Goal: Task Accomplishment & Management: Complete application form

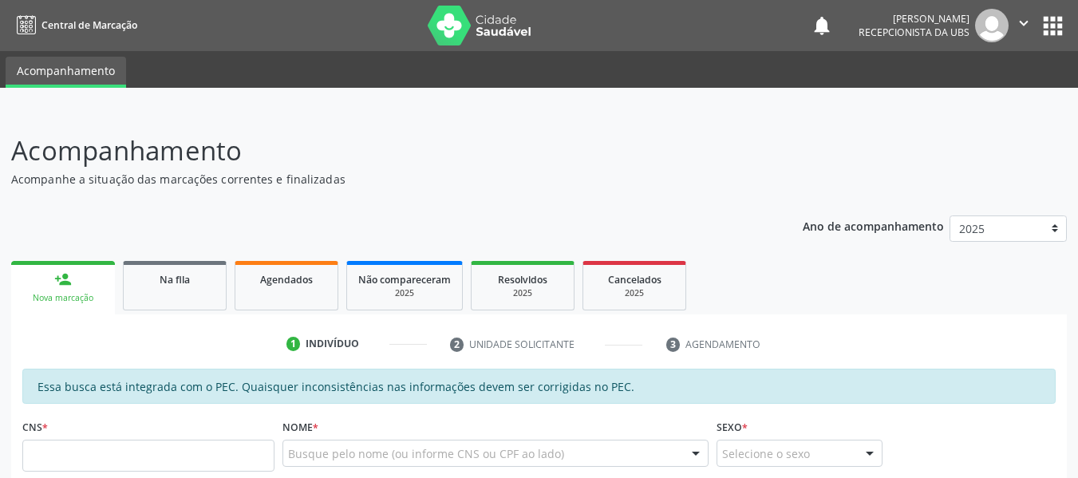
click at [69, 455] on input "text" at bounding box center [148, 456] width 252 height 32
type input "706 4021 6864 4780"
type input "508.650.724-34"
type input "18[DATE]"
type input "Cremilda Peixoto Pinto"
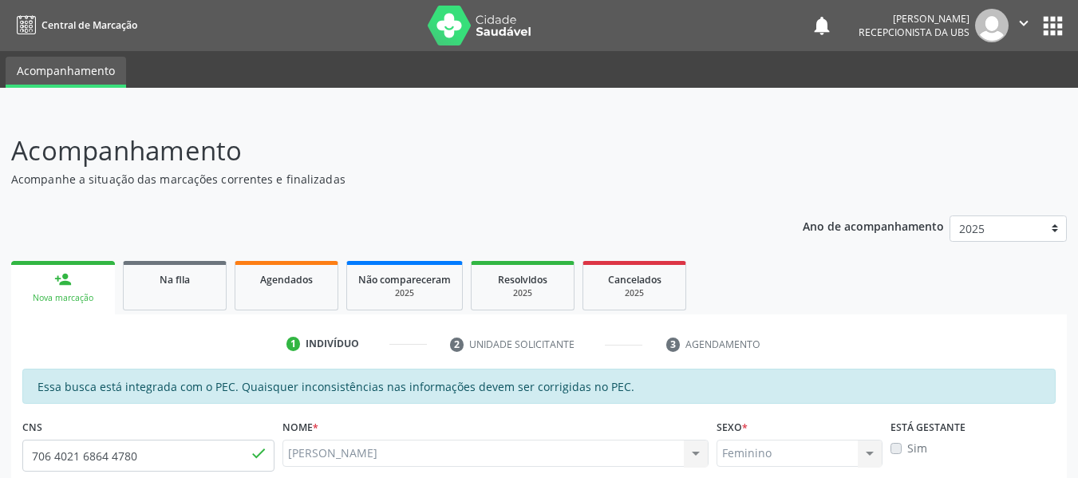
type input "(82) 99122-3505"
type input "S/N"
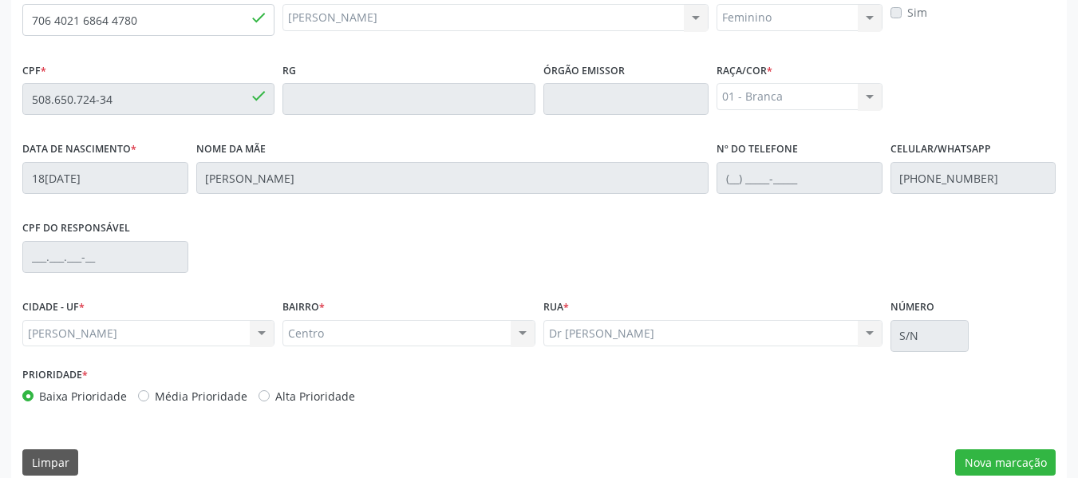
scroll to position [455, 0]
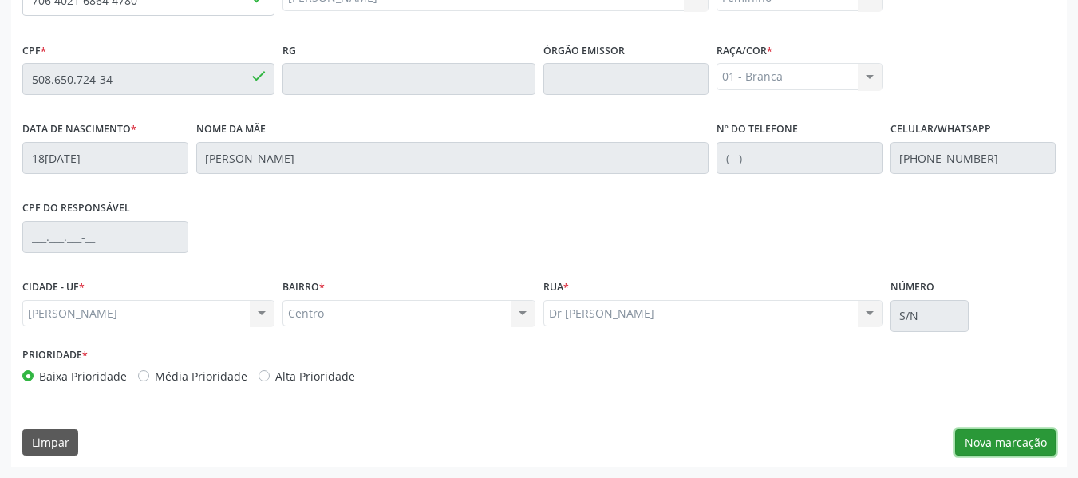
click at [1025, 440] on button "Nova marcação" at bounding box center [1005, 442] width 101 height 27
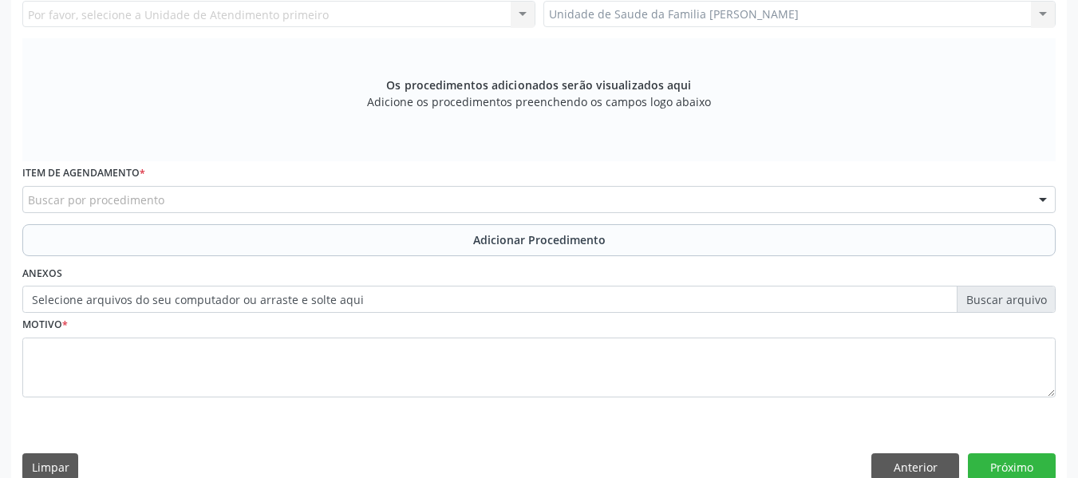
click at [1041, 10] on div "Unidade de Saude da Familia Barro Vermelho Unidade de Saude da Familia Barro Ve…" at bounding box center [799, 14] width 513 height 27
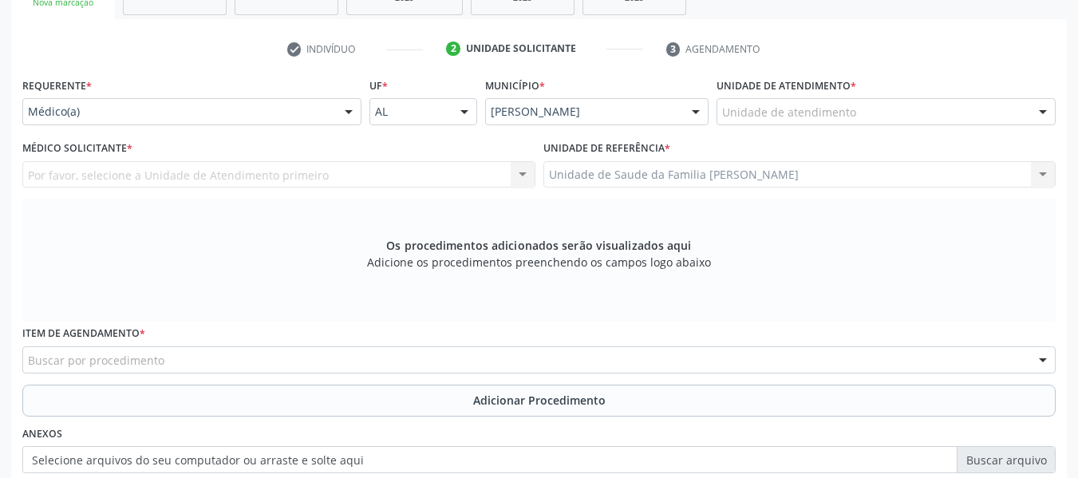
scroll to position [200, 0]
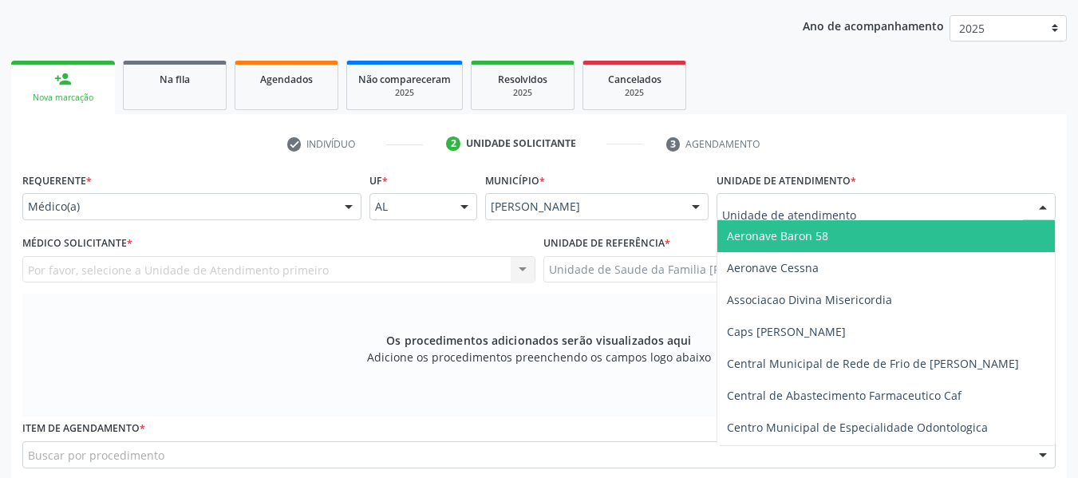
click at [1045, 203] on div at bounding box center [1043, 207] width 24 height 27
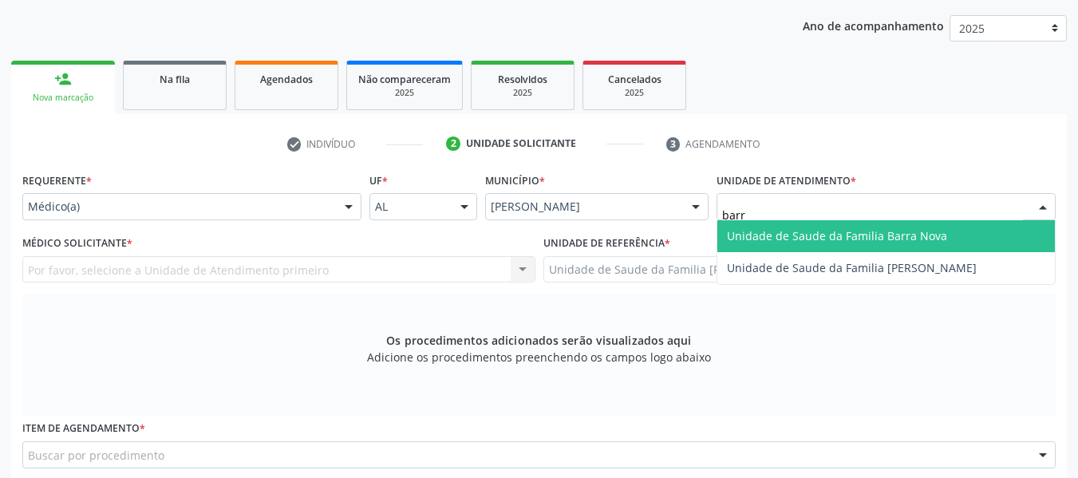
type input "barro"
click at [921, 240] on span "Unidade de Saude da Familia [PERSON_NAME]" at bounding box center [852, 235] width 250 height 15
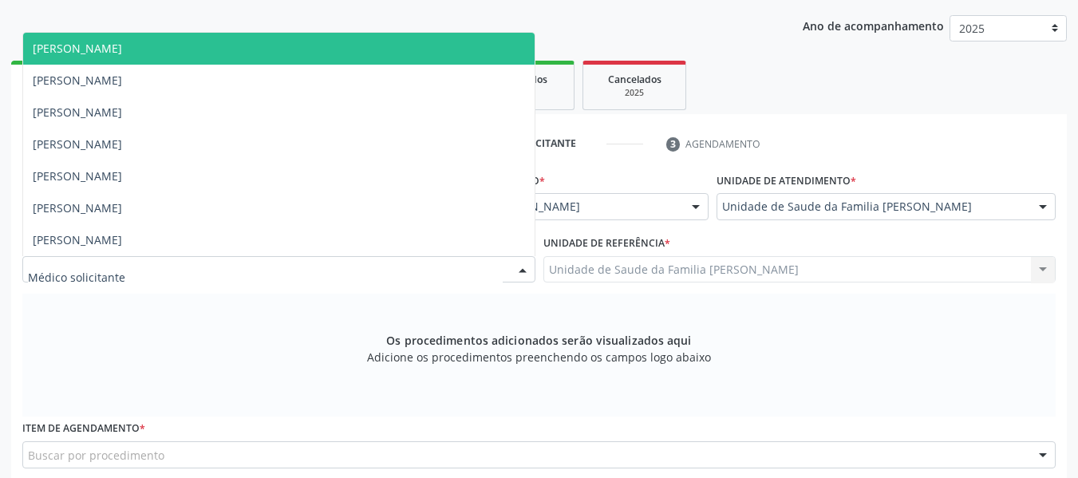
click at [519, 272] on div at bounding box center [523, 270] width 24 height 27
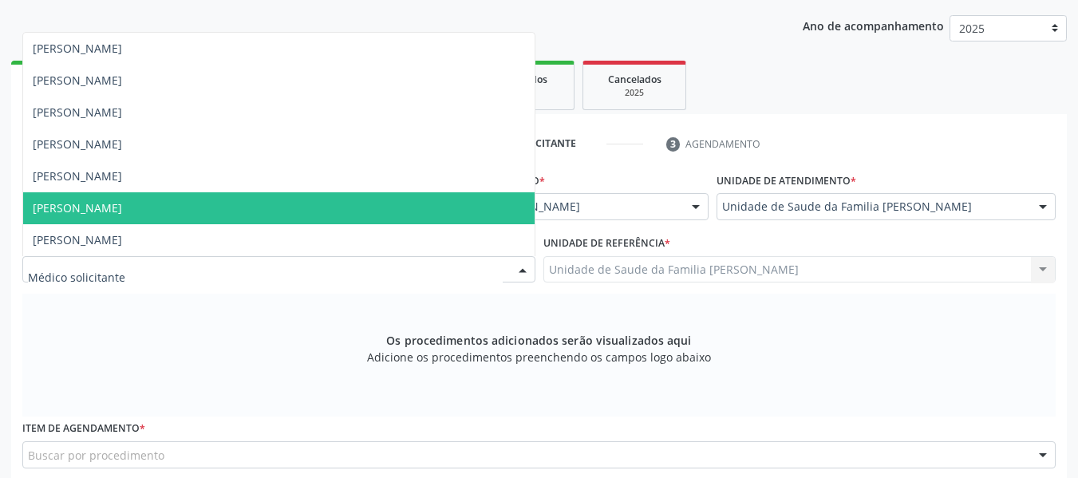
click at [122, 208] on span "[PERSON_NAME]" at bounding box center [77, 207] width 89 height 15
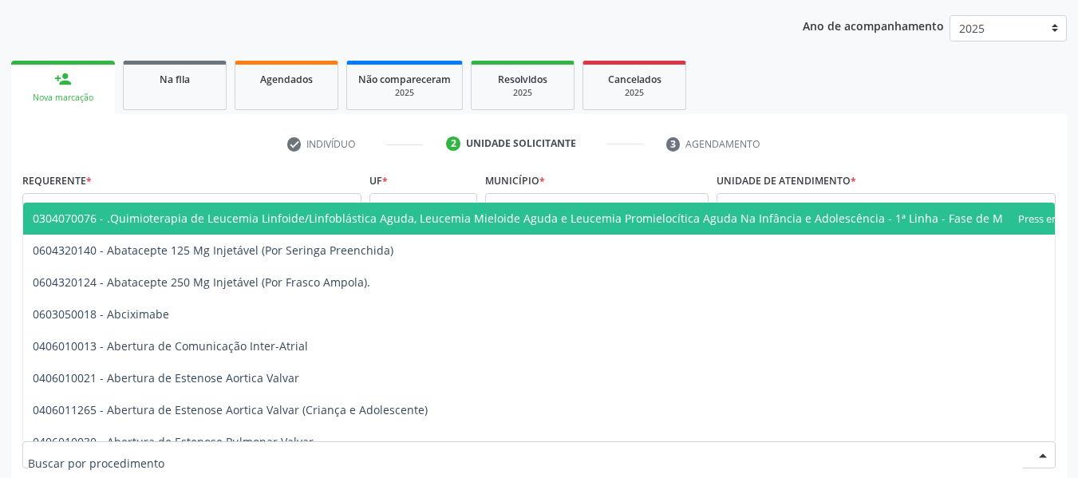
scroll to position [201, 0]
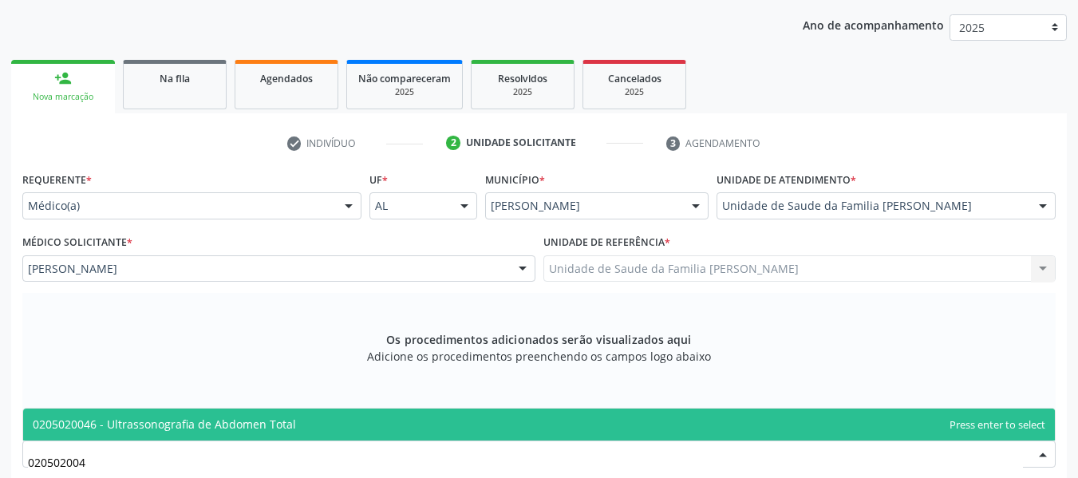
type input "0205020046"
click at [226, 415] on span "0205020046 - Ultrassonografia de Abdomen Total" at bounding box center [538, 424] width 1031 height 32
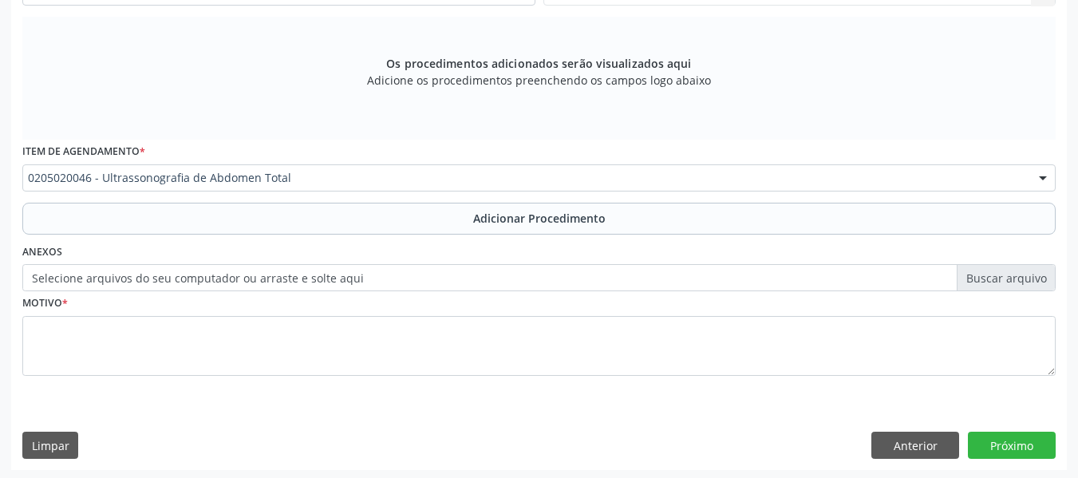
scroll to position [480, 0]
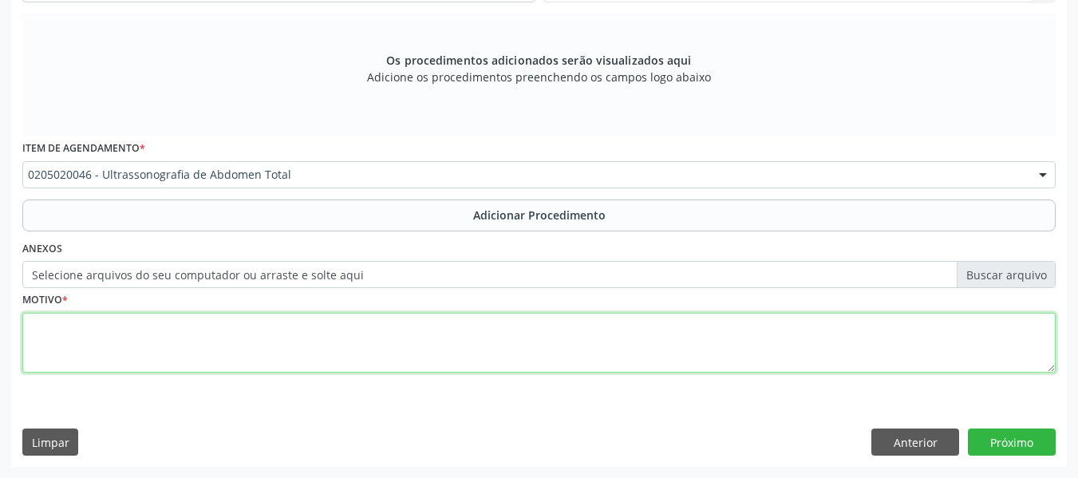
click at [86, 337] on textarea at bounding box center [538, 343] width 1033 height 61
type textarea "dores abdominais"
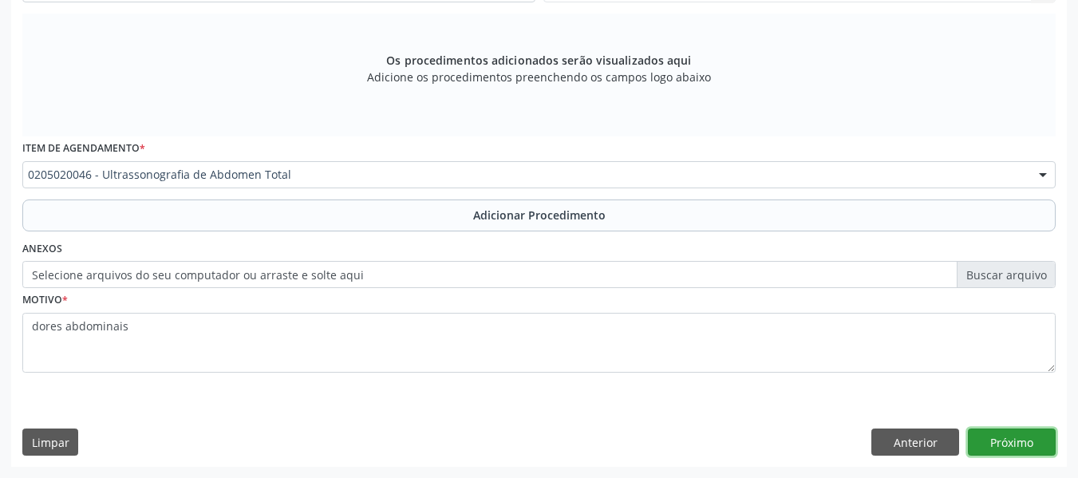
click at [1003, 438] on button "Próximo" at bounding box center [1012, 441] width 88 height 27
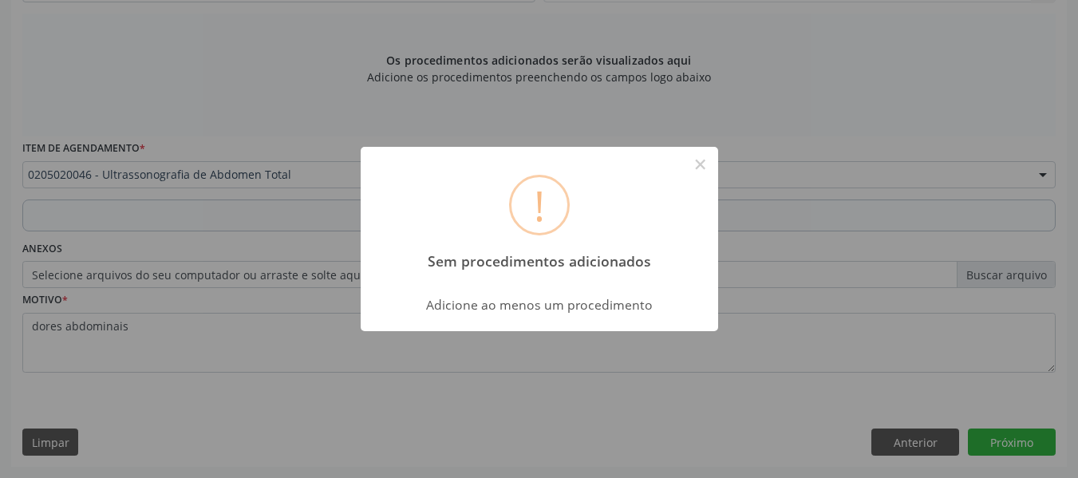
click at [805, 112] on div "! Sem procedimentos adicionados × Adicione ao menos um procedimento OK Cancel" at bounding box center [539, 239] width 1078 height 478
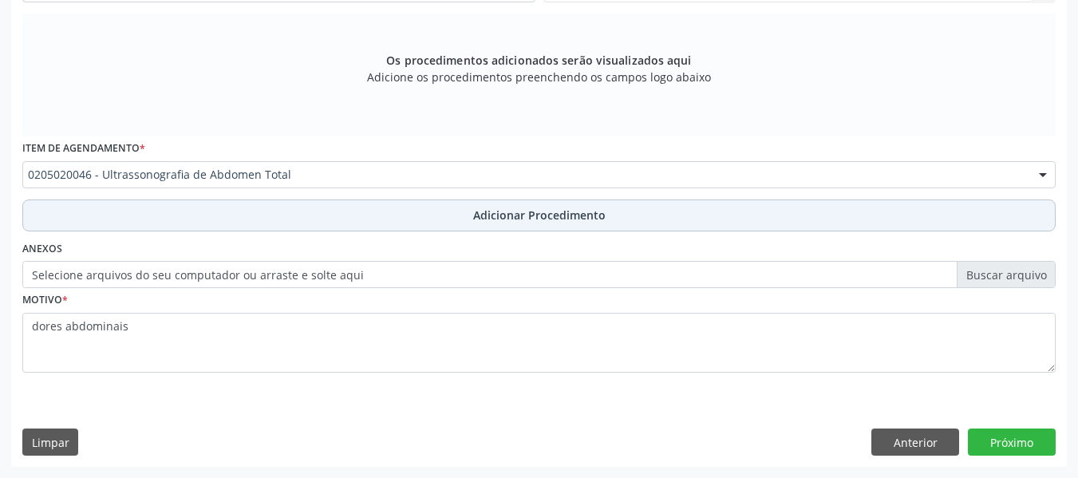
click at [518, 215] on span "Adicionar Procedimento" at bounding box center [539, 215] width 132 height 17
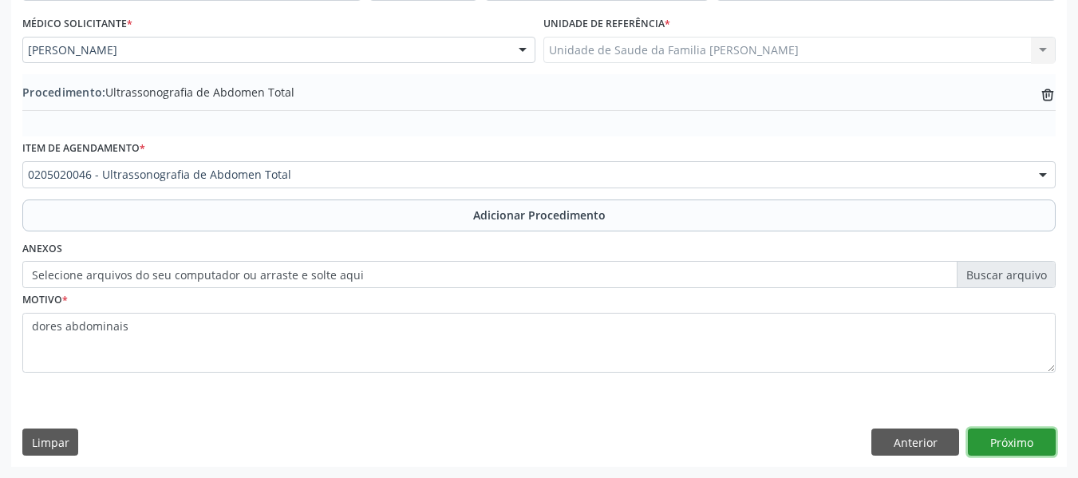
click at [1015, 434] on button "Próximo" at bounding box center [1012, 441] width 88 height 27
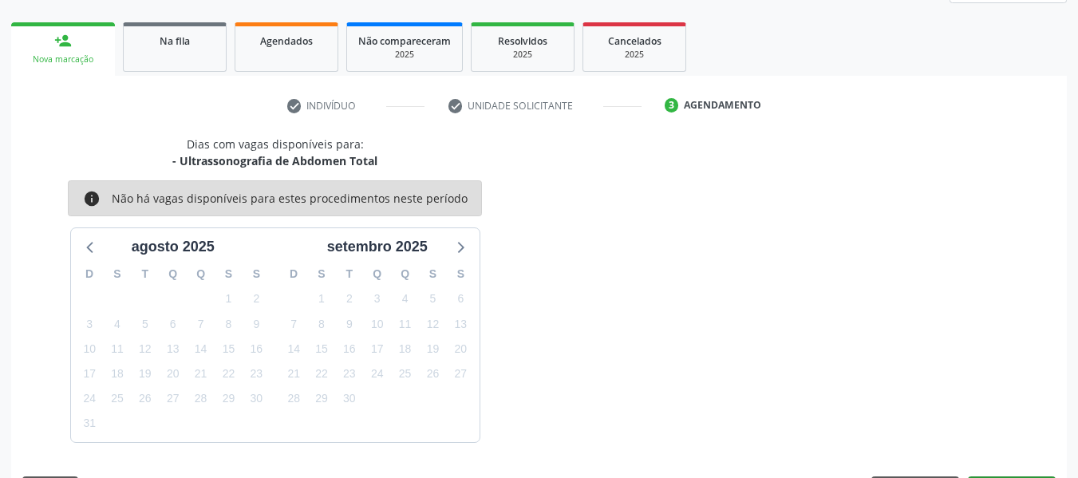
scroll to position [286, 0]
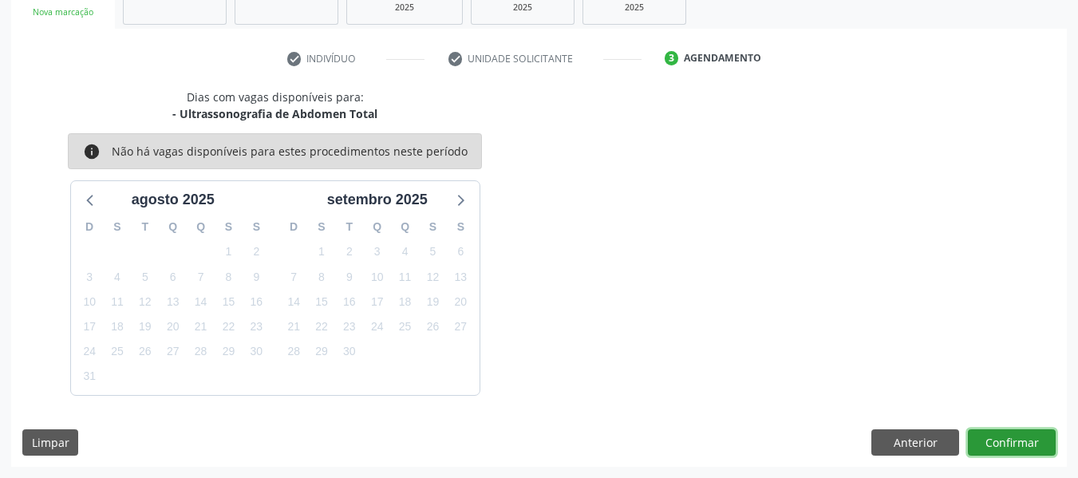
click at [1007, 444] on button "Confirmar" at bounding box center [1012, 442] width 88 height 27
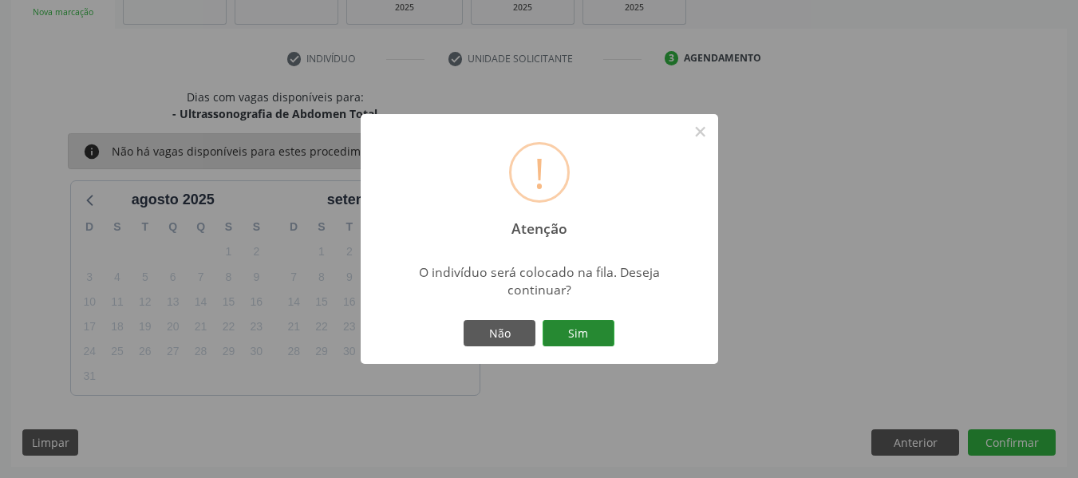
click at [582, 333] on button "Sim" at bounding box center [578, 333] width 72 height 27
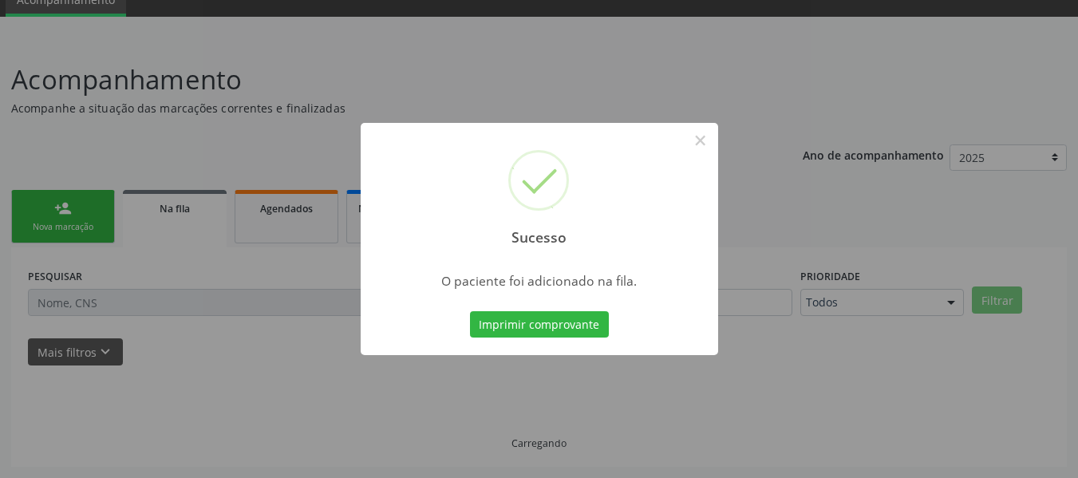
scroll to position [71, 0]
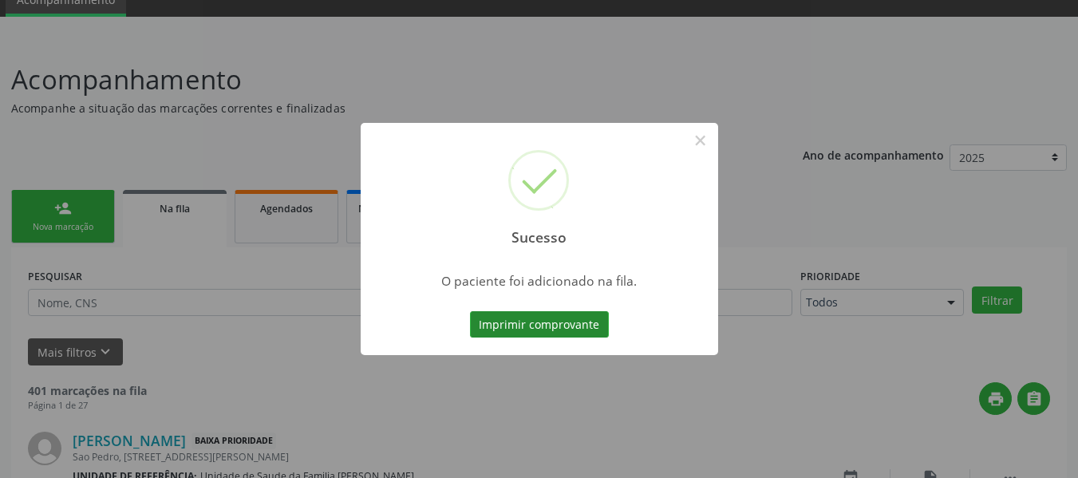
click at [555, 318] on button "Imprimir comprovante" at bounding box center [539, 324] width 139 height 27
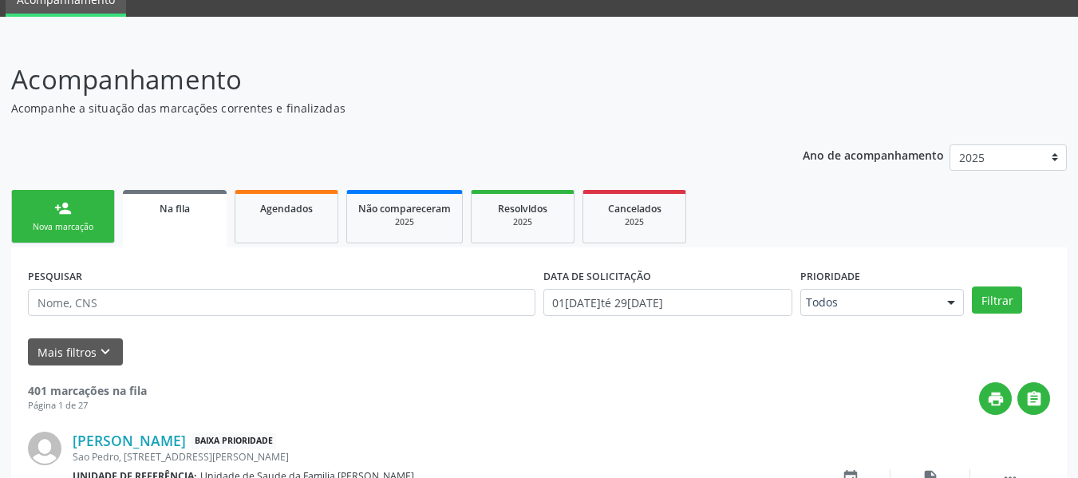
click at [53, 206] on link "person_add Nova marcação" at bounding box center [63, 216] width 104 height 53
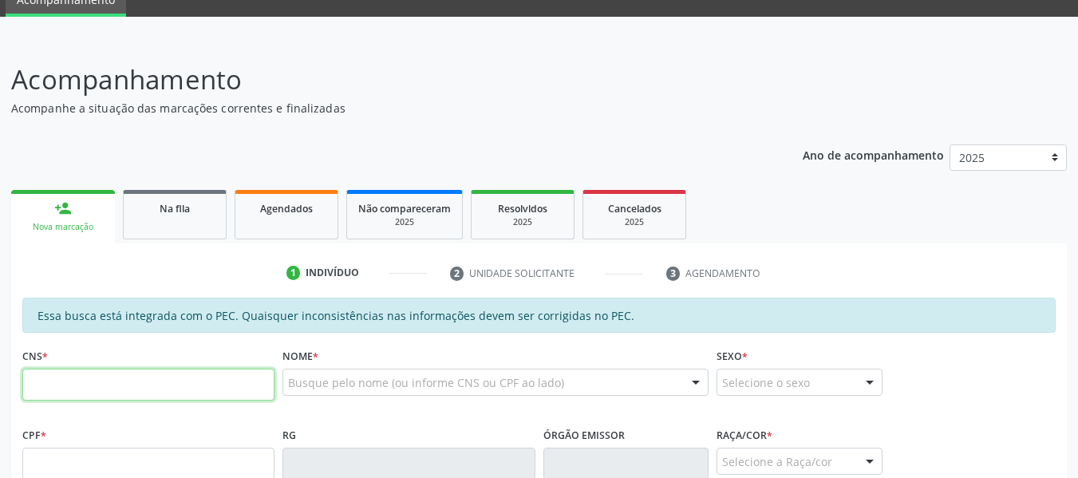
click at [66, 384] on input "text" at bounding box center [148, 385] width 252 height 32
type input "701 0068 3081 5099"
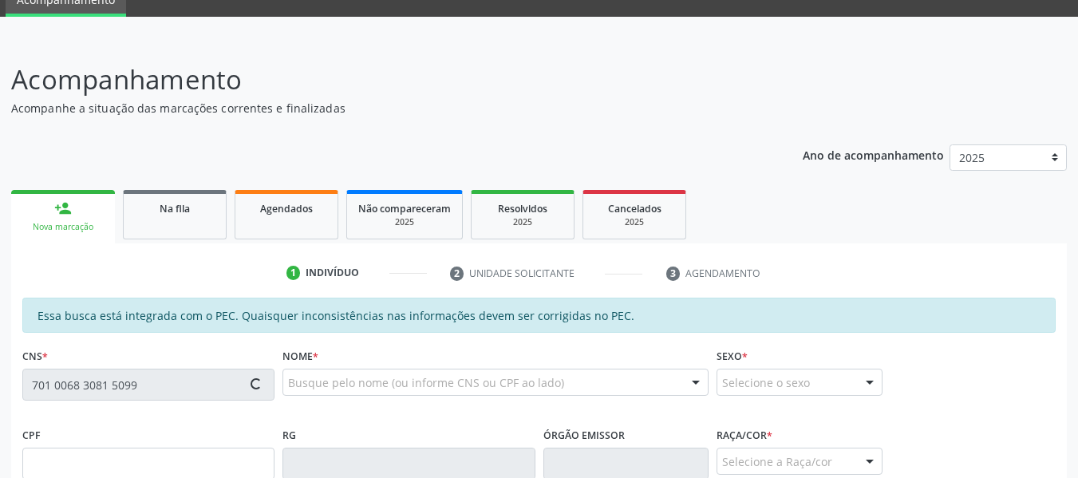
type input "564.164.904-04"
type input "15/04/1957"
type input "Maria Prazeres da Silva"
type input "(82) 98729-4556"
type input "S/N"
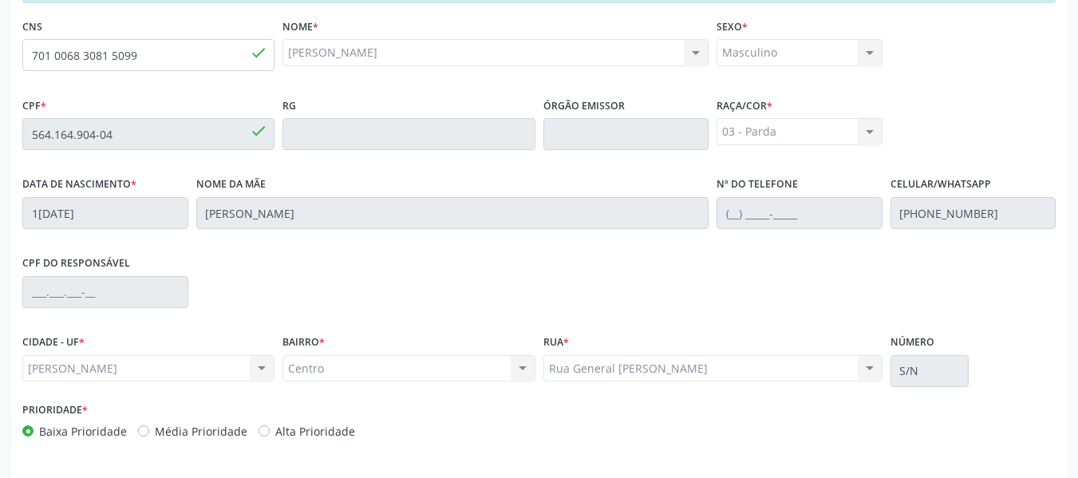
scroll to position [455, 0]
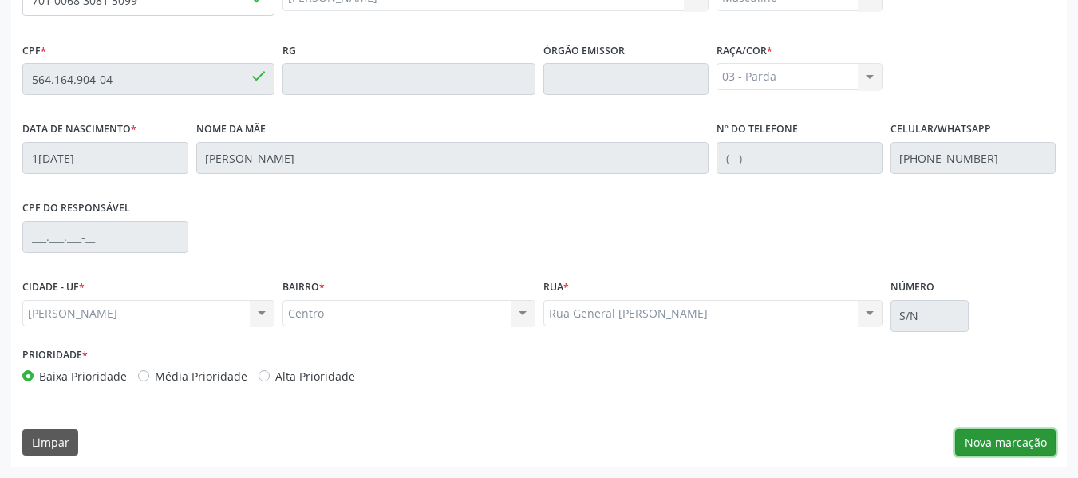
click at [996, 442] on button "Nova marcação" at bounding box center [1005, 442] width 101 height 27
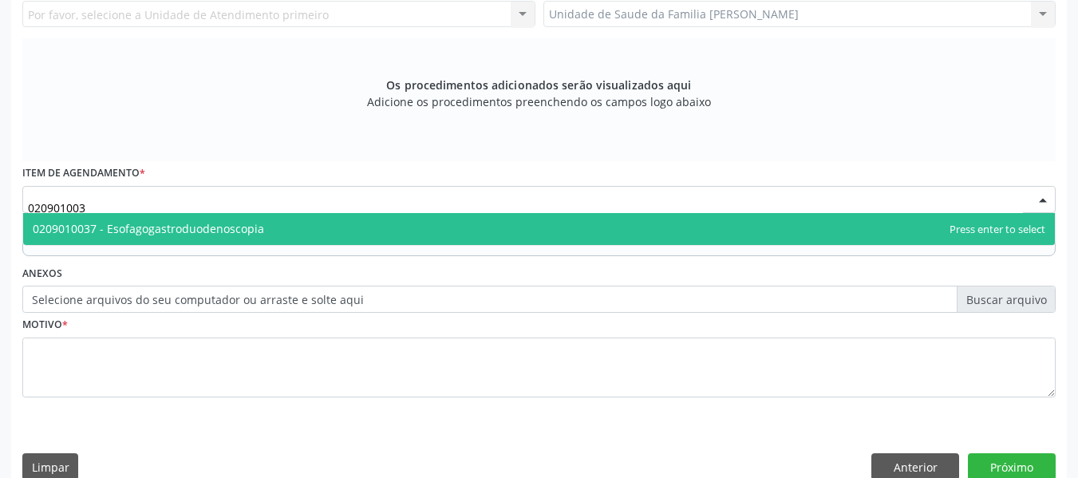
type input "0209010037"
click at [157, 227] on span "0209010037 - Esofagogastroduodenoscopia" at bounding box center [148, 228] width 231 height 15
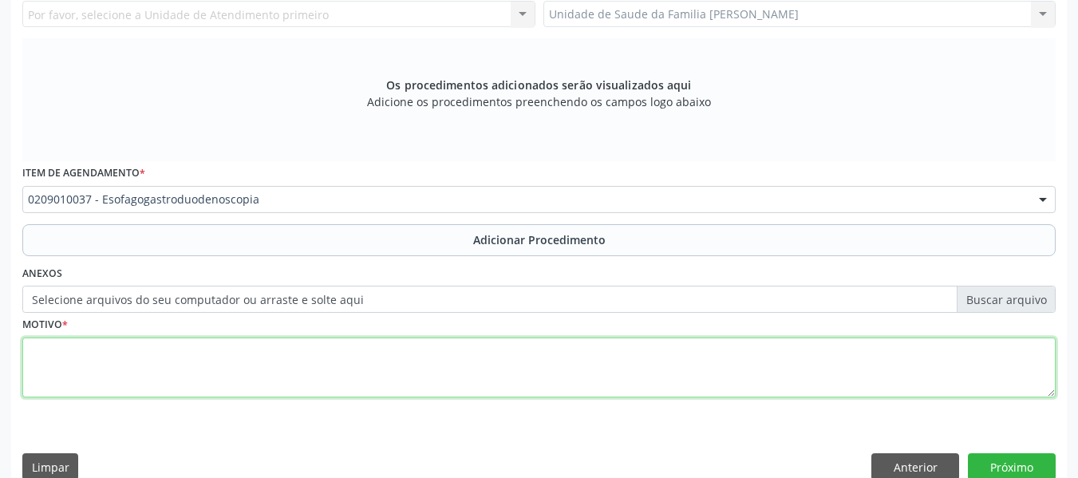
click at [90, 369] on textarea at bounding box center [538, 367] width 1033 height 61
type textarea "d"
click at [90, 369] on textarea at bounding box center [538, 367] width 1033 height 61
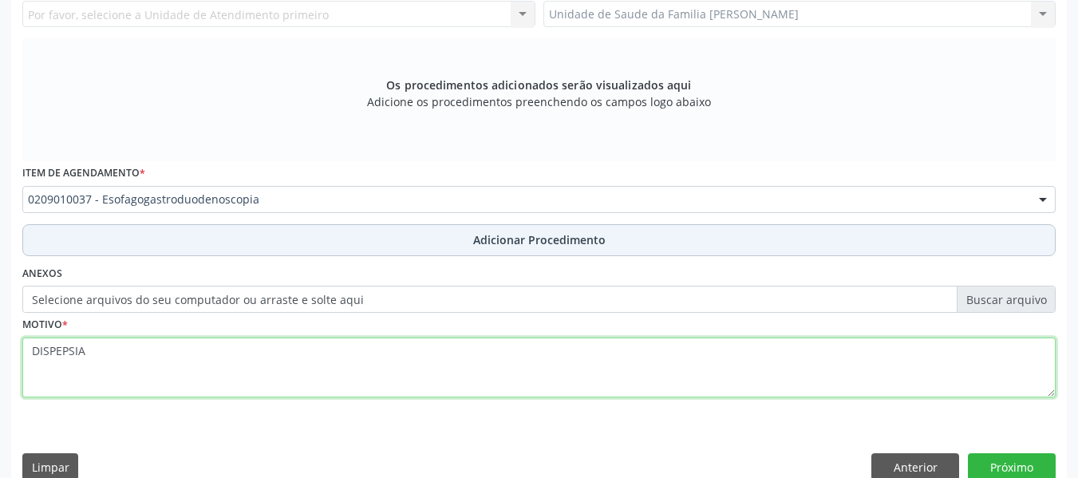
type textarea "DISPEPSIA"
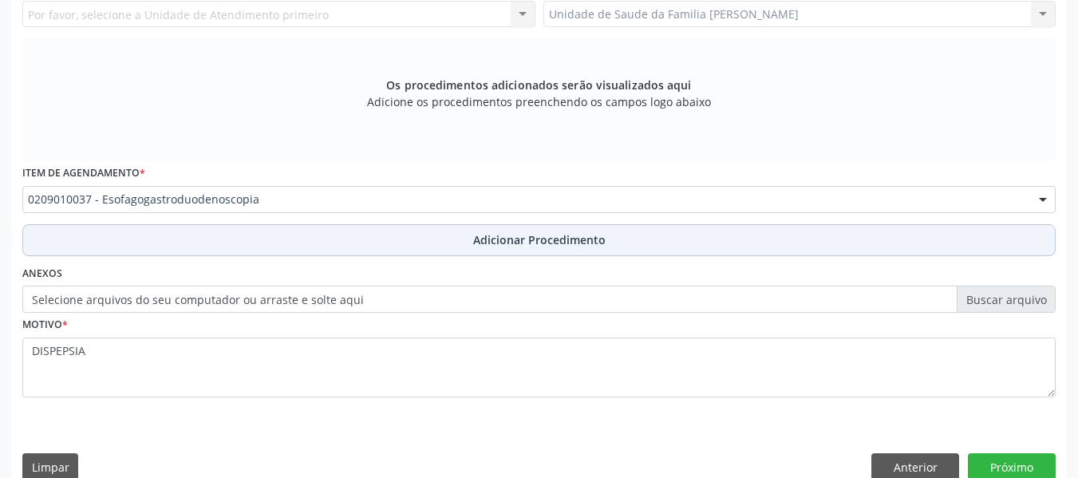
click at [576, 239] on span "Adicionar Procedimento" at bounding box center [539, 239] width 132 height 17
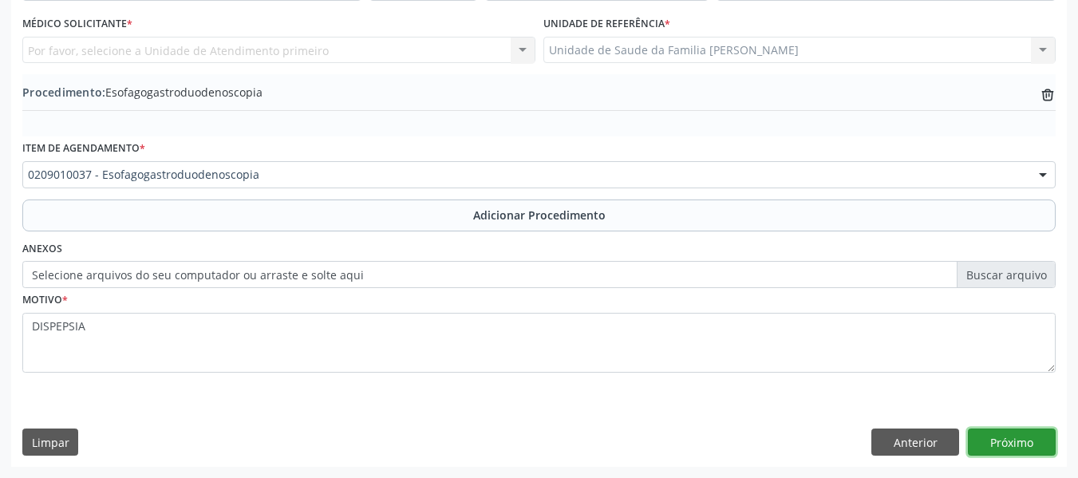
click at [1015, 437] on button "Próximo" at bounding box center [1012, 441] width 88 height 27
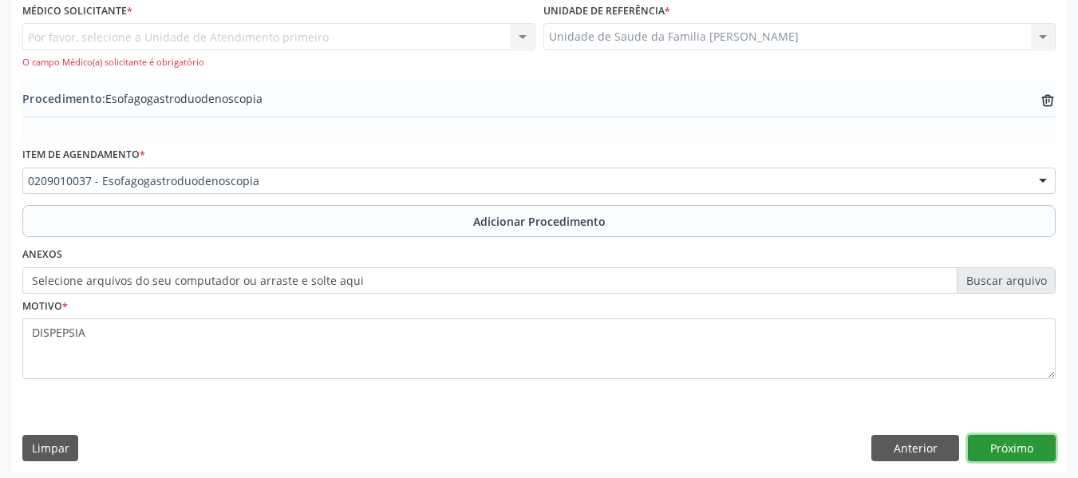
scroll to position [457, 0]
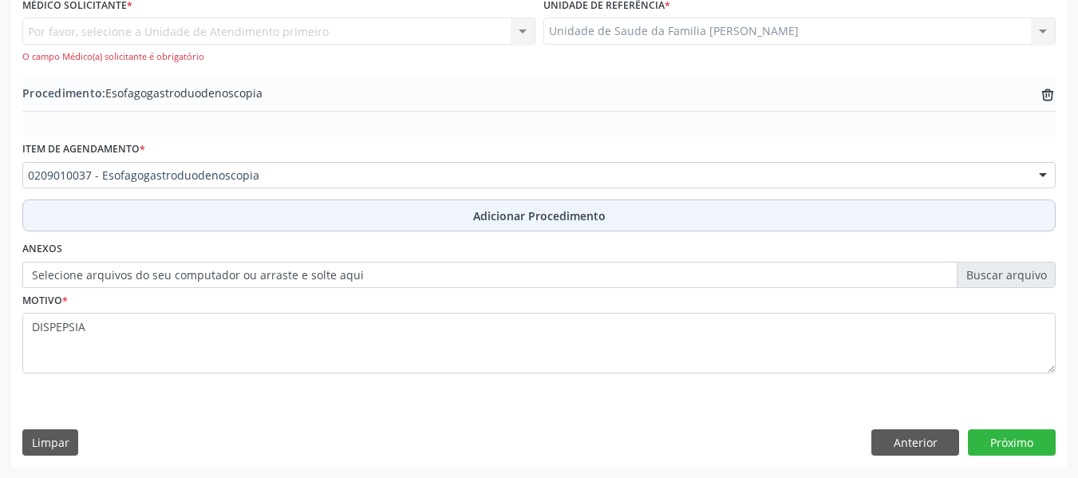
click at [547, 213] on span "Adicionar Procedimento" at bounding box center [539, 215] width 132 height 17
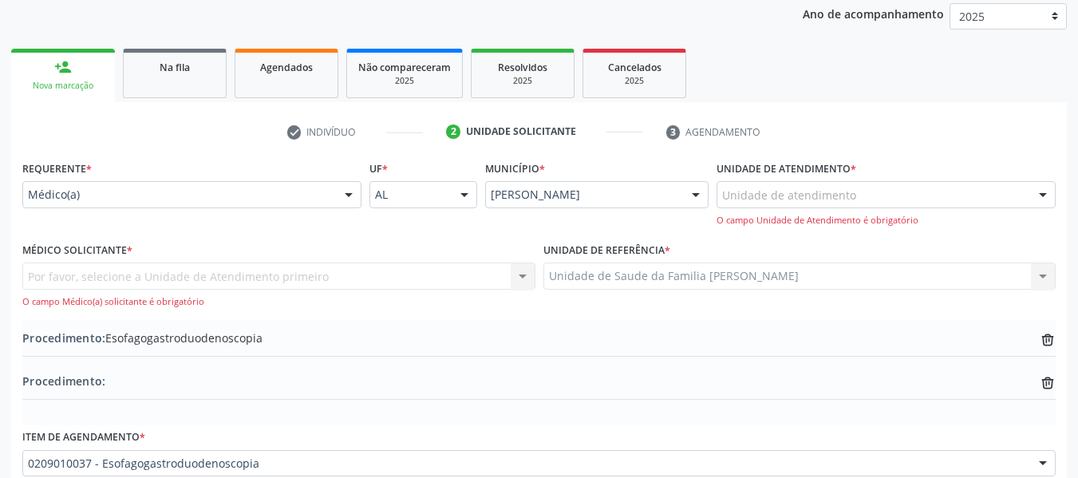
scroll to position [138, 0]
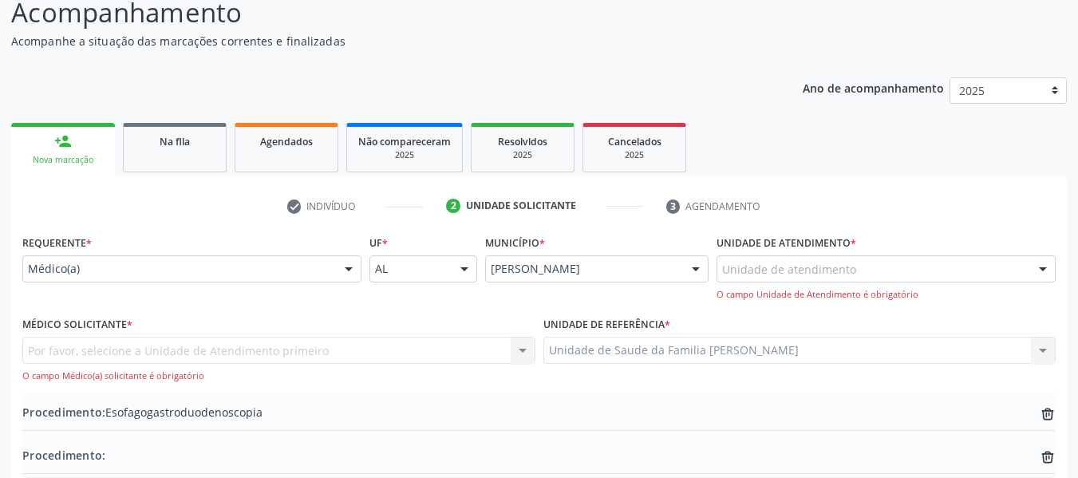
click at [863, 265] on div "Unidade de atendimento" at bounding box center [885, 268] width 339 height 27
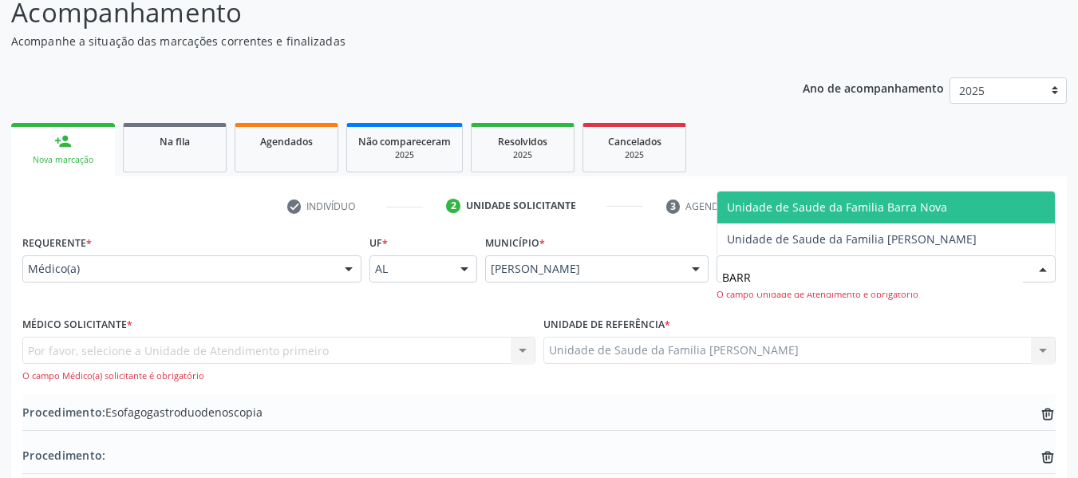
type input "BARRO"
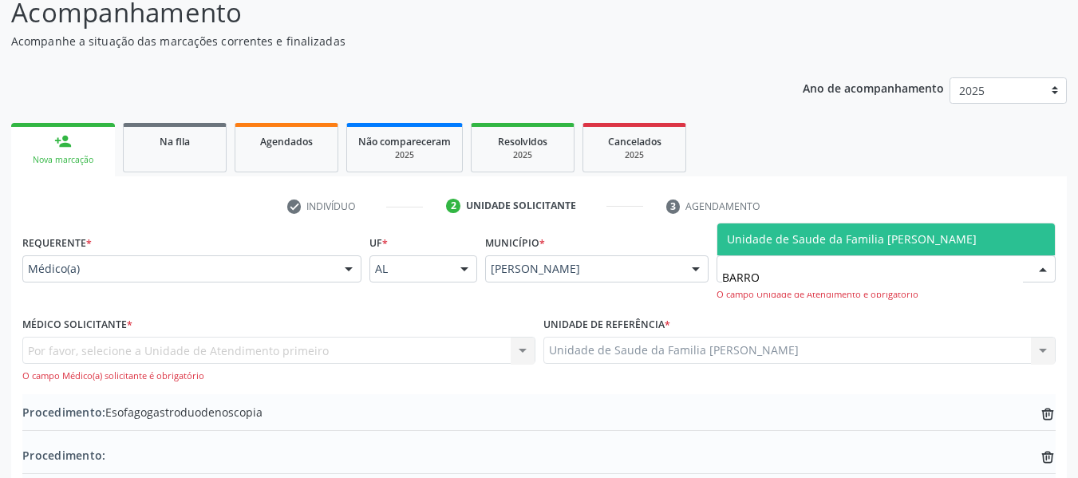
click at [854, 238] on span "Unidade de Saude da Familia [PERSON_NAME]" at bounding box center [852, 238] width 250 height 15
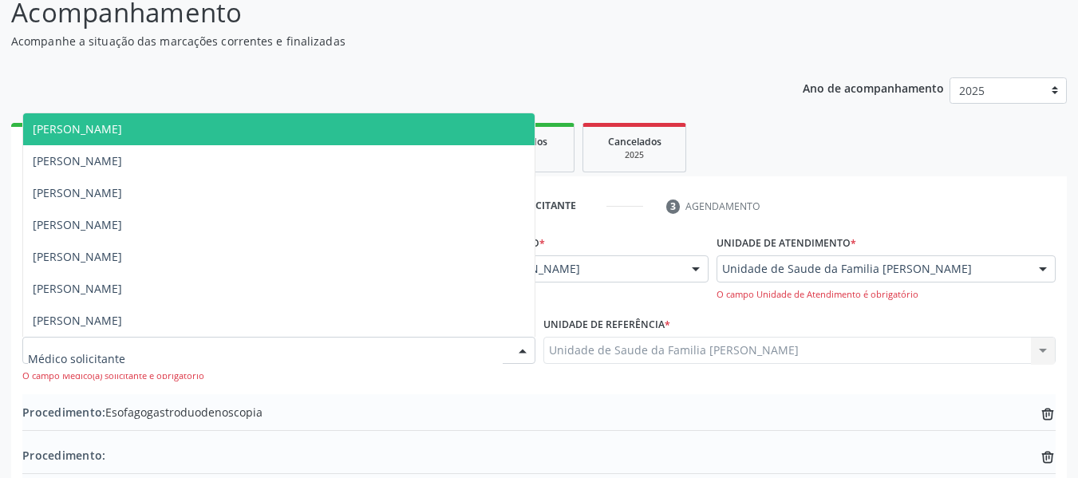
click at [519, 349] on div at bounding box center [523, 350] width 24 height 27
click at [122, 126] on span "[PERSON_NAME]" at bounding box center [77, 128] width 89 height 15
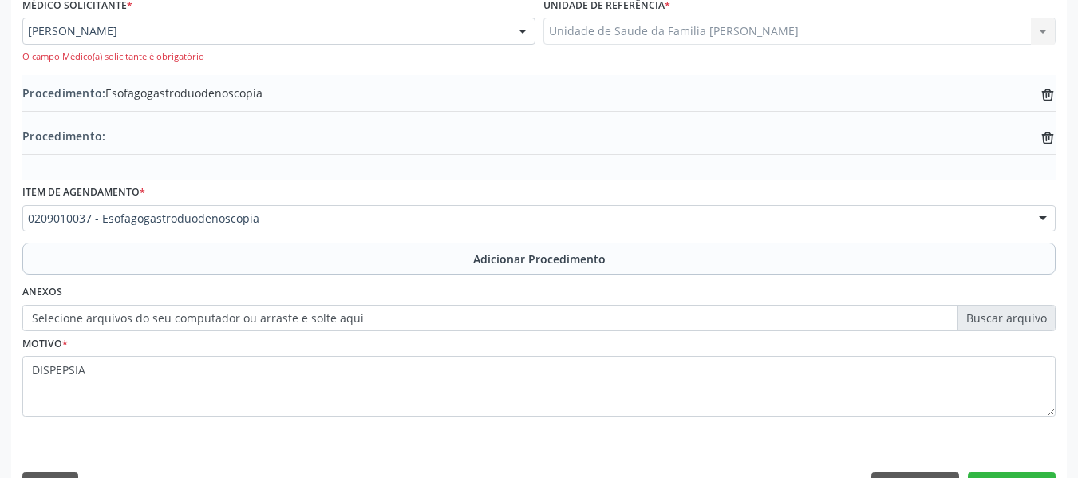
scroll to position [500, 0]
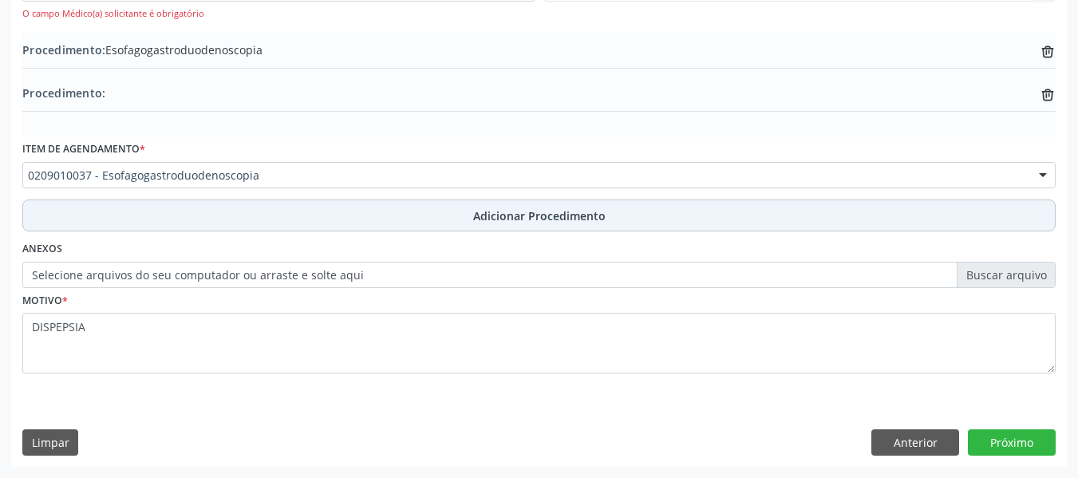
click at [567, 211] on span "Adicionar Procedimento" at bounding box center [539, 215] width 132 height 17
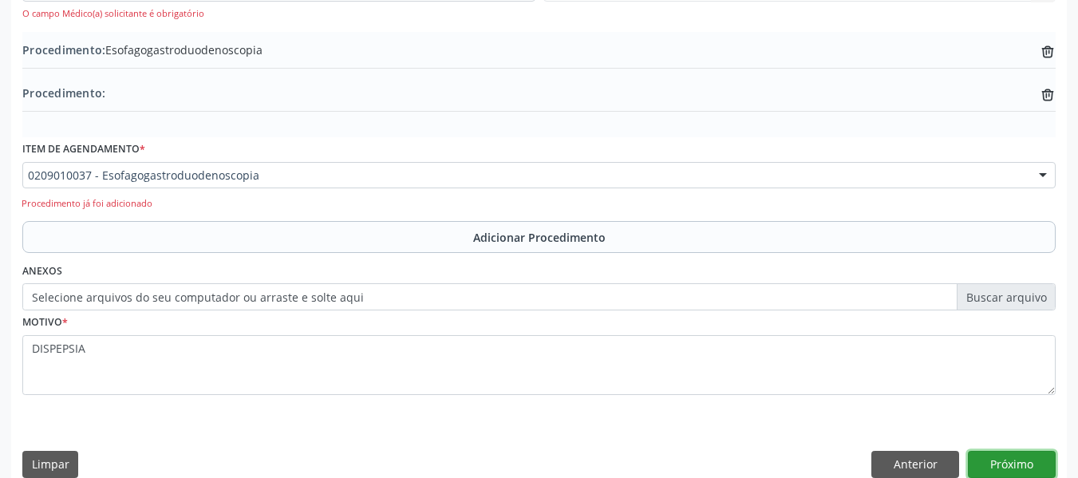
click at [1006, 466] on button "Próximo" at bounding box center [1012, 464] width 88 height 27
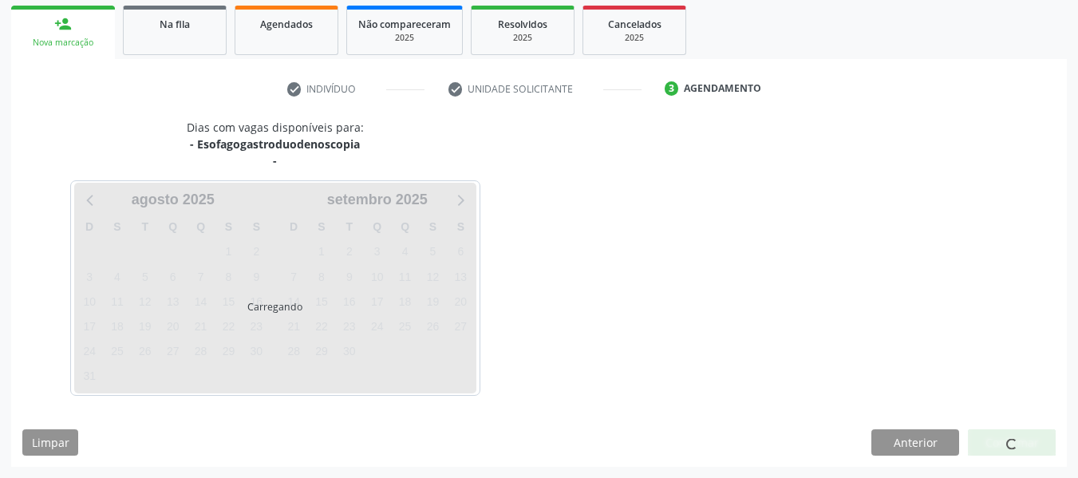
scroll to position [302, 0]
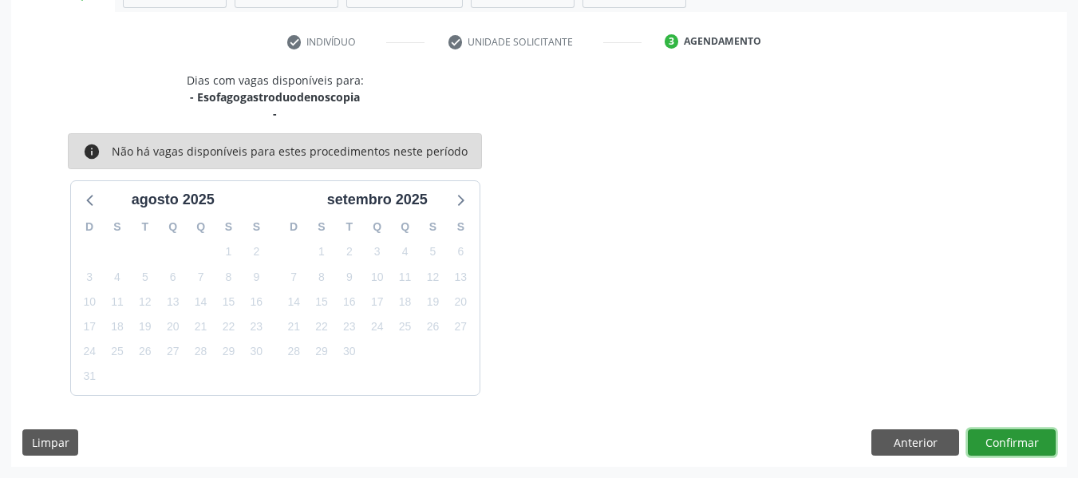
click at [1021, 439] on button "Confirmar" at bounding box center [1012, 442] width 88 height 27
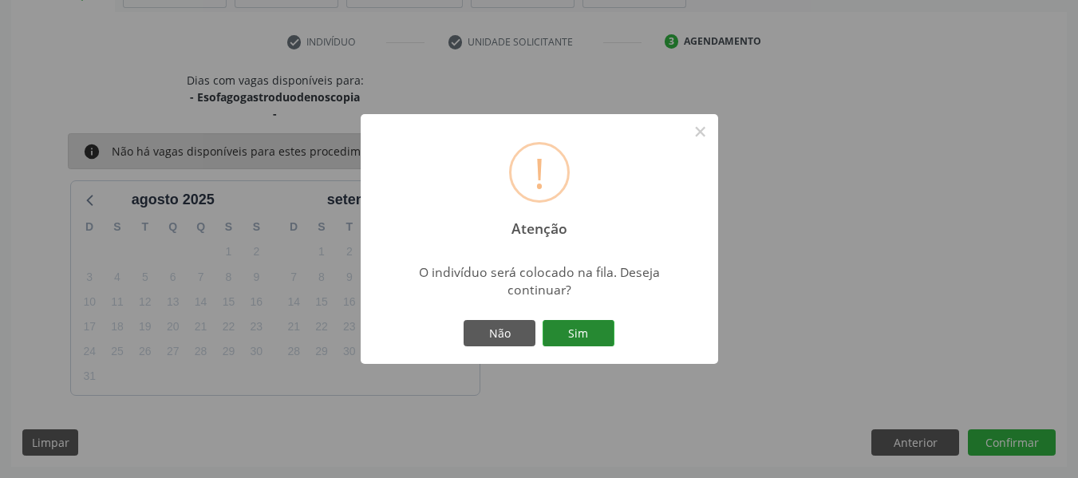
click at [574, 334] on button "Sim" at bounding box center [578, 333] width 72 height 27
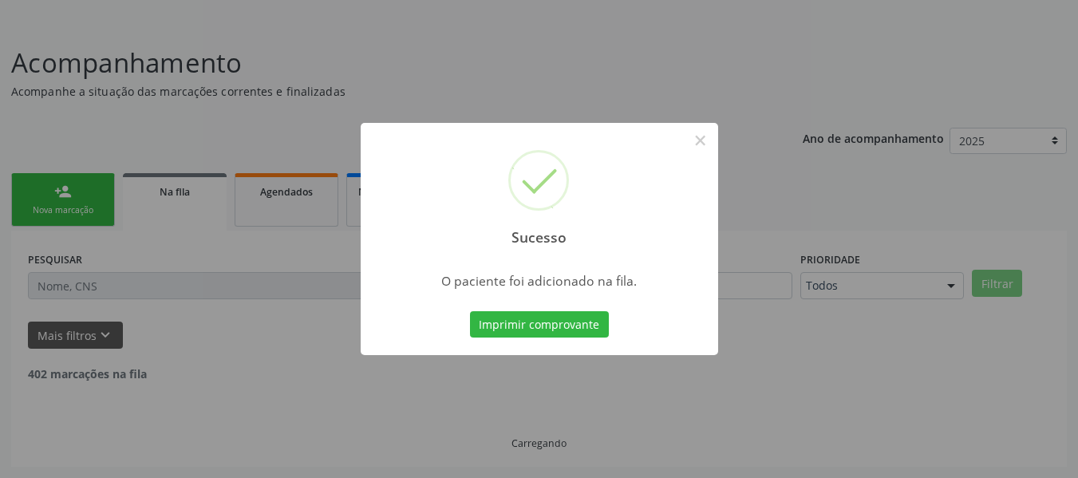
scroll to position [71, 0]
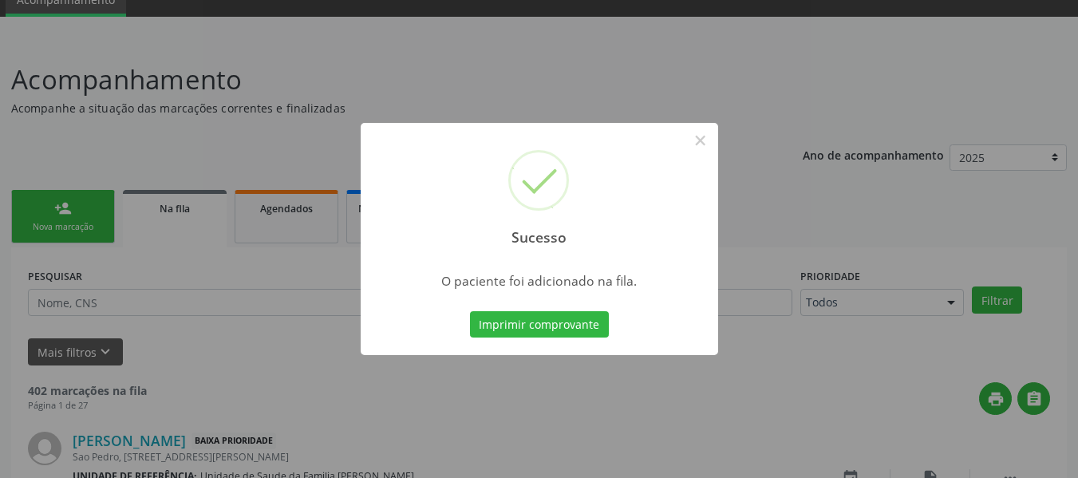
click at [59, 204] on div "Sucesso × O paciente foi adicionado na fila. Imprimir comprovante Cancel" at bounding box center [539, 239] width 1078 height 478
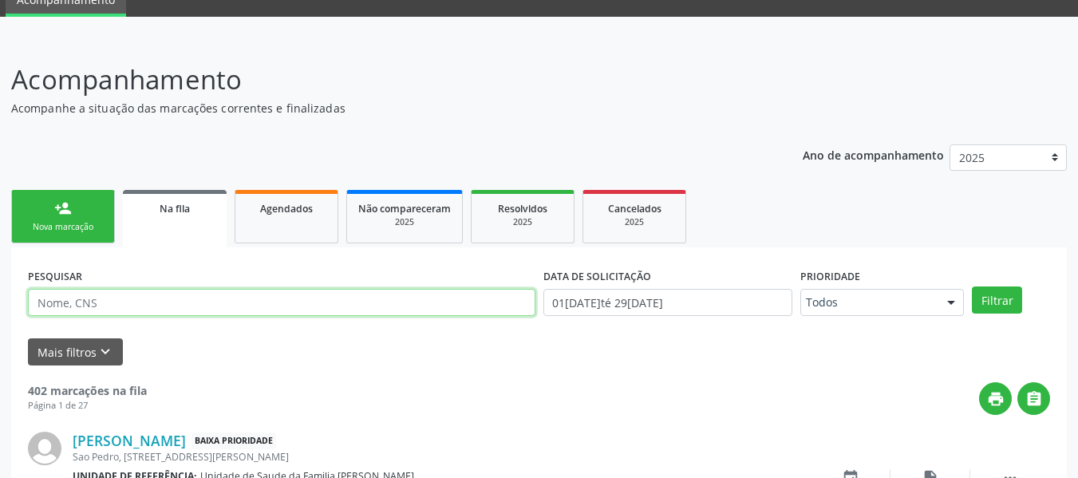
click at [115, 299] on input "text" at bounding box center [281, 302] width 507 height 27
click at [34, 213] on link "person_add Nova marcação" at bounding box center [63, 216] width 104 height 53
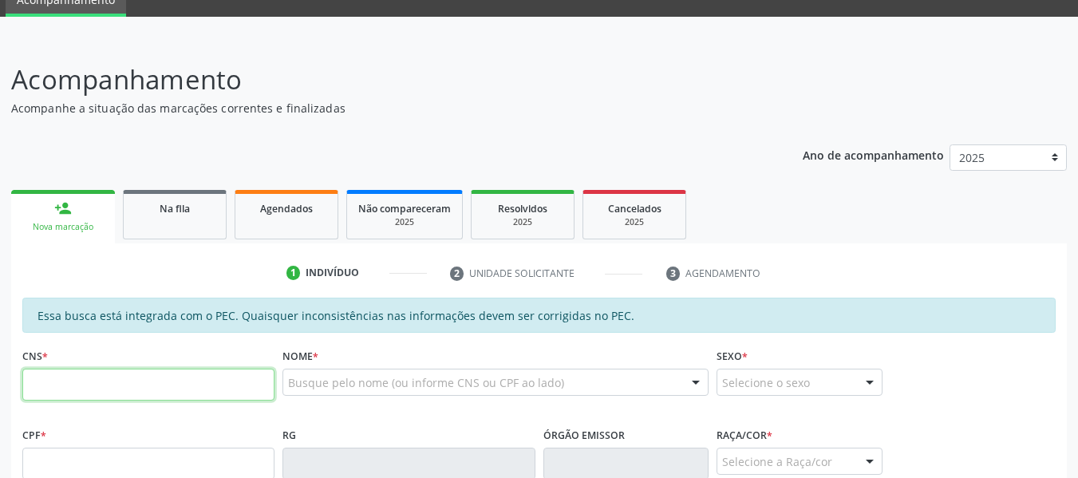
click at [56, 384] on input "text" at bounding box center [148, 385] width 252 height 32
type input "705 8054 4289 0233"
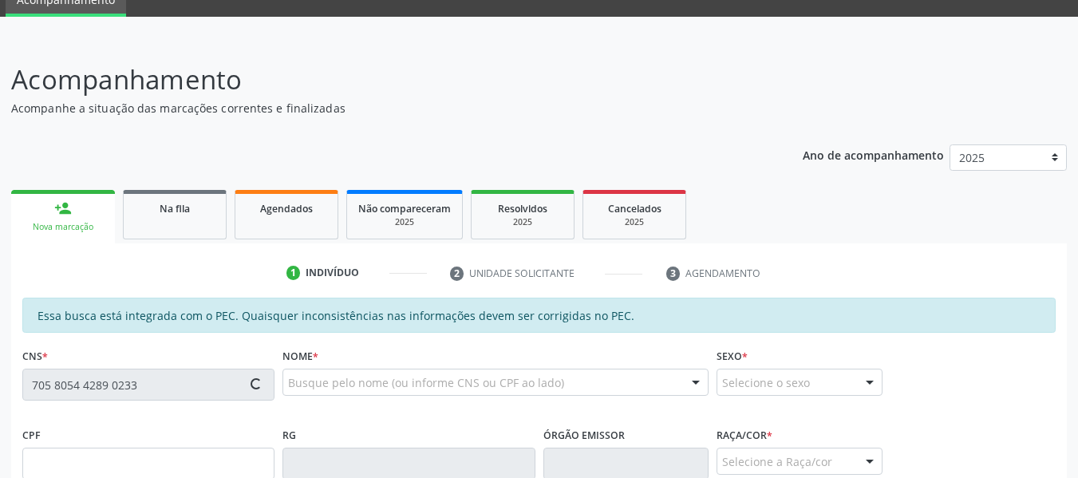
type input "058.915.704-32"
type input "0[DATE]"
type input "[PERSON_NAME] das Dores de [PERSON_NAME]"
type input "[PHONE_NUMBER]"
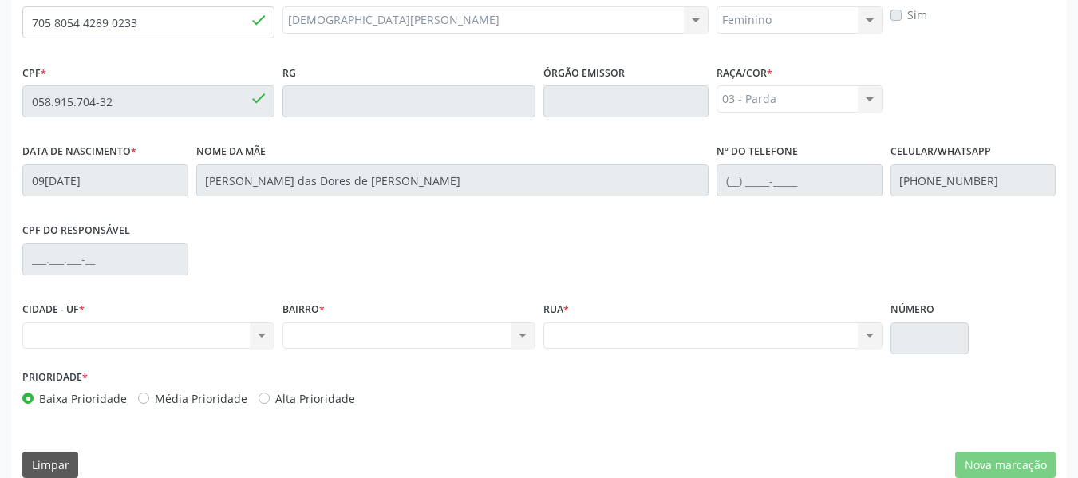
scroll to position [455, 0]
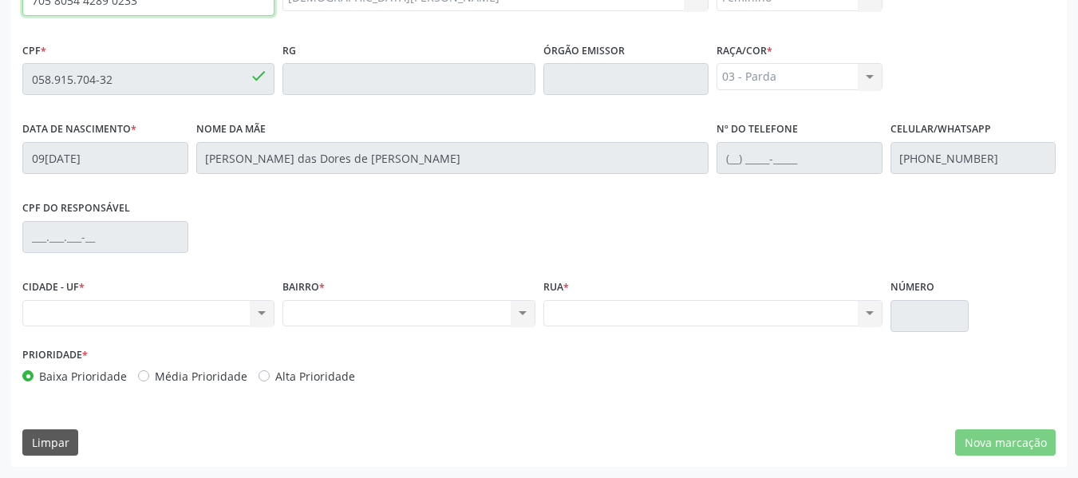
click at [184, 6] on input "705 8054 4289 0233" at bounding box center [148, 0] width 252 height 32
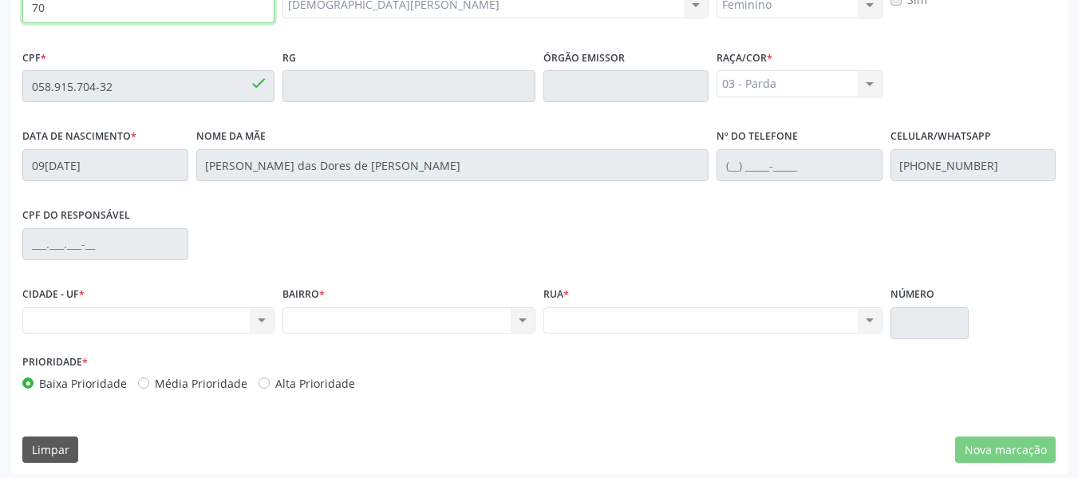
type input "7"
type input "704 0038 1143 3366"
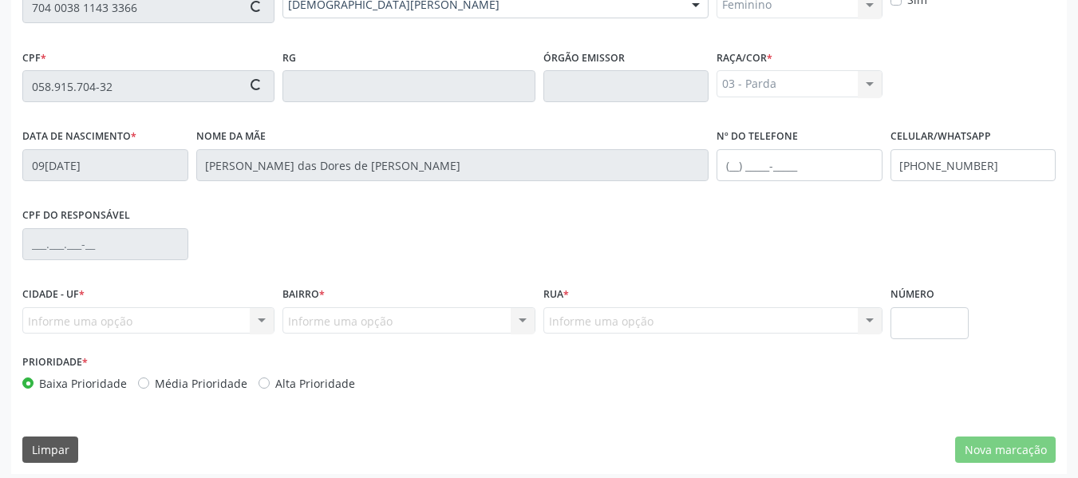
type input "153.068.264-90"
type input "0[DATE]"
type input "[PERSON_NAME]"
type input "[PHONE_NUMBER]"
type input "110"
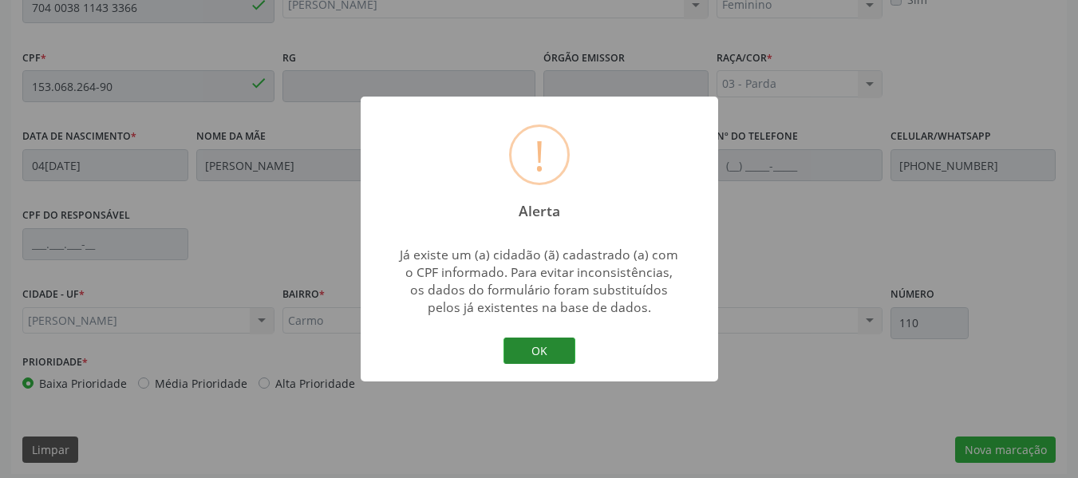
click at [550, 346] on button "OK" at bounding box center [539, 350] width 72 height 27
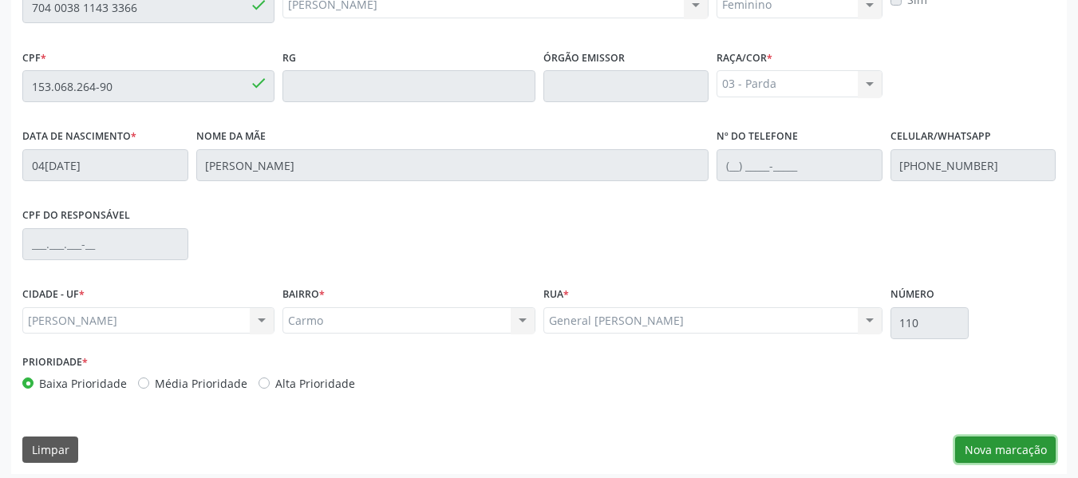
click at [1006, 450] on button "Nova marcação" at bounding box center [1005, 449] width 101 height 27
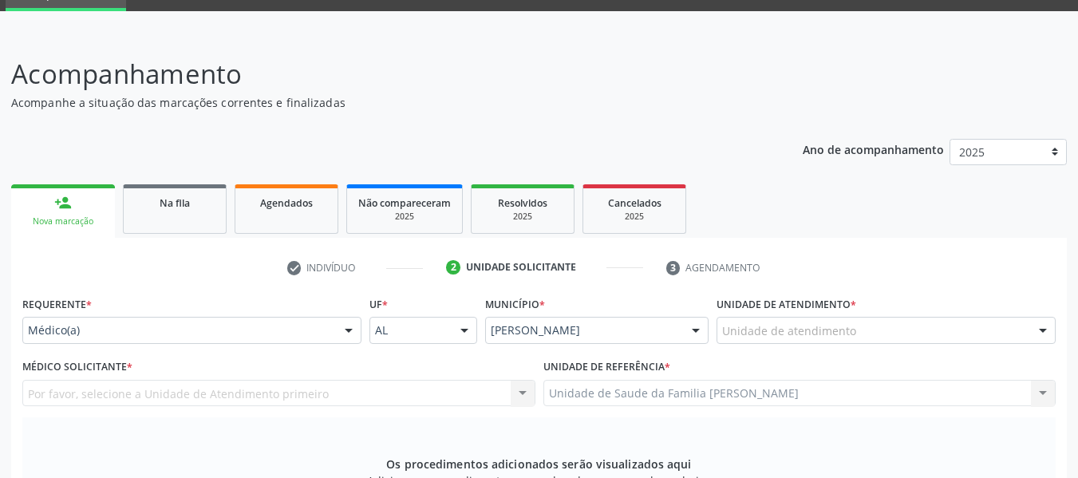
scroll to position [0, 0]
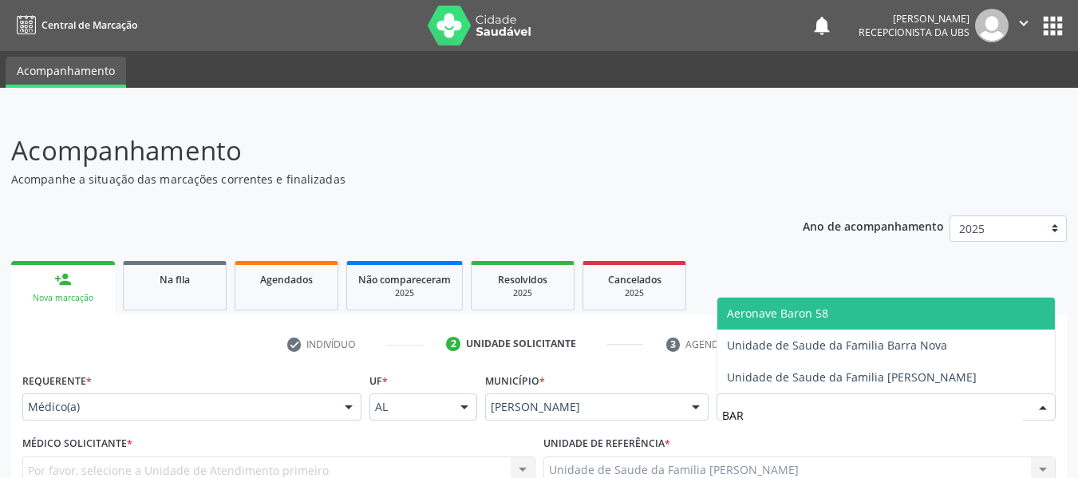
type input "BARR"
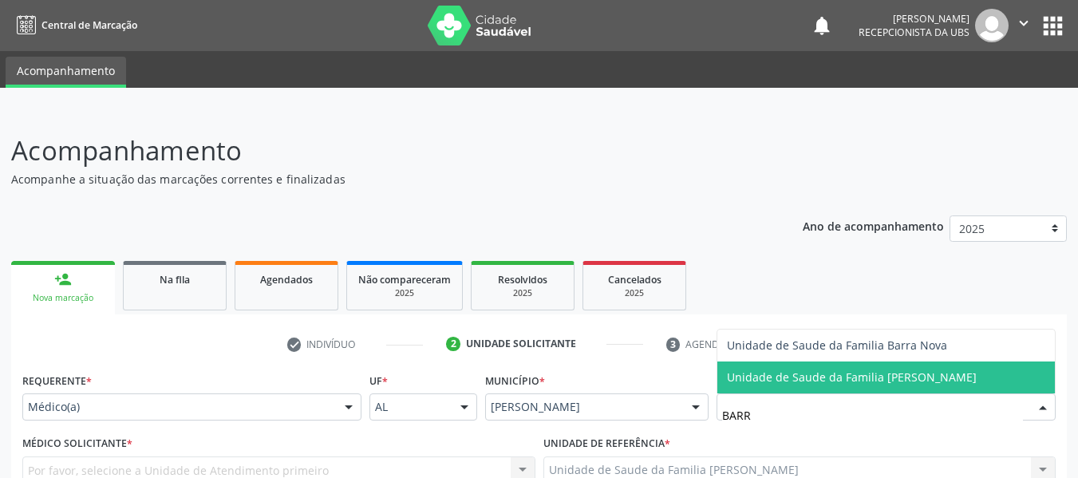
click at [837, 374] on span "Unidade de Saude da Familia [PERSON_NAME]" at bounding box center [852, 376] width 250 height 15
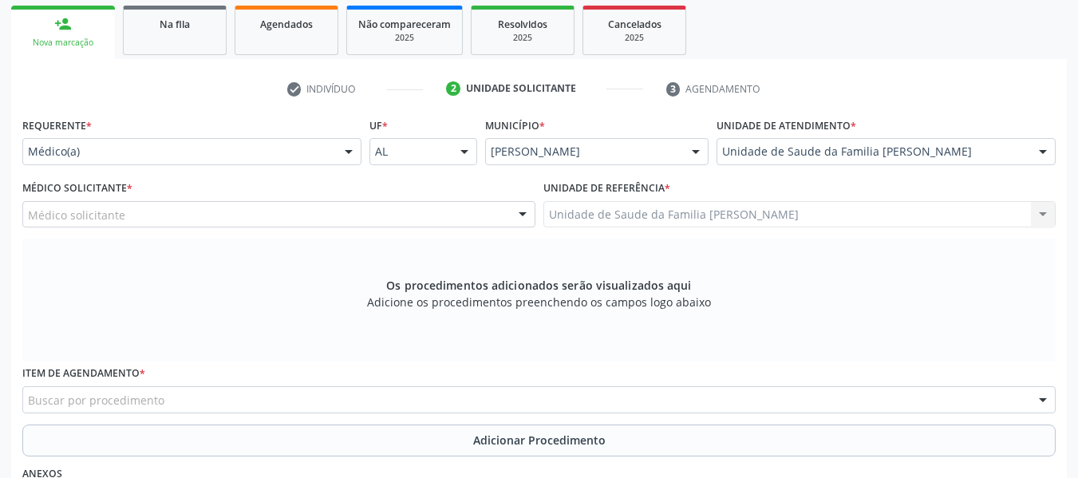
scroll to position [319, 0]
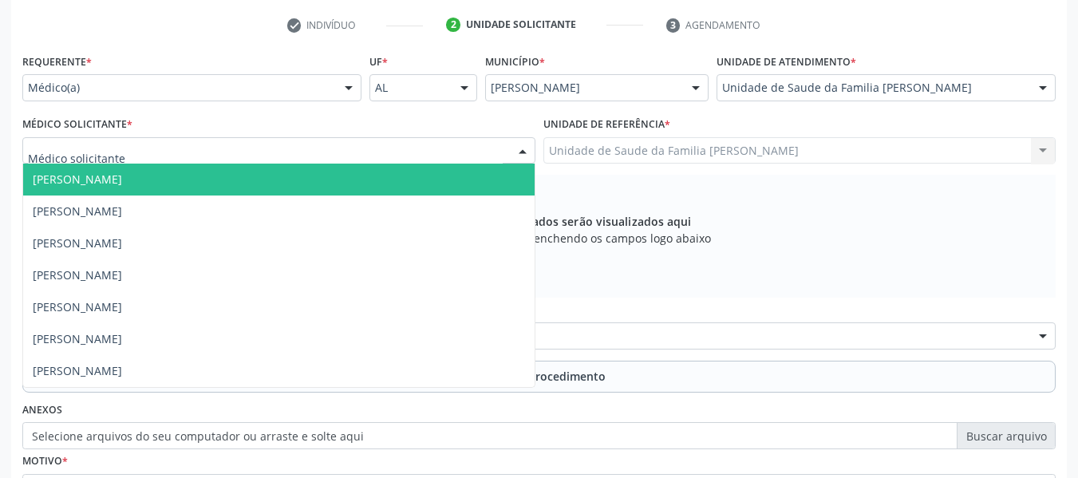
click at [524, 149] on div at bounding box center [523, 151] width 24 height 27
click at [122, 182] on span "[PERSON_NAME]" at bounding box center [77, 179] width 89 height 15
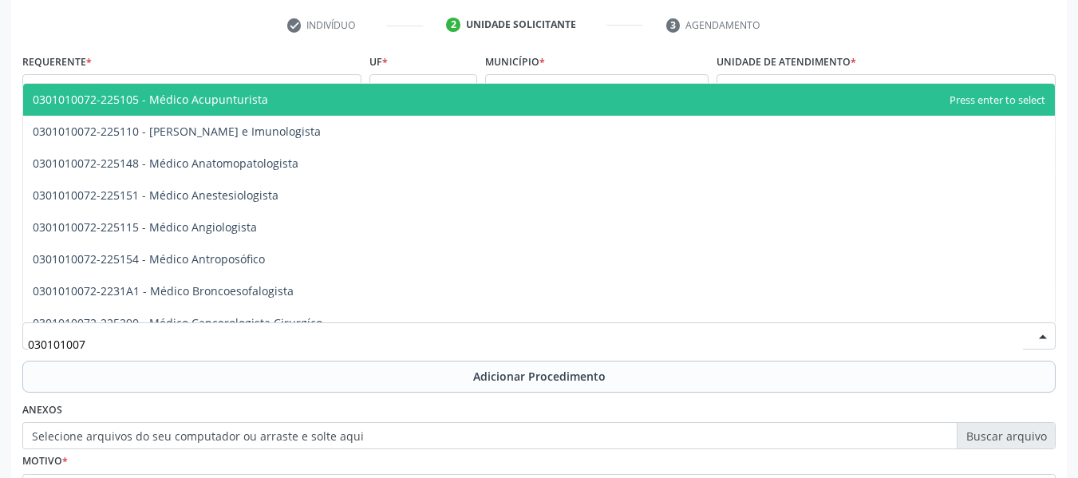
type input "0301010072"
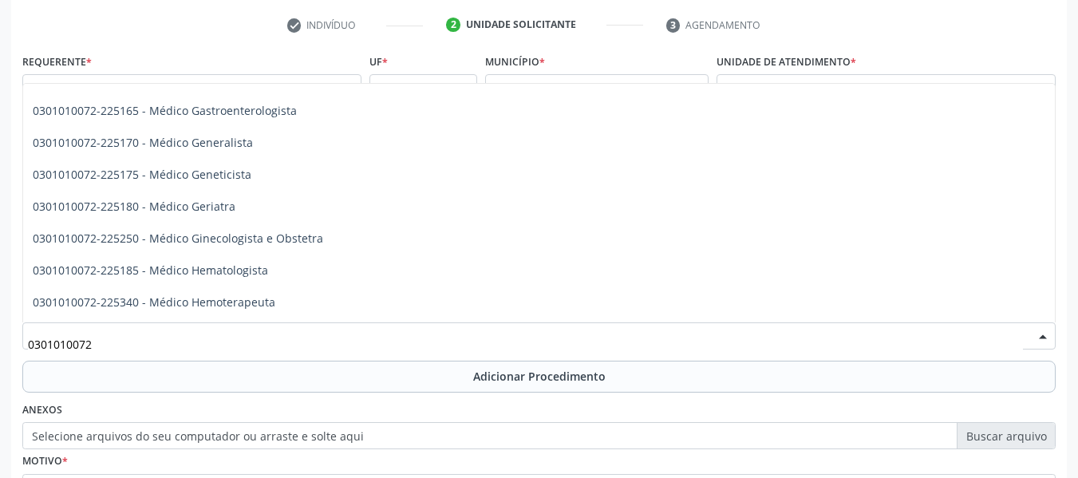
scroll to position [798, 0]
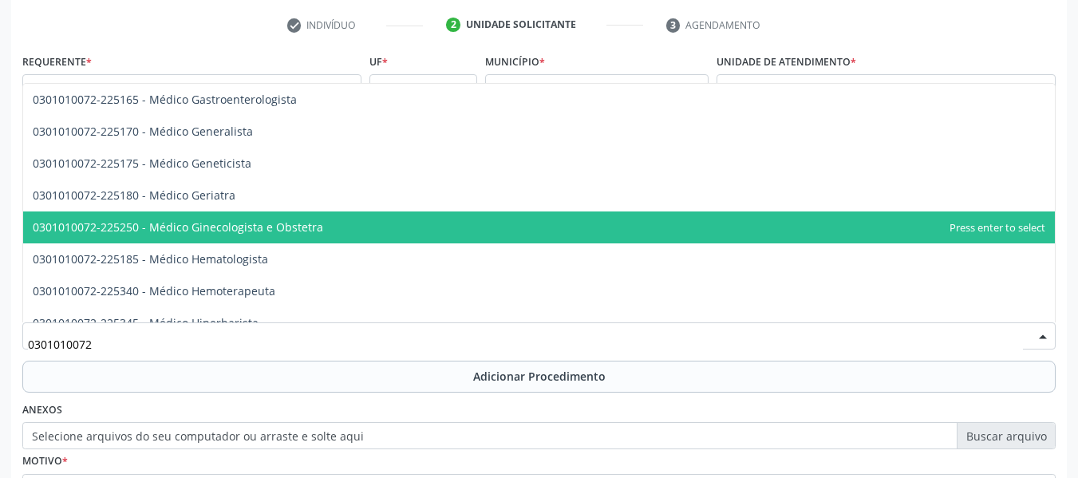
click at [276, 221] on span "0301010072-225250 - Médico Ginecologista e Obstetra" at bounding box center [178, 226] width 290 height 15
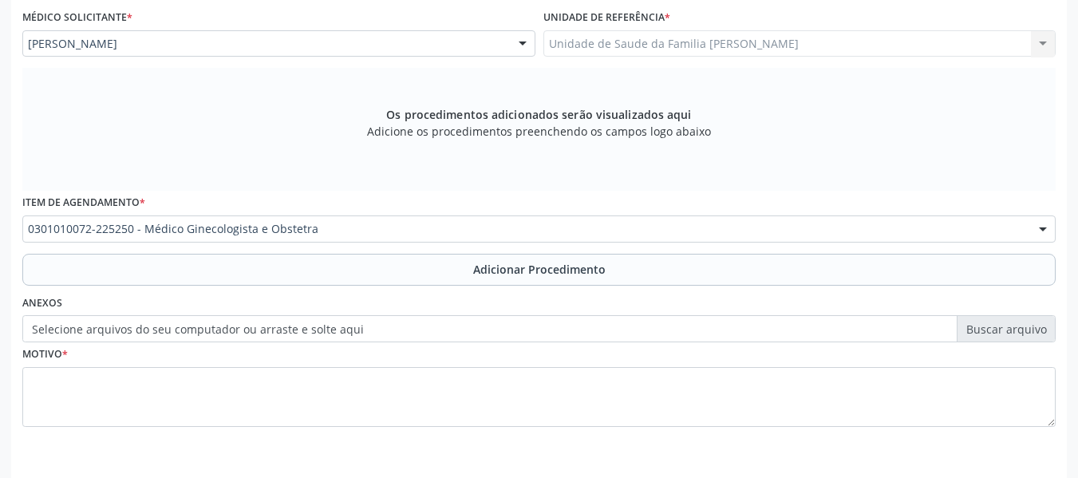
scroll to position [480, 0]
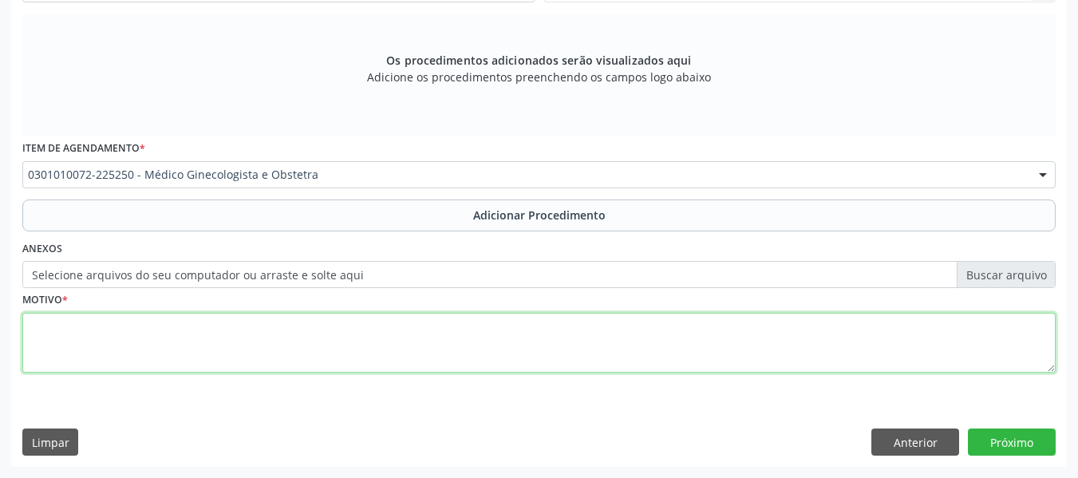
click at [73, 340] on textarea at bounding box center [538, 343] width 1033 height 61
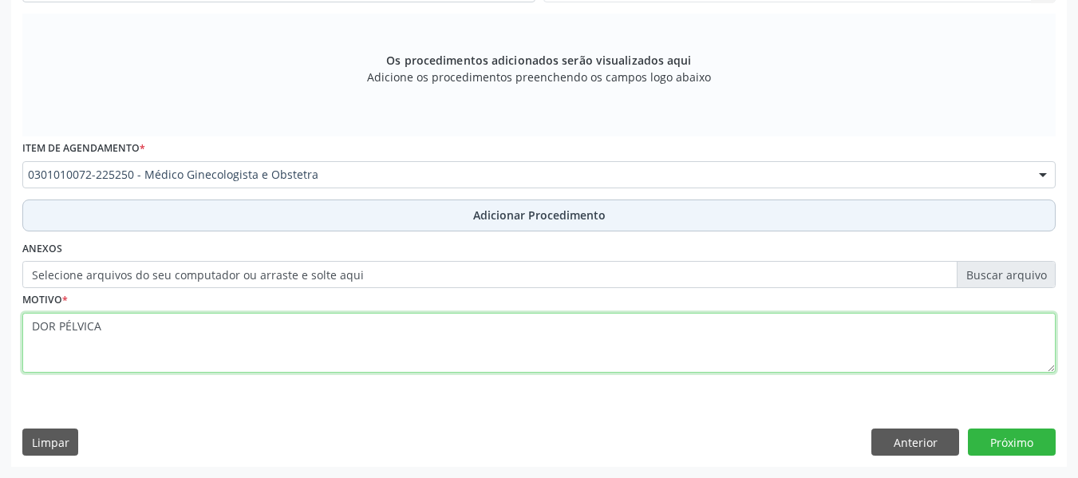
type textarea "DOR PÉLVICA"
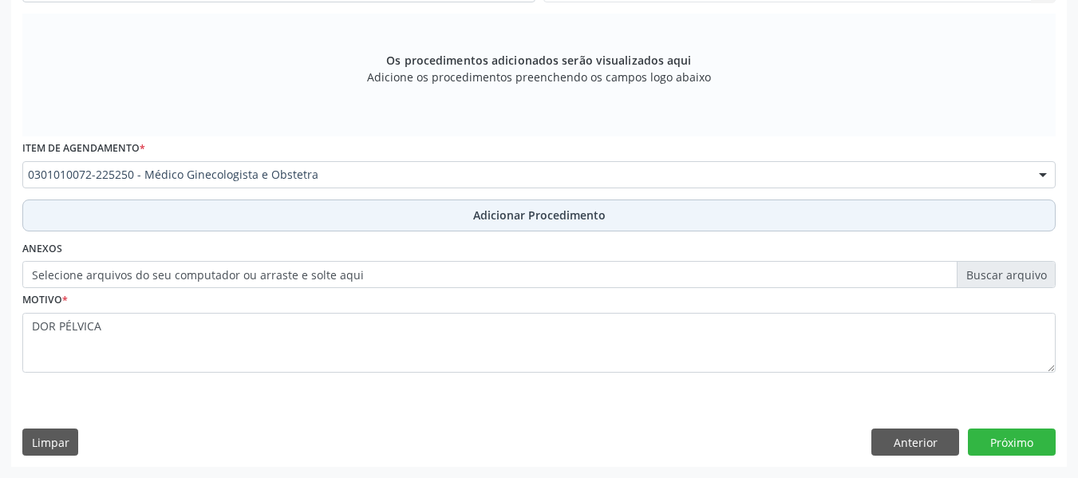
click at [479, 216] on span "Adicionar Procedimento" at bounding box center [539, 215] width 132 height 17
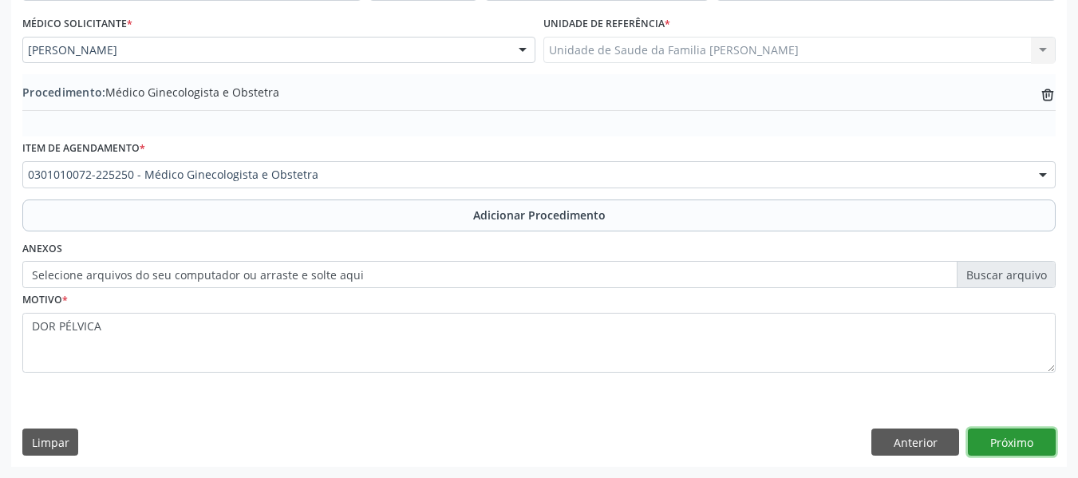
click at [1017, 441] on button "Próximo" at bounding box center [1012, 441] width 88 height 27
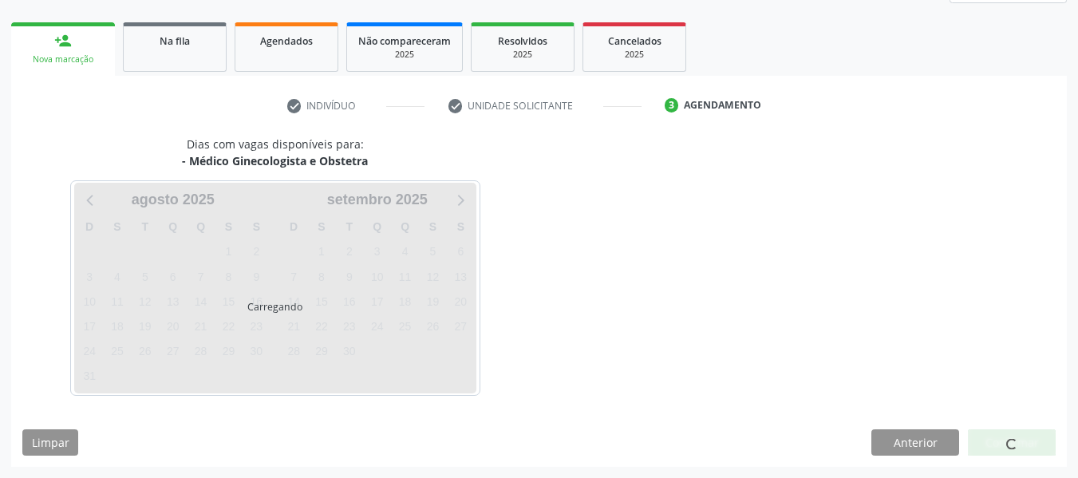
scroll to position [286, 0]
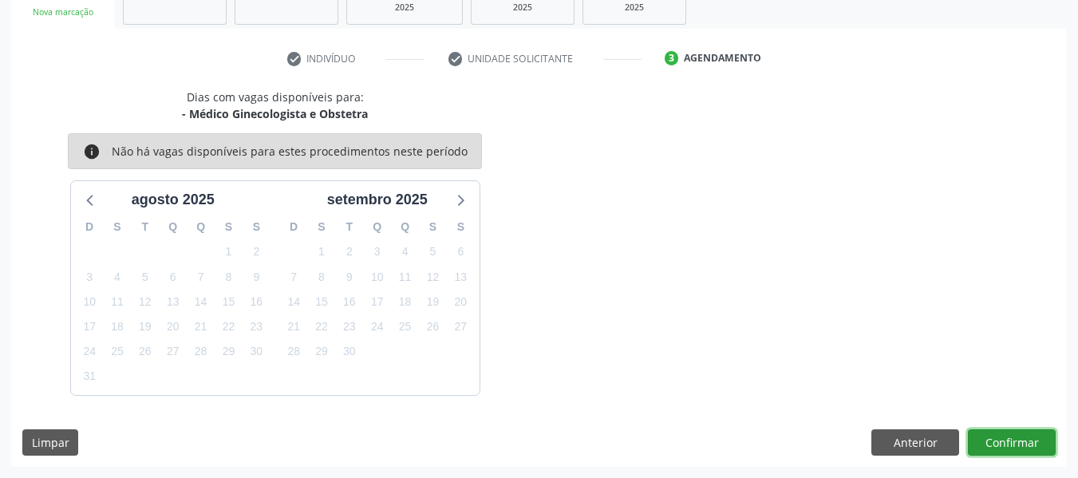
click at [1017, 441] on button "Confirmar" at bounding box center [1012, 442] width 88 height 27
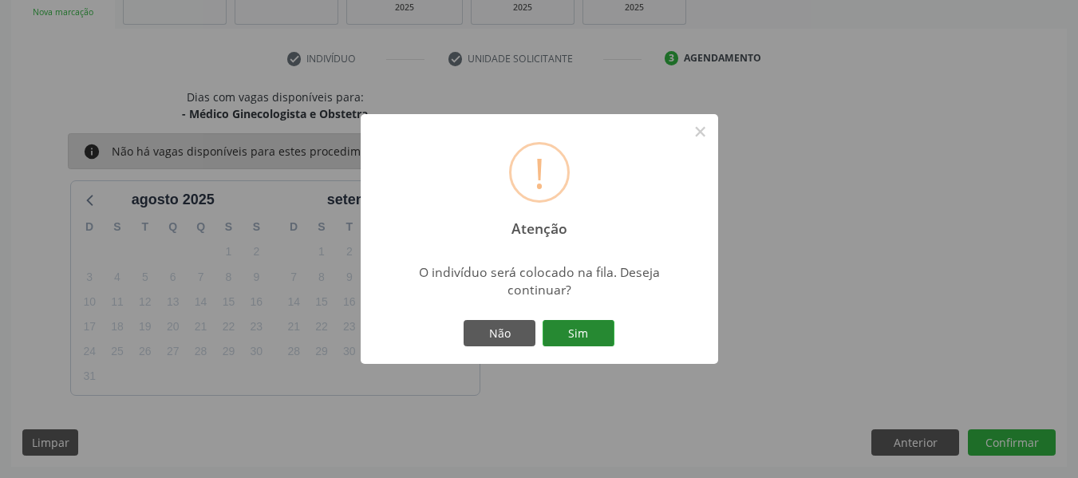
click at [579, 333] on button "Sim" at bounding box center [578, 333] width 72 height 27
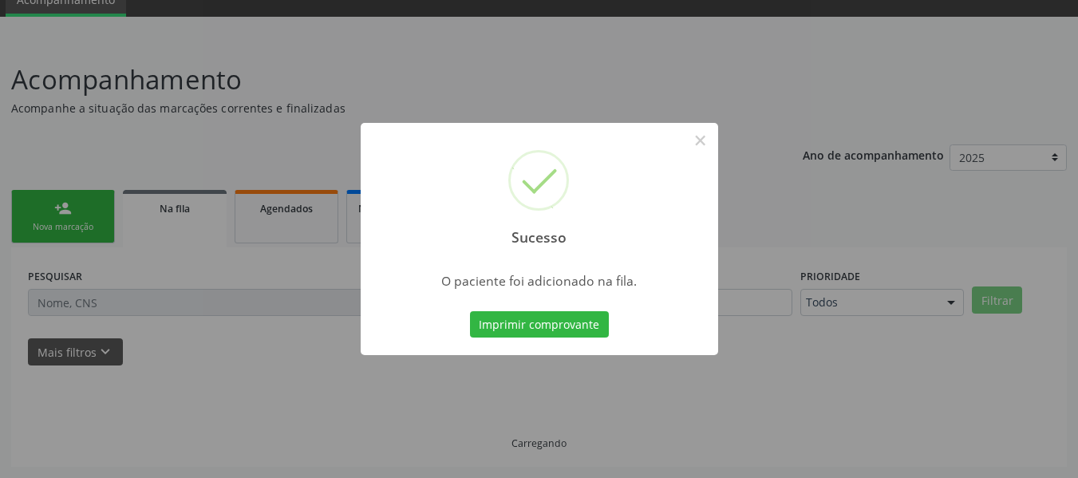
scroll to position [71, 0]
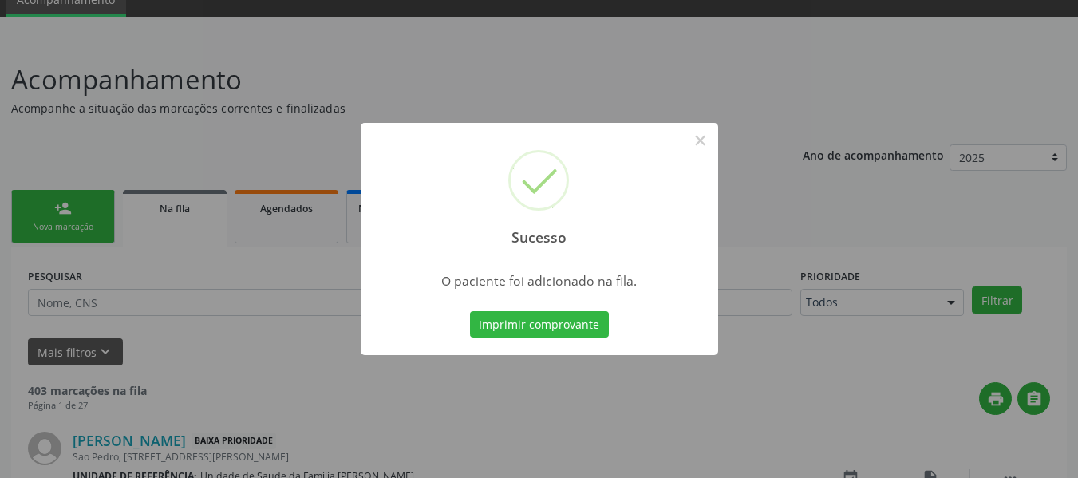
click at [79, 216] on div "Sucesso × O paciente foi adicionado na fila. Imprimir comprovante Cancel" at bounding box center [539, 239] width 1078 height 478
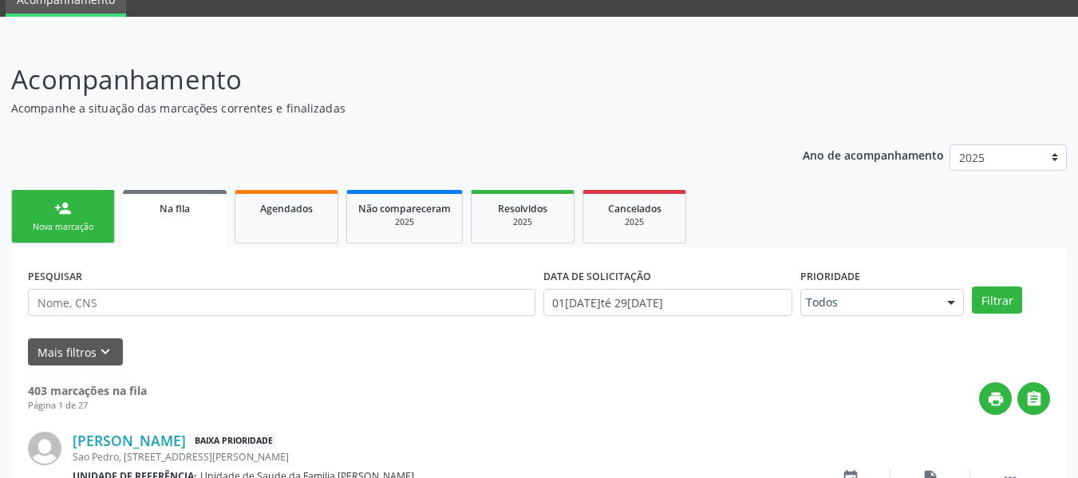
click at [79, 216] on link "person_add Nova marcação" at bounding box center [63, 216] width 104 height 53
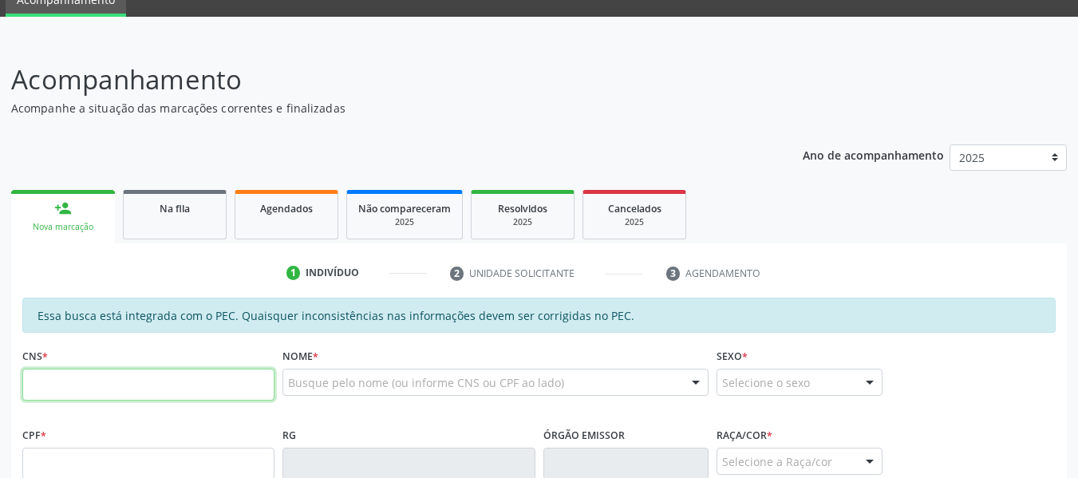
click at [75, 386] on input "text" at bounding box center [148, 385] width 252 height 32
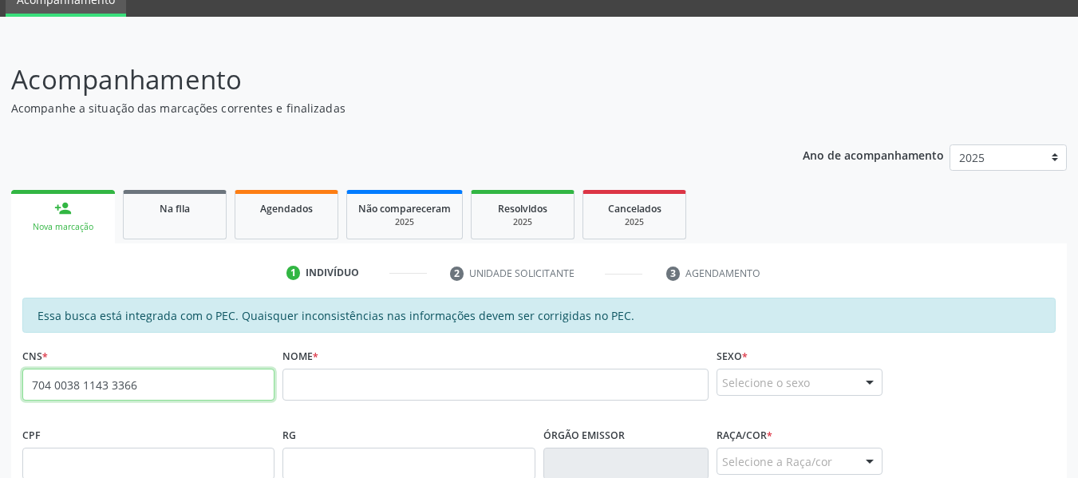
click at [184, 374] on input "704 0038 1143 3366" at bounding box center [148, 385] width 252 height 32
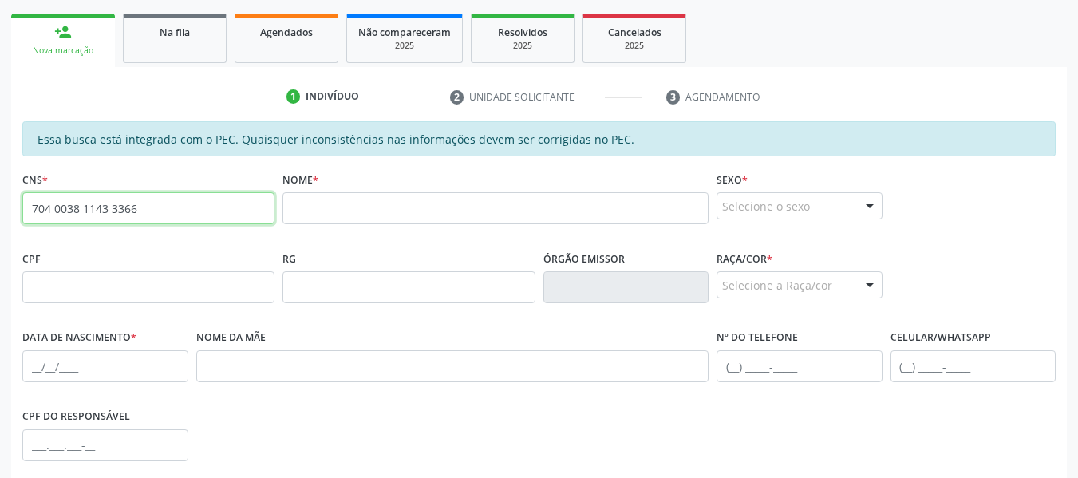
scroll to position [262, 0]
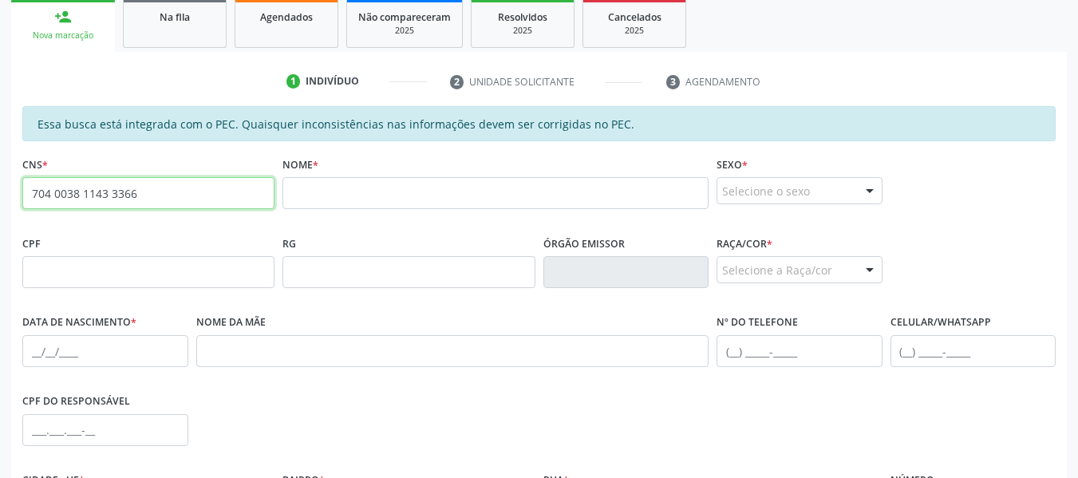
click at [147, 195] on input "704 0038 1143 3366" at bounding box center [148, 193] width 252 height 32
type input "7"
type input "704 0038 1143 3366"
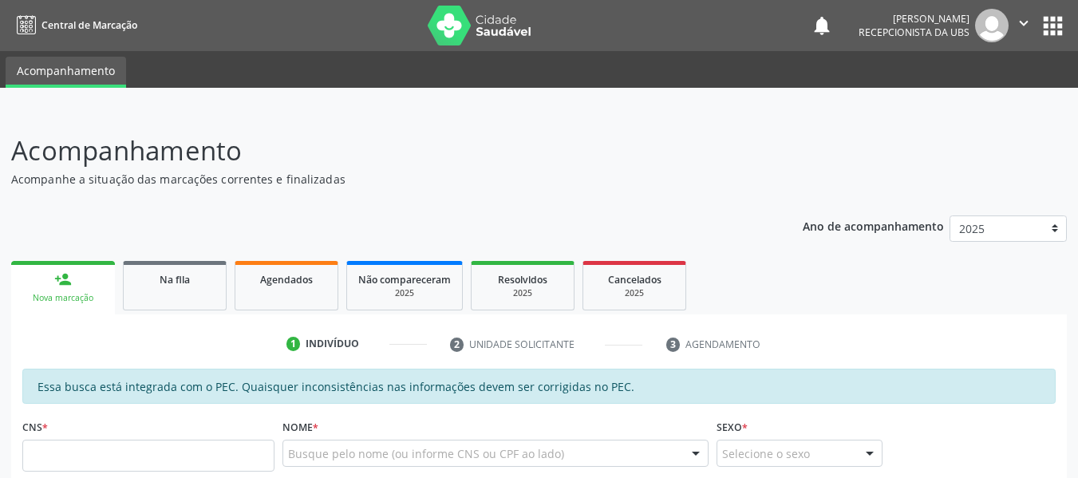
click at [81, 461] on input "text" at bounding box center [148, 456] width 252 height 32
type input "704 0038 1143 3366"
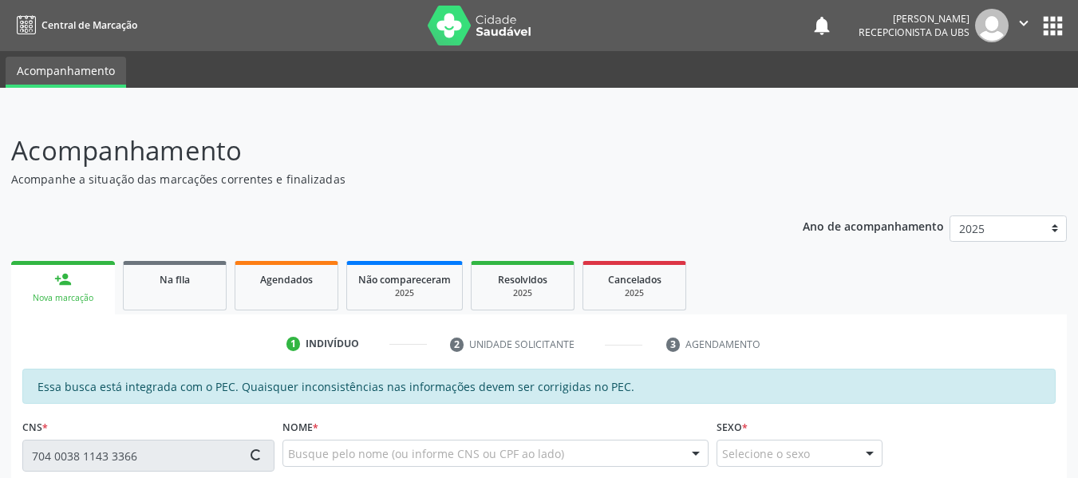
type input "153.068.264-90"
type input "0[DATE]"
type input "[PERSON_NAME]"
type input "[PHONE_NUMBER]"
type input "110"
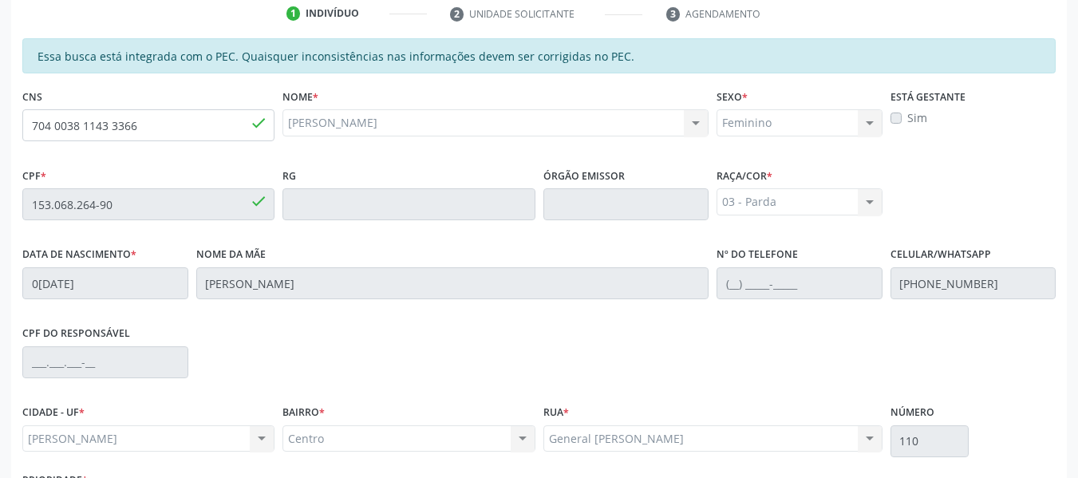
scroll to position [455, 0]
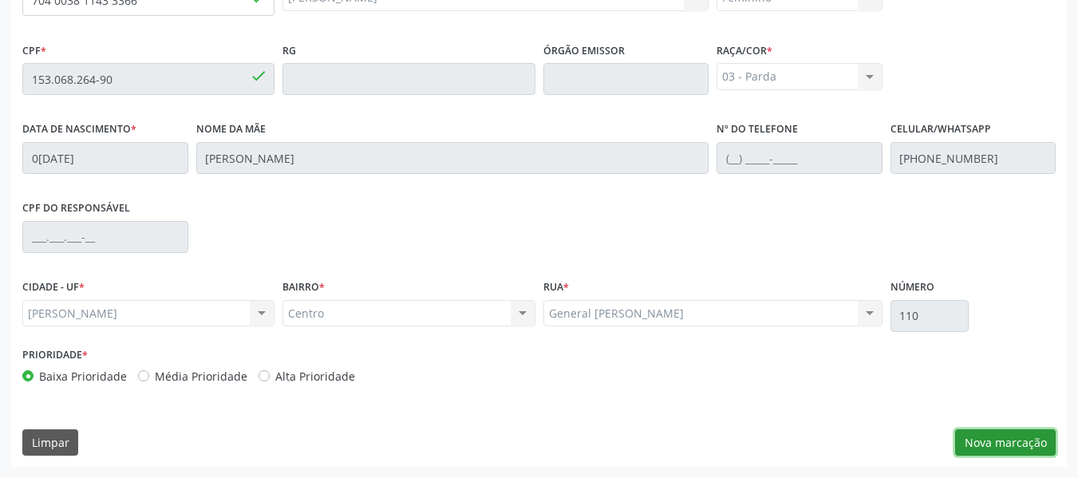
click at [1007, 437] on button "Nova marcação" at bounding box center [1005, 442] width 101 height 27
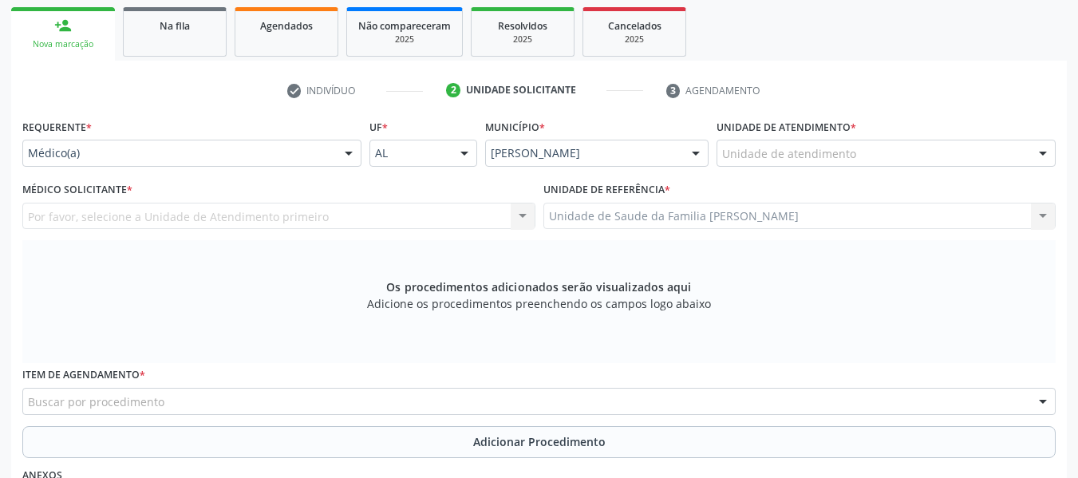
scroll to position [242, 0]
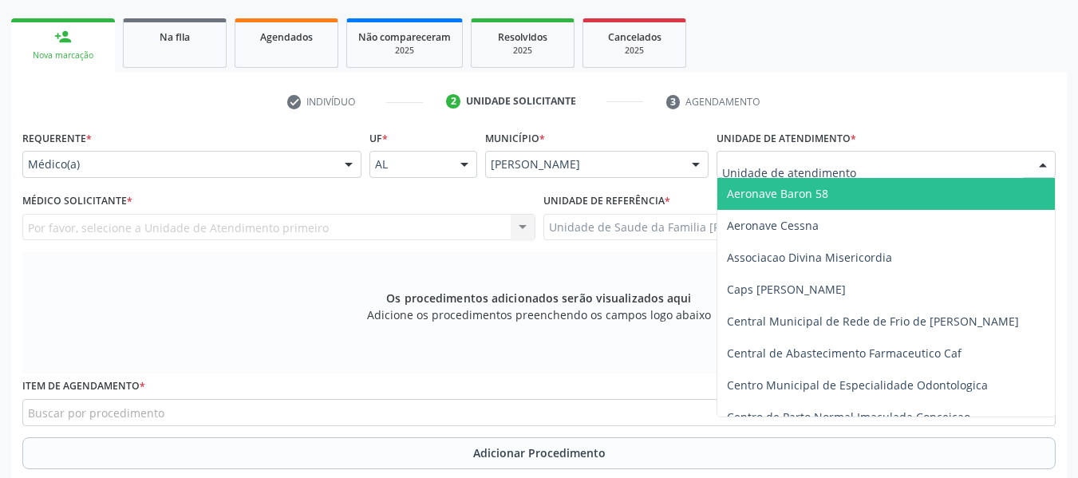
click at [1039, 157] on div at bounding box center [1043, 165] width 24 height 27
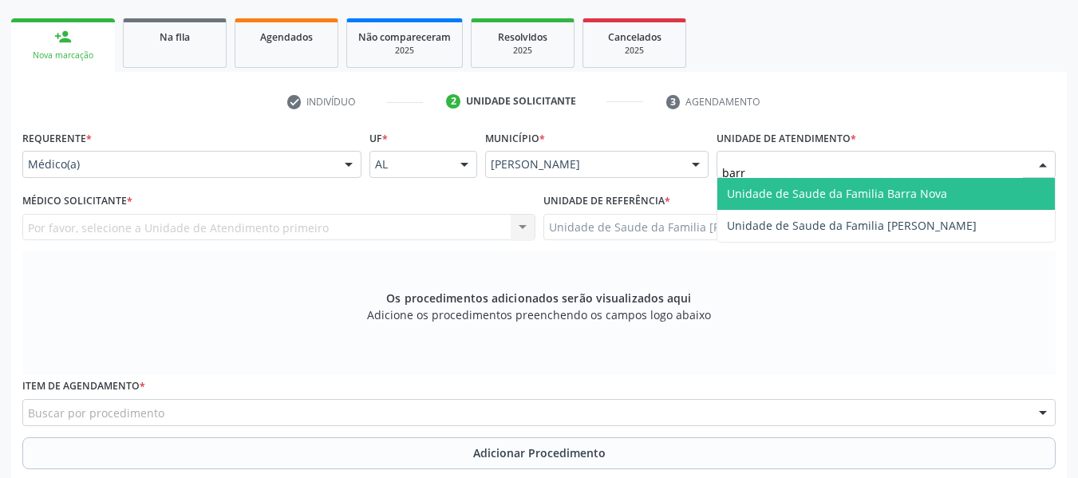
type input "barro"
drag, startPoint x: 820, startPoint y: 184, endPoint x: 925, endPoint y: 192, distance: 105.6
click at [925, 192] on span "Unidade de Saude da Familia [PERSON_NAME]" at bounding box center [852, 193] width 250 height 15
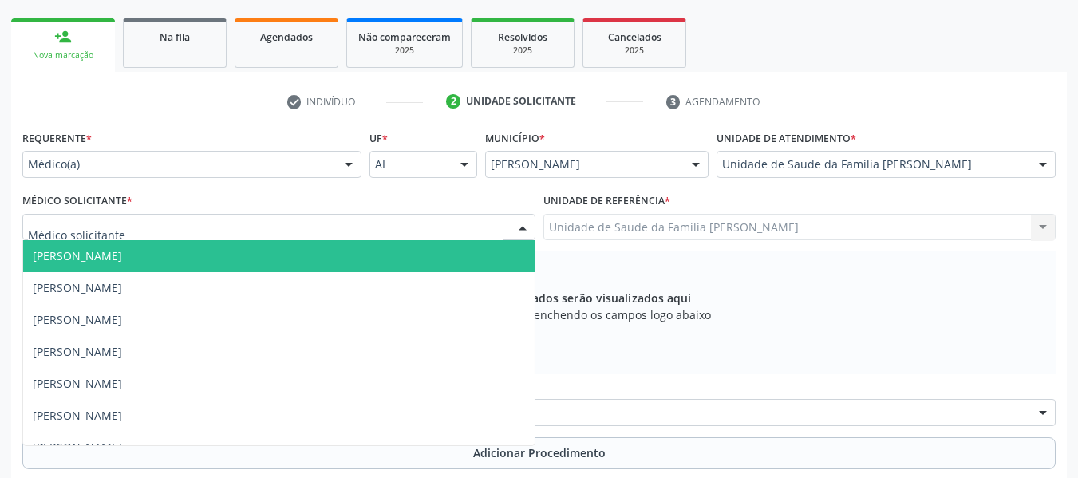
click at [527, 223] on div at bounding box center [523, 228] width 24 height 27
click at [122, 252] on span "[PERSON_NAME]" at bounding box center [77, 255] width 89 height 15
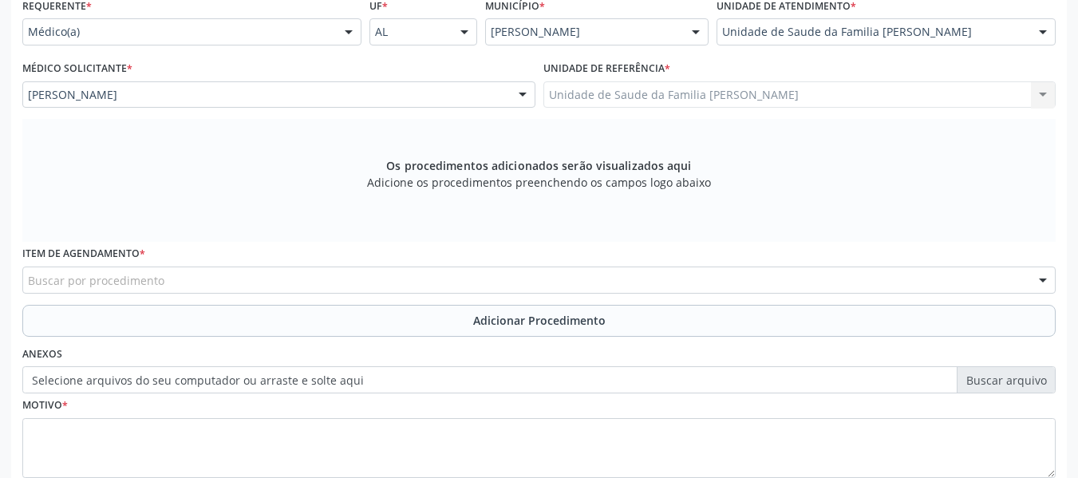
scroll to position [402, 0]
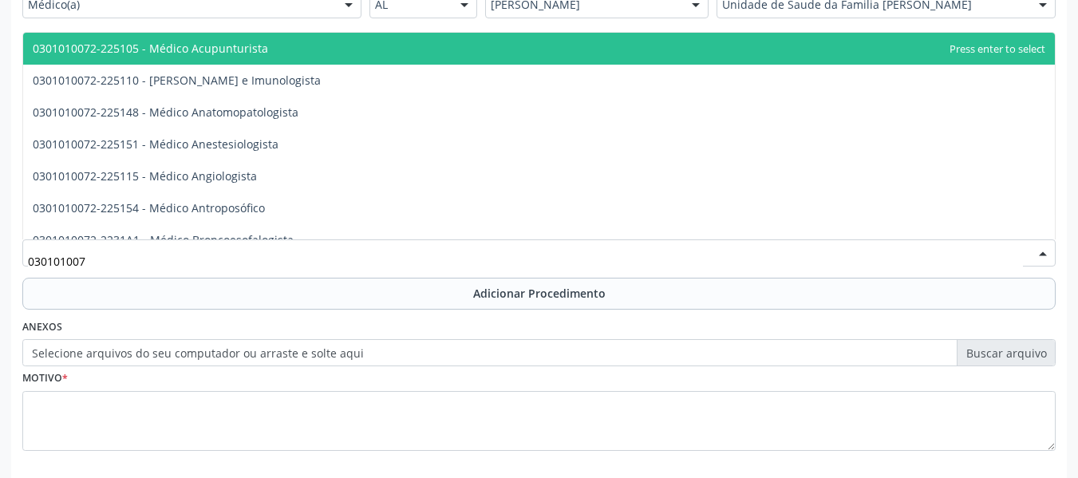
type input "0301010072"
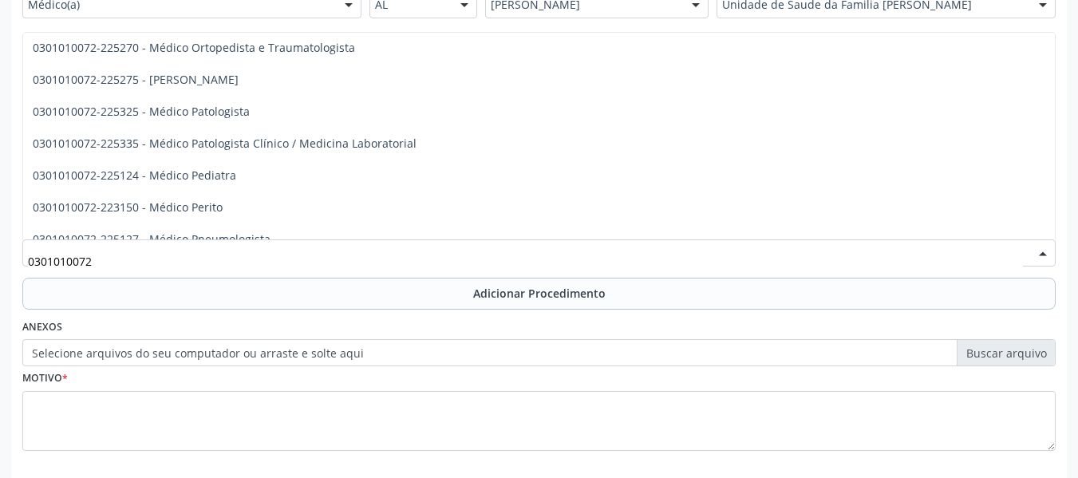
scroll to position [1441, 0]
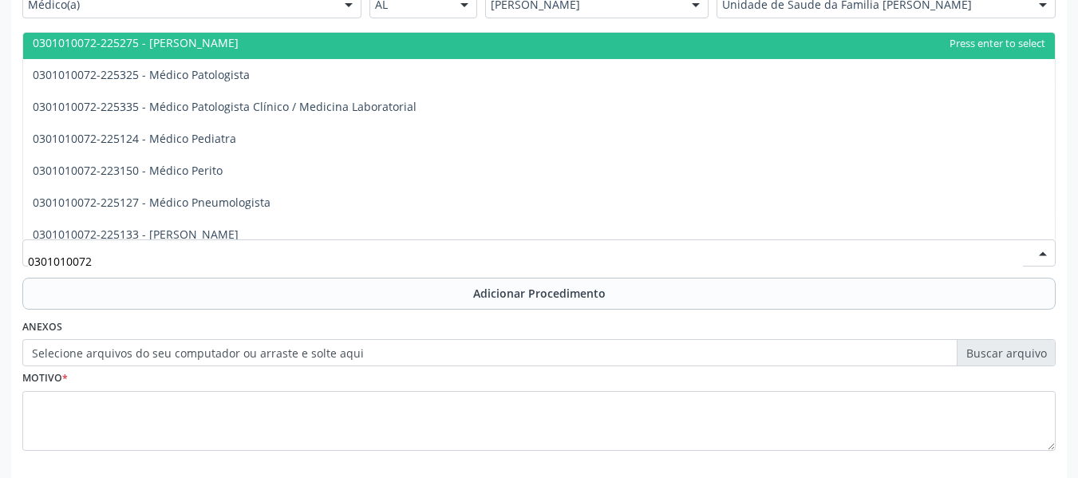
click at [308, 40] on span "0301010072-225275 - [PERSON_NAME]" at bounding box center [538, 43] width 1031 height 32
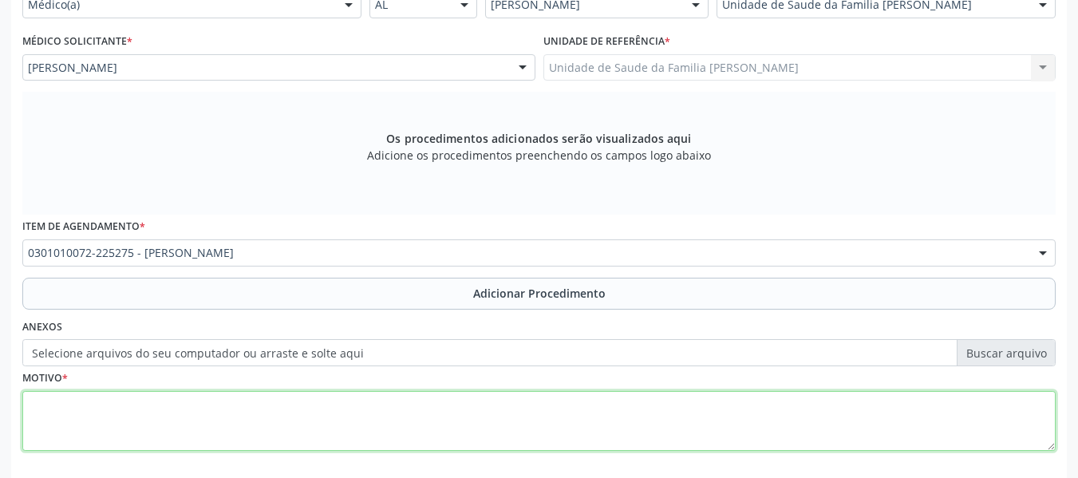
click at [136, 408] on textarea at bounding box center [538, 421] width 1033 height 61
click at [73, 402] on textarea "Hipertripia" at bounding box center [538, 421] width 1033 height 61
click at [127, 409] on textarea "Hipertropia" at bounding box center [538, 421] width 1033 height 61
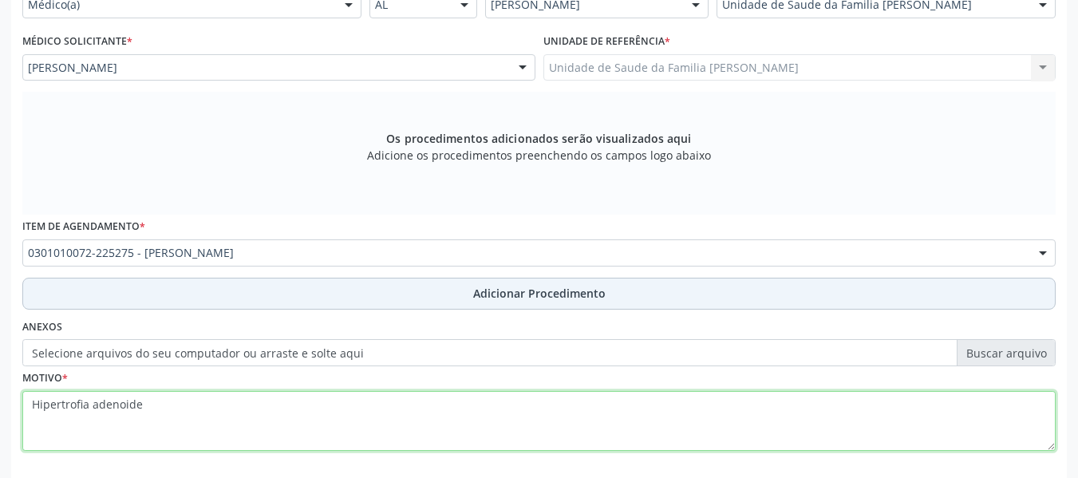
type textarea "Hipertrofia adenoide"
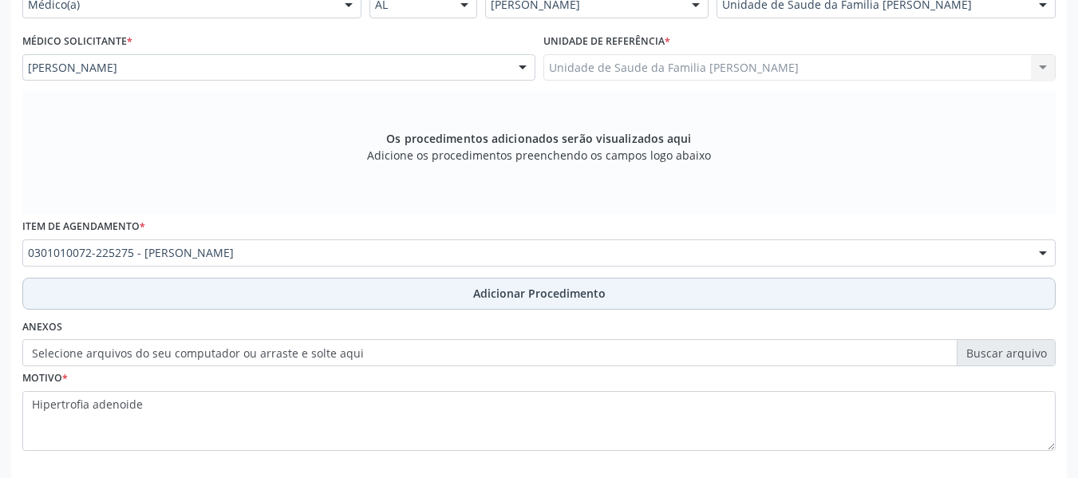
click at [565, 289] on span "Adicionar Procedimento" at bounding box center [539, 293] width 132 height 17
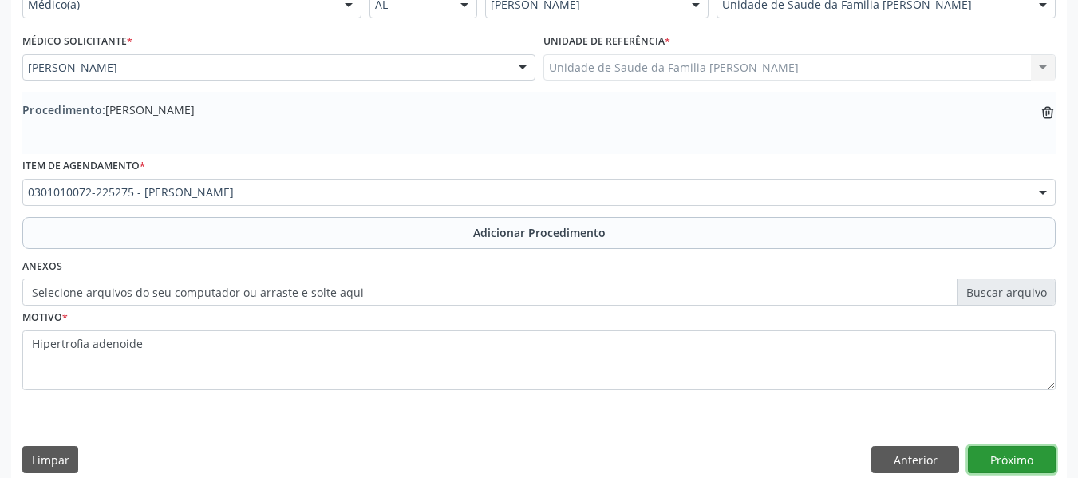
click at [1005, 455] on button "Próximo" at bounding box center [1012, 459] width 88 height 27
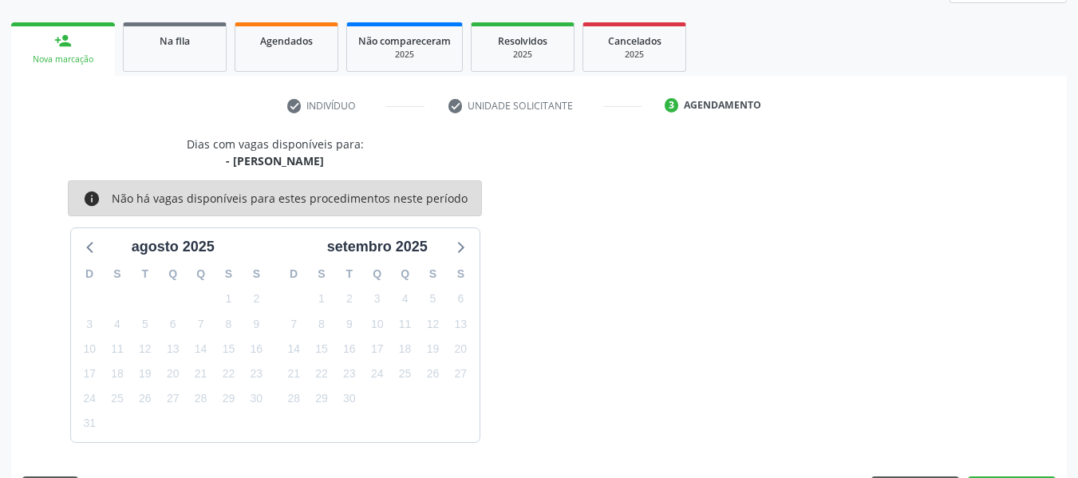
scroll to position [286, 0]
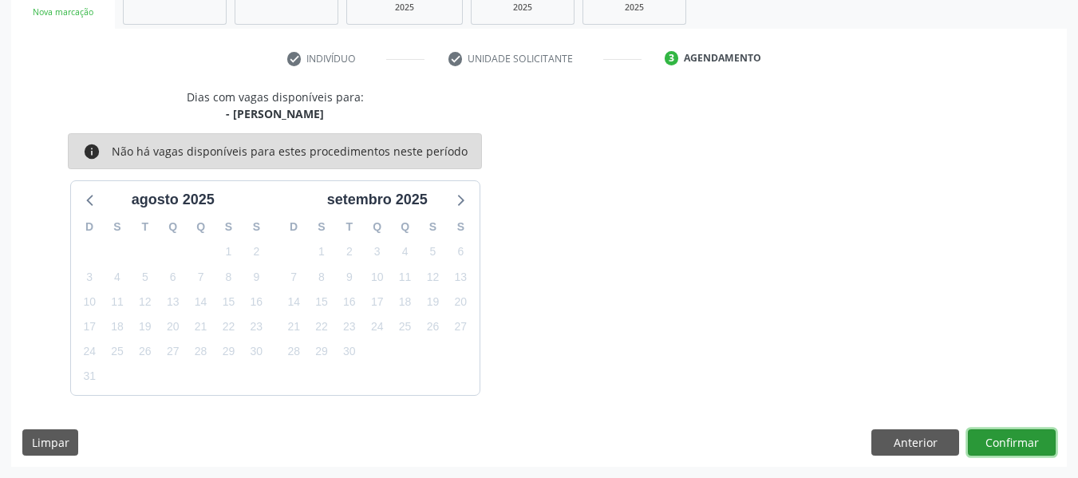
click at [1015, 435] on button "Confirmar" at bounding box center [1012, 442] width 88 height 27
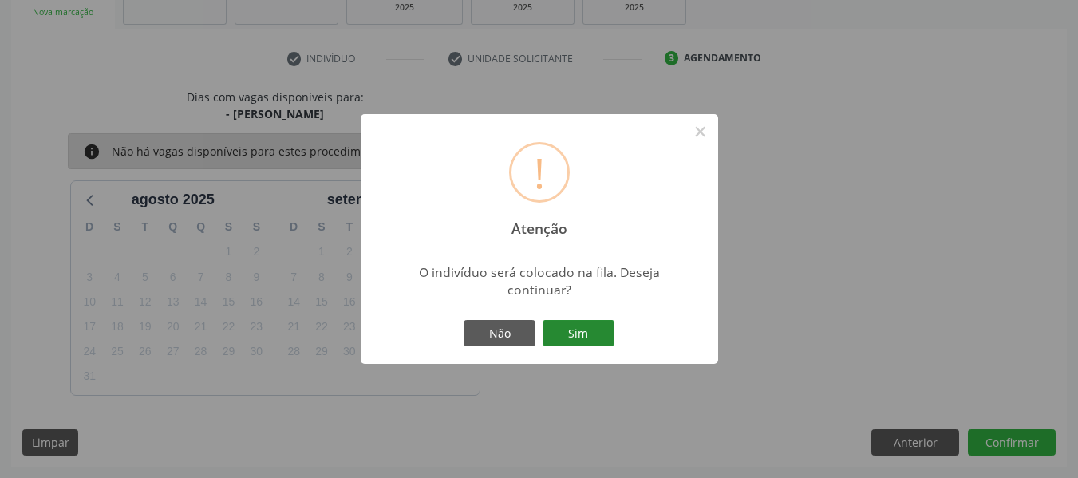
click at [589, 329] on button "Sim" at bounding box center [578, 333] width 72 height 27
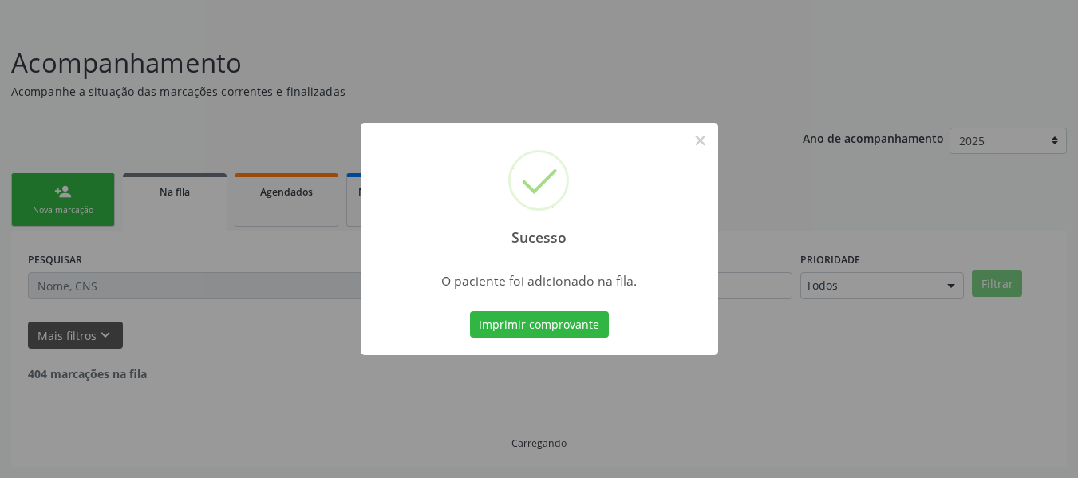
scroll to position [71, 0]
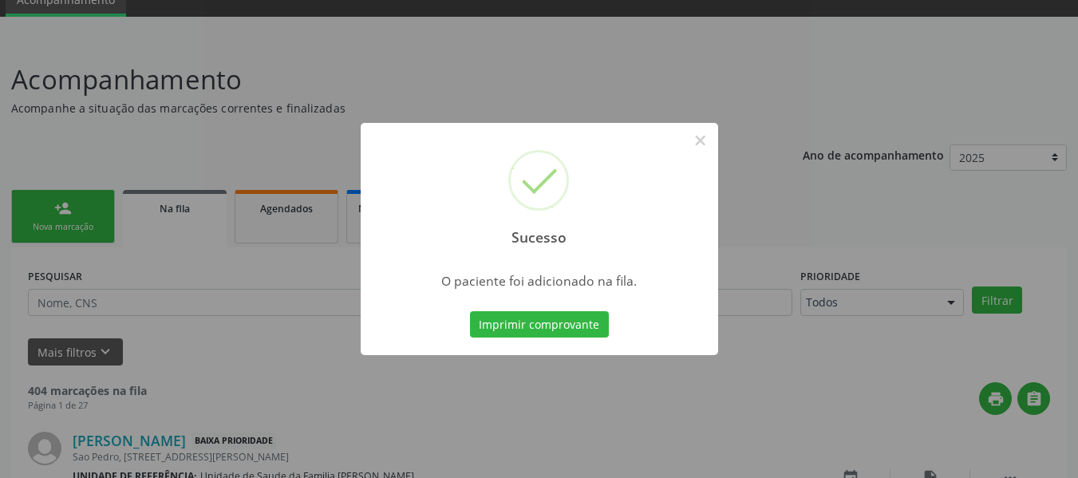
click at [53, 194] on div "Sucesso × O paciente foi adicionado na fila. Imprimir comprovante Cancel" at bounding box center [539, 239] width 1078 height 478
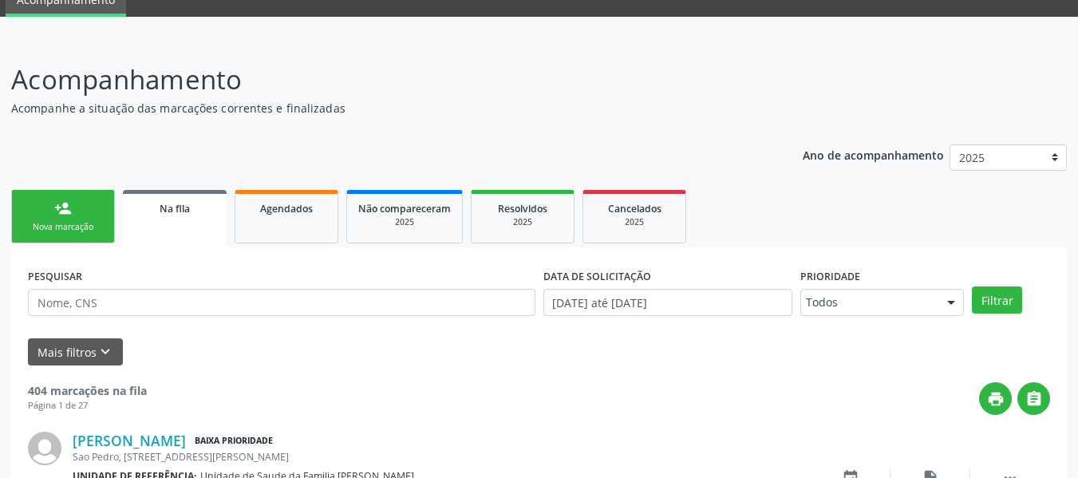
click at [44, 204] on link "person_add Nova marcação" at bounding box center [63, 216] width 104 height 53
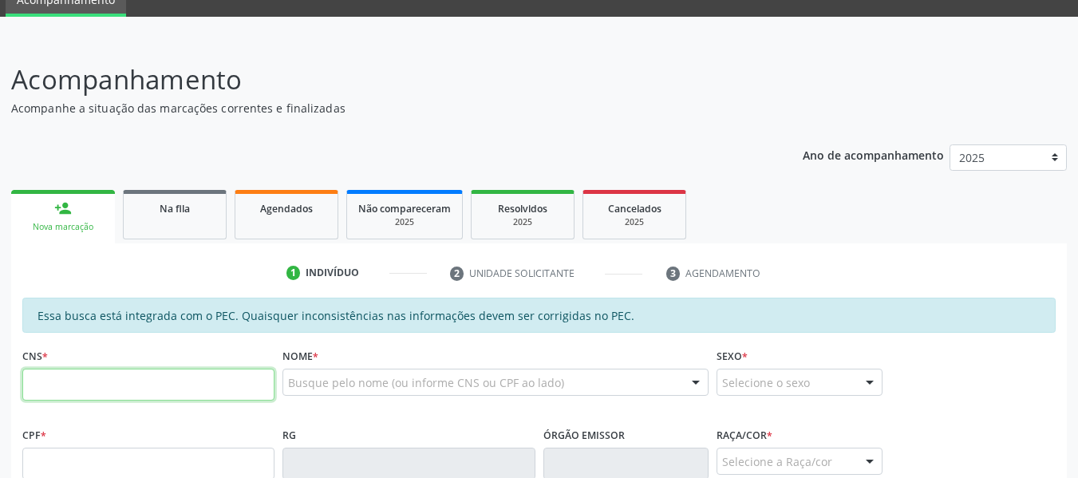
click at [57, 386] on input "text" at bounding box center [148, 385] width 252 height 32
type input "705 8054 4289 0233"
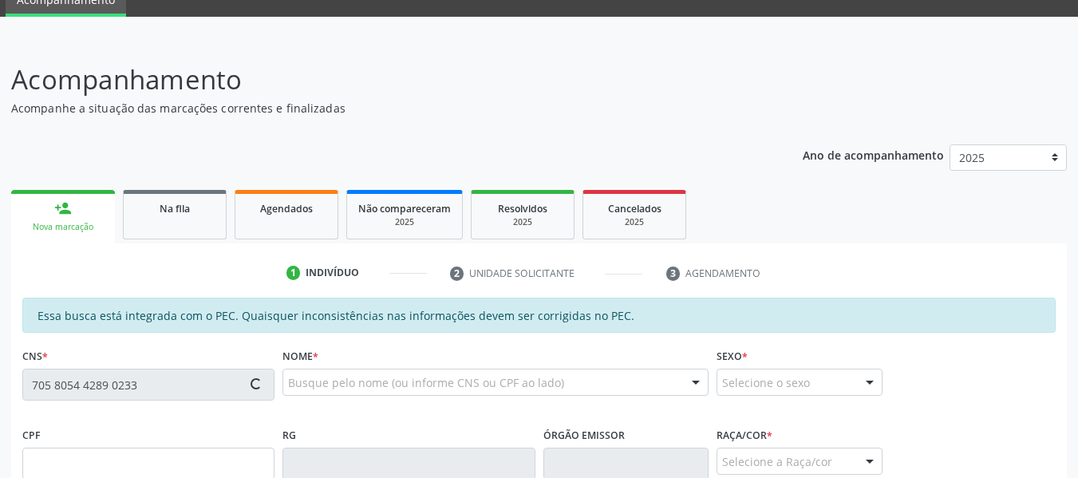
type input "058.915.704-32"
type input "0[DATE]"
type input "[PERSON_NAME] das Dores de [PERSON_NAME]"
type input "[PHONE_NUMBER]"
type input "S/N"
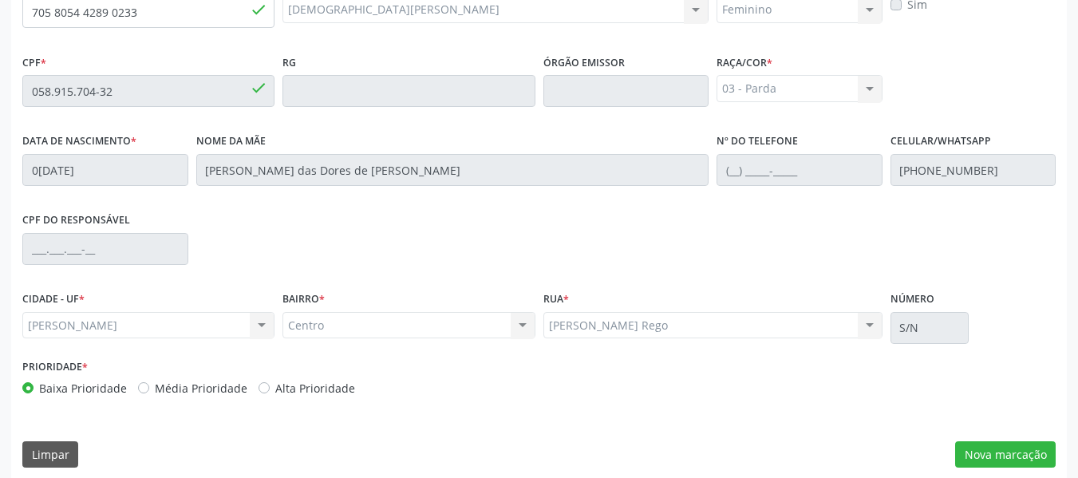
scroll to position [455, 0]
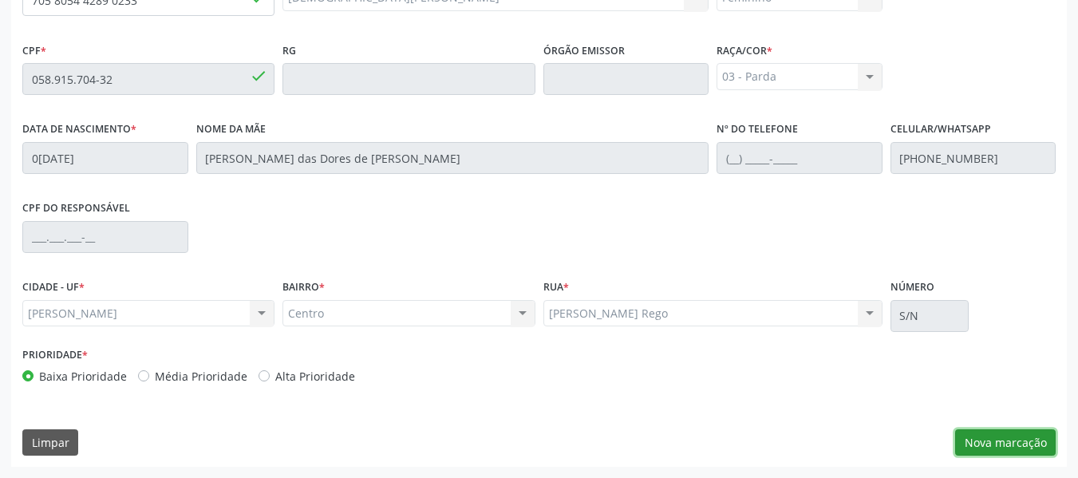
click at [1024, 437] on button "Nova marcação" at bounding box center [1005, 442] width 101 height 27
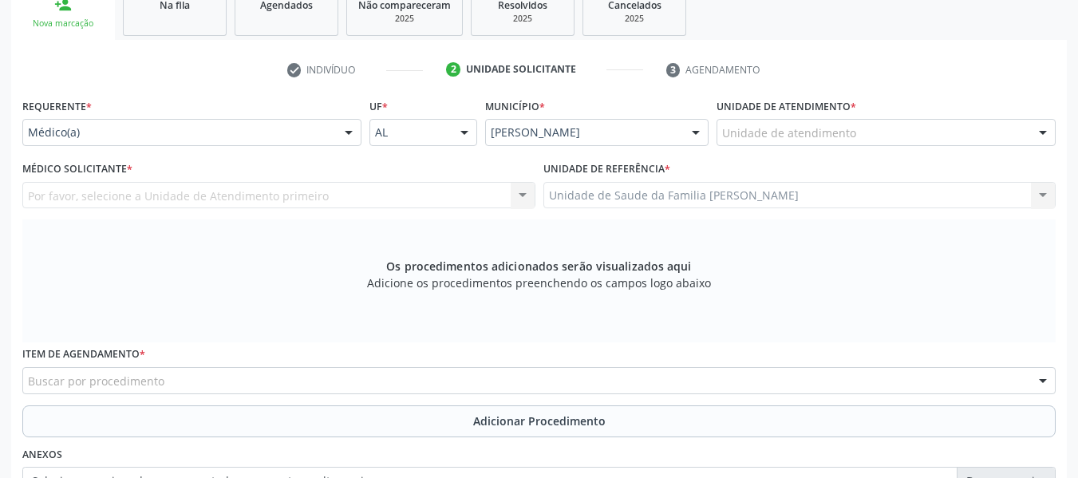
scroll to position [222, 0]
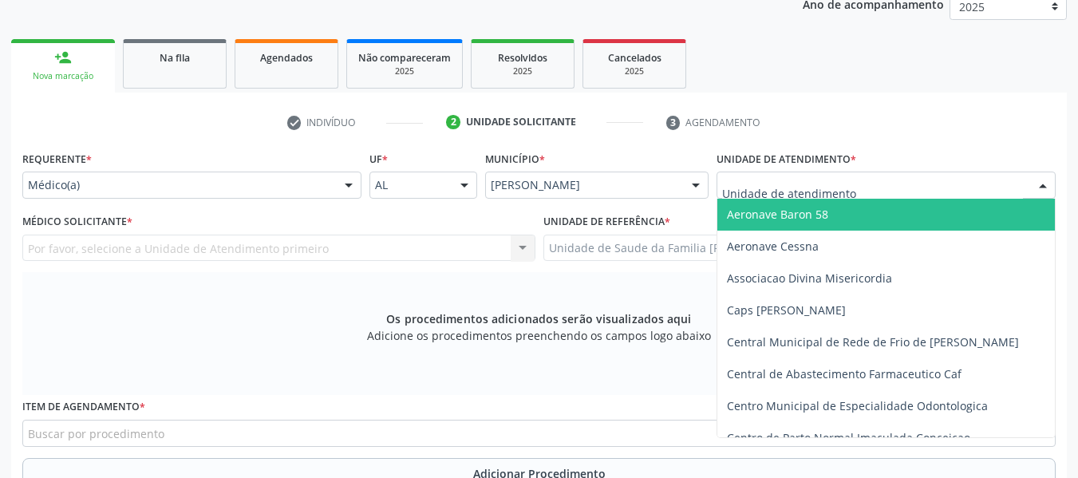
click at [1049, 183] on div at bounding box center [1043, 185] width 24 height 27
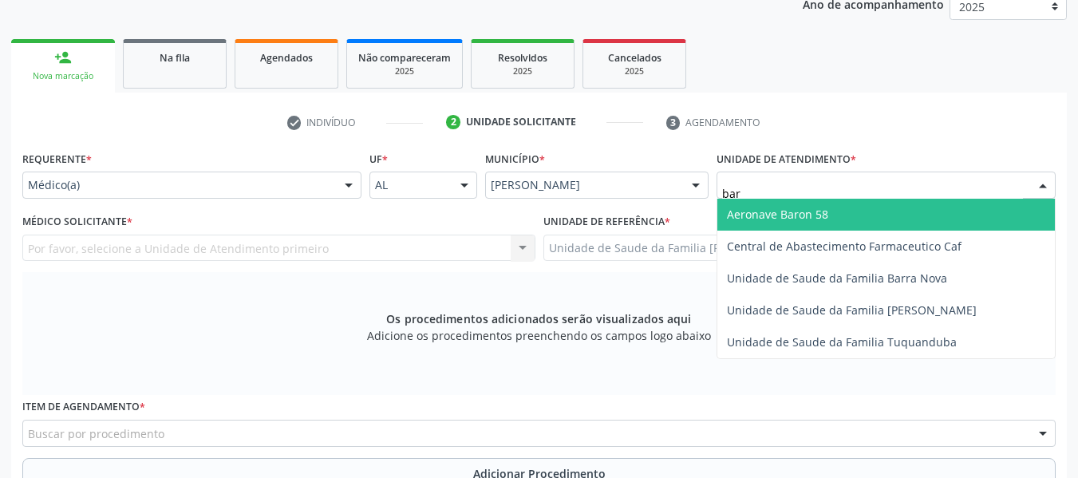
type input "barr"
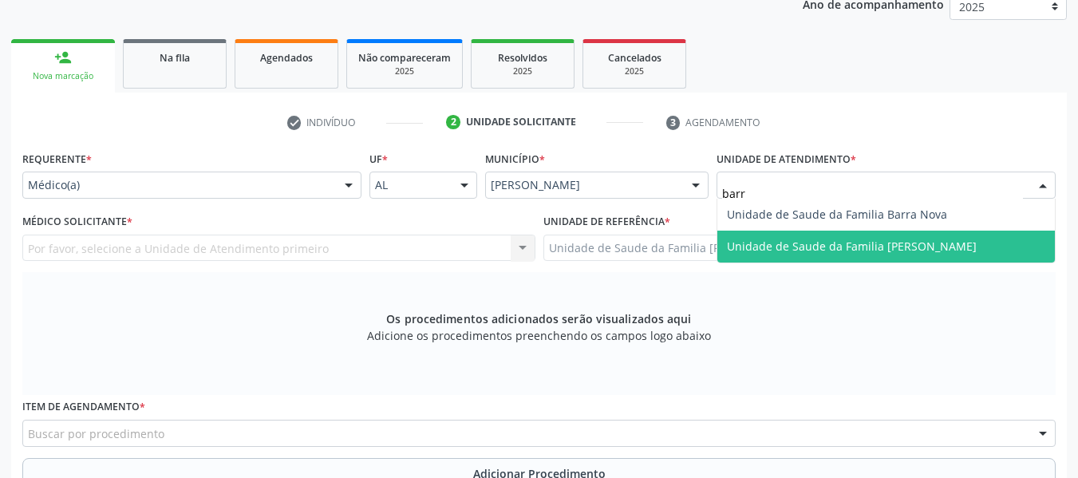
click at [933, 241] on span "Unidade de Saude da Familia [PERSON_NAME]" at bounding box center [852, 246] width 250 height 15
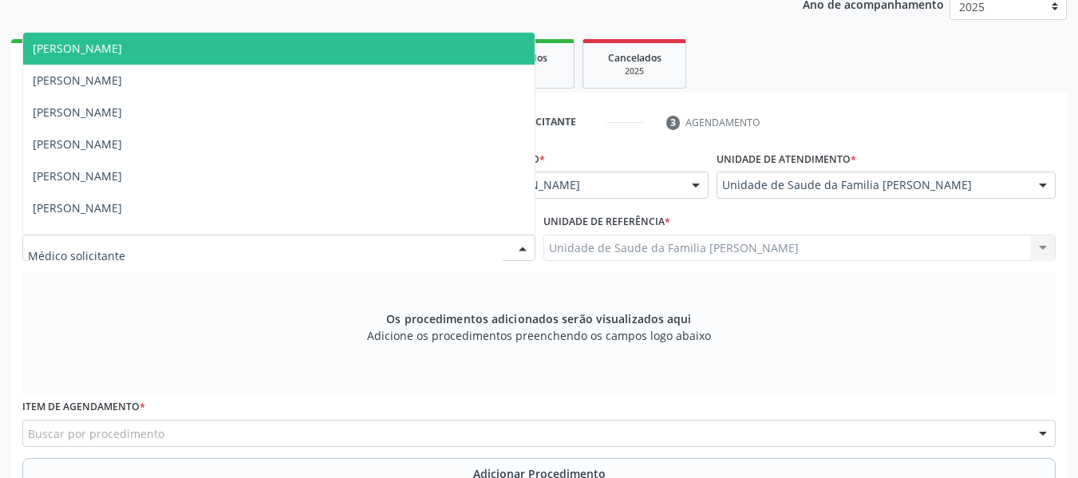
click at [520, 245] on div at bounding box center [523, 248] width 24 height 27
click at [122, 46] on span "[PERSON_NAME]" at bounding box center [77, 48] width 89 height 15
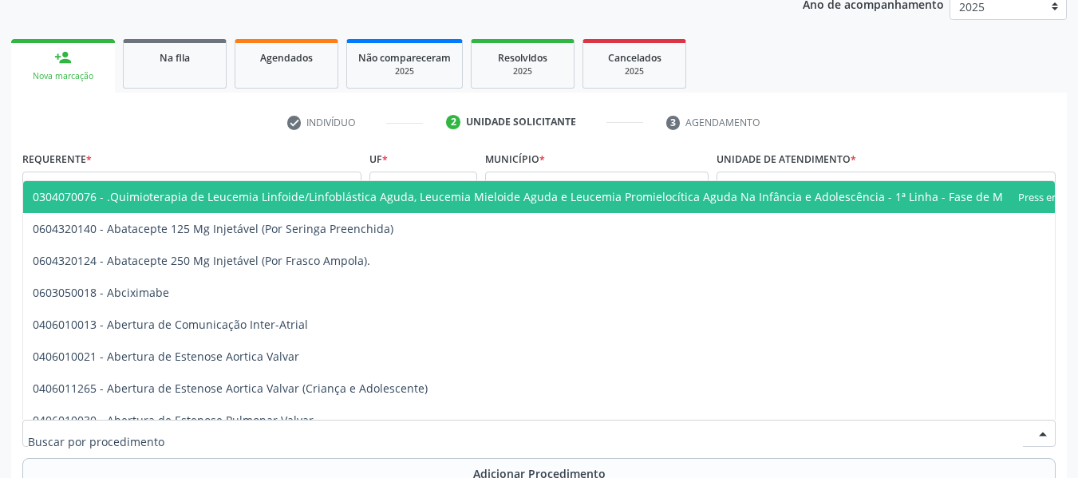
click at [183, 427] on div at bounding box center [538, 433] width 1033 height 27
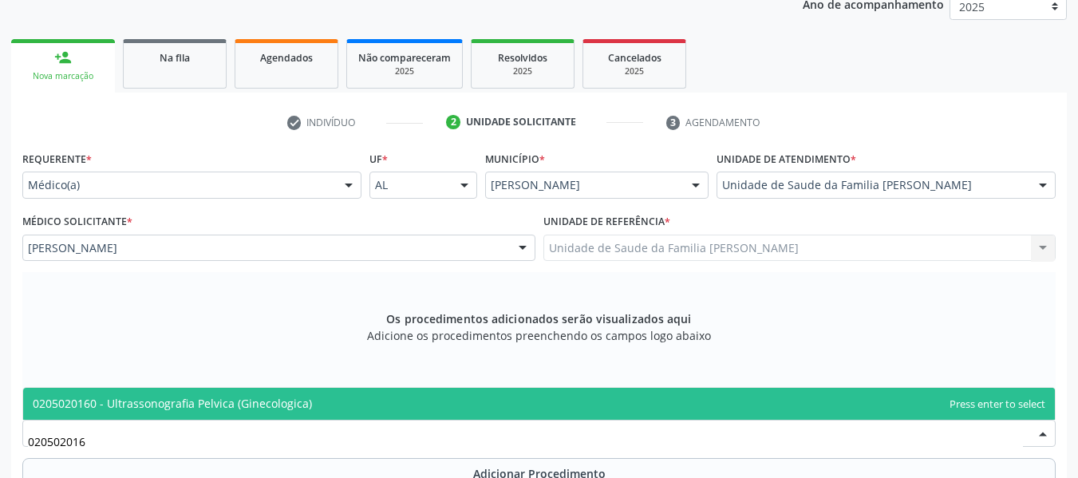
type input "0205020160"
click at [281, 408] on span "0205020160 - Ultrassonografia Pelvica (Ginecologica)" at bounding box center [172, 403] width 279 height 15
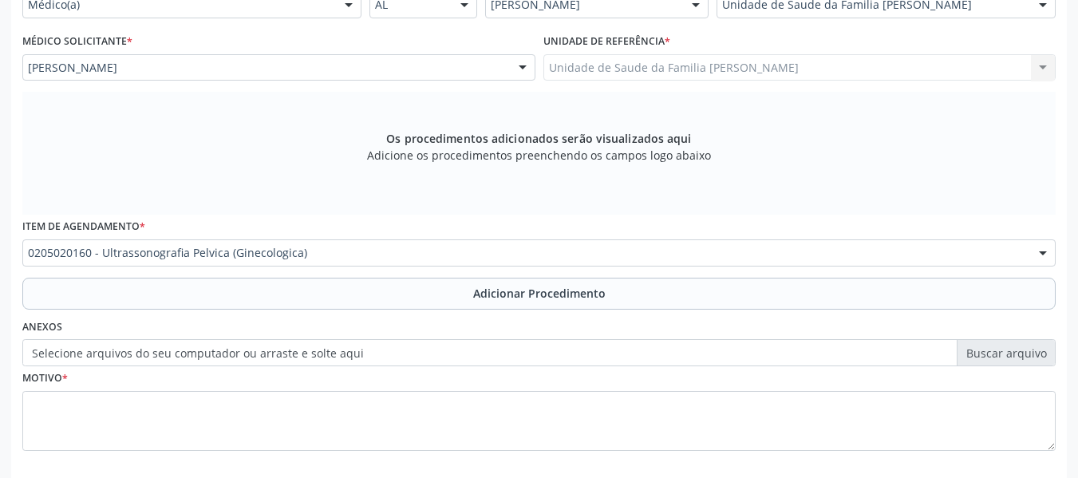
scroll to position [480, 0]
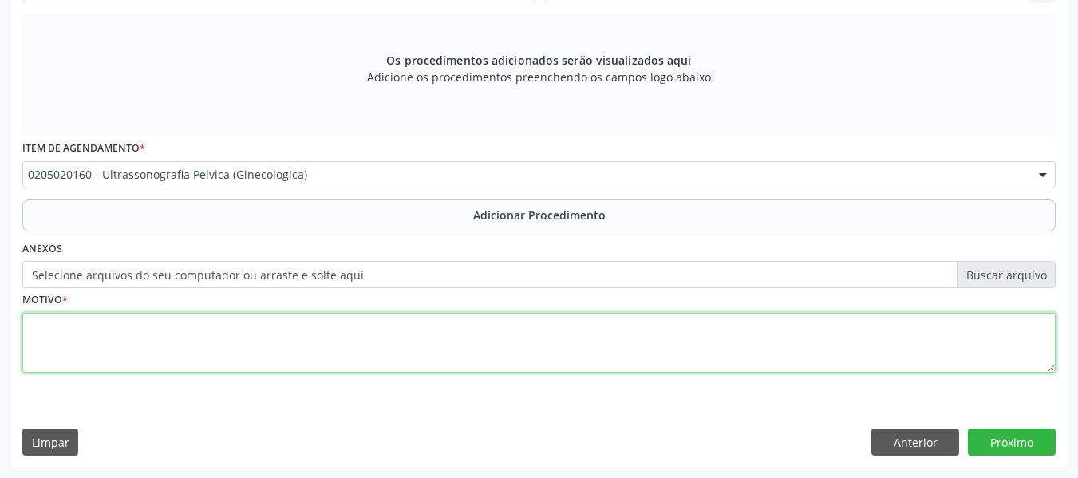
click at [68, 333] on textarea at bounding box center [538, 343] width 1033 height 61
type textarea "a"
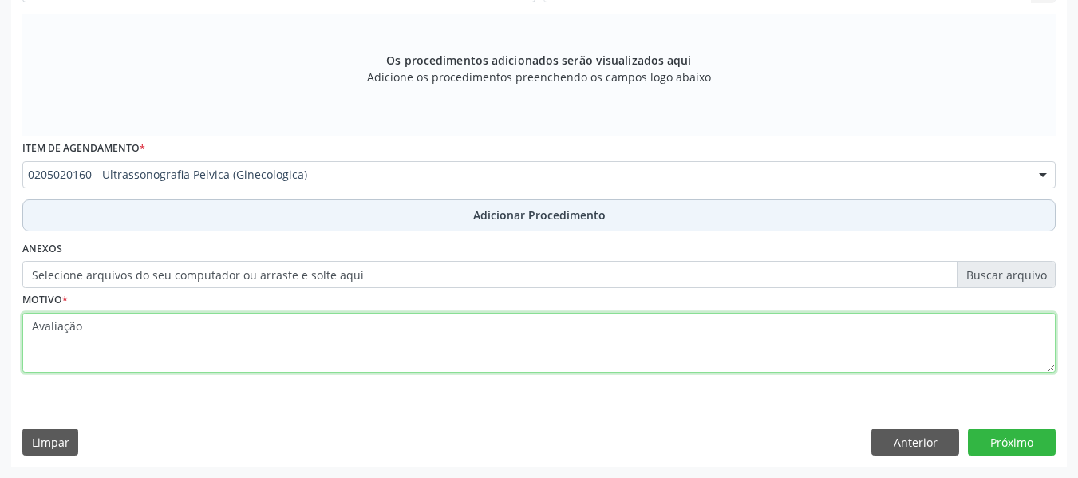
type textarea "Avaliação"
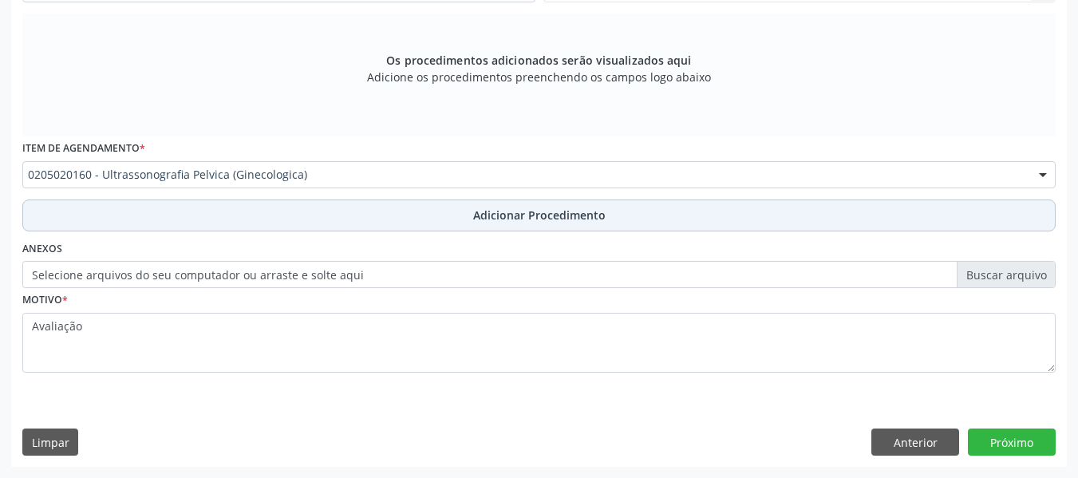
click at [500, 217] on span "Adicionar Procedimento" at bounding box center [539, 215] width 132 height 17
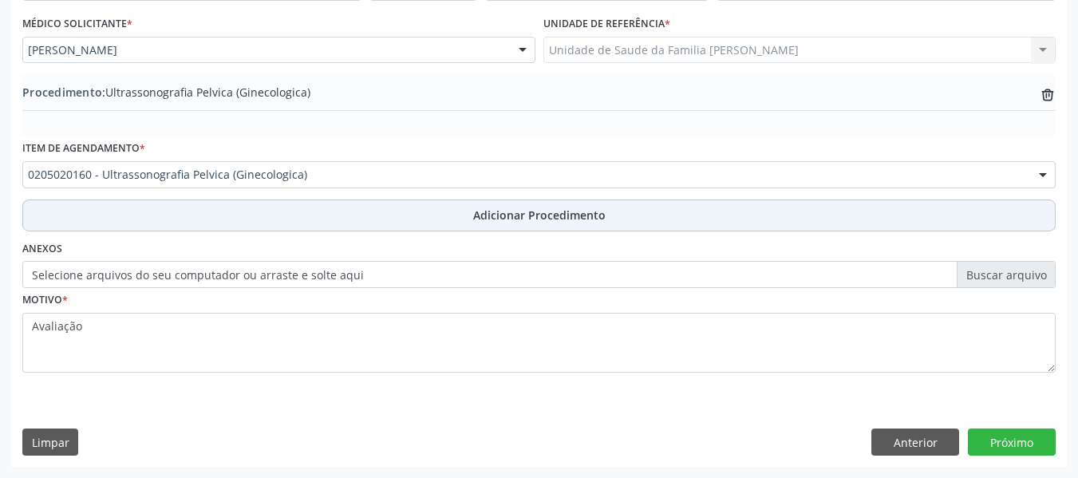
scroll to position [420, 0]
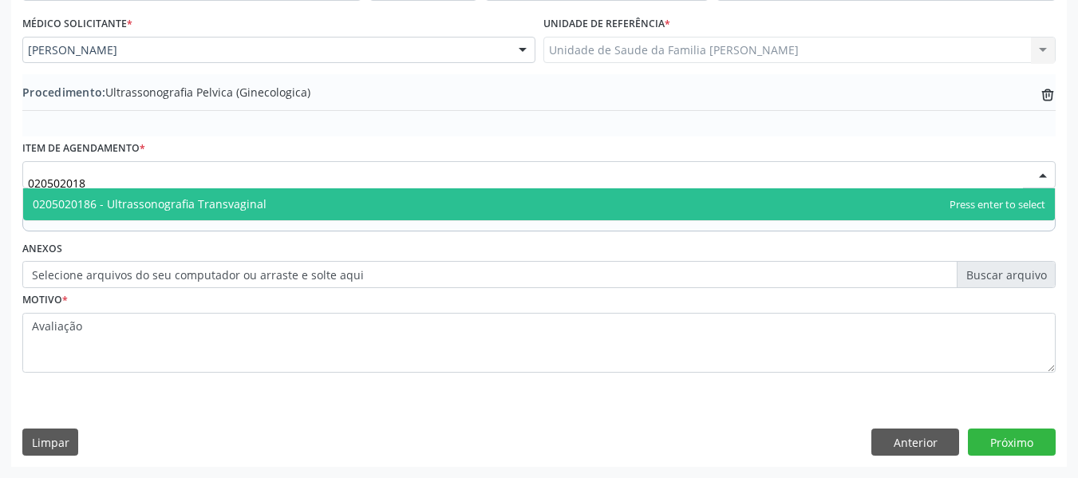
type input "0205020186"
click at [199, 199] on span "0205020186 - Ultrassonografia Transvaginal" at bounding box center [150, 203] width 234 height 15
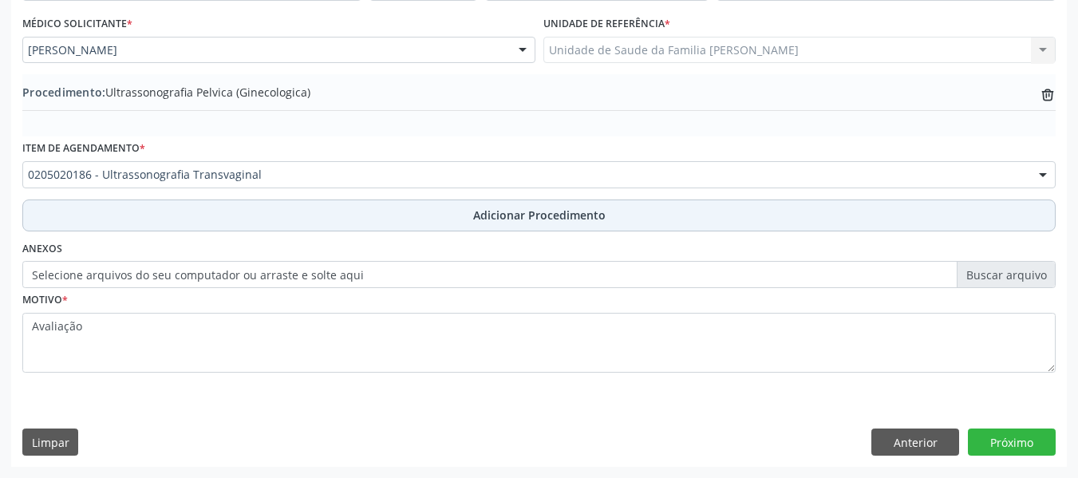
click at [505, 219] on span "Adicionar Procedimento" at bounding box center [539, 215] width 132 height 17
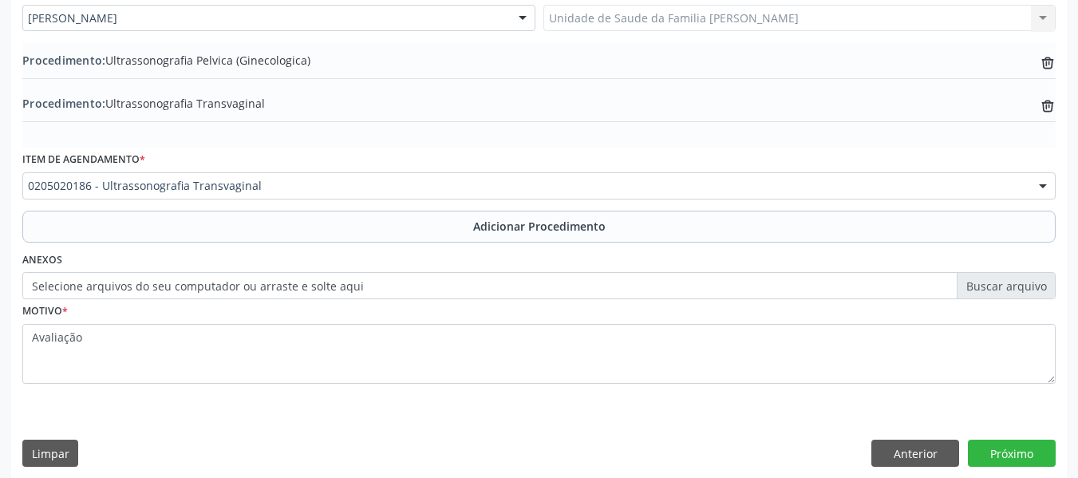
scroll to position [463, 0]
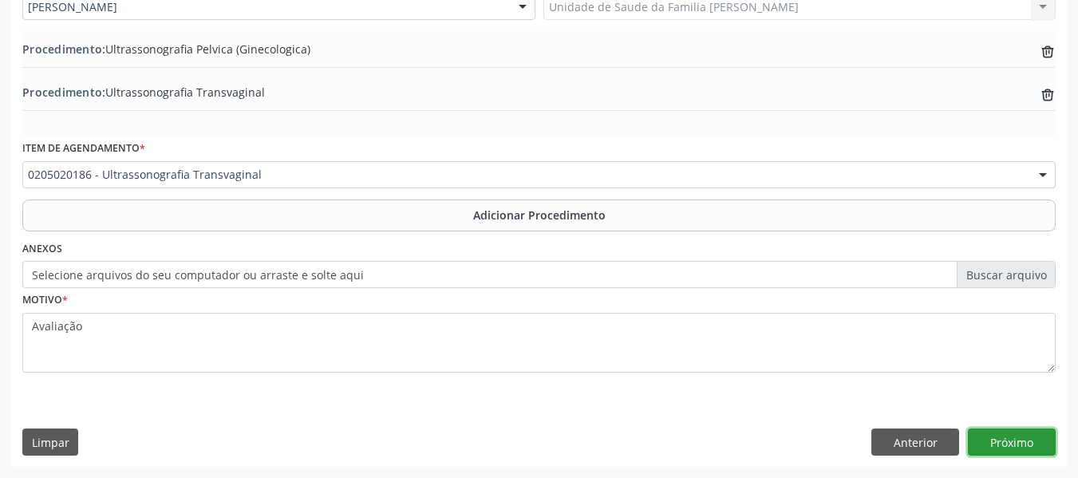
click at [1027, 440] on button "Próximo" at bounding box center [1012, 441] width 88 height 27
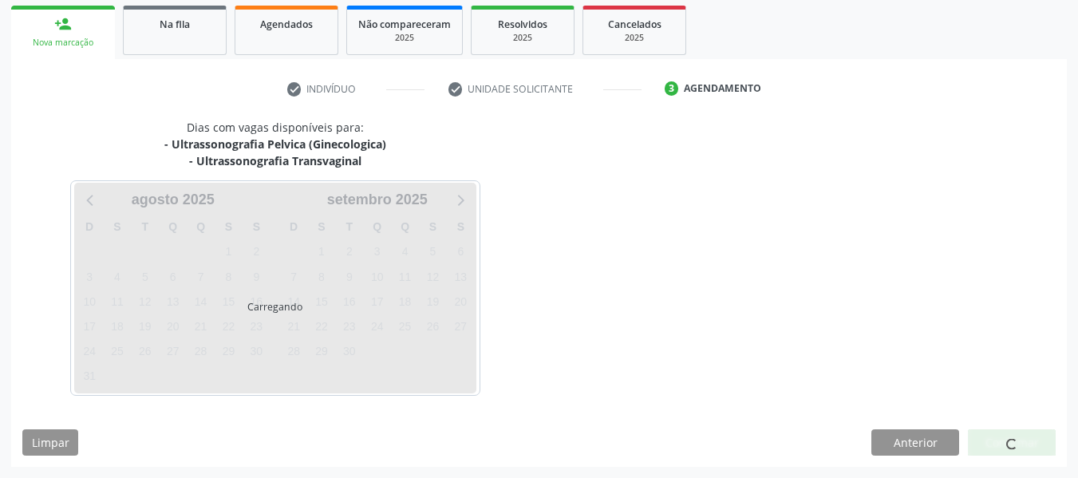
scroll to position [302, 0]
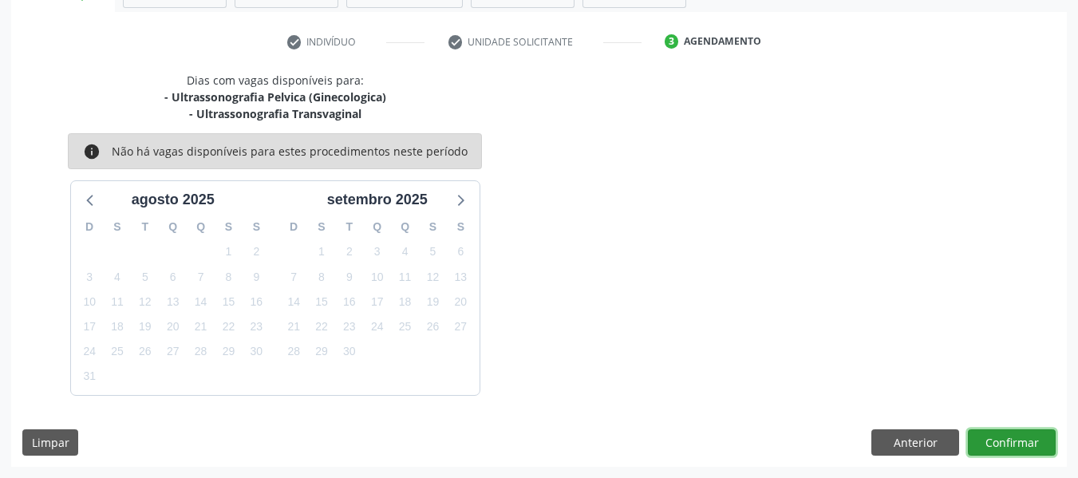
click at [1014, 435] on button "Confirmar" at bounding box center [1012, 442] width 88 height 27
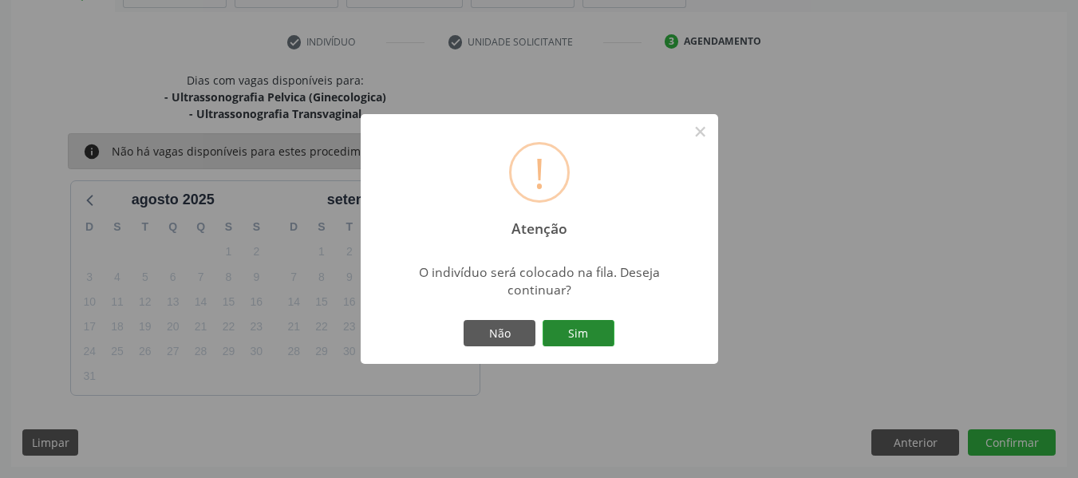
click at [583, 330] on button "Sim" at bounding box center [578, 333] width 72 height 27
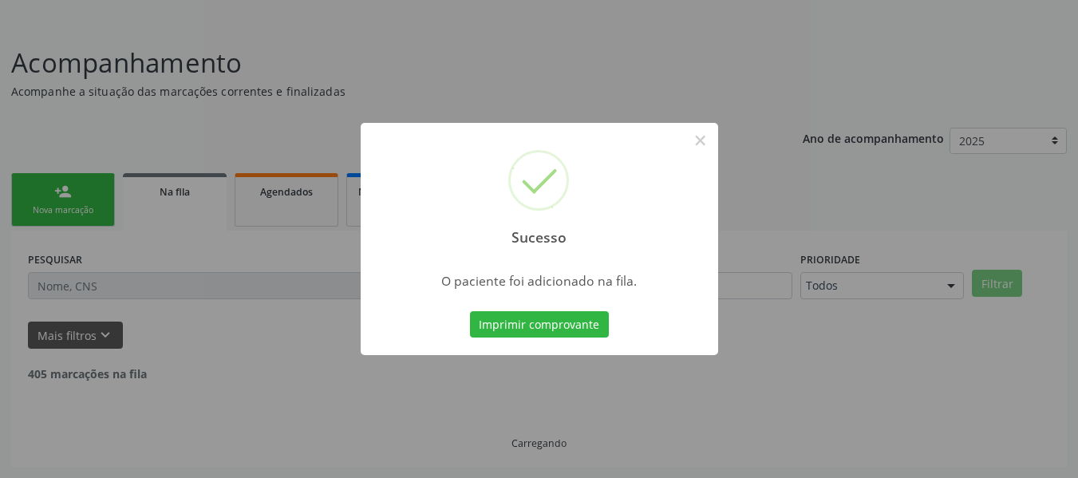
scroll to position [71, 0]
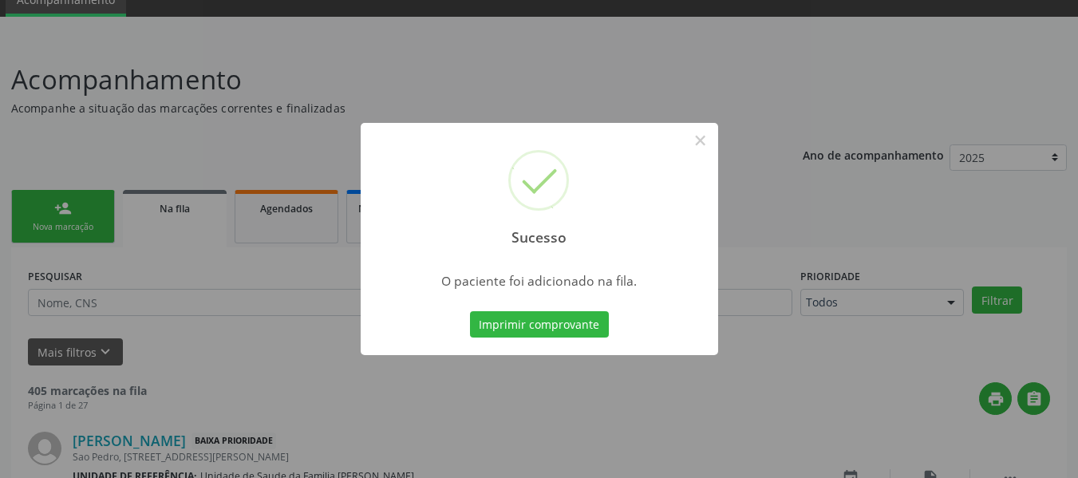
click at [583, 330] on button "Imprimir comprovante" at bounding box center [539, 324] width 139 height 27
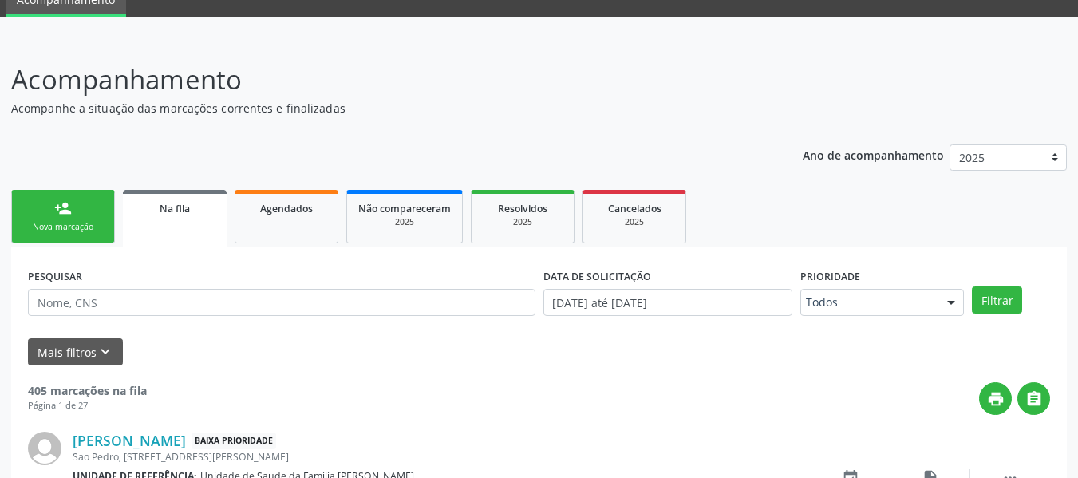
click at [34, 207] on link "person_add Nova marcação" at bounding box center [63, 216] width 104 height 53
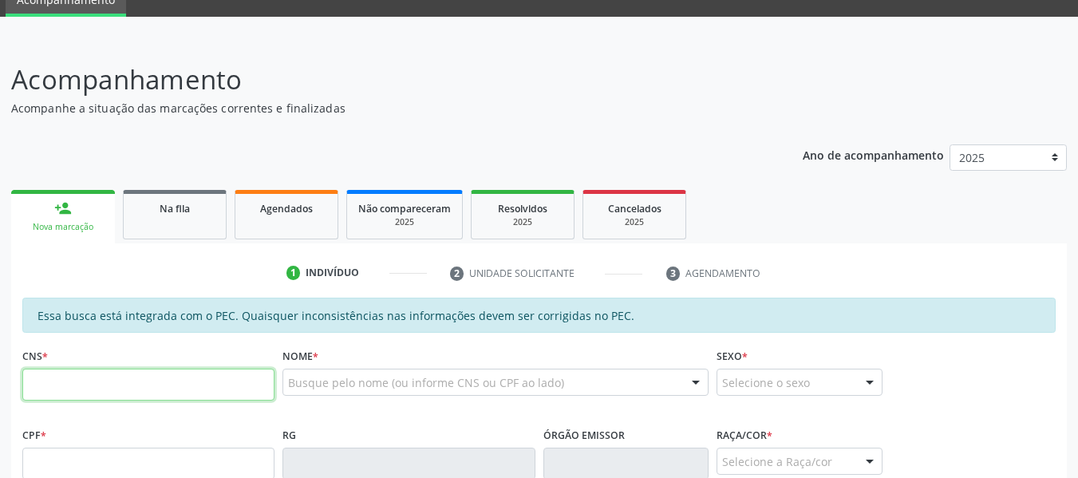
click at [52, 385] on input "text" at bounding box center [148, 385] width 252 height 32
type input "706 1050 9386 6760"
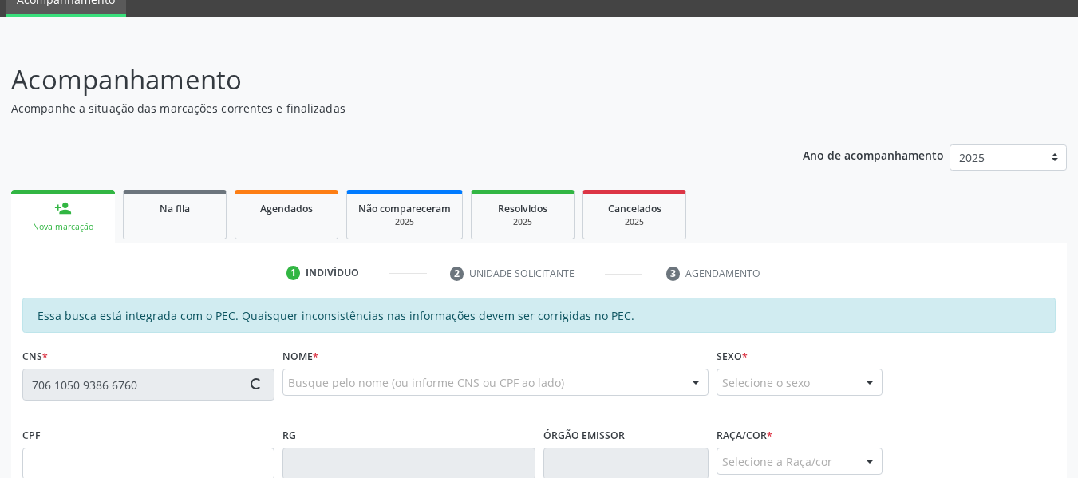
type input "258.958.854-20"
type input "[DATE]"
type input "[PERSON_NAME] da Conceição"
type input "[PHONE_NUMBER]"
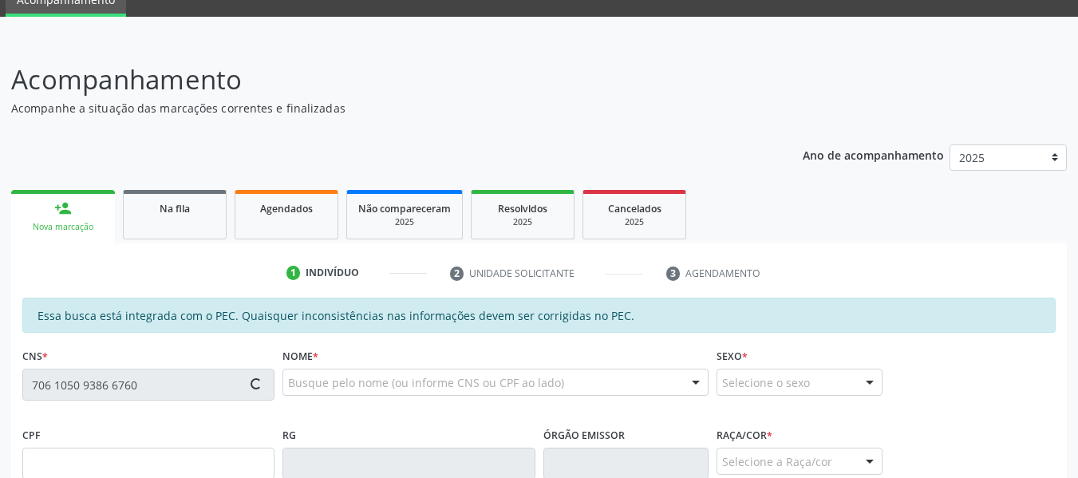
type input "1005"
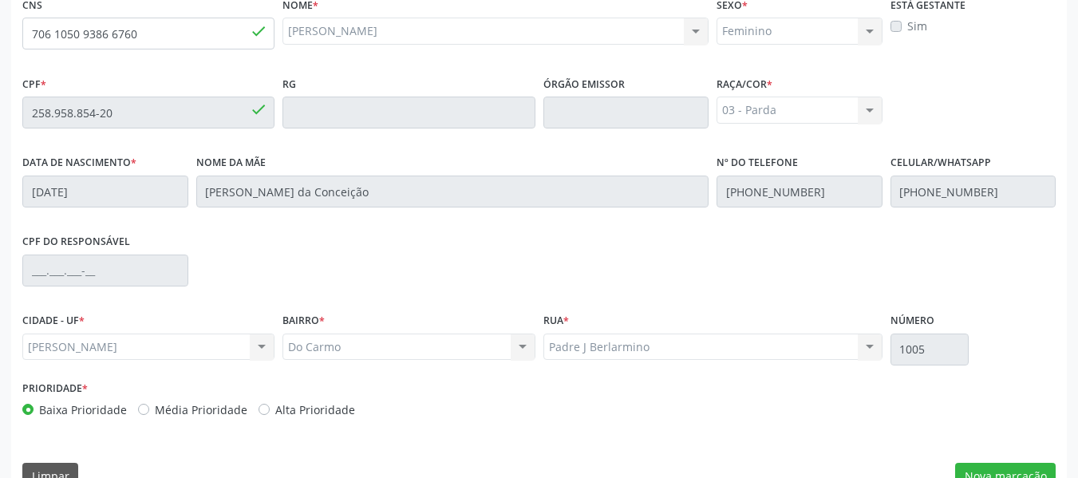
scroll to position [455, 0]
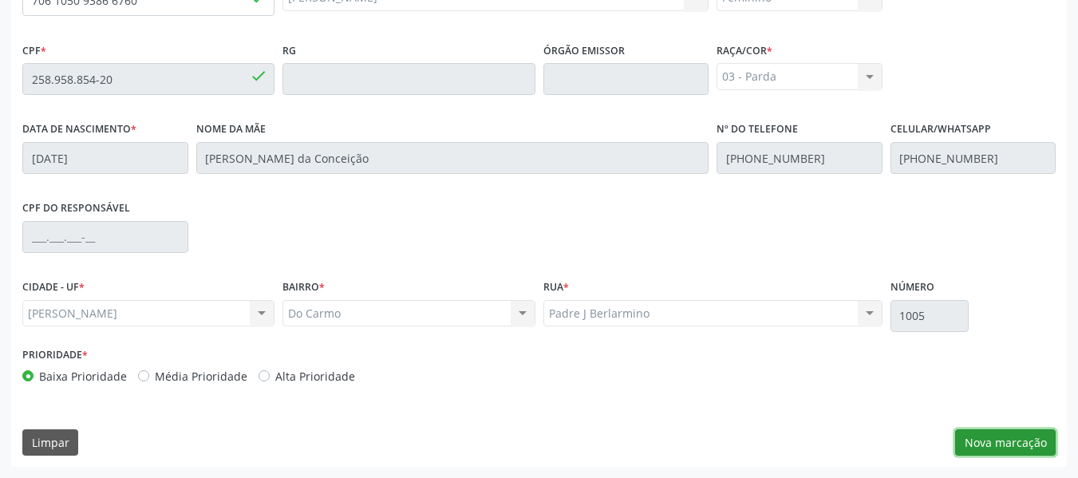
click at [1032, 446] on button "Nova marcação" at bounding box center [1005, 442] width 101 height 27
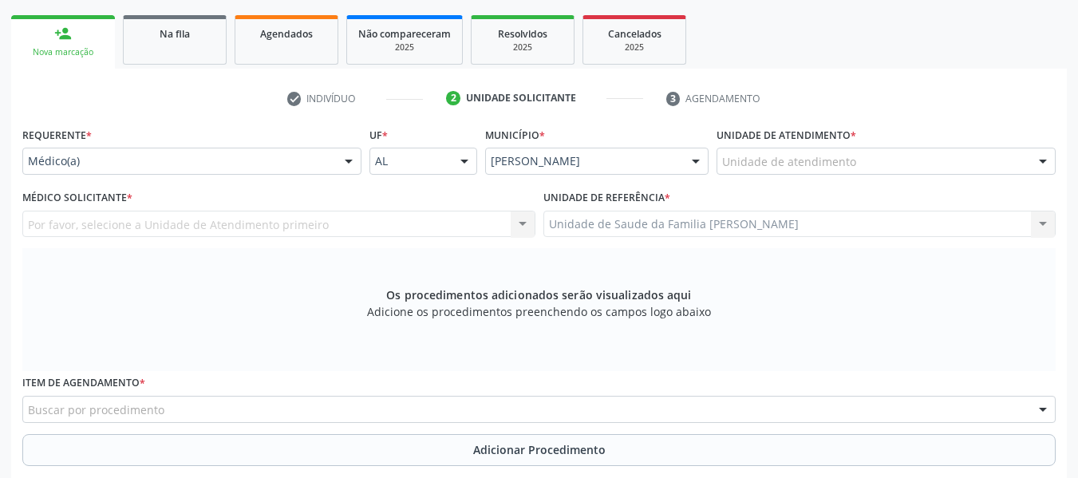
scroll to position [232, 0]
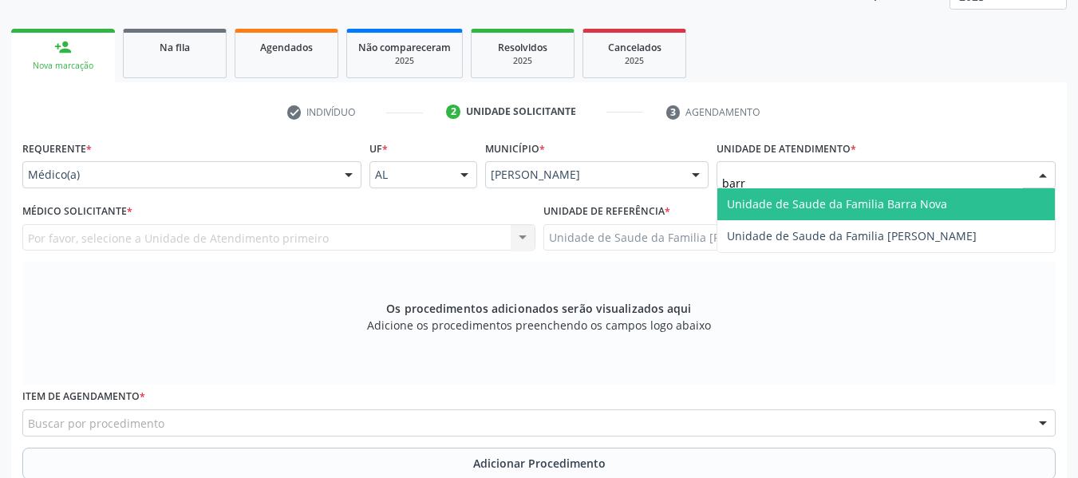
type input "barro"
click at [837, 202] on span "Unidade de Saude da Familia [PERSON_NAME]" at bounding box center [852, 203] width 250 height 15
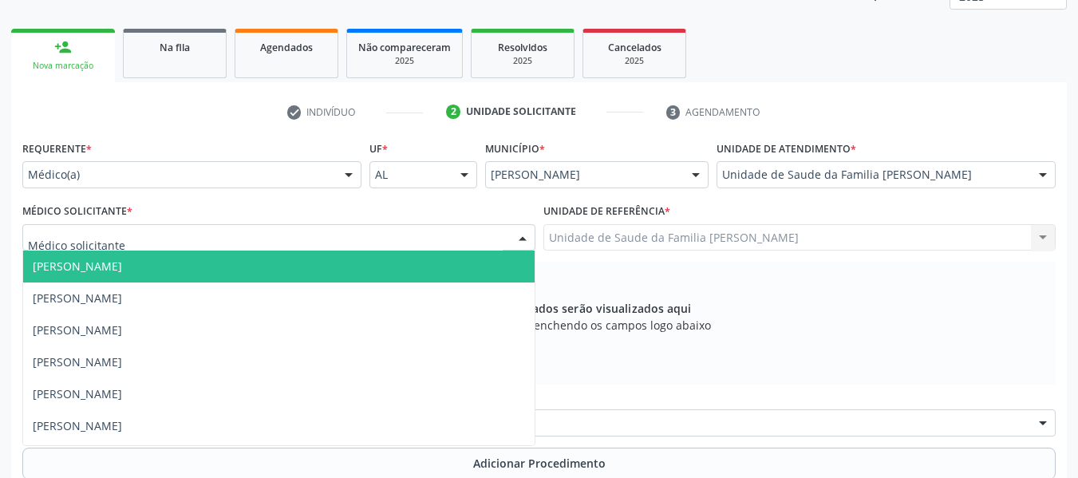
click at [521, 236] on div at bounding box center [523, 238] width 24 height 27
click at [278, 260] on span "[PERSON_NAME]" at bounding box center [278, 266] width 511 height 32
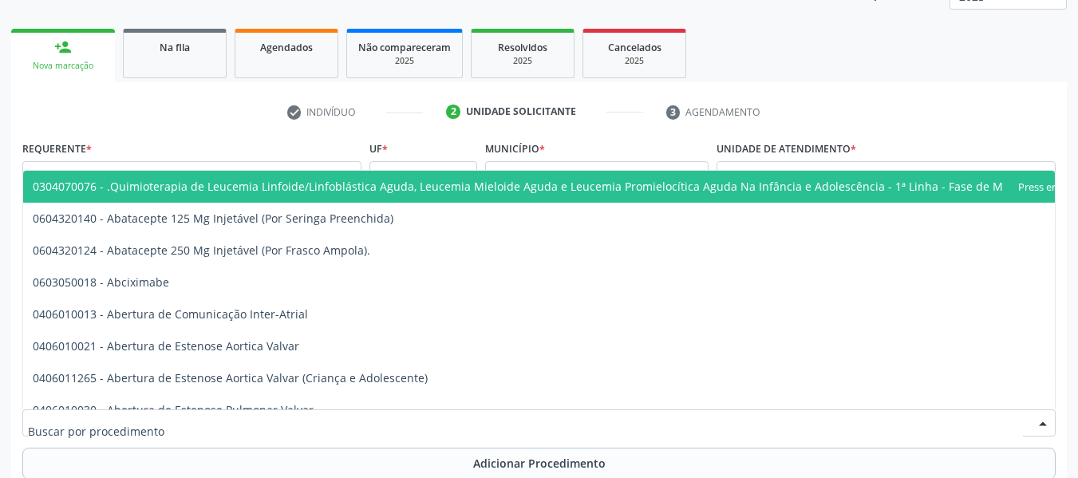
click at [168, 426] on div at bounding box center [538, 422] width 1033 height 27
click at [168, 426] on input "text" at bounding box center [525, 431] width 995 height 32
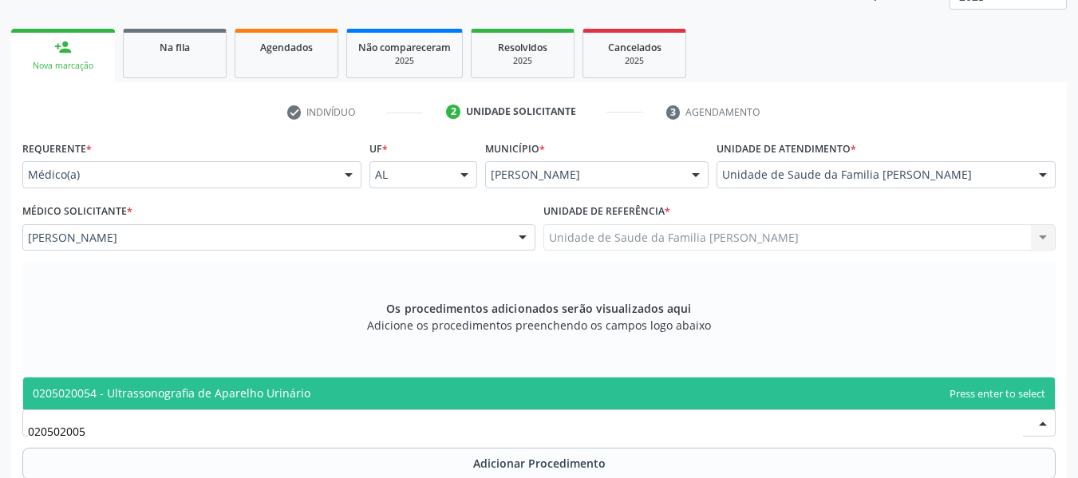
type input "0205020054"
click at [197, 392] on span "0205020054 - Ultrassonografia de Aparelho Urinário" at bounding box center [172, 392] width 278 height 15
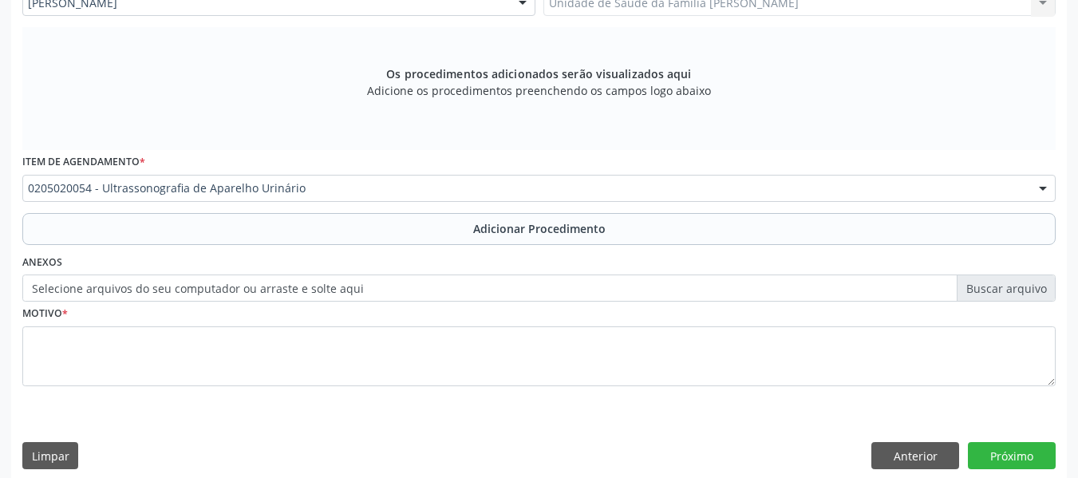
scroll to position [480, 0]
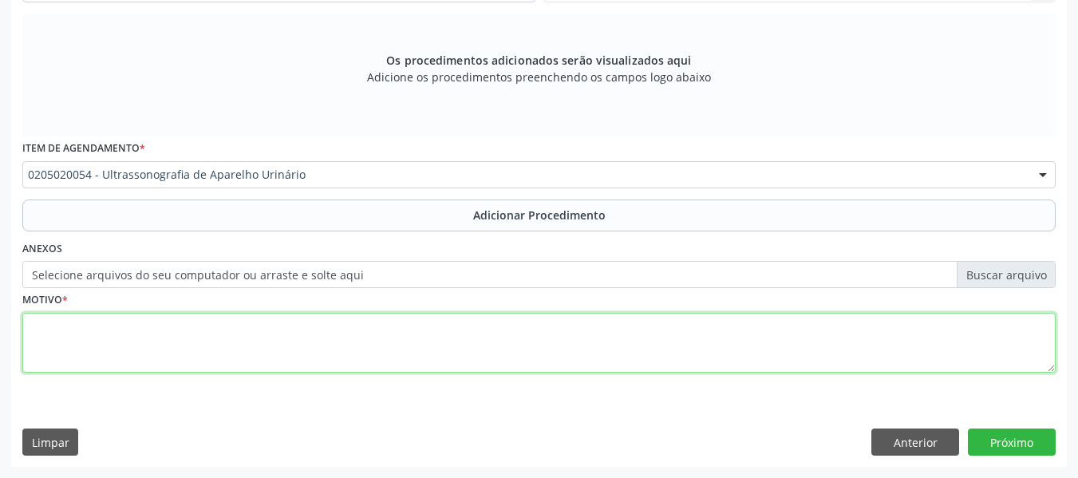
click at [85, 340] on textarea at bounding box center [538, 343] width 1033 height 61
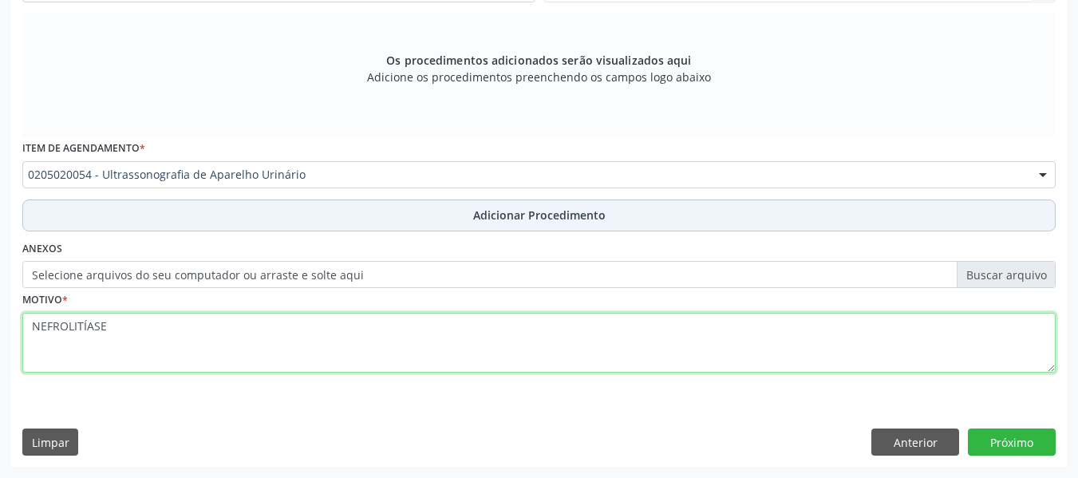
type textarea "NEFROLITÍASE"
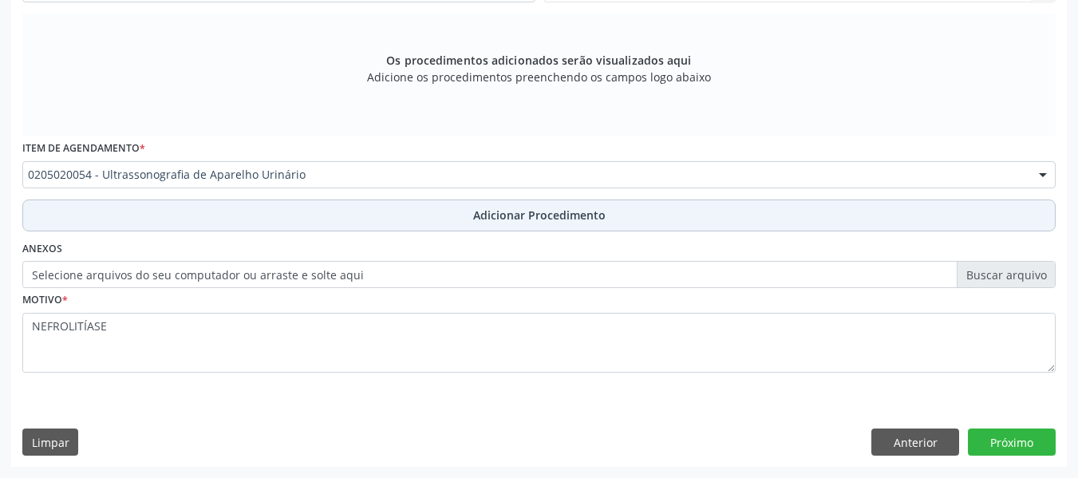
click at [518, 211] on span "Adicionar Procedimento" at bounding box center [539, 215] width 132 height 17
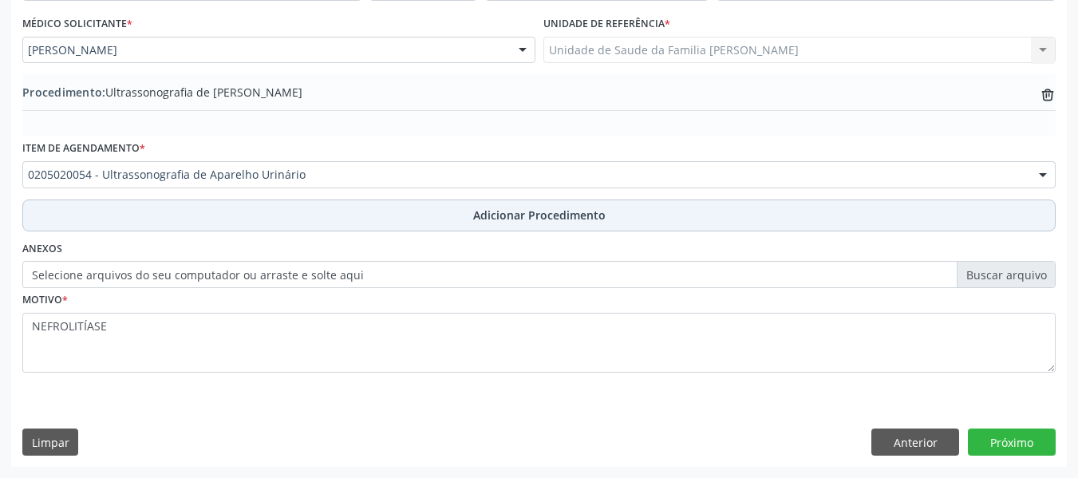
scroll to position [420, 0]
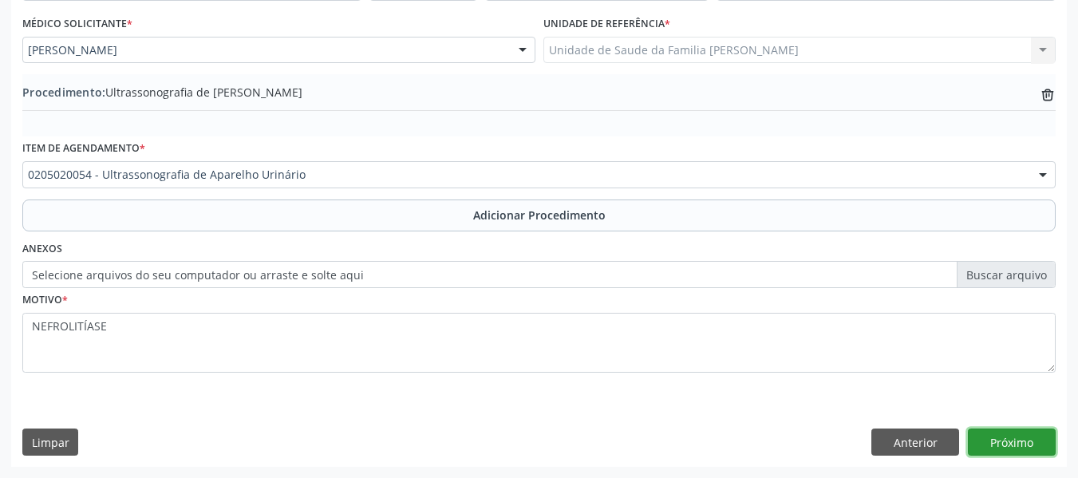
click at [1008, 439] on button "Próximo" at bounding box center [1012, 441] width 88 height 27
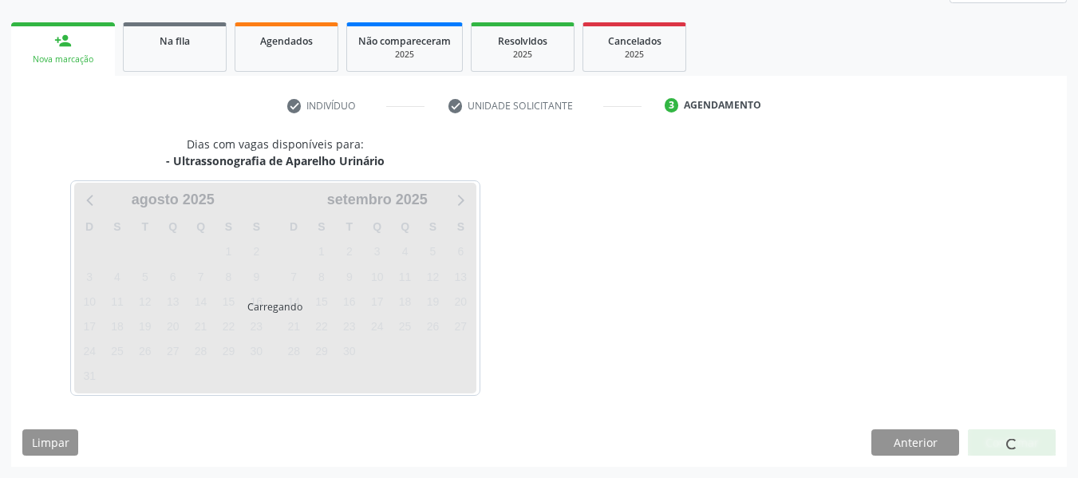
scroll to position [286, 0]
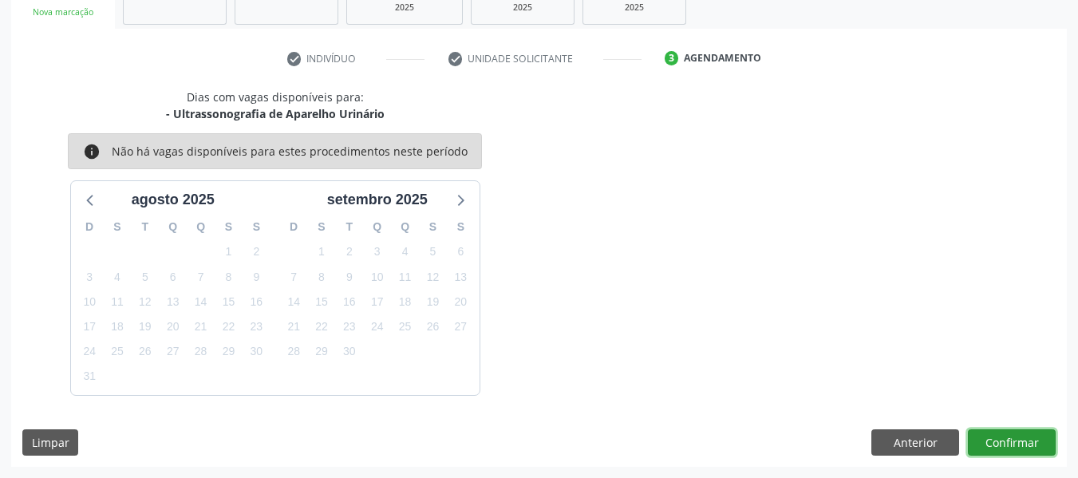
click at [1008, 438] on button "Confirmar" at bounding box center [1012, 442] width 88 height 27
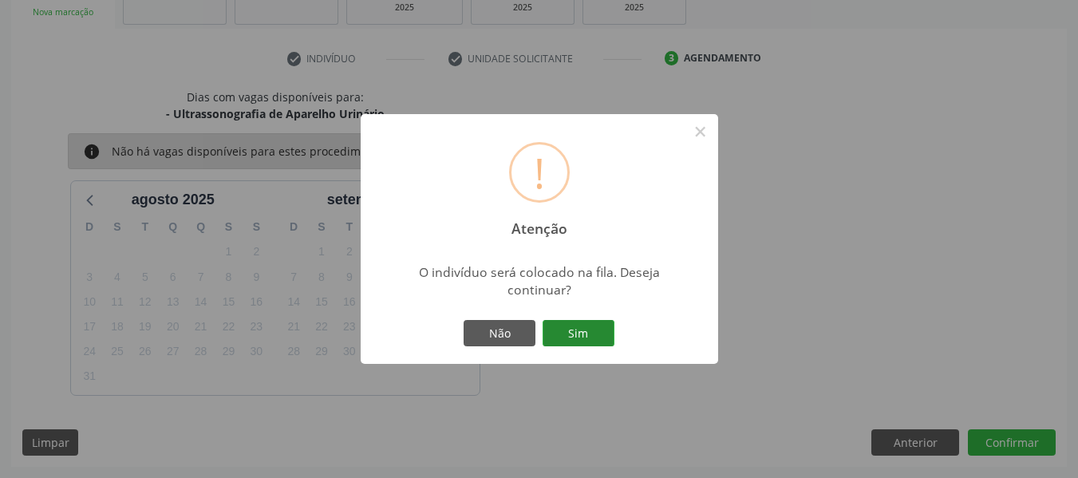
click at [579, 330] on button "Sim" at bounding box center [578, 333] width 72 height 27
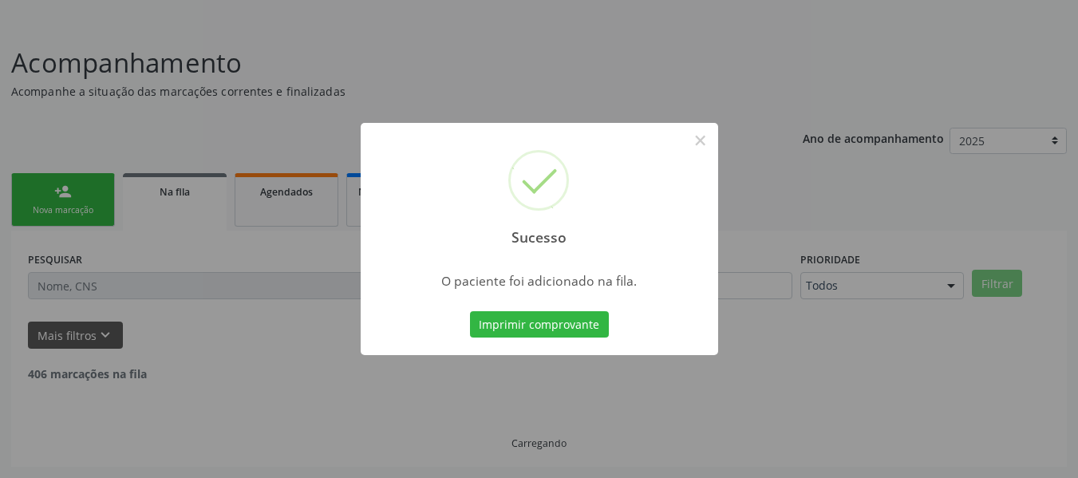
scroll to position [71, 0]
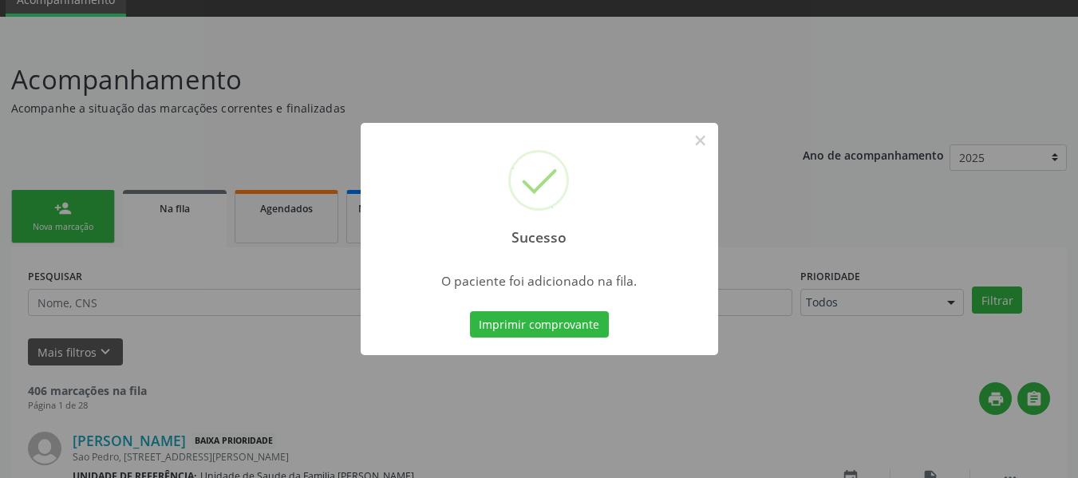
click at [73, 211] on div "Sucesso × O paciente foi adicionado na fila. Imprimir comprovante Cancel" at bounding box center [539, 239] width 1078 height 478
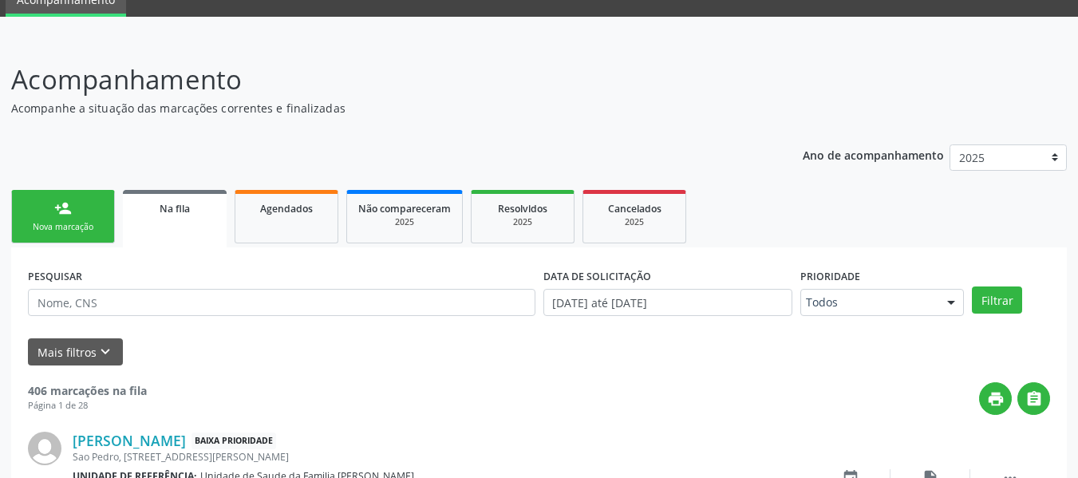
click at [73, 211] on link "person_add Nova marcação" at bounding box center [63, 216] width 104 height 53
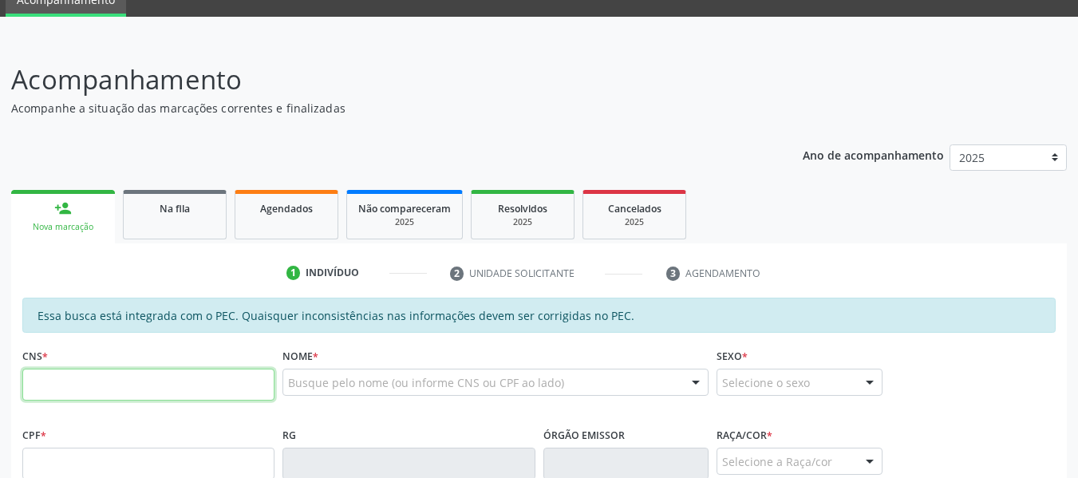
click at [98, 386] on input "text" at bounding box center [148, 385] width 252 height 32
type input "700 5007 1620 8652"
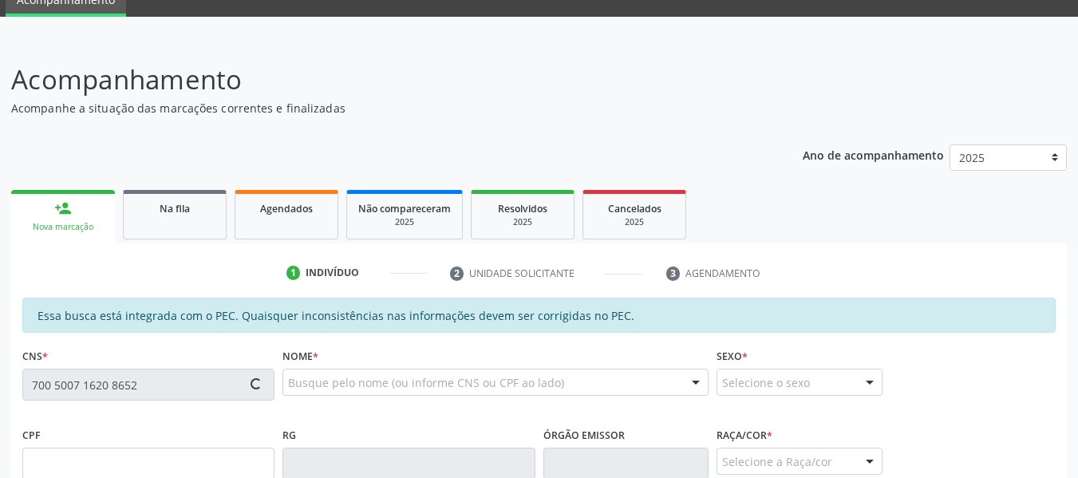
type input "113.116.664-78"
type input "[DATE]"
type input "[PERSON_NAME]"
type input "[PHONE_NUMBER]"
type input "171"
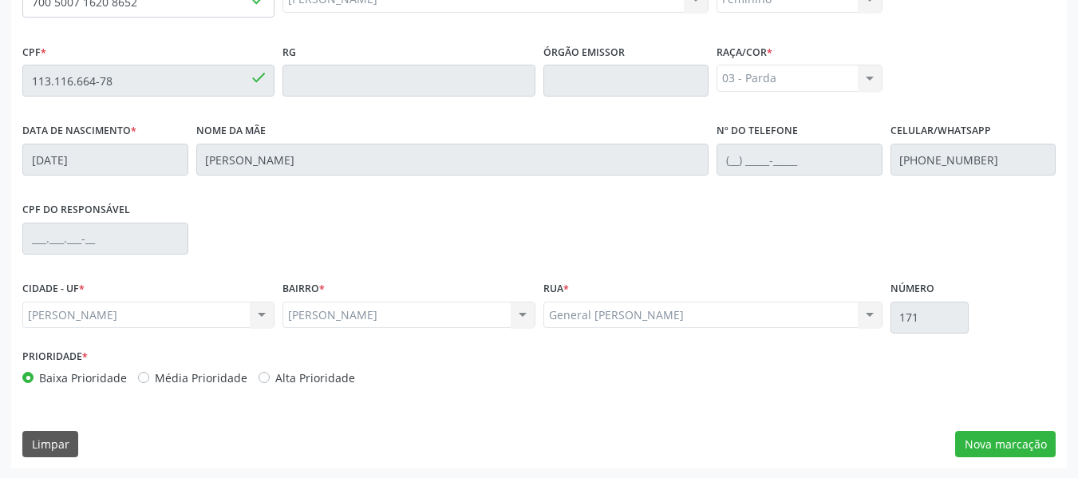
scroll to position [455, 0]
click at [996, 441] on button "Nova marcação" at bounding box center [1005, 442] width 101 height 27
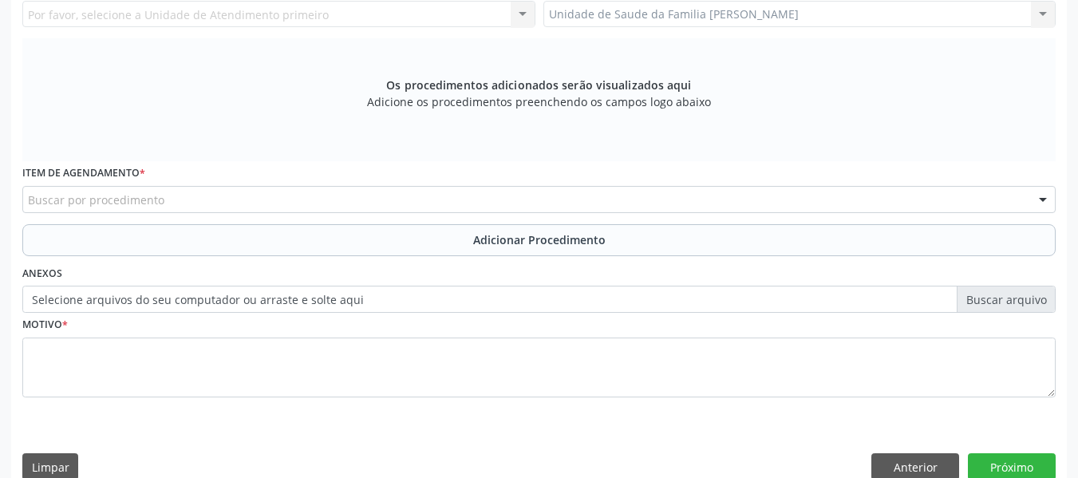
click at [1043, 16] on div "Unidade de Saude da Familia Barro Vermelho Unidade de Saude da Familia Barro Ve…" at bounding box center [799, 14] width 513 height 27
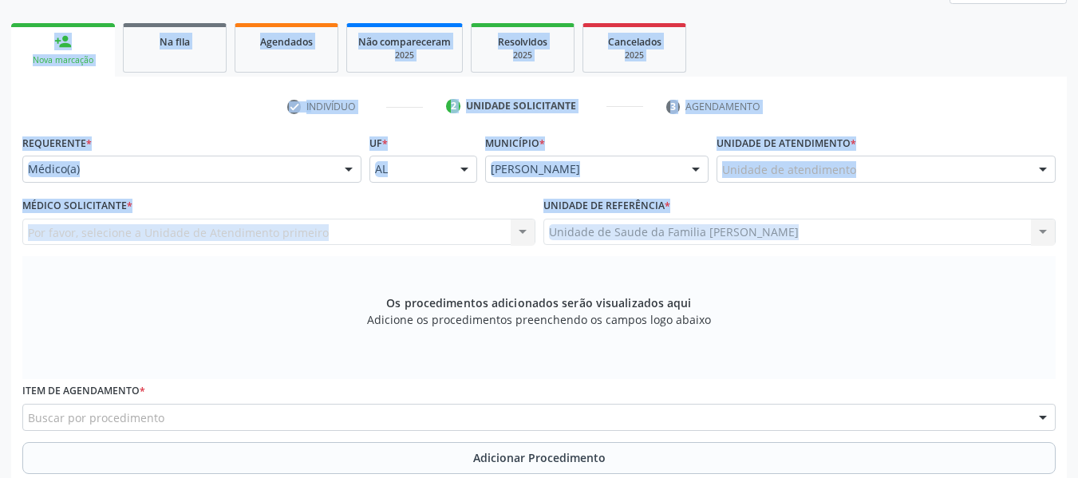
scroll to position [123, 0]
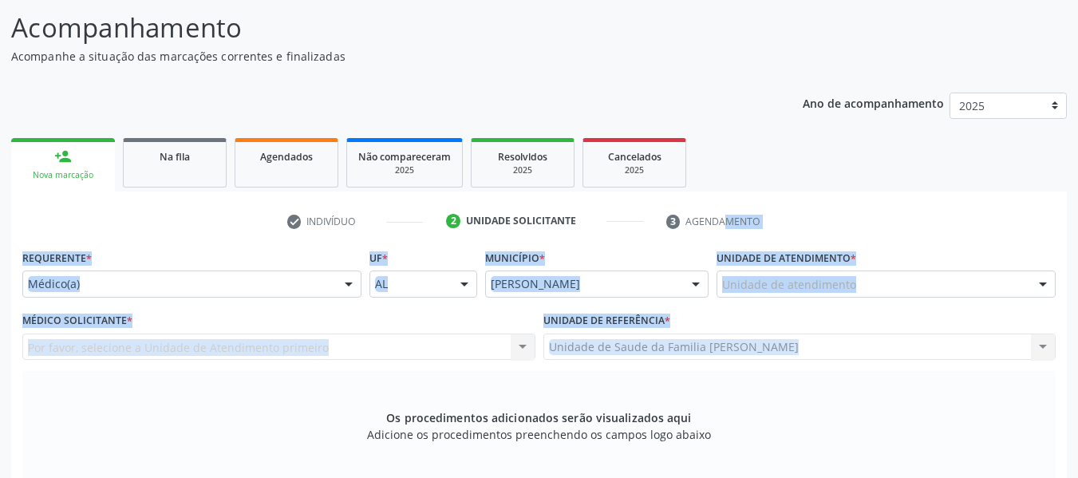
drag, startPoint x: 1043, startPoint y: 16, endPoint x: 885, endPoint y: 201, distance: 243.3
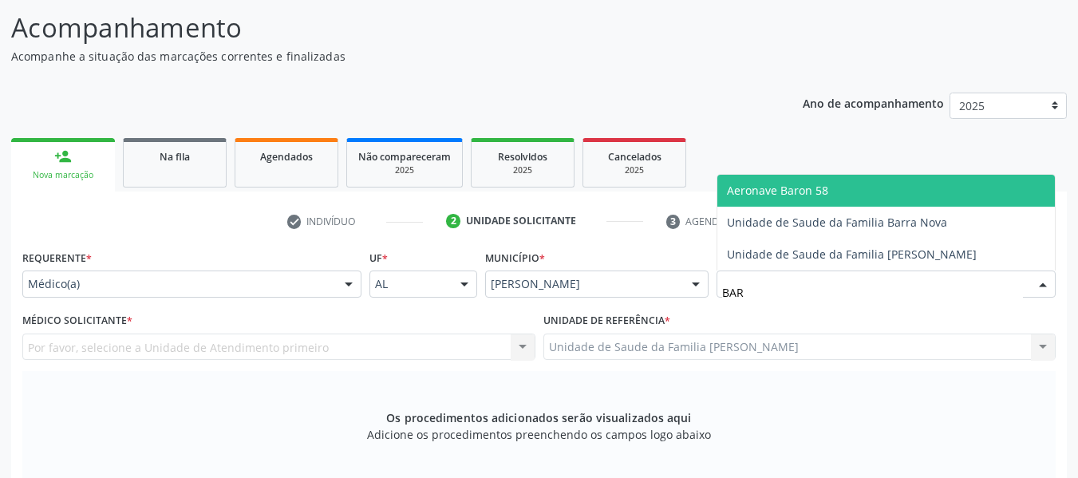
type input "BARR"
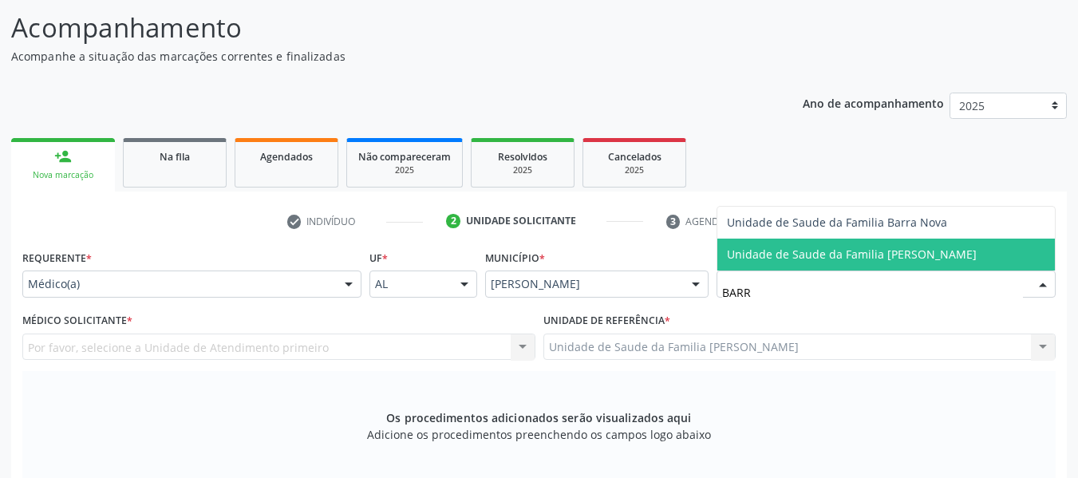
click at [783, 253] on span "Unidade de Saude da Familia [PERSON_NAME]" at bounding box center [852, 253] width 250 height 15
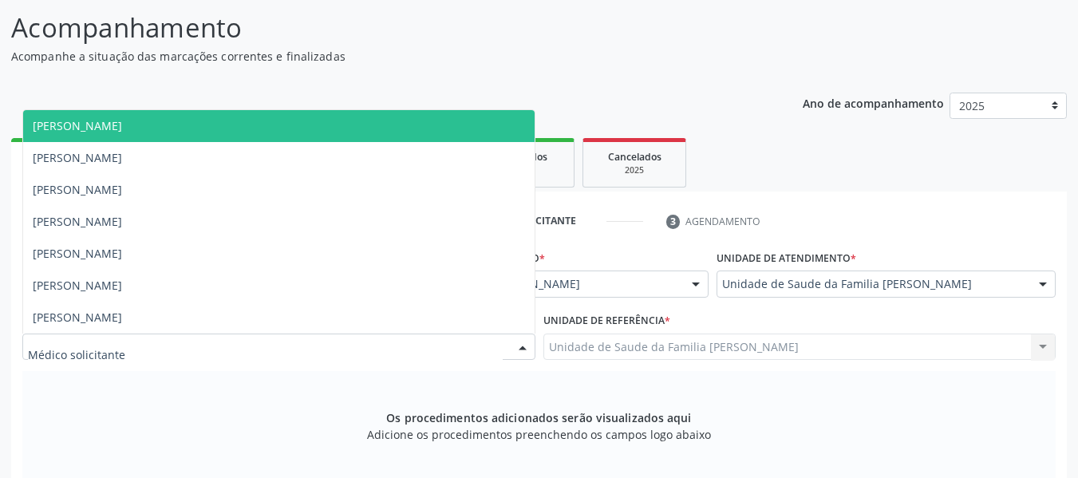
click at [524, 349] on div at bounding box center [523, 347] width 24 height 27
click at [122, 132] on span "[PERSON_NAME]" at bounding box center [77, 125] width 89 height 15
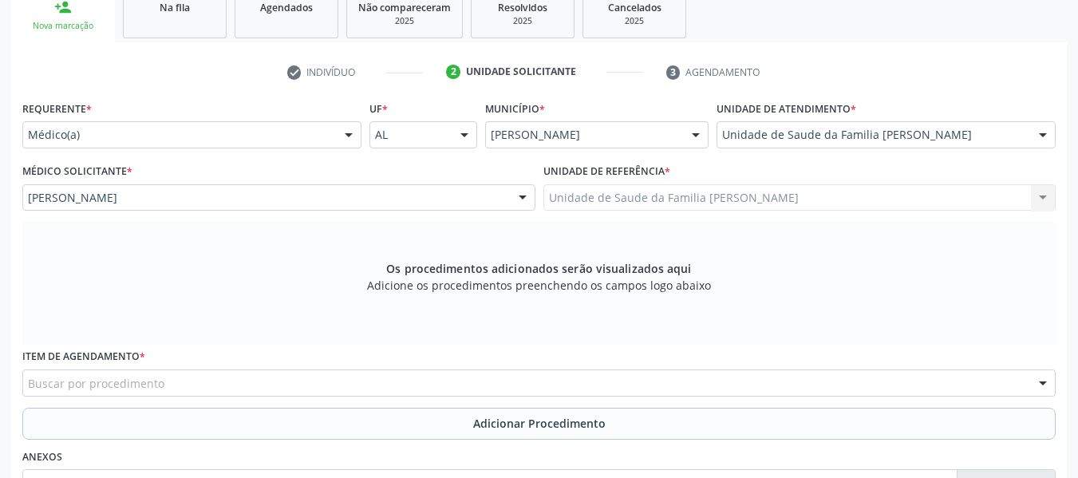
scroll to position [282, 0]
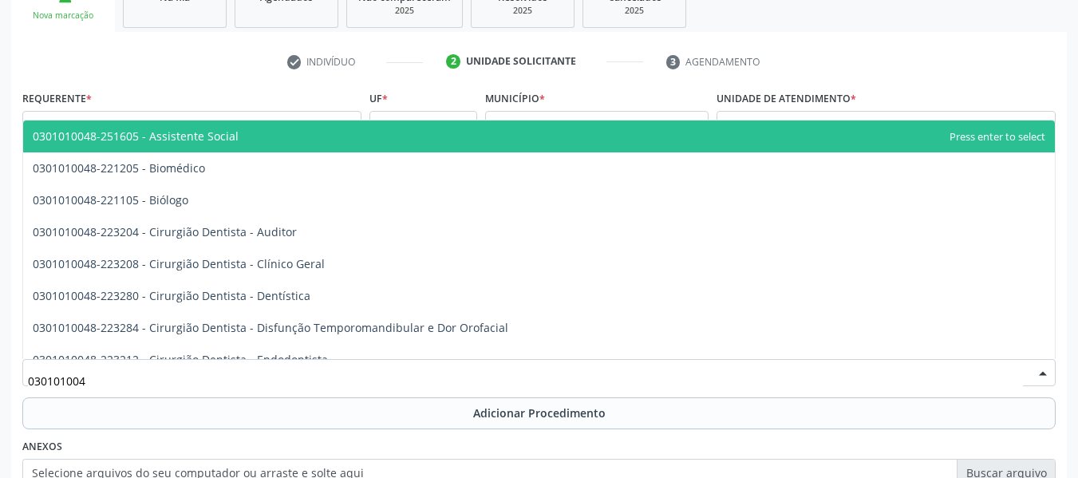
type input "0301010048"
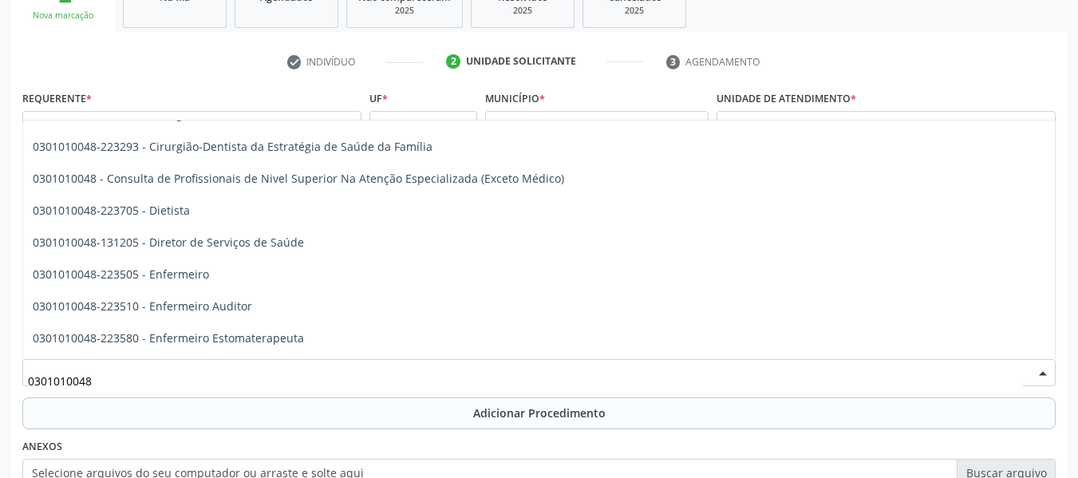
scroll to position [819, 0]
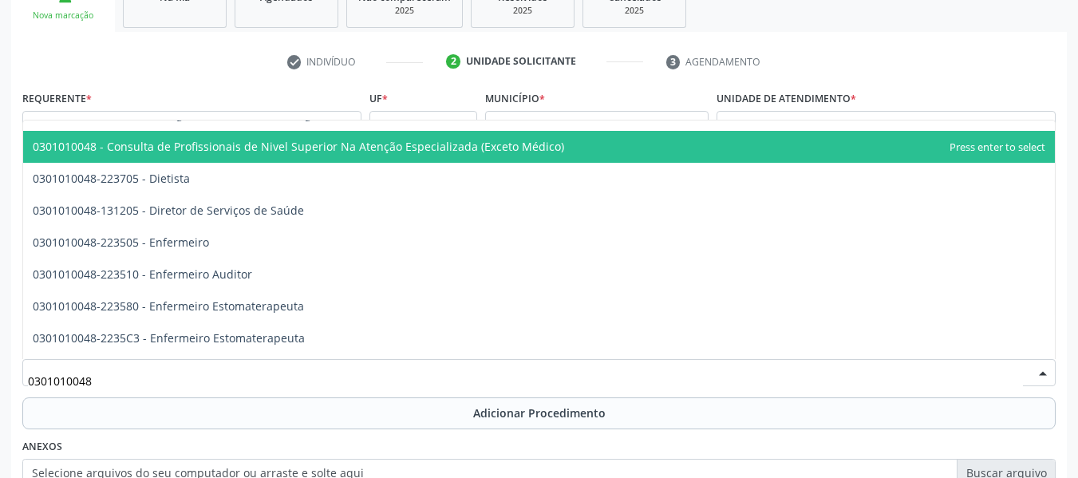
click at [537, 144] on span "0301010048 - Consulta de Profissionais de Nivel Superior Na Atenção Especializa…" at bounding box center [298, 146] width 531 height 15
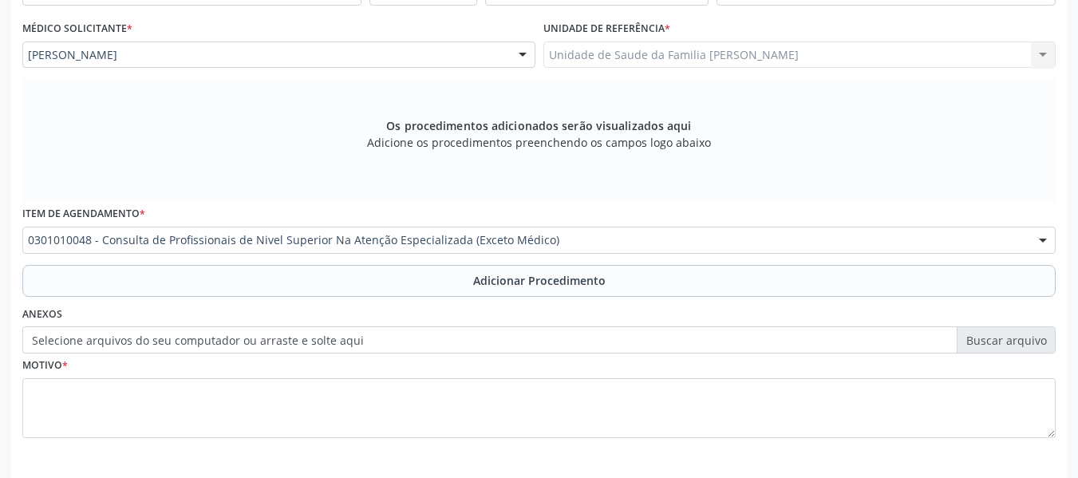
scroll to position [442, 0]
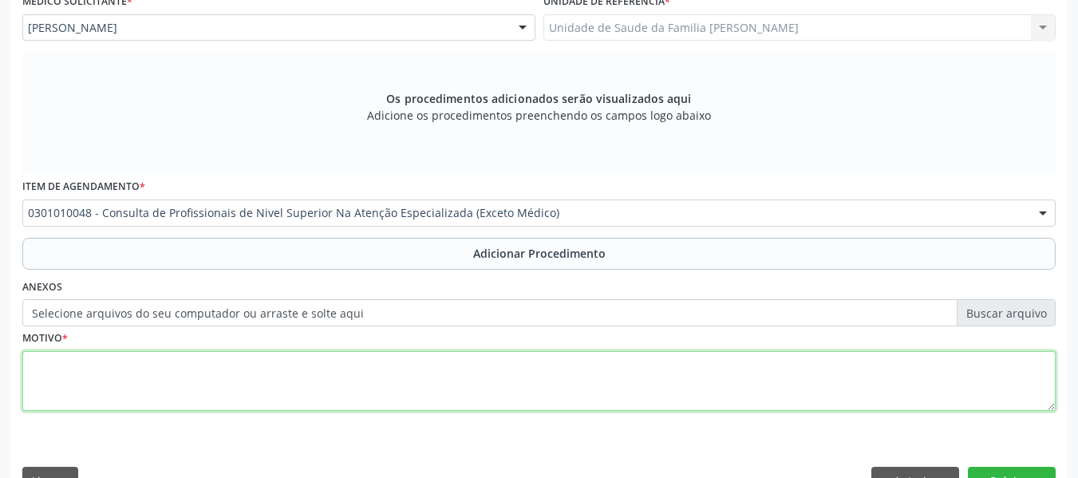
click at [52, 369] on textarea at bounding box center [538, 381] width 1033 height 61
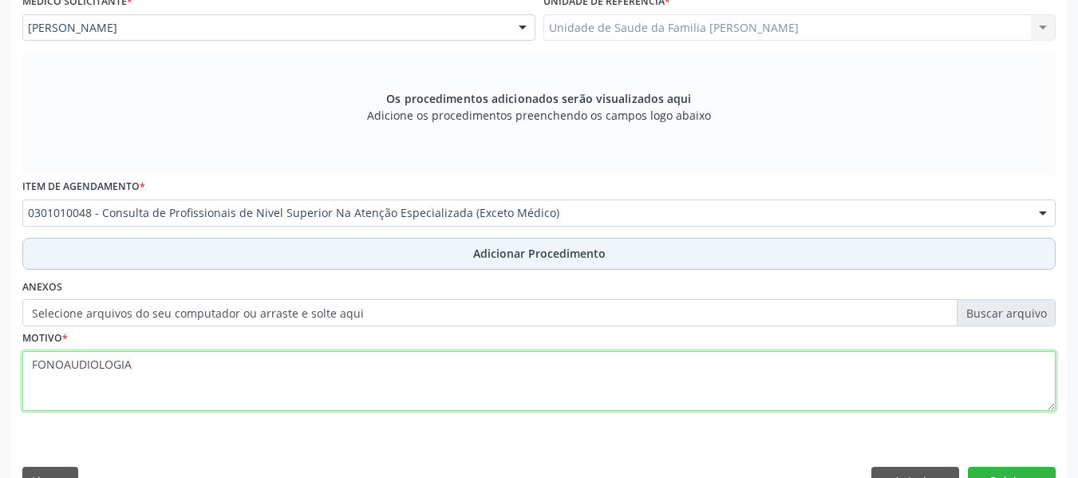
type textarea "FONOAUDIOLOGIA"
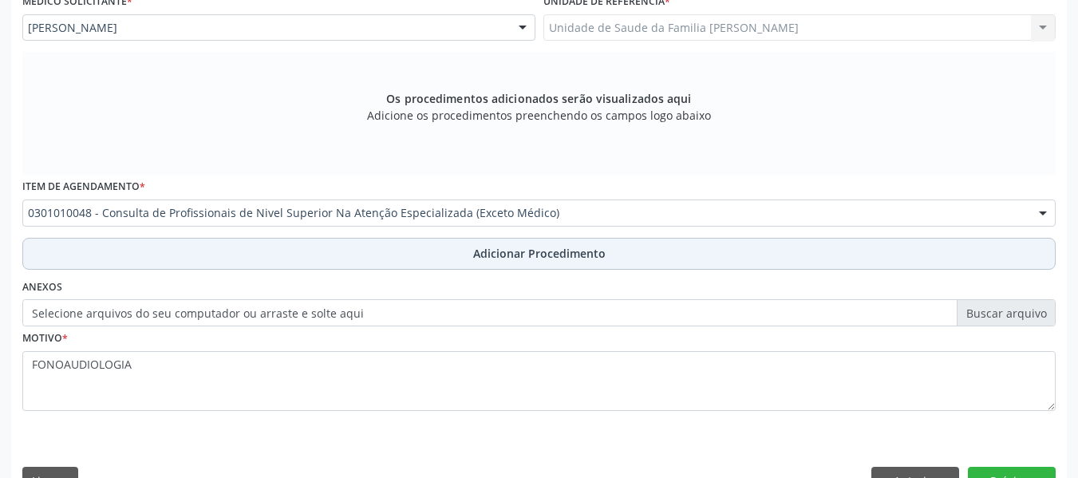
click at [540, 254] on span "Adicionar Procedimento" at bounding box center [539, 253] width 132 height 17
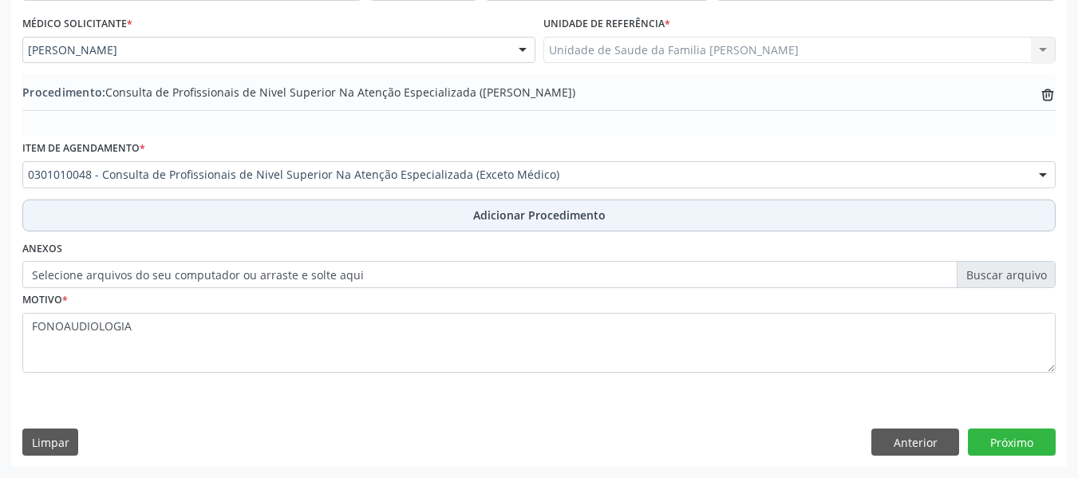
scroll to position [420, 0]
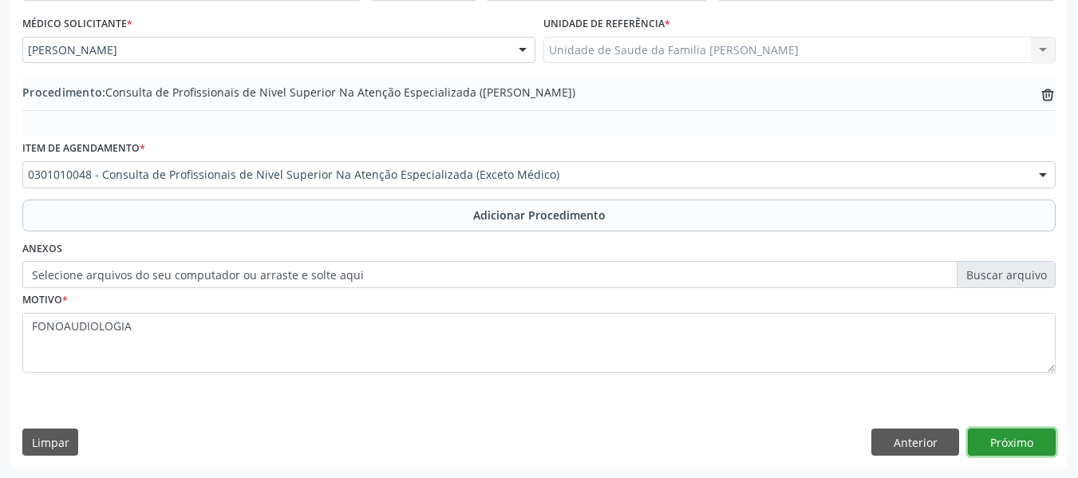
click at [998, 437] on button "Próximo" at bounding box center [1012, 441] width 88 height 27
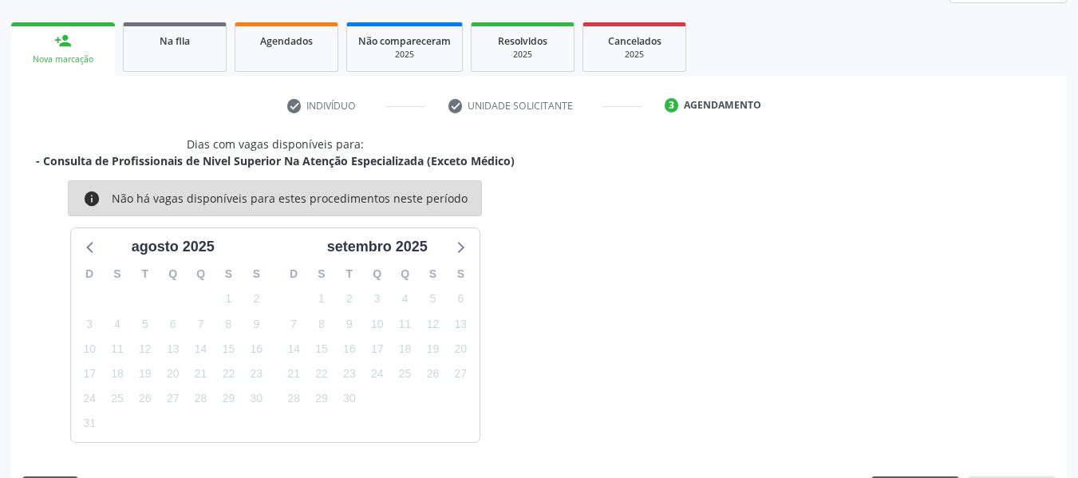
scroll to position [286, 0]
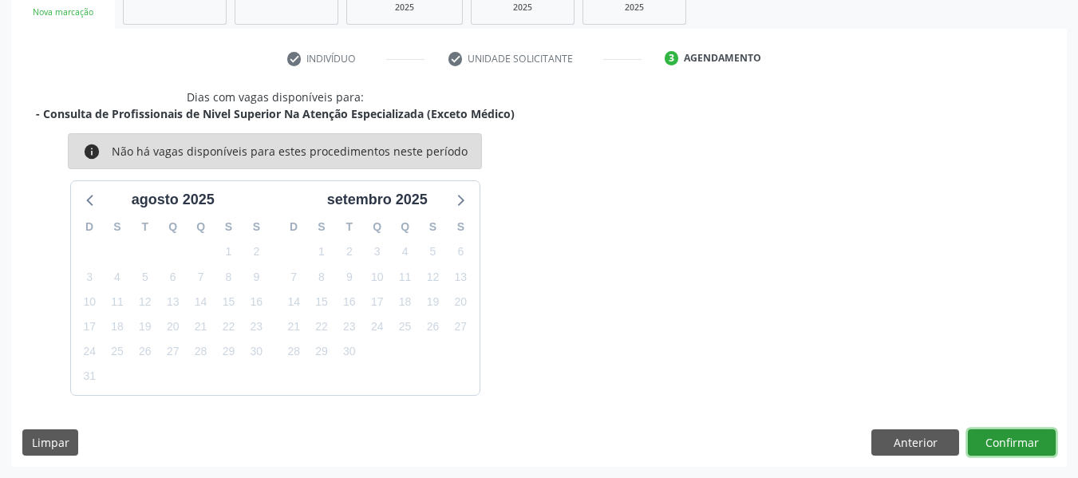
click at [998, 437] on button "Confirmar" at bounding box center [1012, 442] width 88 height 27
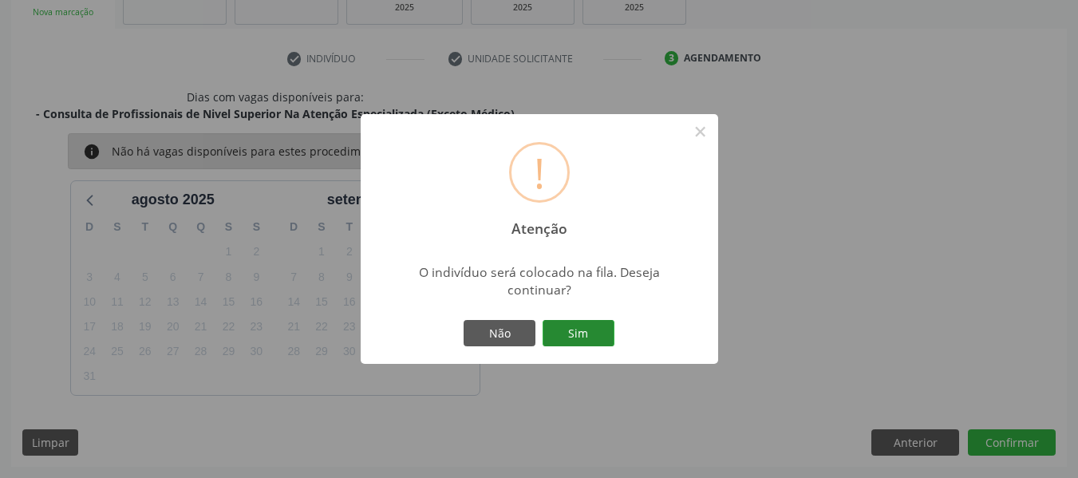
click at [601, 333] on button "Sim" at bounding box center [578, 333] width 72 height 27
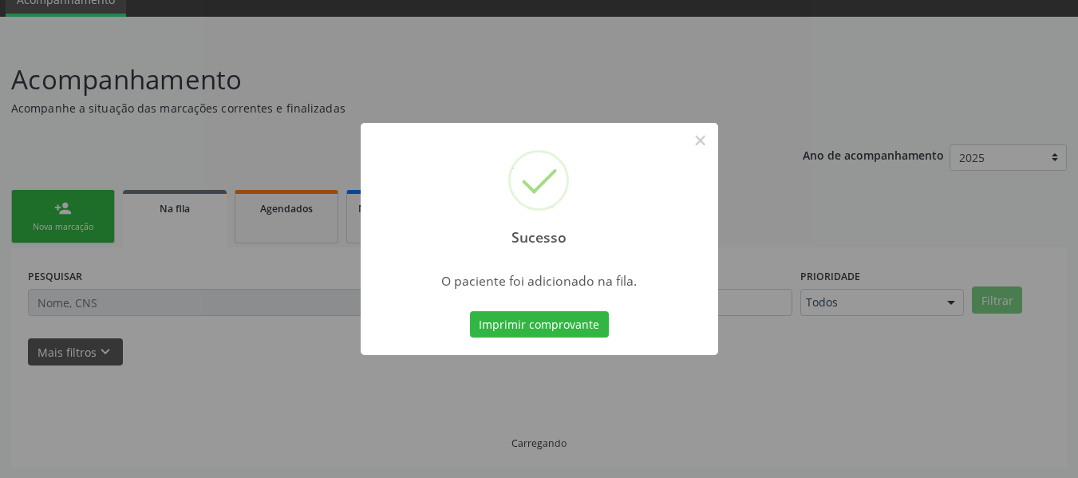
scroll to position [71, 0]
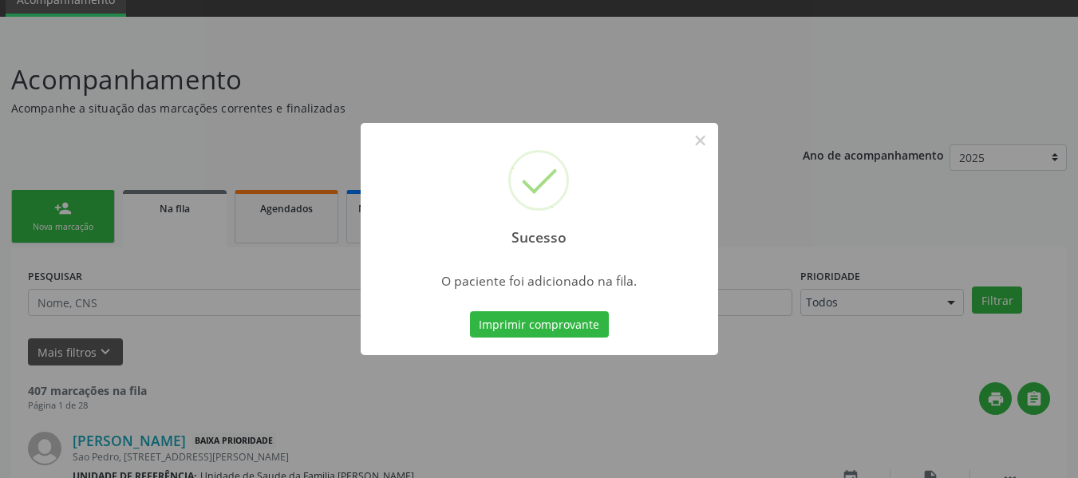
click at [48, 211] on div "Sucesso × O paciente foi adicionado na fila. Imprimir comprovante Cancel" at bounding box center [539, 239] width 1078 height 478
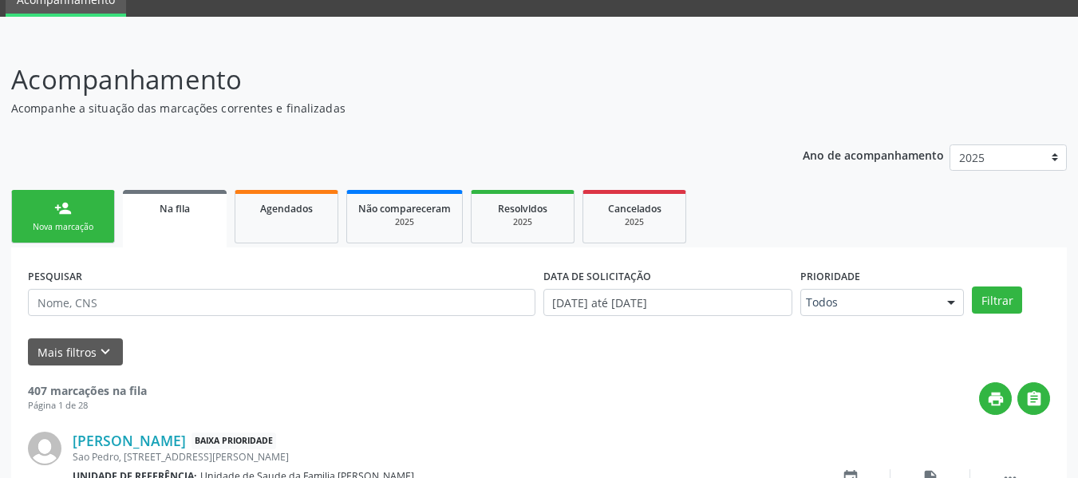
click at [48, 211] on link "person_add Nova marcação" at bounding box center [63, 216] width 104 height 53
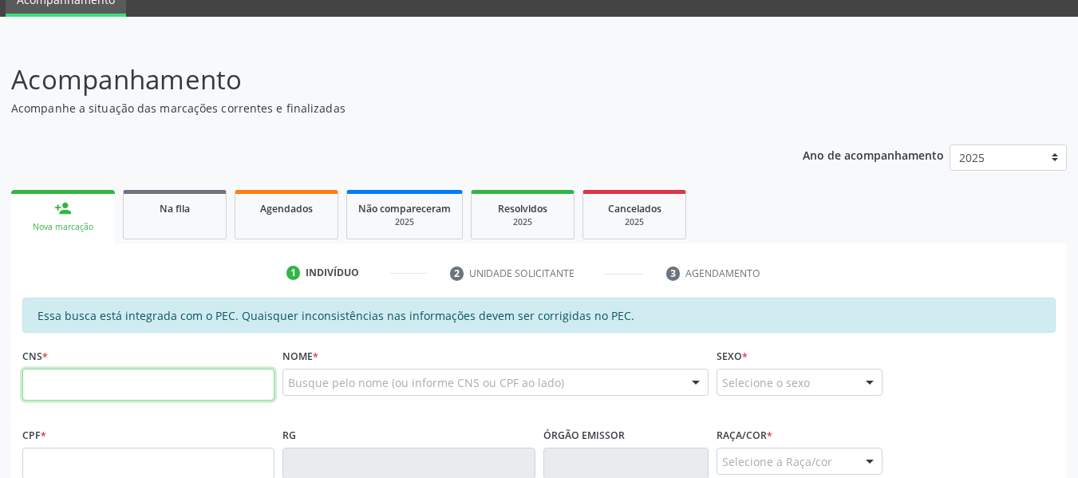
click at [69, 390] on input "text" at bounding box center [148, 385] width 252 height 32
type input "702 1077 9845 9294"
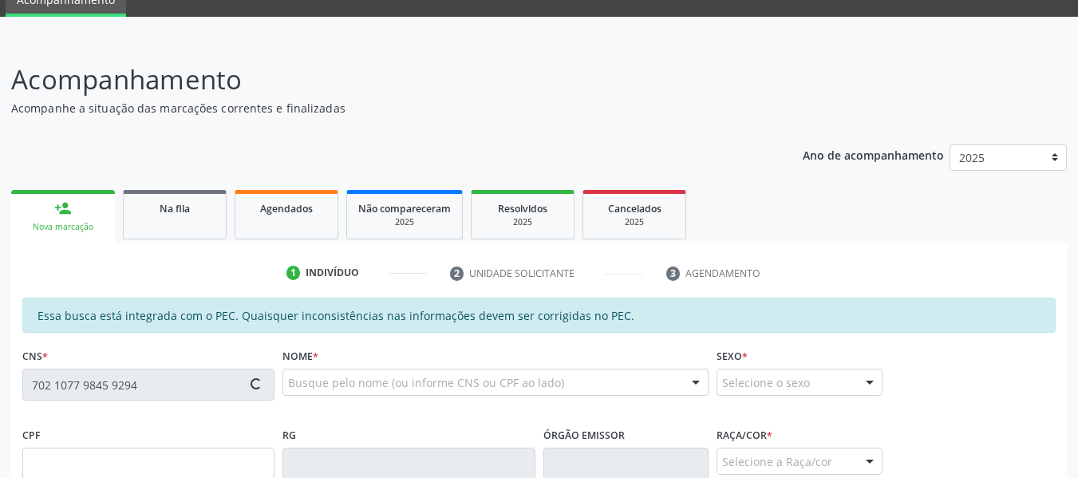
type input "788.148.984-72"
type input "3[DATE]"
type input "[PERSON_NAME]"
type input "[PHONE_NUMBER]"
type input "164"
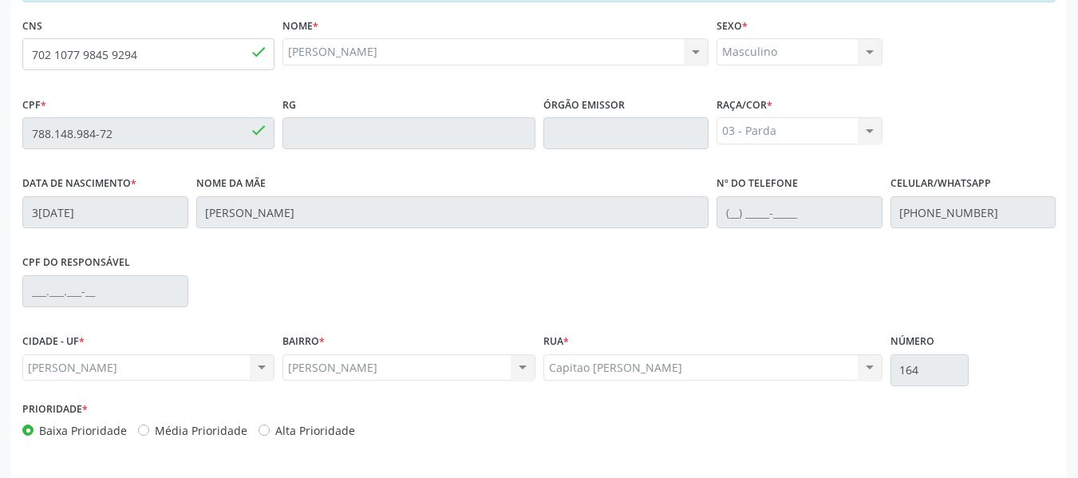
scroll to position [455, 0]
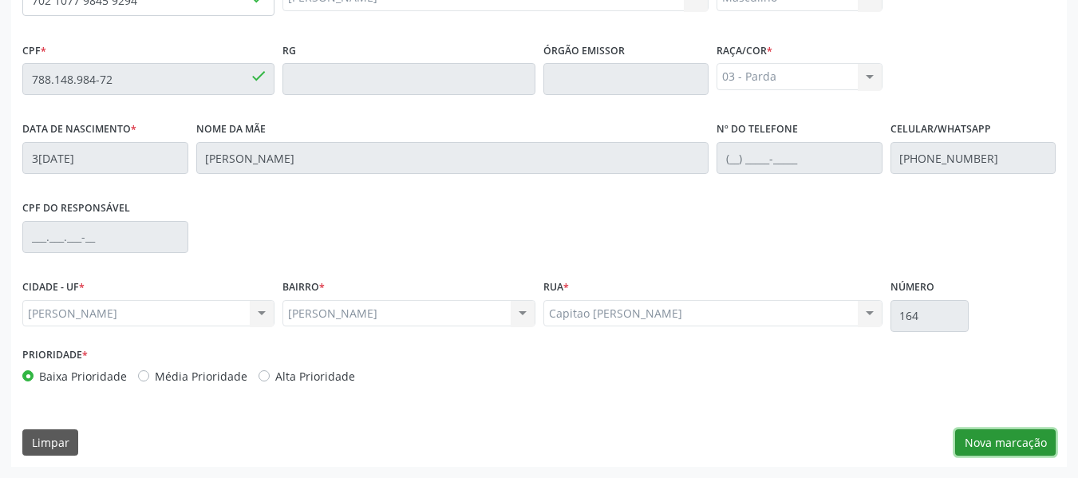
click at [999, 443] on button "Nova marcação" at bounding box center [1005, 442] width 101 height 27
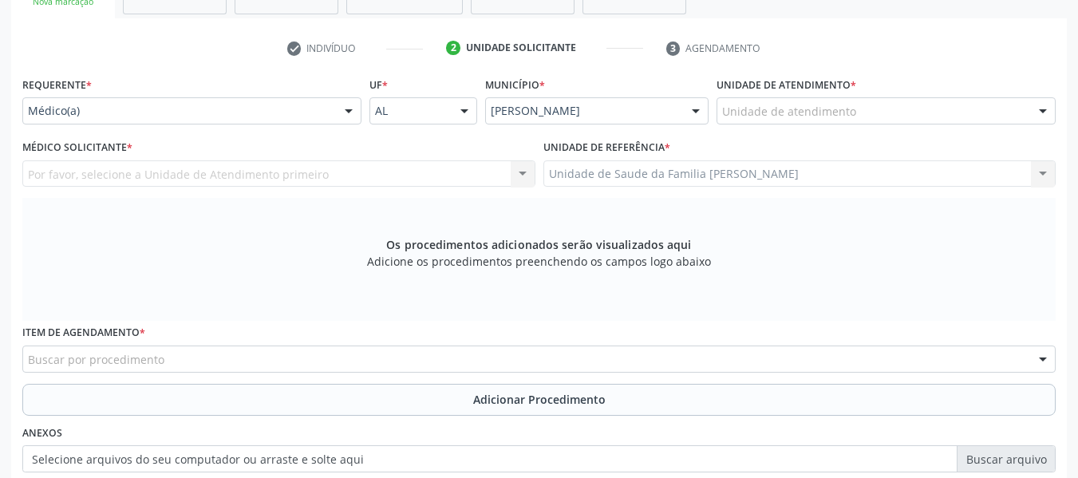
scroll to position [264, 0]
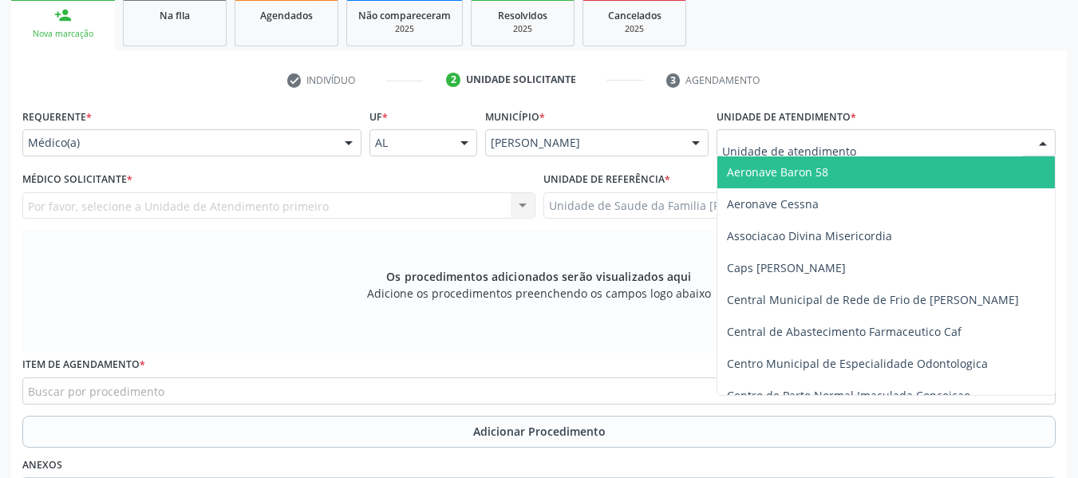
click at [985, 144] on div at bounding box center [885, 142] width 339 height 27
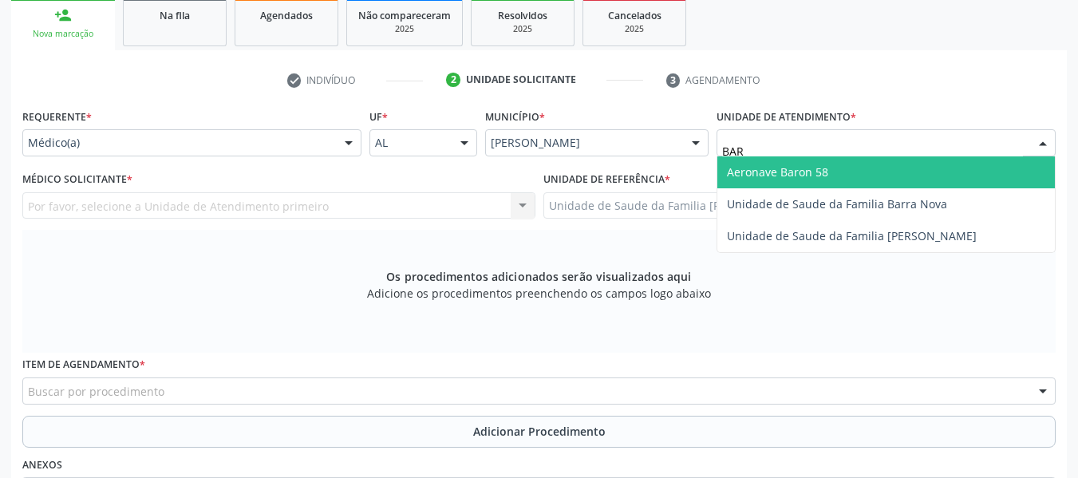
type input "BARR"
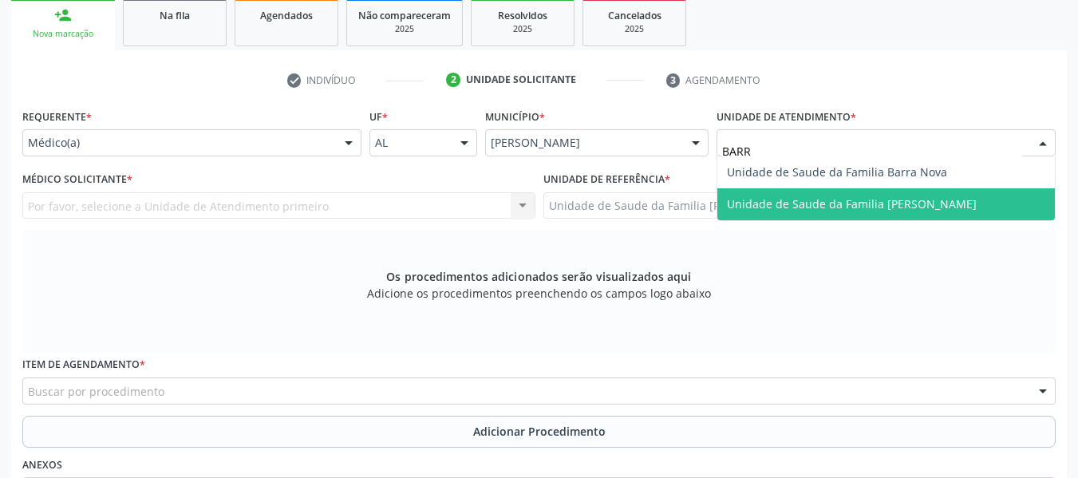
click at [829, 203] on span "Unidade de Saude da Familia [PERSON_NAME]" at bounding box center [852, 203] width 250 height 15
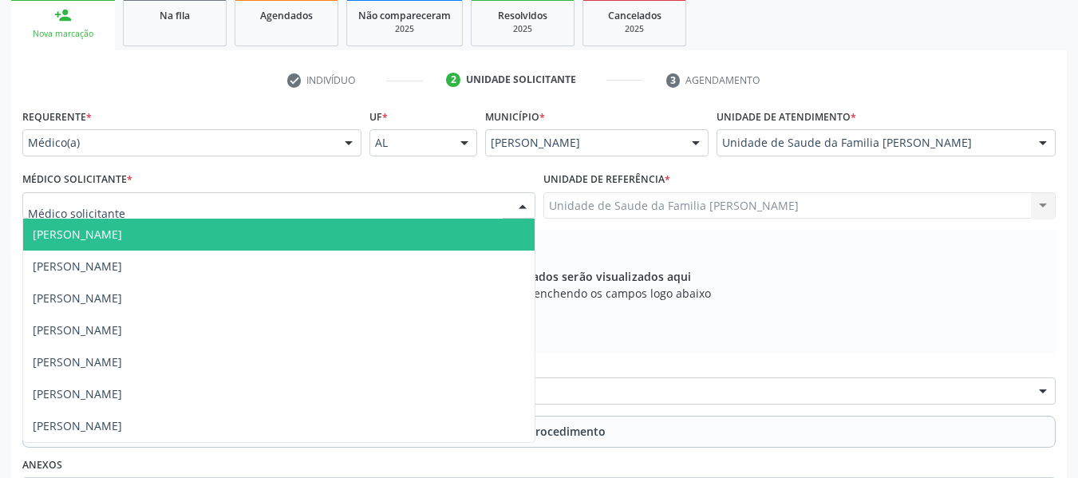
click at [526, 203] on div at bounding box center [523, 206] width 24 height 27
click at [357, 226] on span "[PERSON_NAME]" at bounding box center [278, 235] width 511 height 32
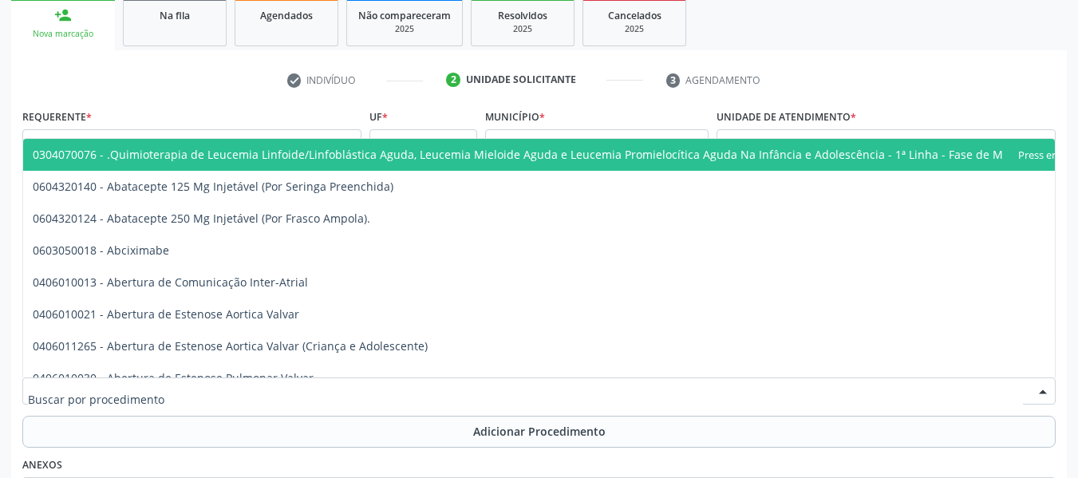
click at [81, 402] on div at bounding box center [538, 390] width 1033 height 27
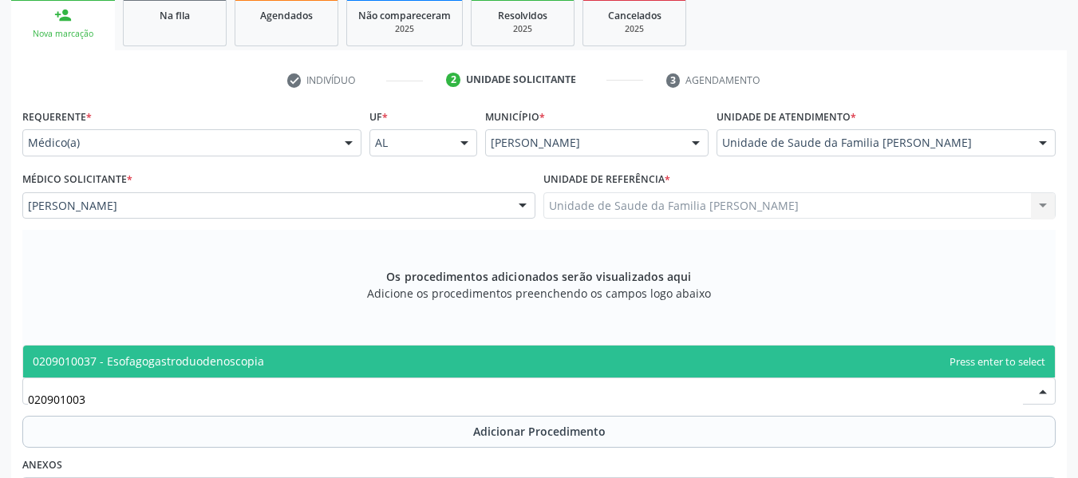
type input "0209010037"
click at [152, 364] on span "0209010037 - Esofagogastroduodenoscopia" at bounding box center [148, 360] width 231 height 15
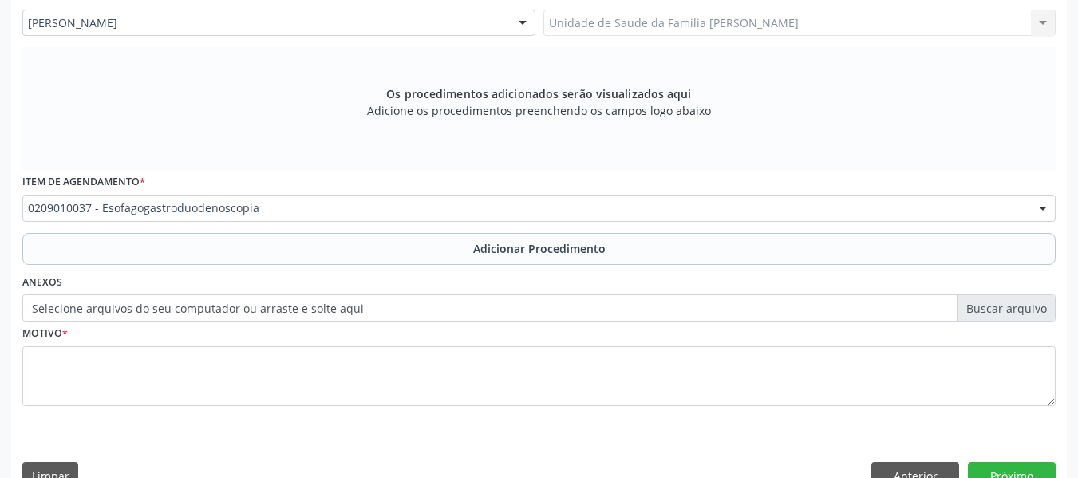
scroll to position [455, 0]
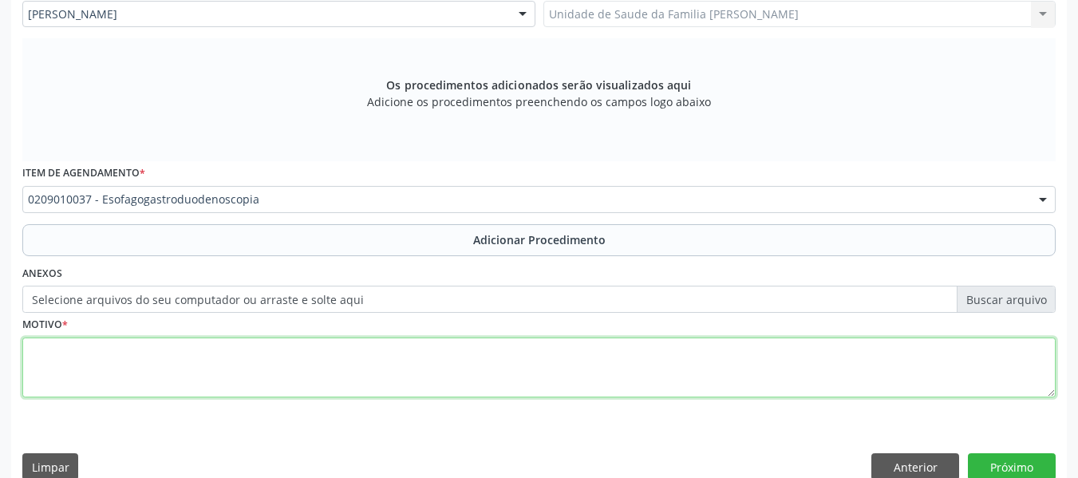
click at [69, 365] on textarea at bounding box center [538, 367] width 1033 height 61
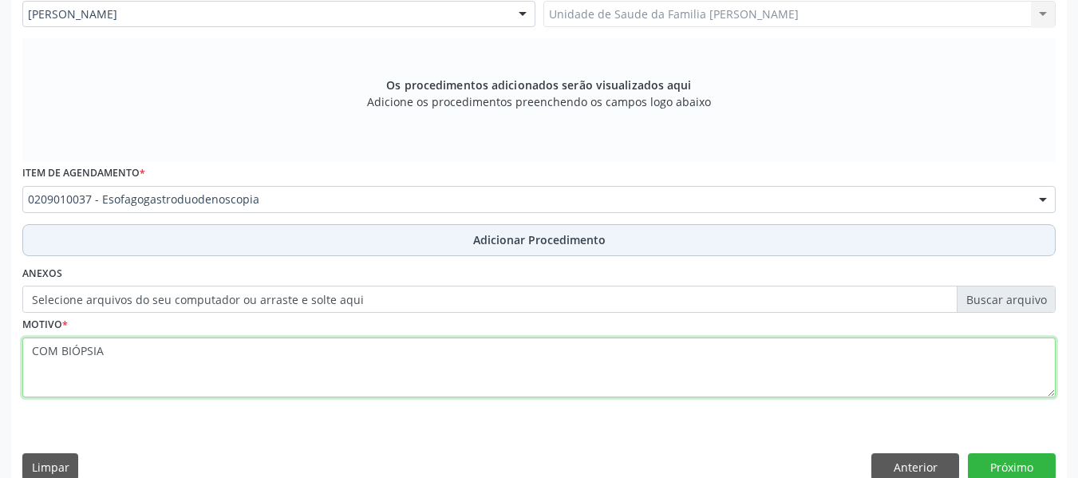
type textarea "COM BIÓPSIA"
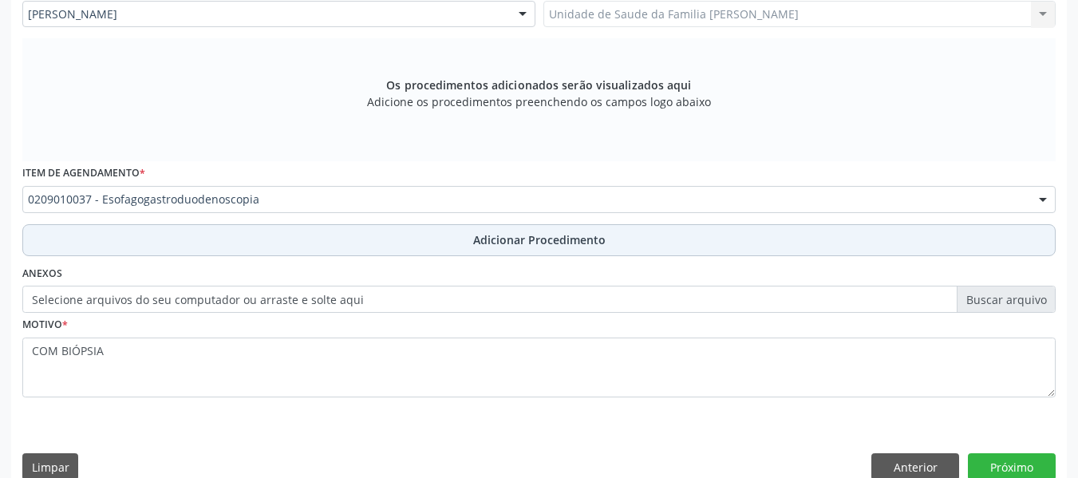
click at [479, 239] on span "Adicionar Procedimento" at bounding box center [539, 239] width 132 height 17
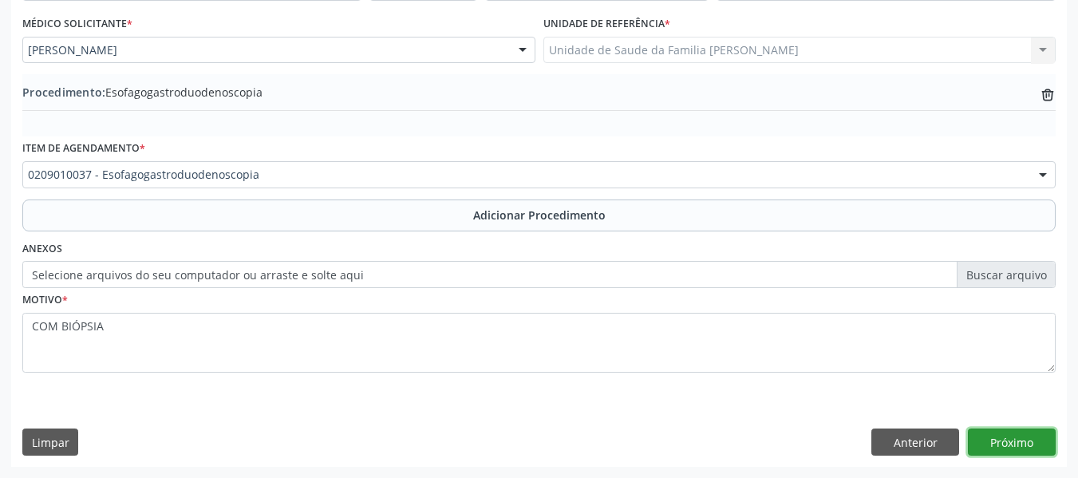
click at [993, 438] on button "Próximo" at bounding box center [1012, 441] width 88 height 27
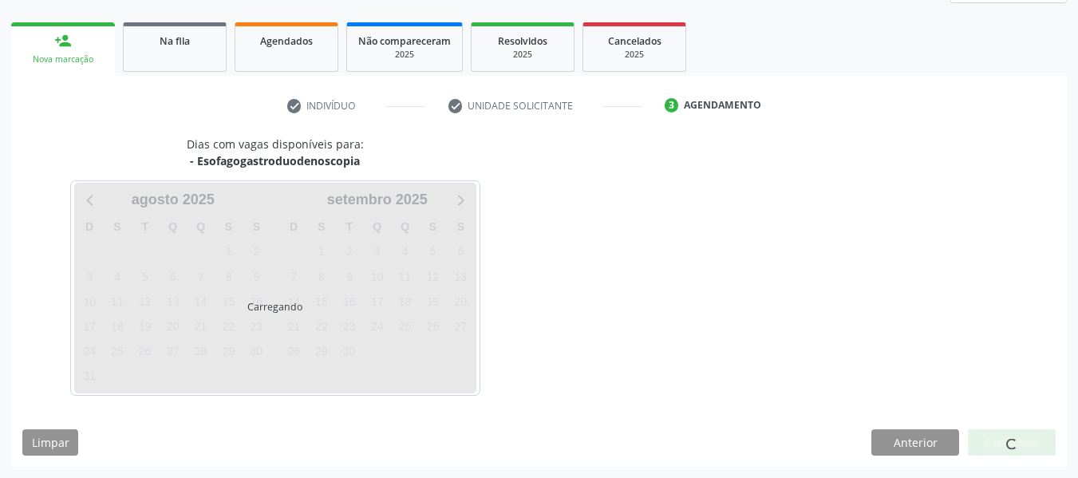
scroll to position [286, 0]
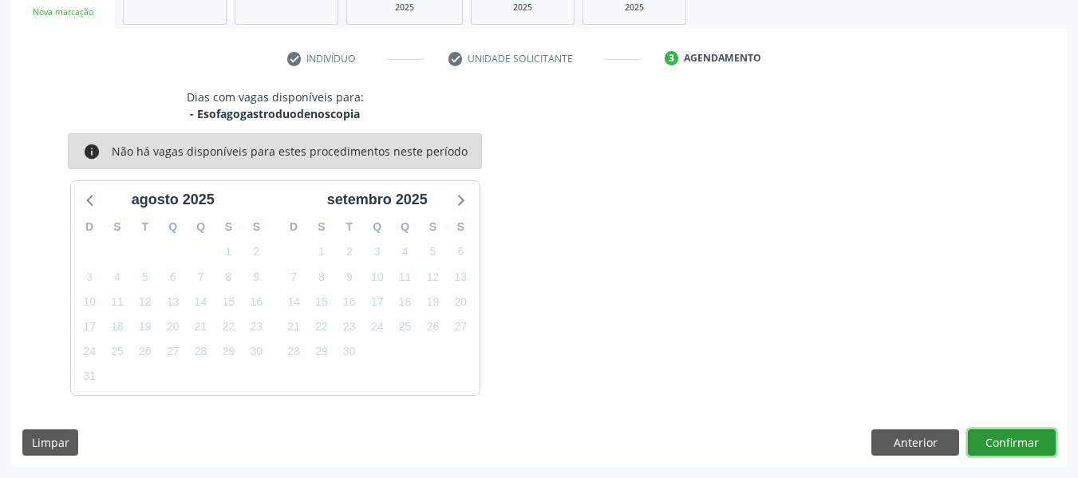
click at [993, 438] on button "Confirmar" at bounding box center [1012, 442] width 88 height 27
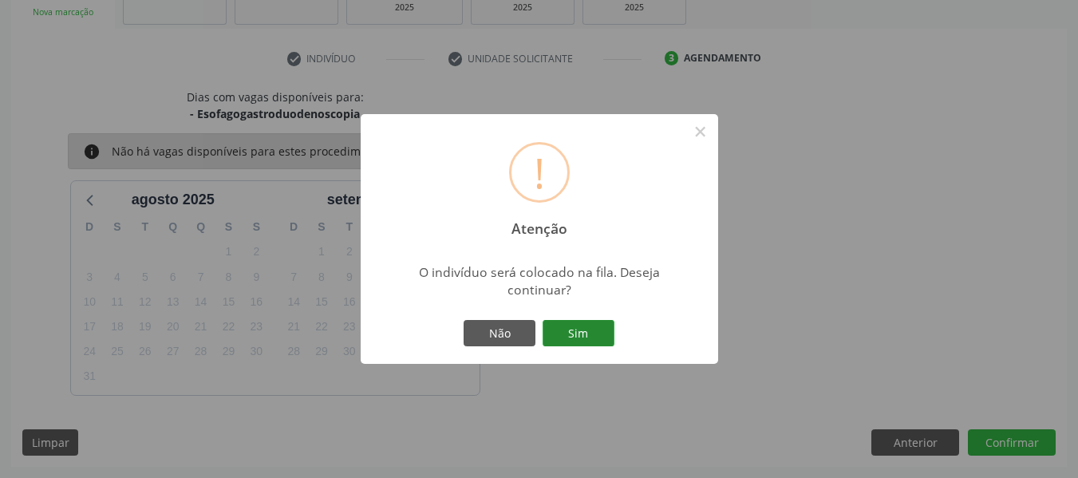
click at [577, 332] on button "Sim" at bounding box center [578, 333] width 72 height 27
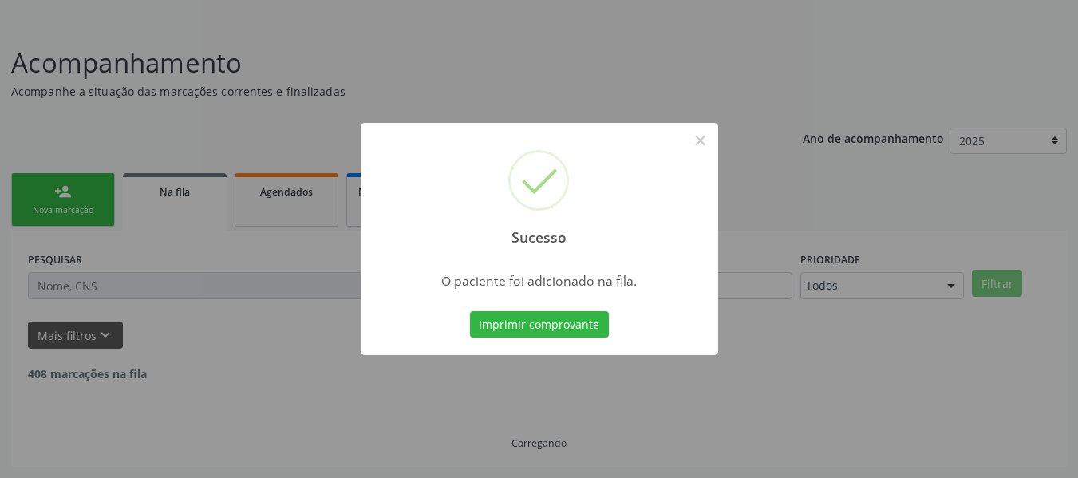
scroll to position [71, 0]
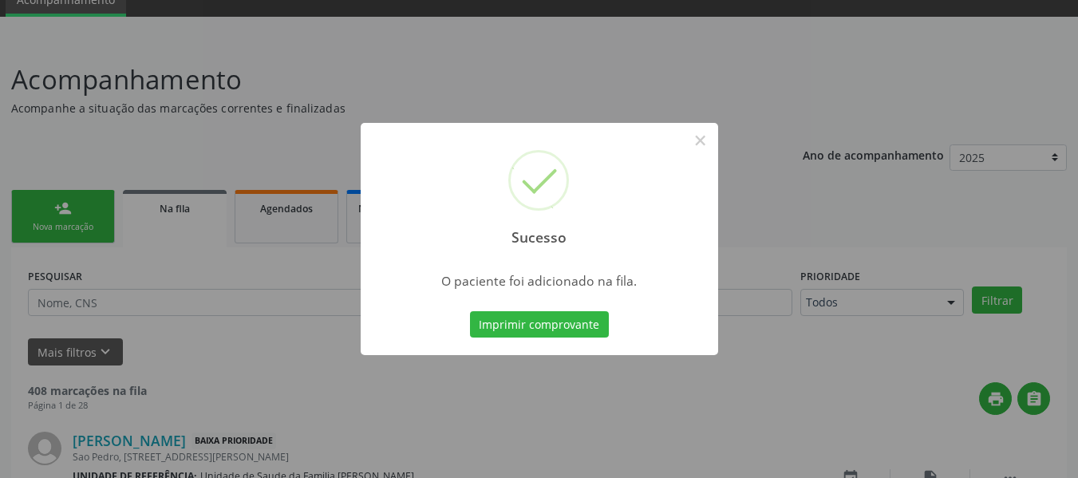
click at [46, 200] on div "Sucesso × O paciente foi adicionado na fila. Imprimir comprovante Cancel" at bounding box center [539, 239] width 1078 height 478
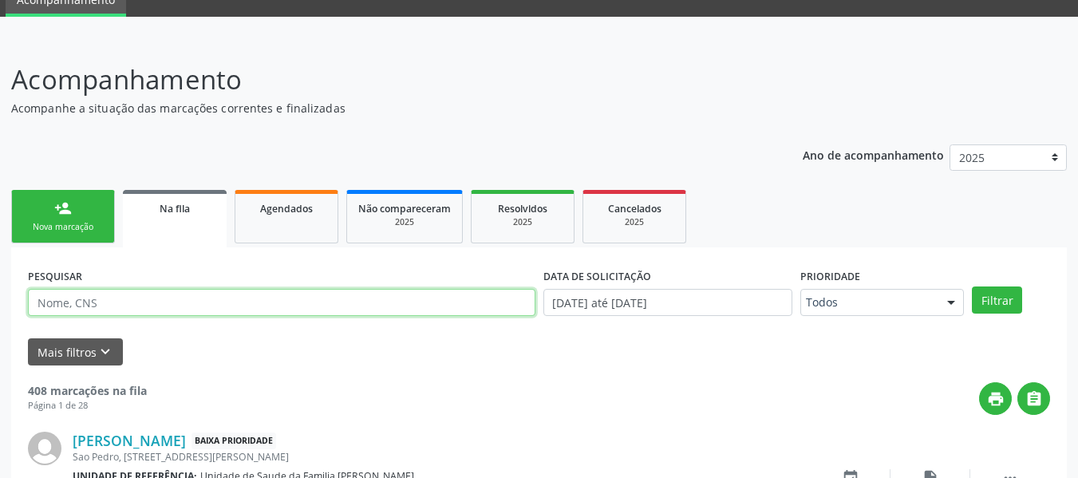
click at [69, 304] on input "text" at bounding box center [281, 302] width 507 height 27
click at [45, 203] on link "person_add Nova marcação" at bounding box center [63, 216] width 104 height 53
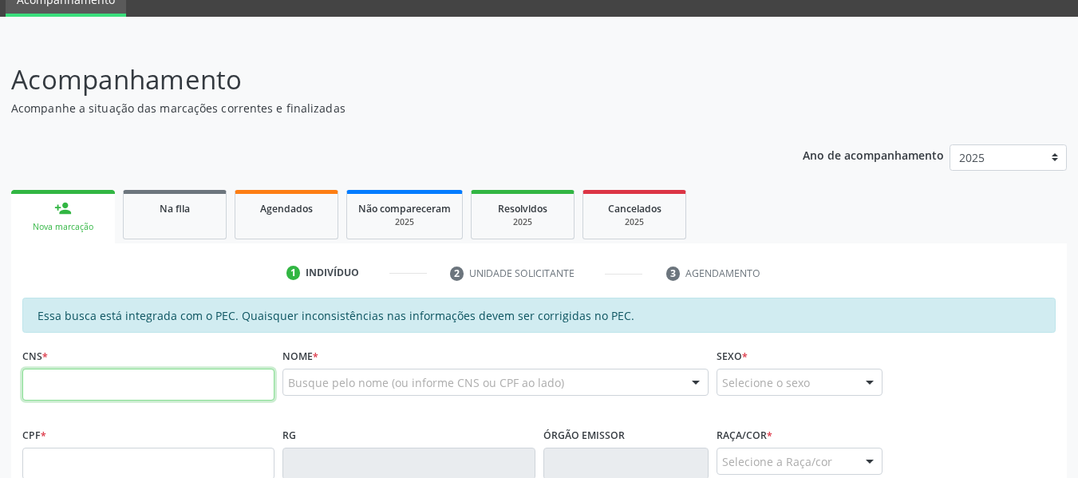
click at [156, 379] on input "text" at bounding box center [148, 385] width 252 height 32
type input "705 0054 0148 7857"
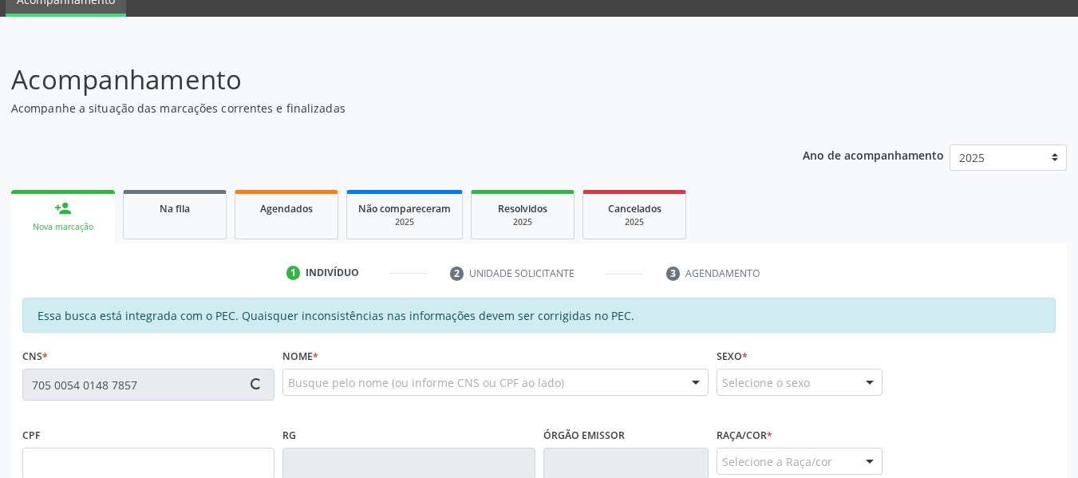
type input "149.556.784-24"
type input "0[DATE]"
type input "[PERSON_NAME]"
type input "[PHONE_NUMBER]"
type input "1169"
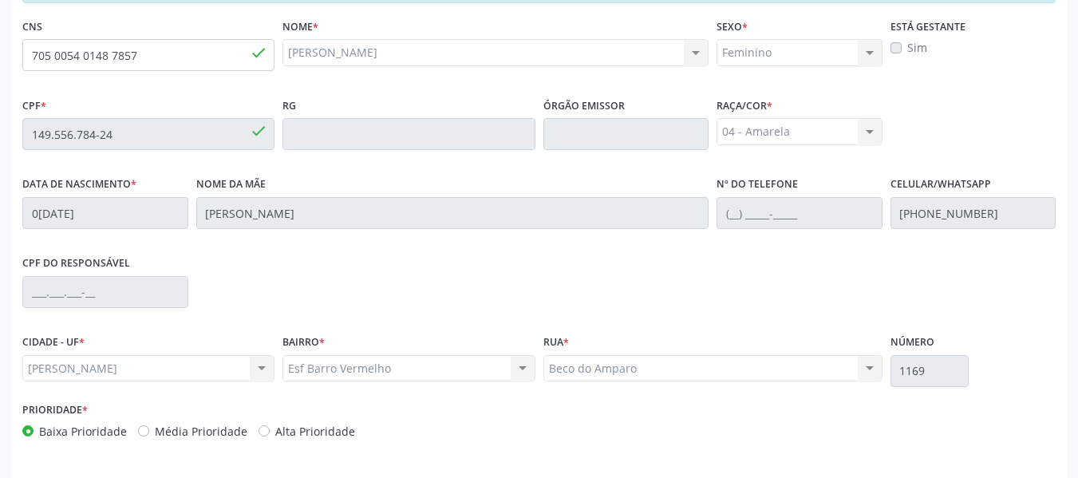
scroll to position [455, 0]
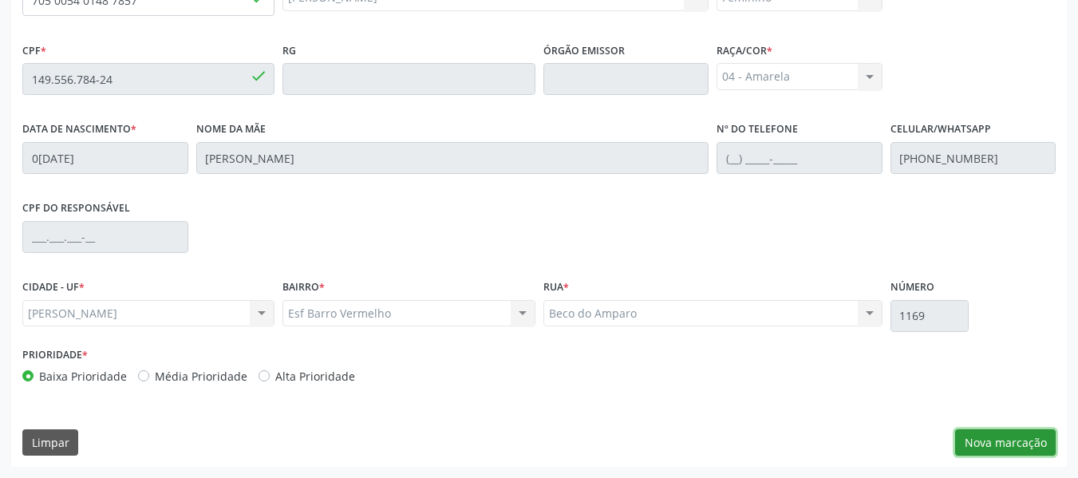
click at [1025, 437] on button "Nova marcação" at bounding box center [1005, 442] width 101 height 27
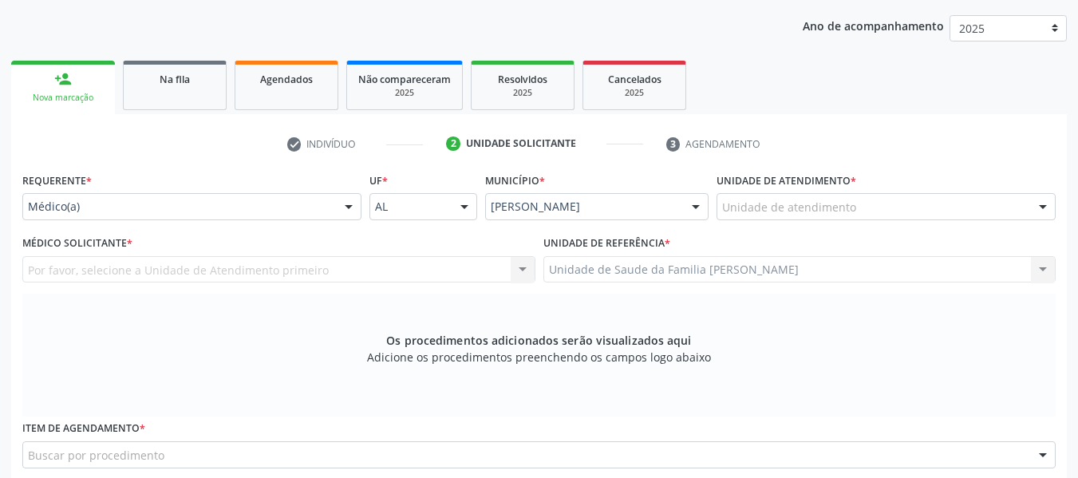
scroll to position [147, 0]
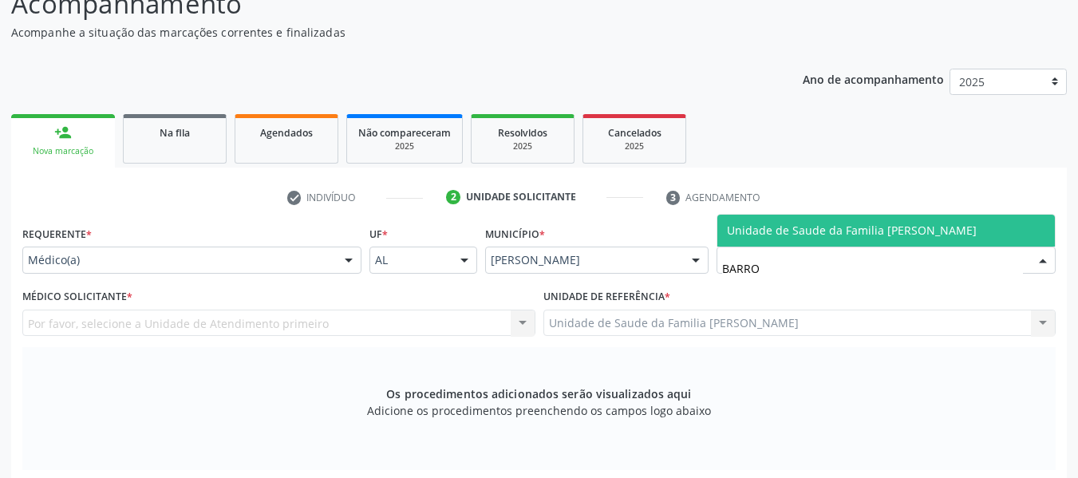
type input "BARRO"
click at [817, 228] on span "Unidade de Saude da Familia [PERSON_NAME]" at bounding box center [852, 230] width 250 height 15
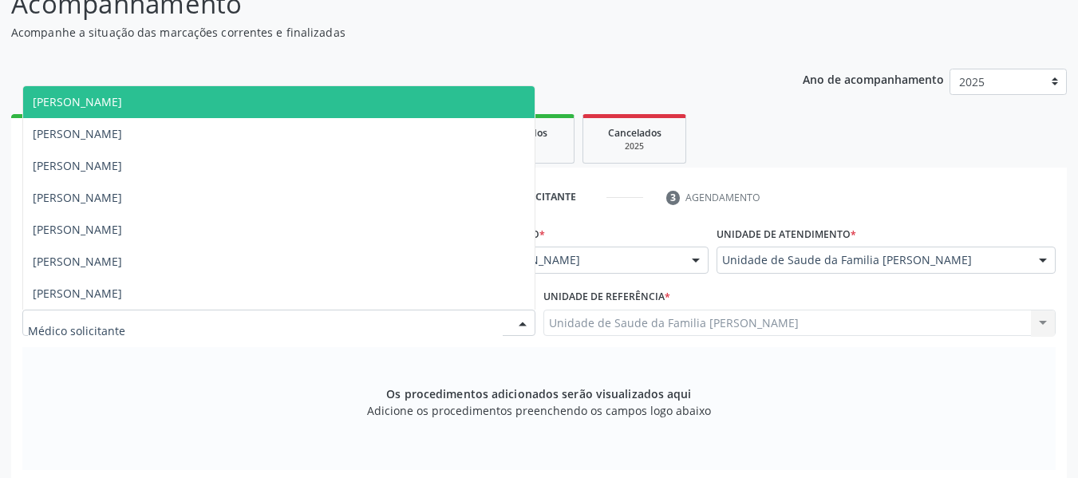
click at [515, 313] on div at bounding box center [523, 323] width 24 height 27
click at [122, 94] on span "[PERSON_NAME]" at bounding box center [77, 101] width 89 height 15
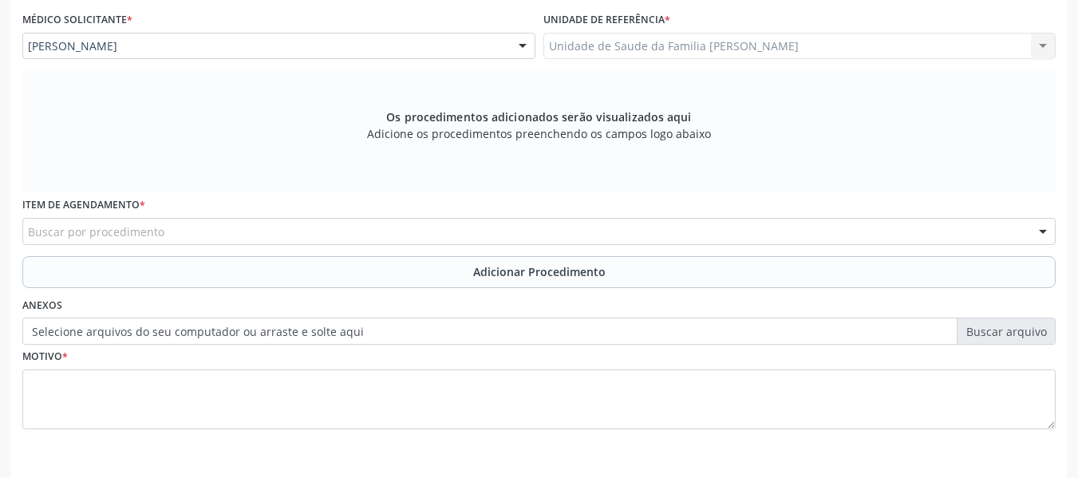
scroll to position [480, 0]
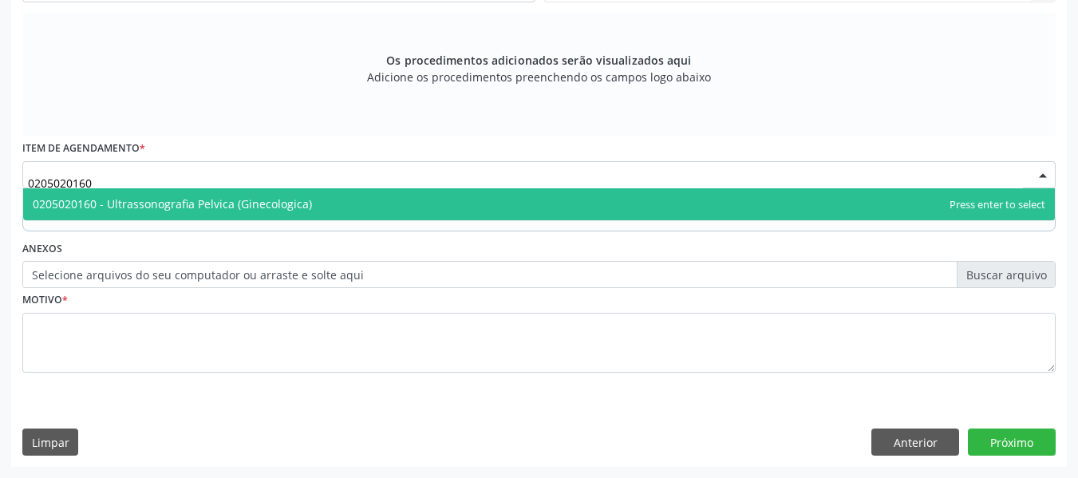
click at [124, 198] on span "0205020160 - Ultrassonografia Pelvica (Ginecologica)" at bounding box center [172, 203] width 279 height 15
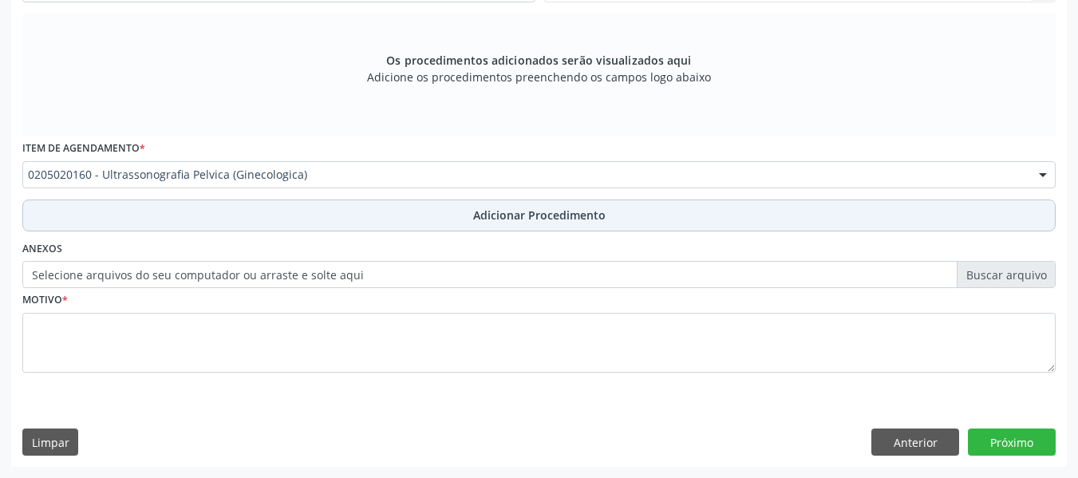
click at [511, 211] on span "Adicionar Procedimento" at bounding box center [539, 215] width 132 height 17
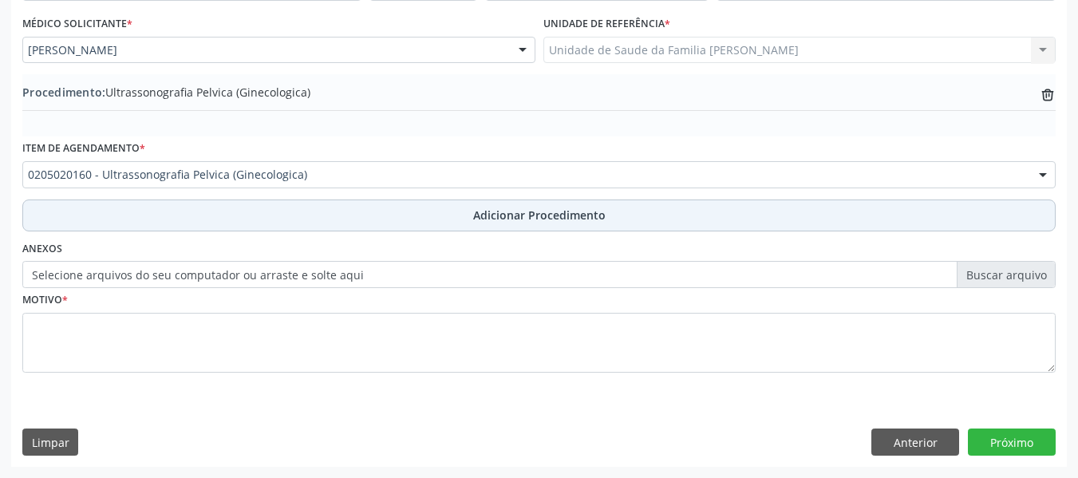
scroll to position [420, 0]
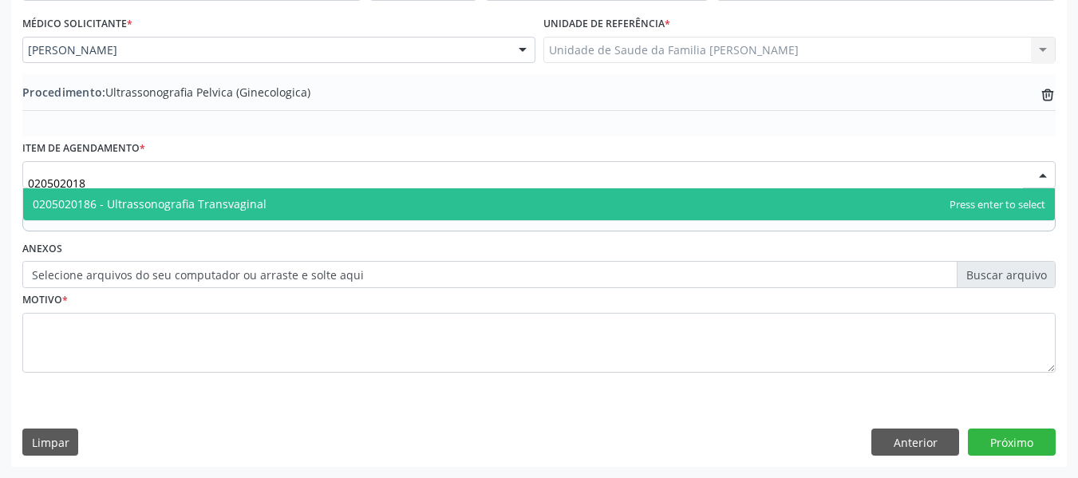
type input "0205020186"
click at [136, 208] on span "0205020186 - Ultrassonografia Transvaginal" at bounding box center [150, 203] width 234 height 15
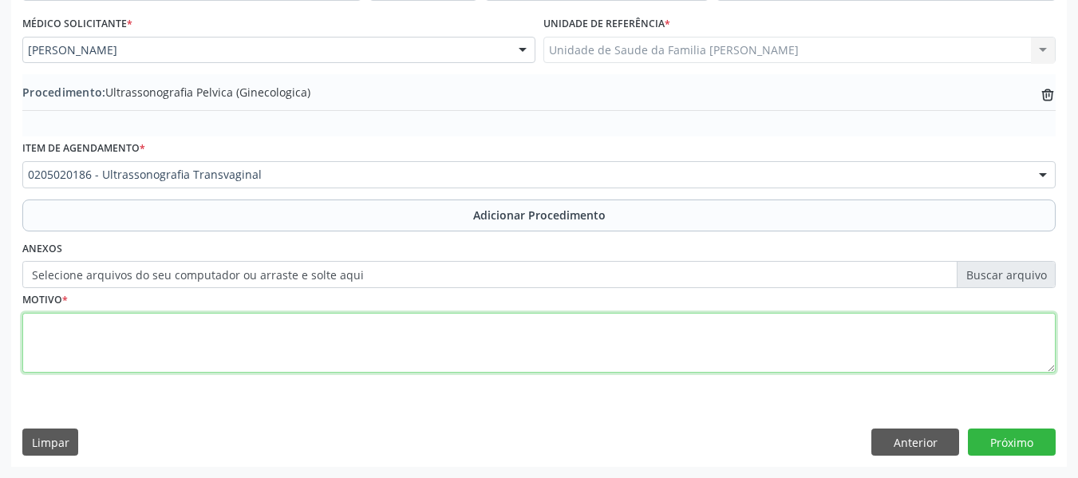
click at [95, 337] on textarea at bounding box center [538, 343] width 1033 height 61
type textarea "DOR"
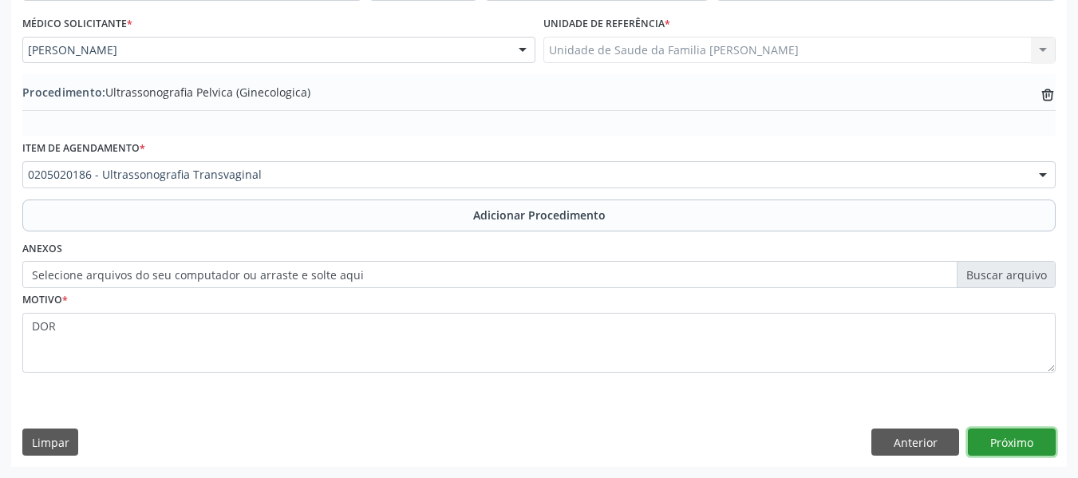
click at [1011, 434] on button "Próximo" at bounding box center [1012, 441] width 88 height 27
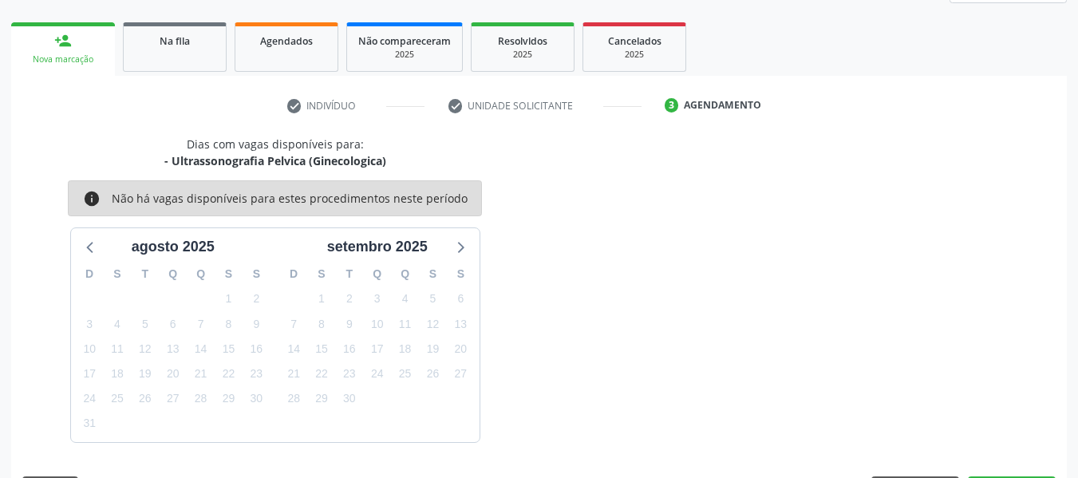
scroll to position [286, 0]
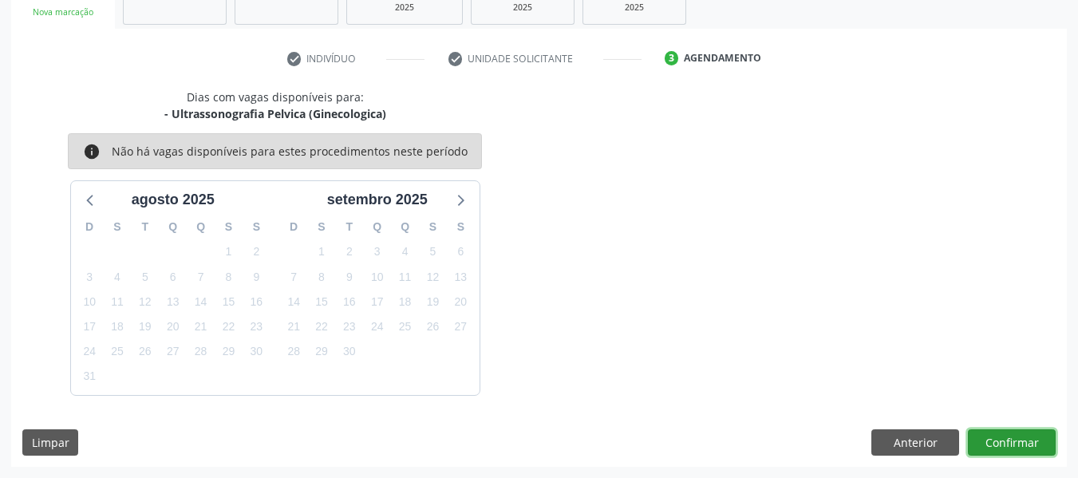
click at [1007, 432] on button "Confirmar" at bounding box center [1012, 442] width 88 height 27
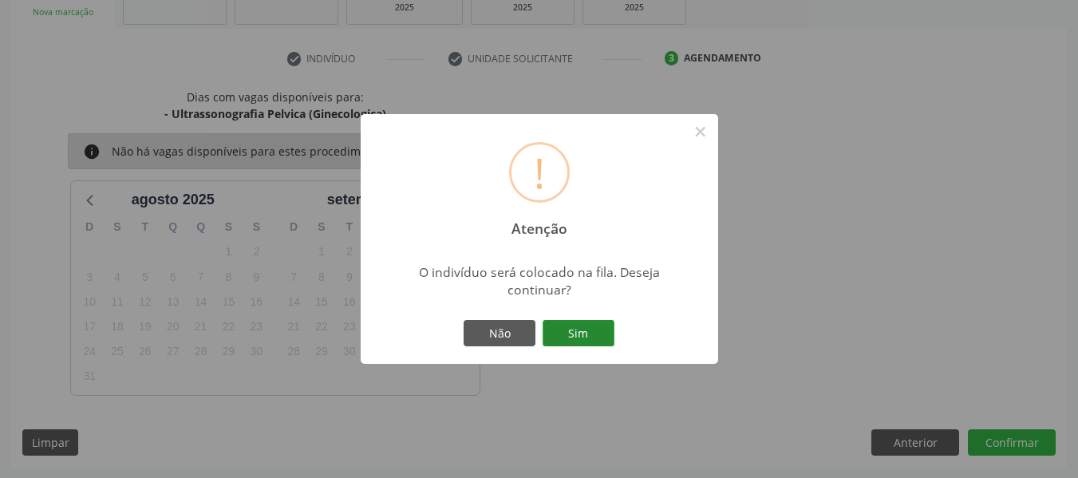
click at [587, 336] on button "Sim" at bounding box center [578, 333] width 72 height 27
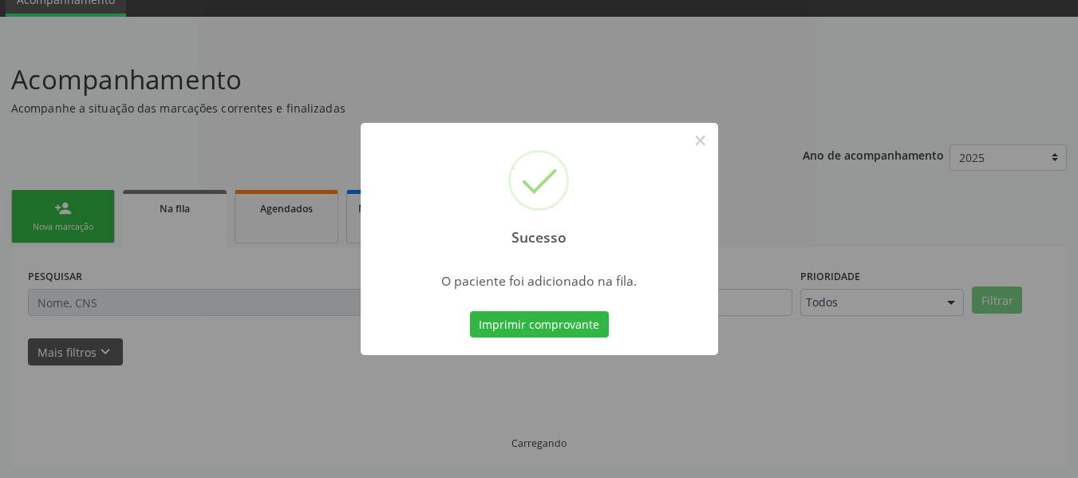
scroll to position [71, 0]
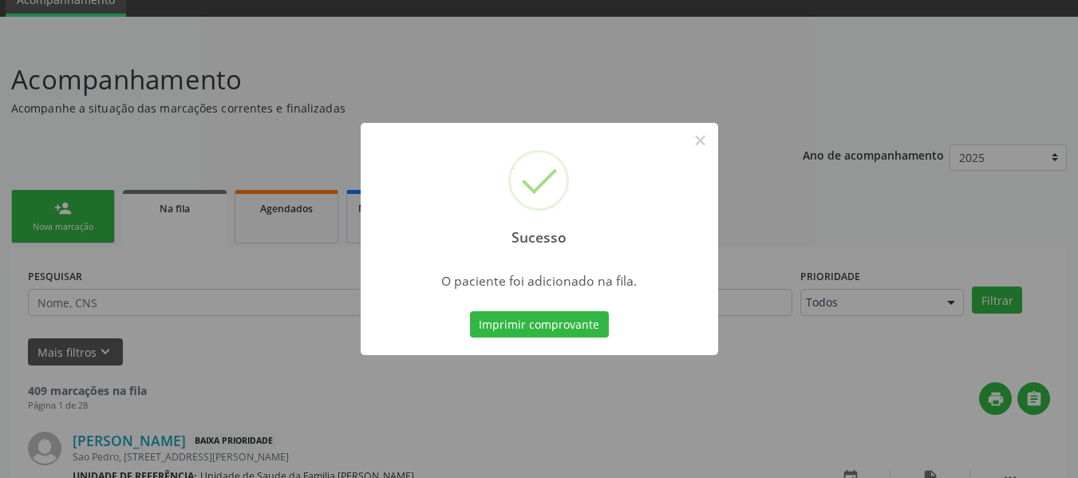
click at [59, 204] on div "Sucesso × O paciente foi adicionado na fila. Imprimir comprovante Cancel" at bounding box center [539, 239] width 1078 height 478
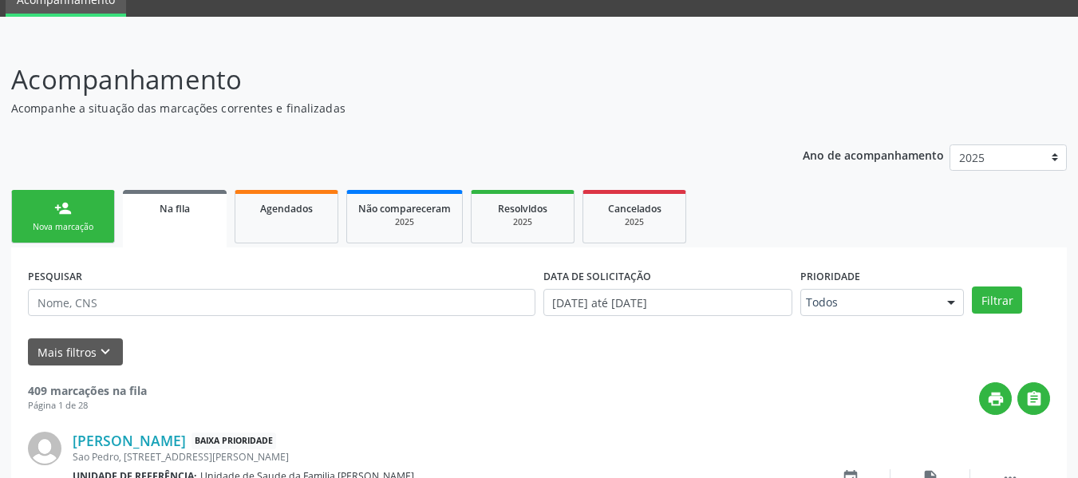
click at [59, 204] on div "person_add" at bounding box center [63, 208] width 18 height 18
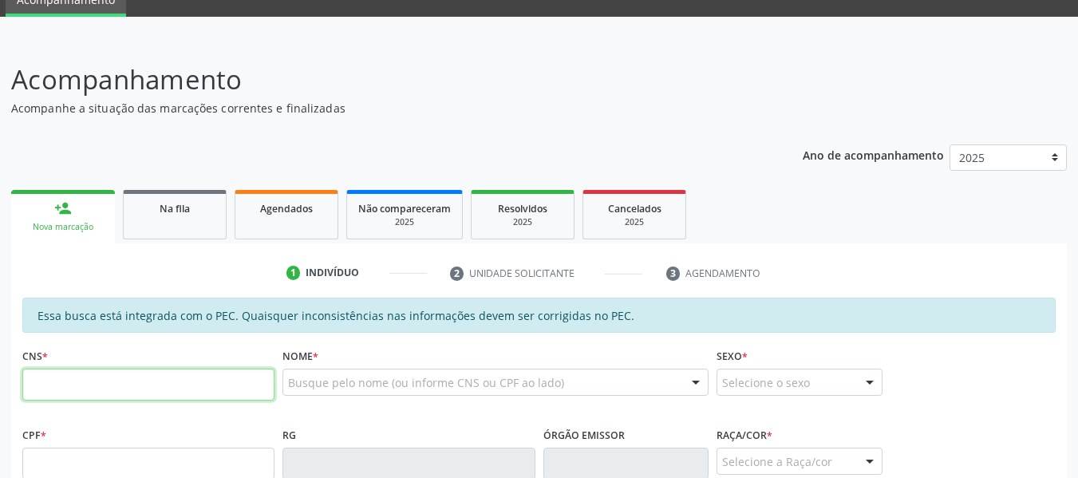
click at [76, 390] on input "text" at bounding box center [148, 385] width 252 height 32
click at [73, 387] on input "text" at bounding box center [148, 385] width 252 height 32
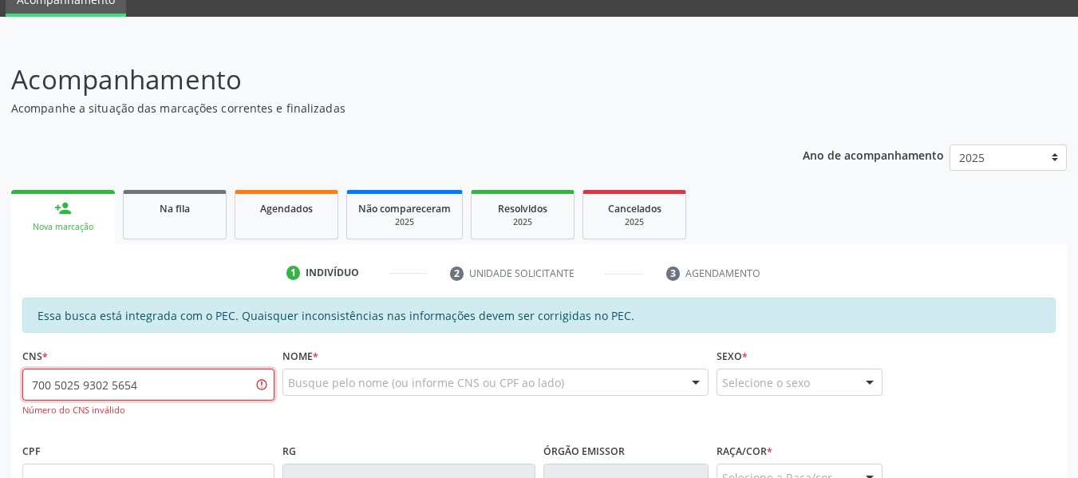
type input "700 5025 9302 5654"
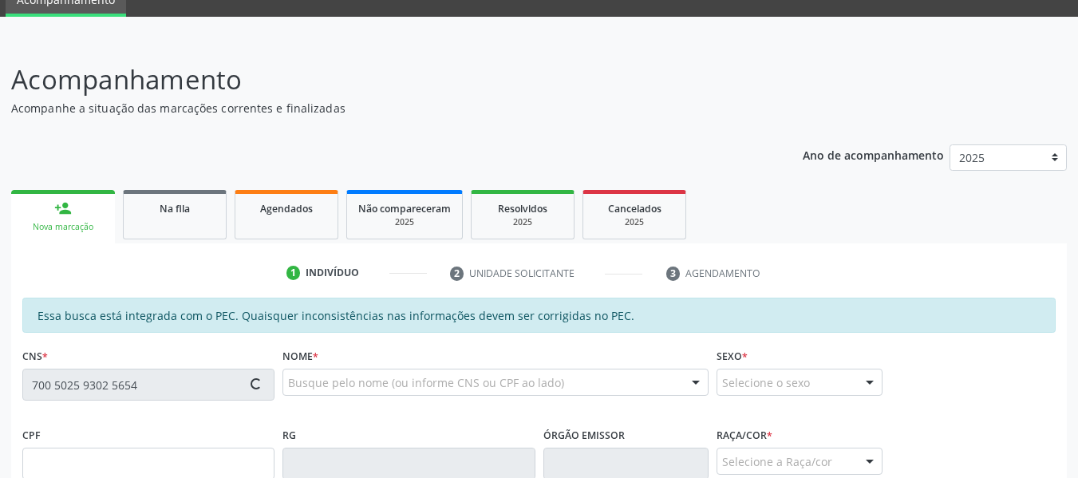
type input "113.346.314-25"
type input "[DATE]"
type input "[PERSON_NAME]"
type input "[PHONE_NUMBER]"
type input "39"
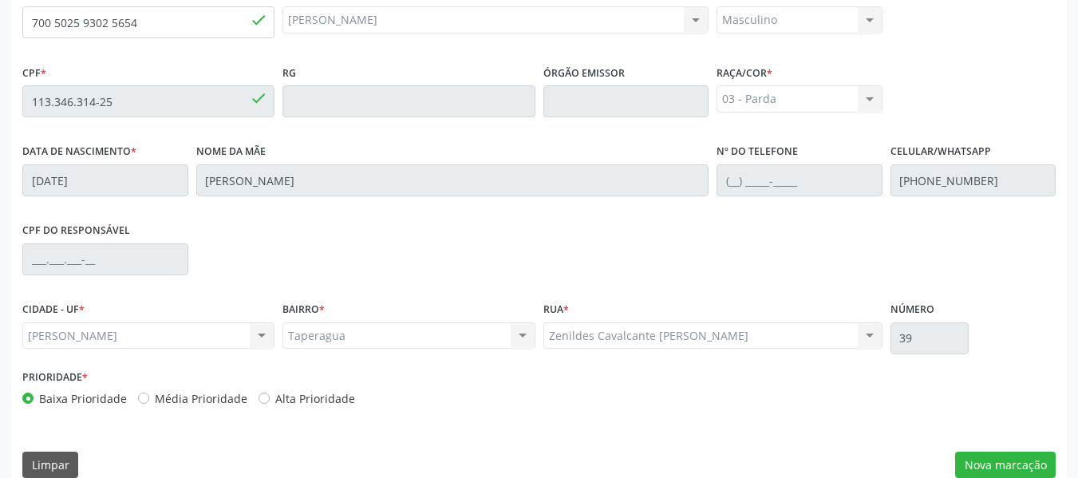
scroll to position [455, 0]
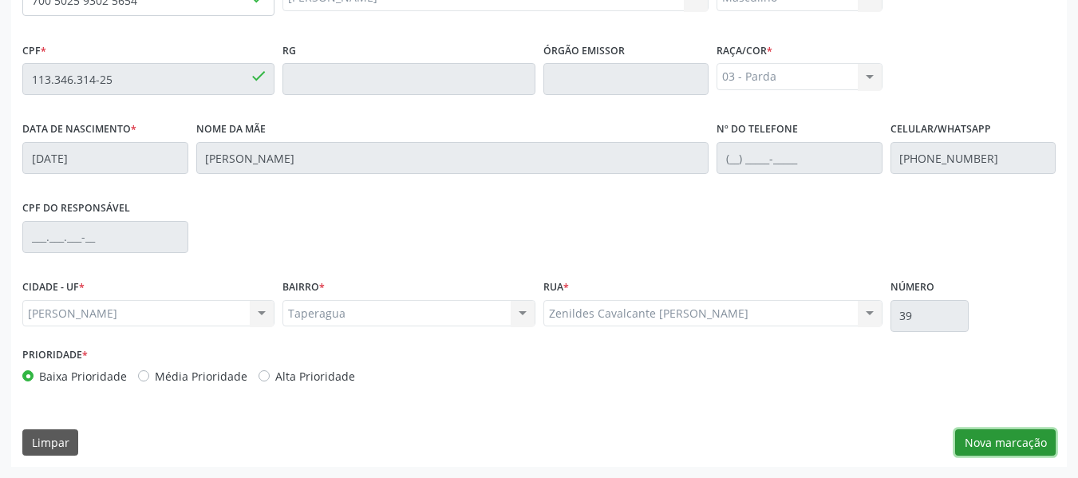
click at [1003, 440] on button "Nova marcação" at bounding box center [1005, 442] width 101 height 27
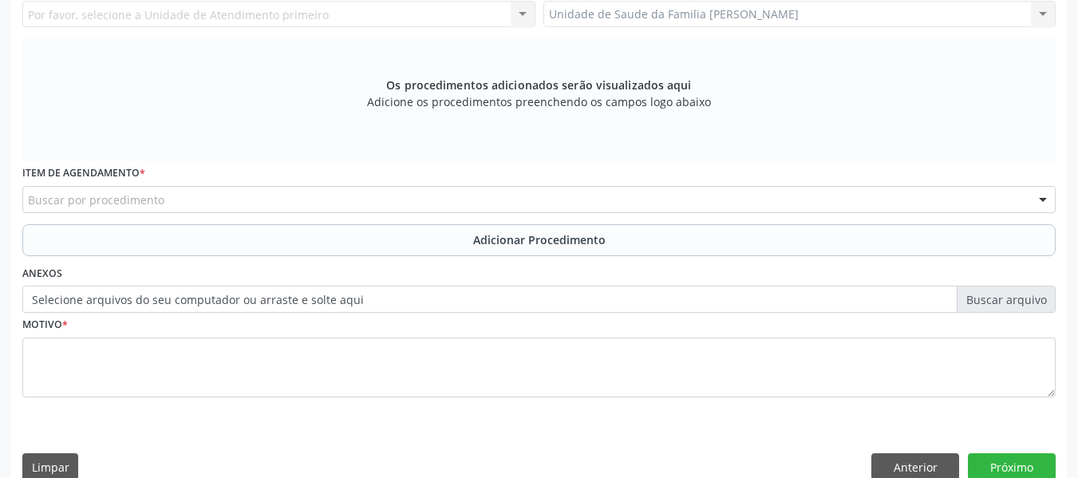
click at [1042, 12] on div "Unidade de Saude da Familia Barro Vermelho Unidade de Saude da Familia Barro Ve…" at bounding box center [799, 14] width 513 height 27
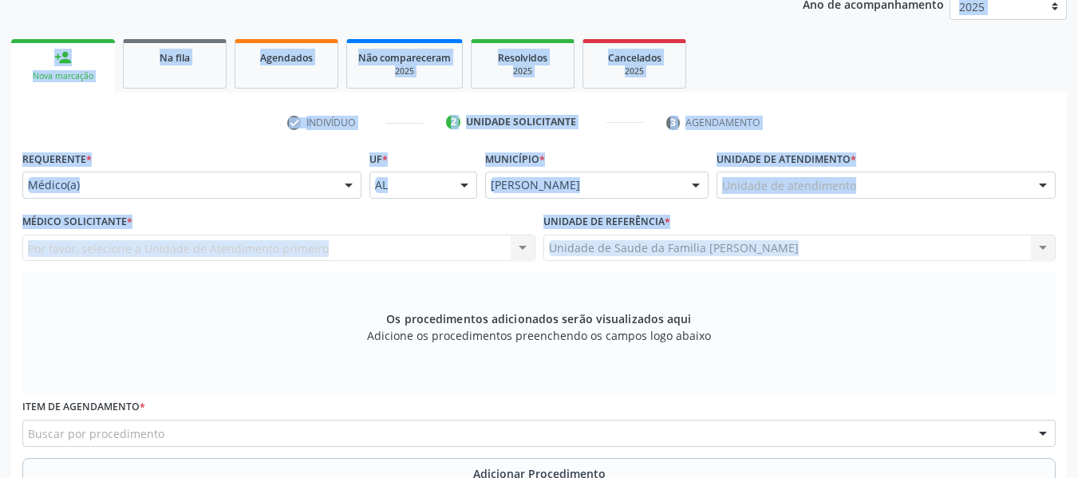
scroll to position [179, 0]
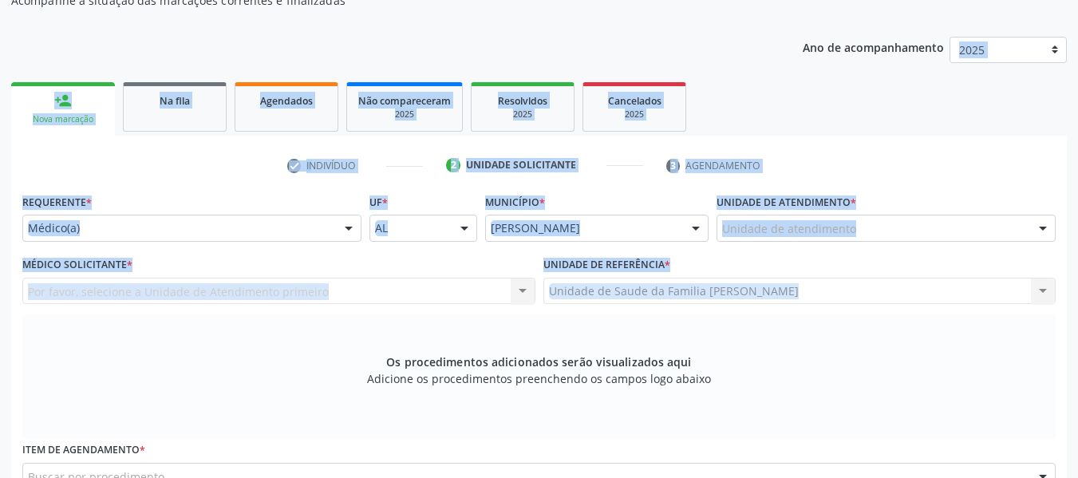
drag, startPoint x: 1042, startPoint y: 12, endPoint x: 901, endPoint y: 219, distance: 250.4
click at [901, 219] on div "Requerente * Médico(a) Médico(a) Enfermeiro(a) Paciente Nenhum resultado encont…" at bounding box center [538, 443] width 1033 height 507
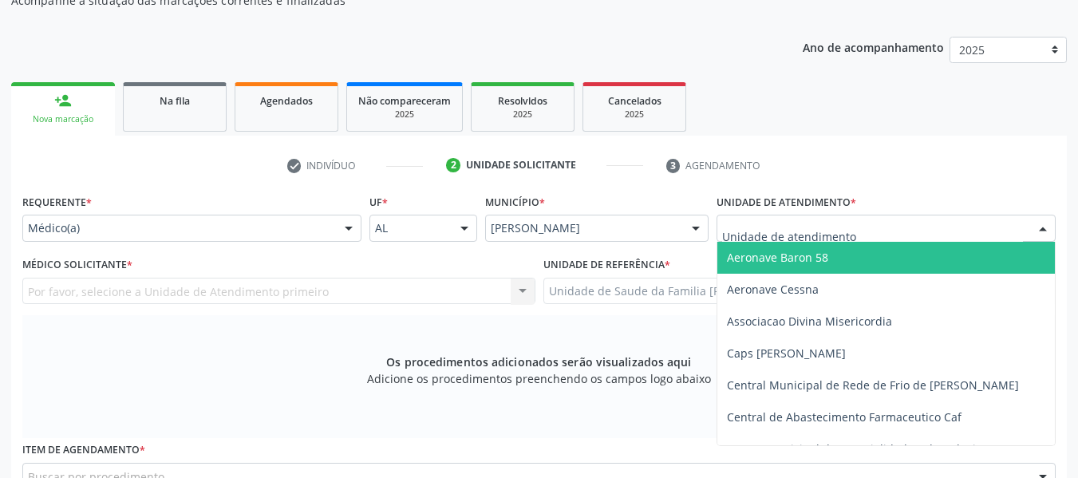
click at [901, 219] on div at bounding box center [885, 228] width 339 height 27
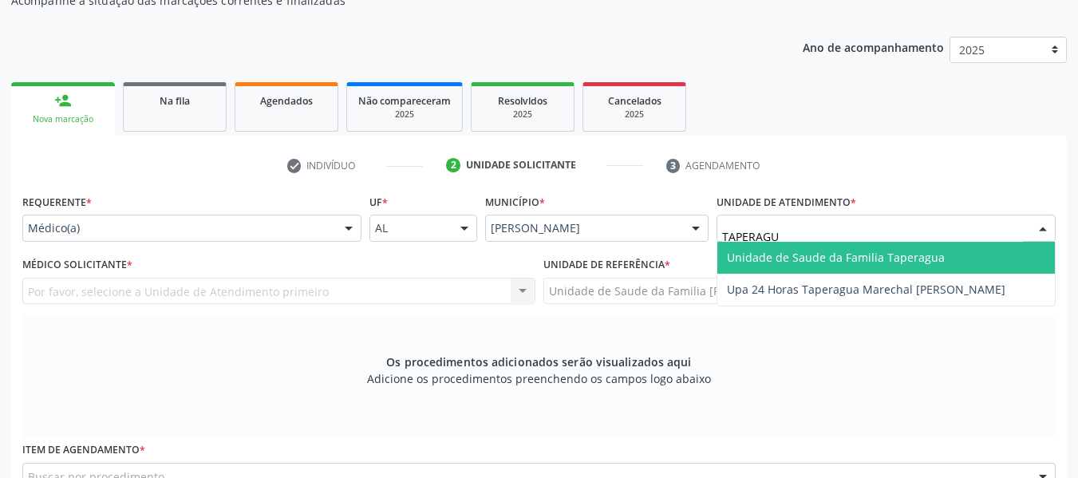
type input "TAPERAGUA"
click at [917, 261] on span "Unidade de Saude da Familia Taperagua" at bounding box center [836, 257] width 218 height 15
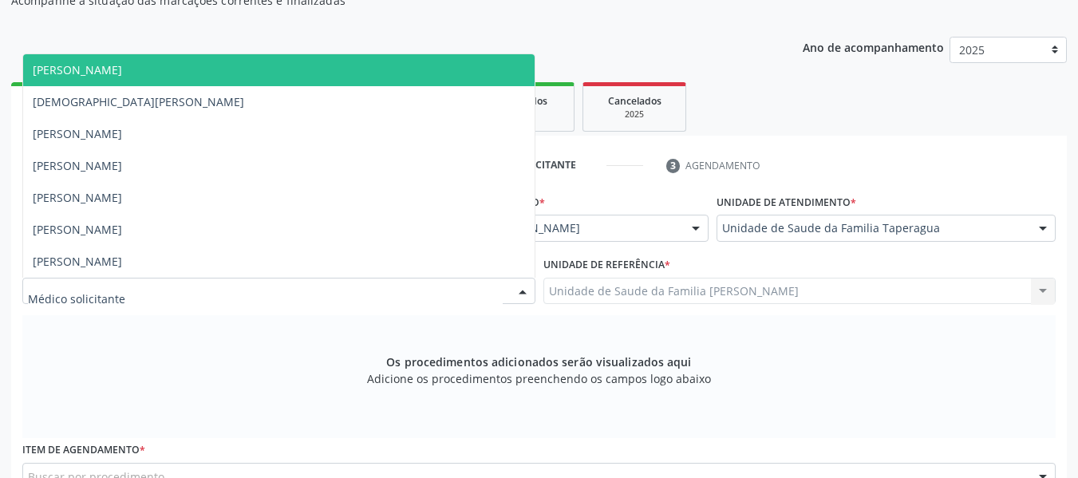
click at [520, 292] on div at bounding box center [523, 291] width 24 height 27
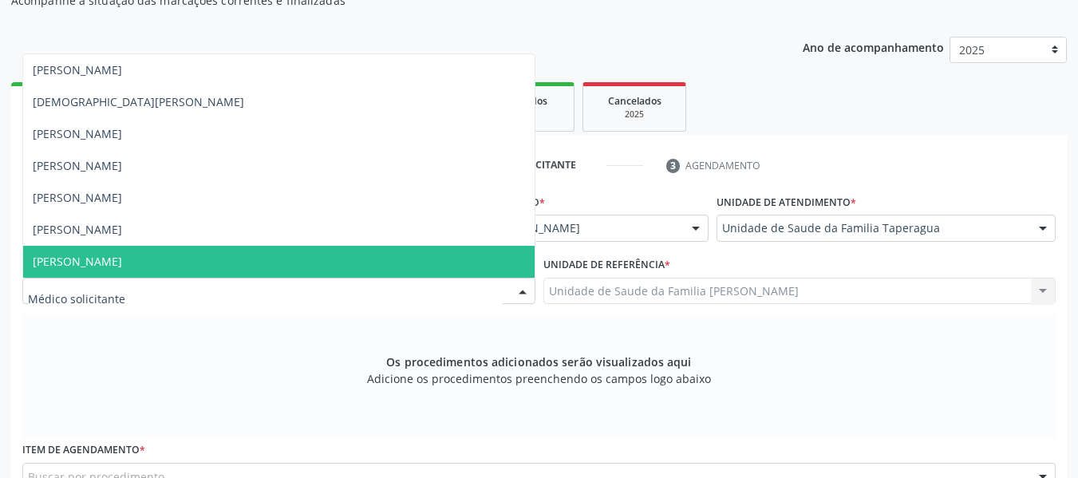
click at [122, 265] on span "[PERSON_NAME]" at bounding box center [77, 261] width 89 height 15
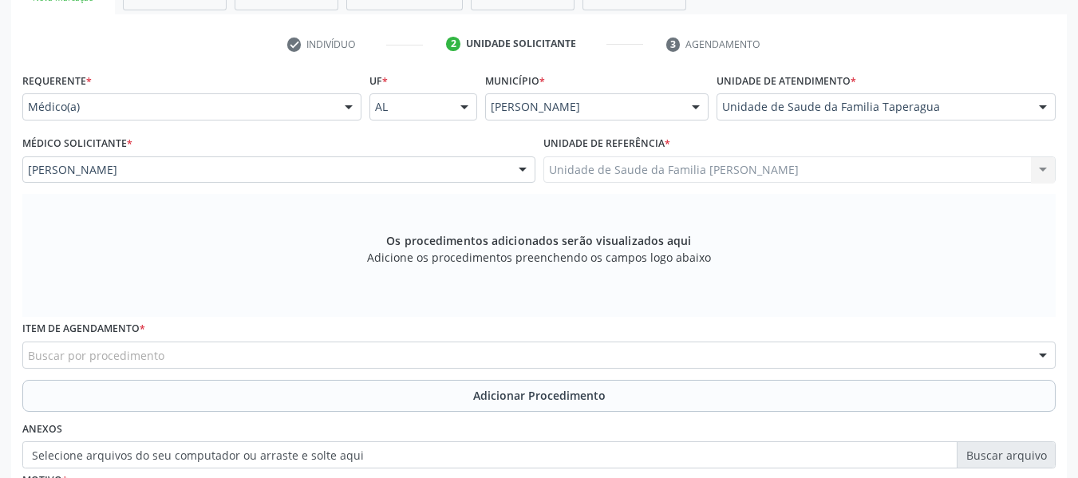
scroll to position [306, 0]
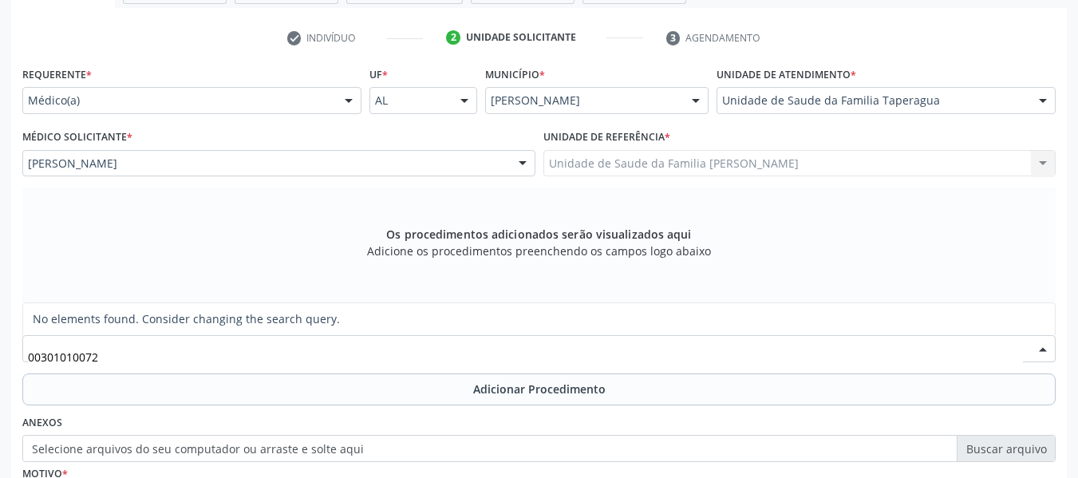
click at [41, 354] on input "00301010072" at bounding box center [525, 357] width 995 height 32
type input "0301010072"
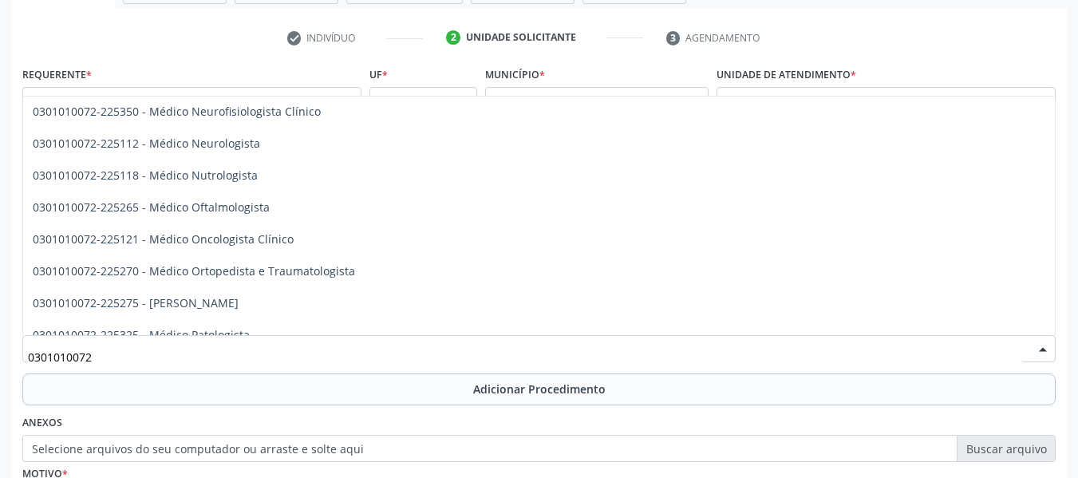
scroll to position [1276, 0]
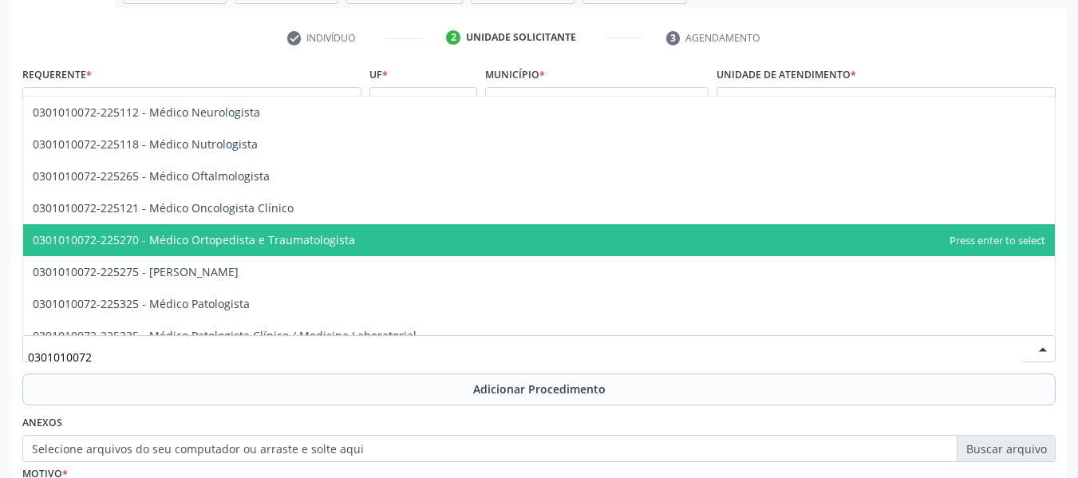
click at [341, 239] on span "0301010072-225270 - Médico Ortopedista e Traumatologista" at bounding box center [194, 239] width 322 height 15
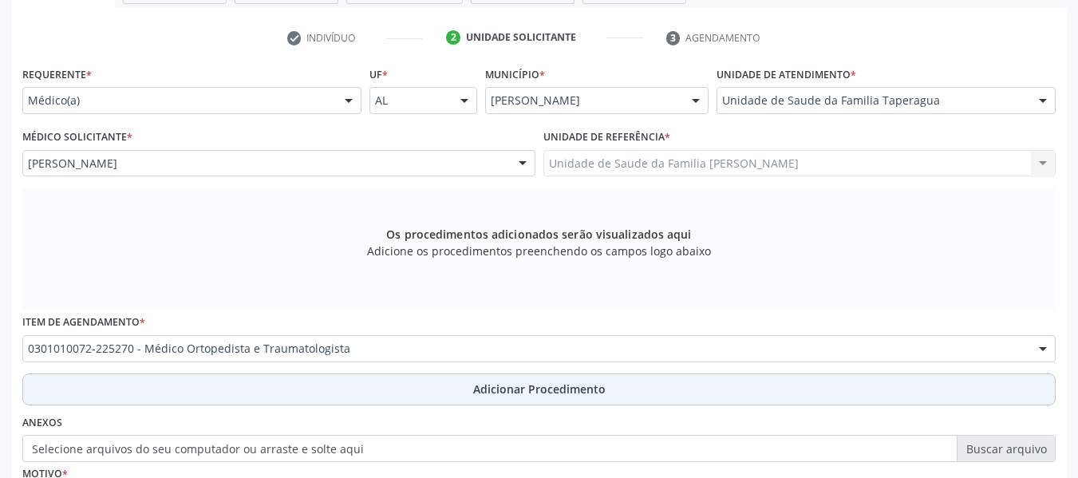
click at [578, 384] on span "Adicionar Procedimento" at bounding box center [539, 388] width 132 height 17
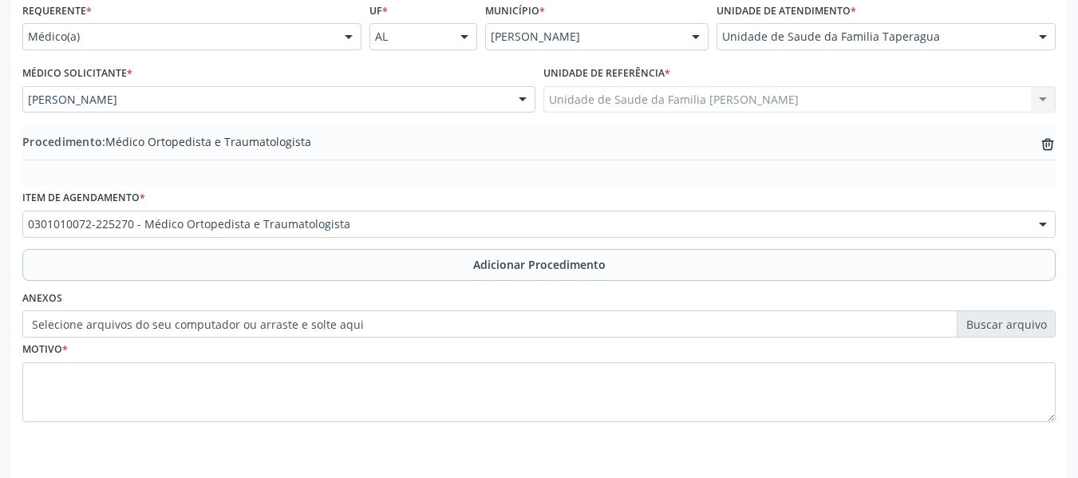
scroll to position [402, 0]
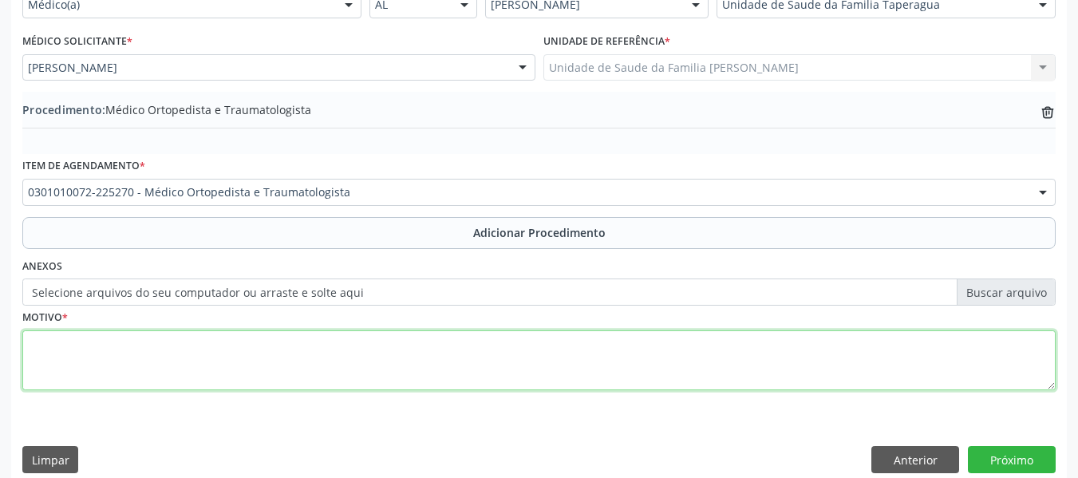
click at [120, 365] on textarea at bounding box center [538, 360] width 1033 height 61
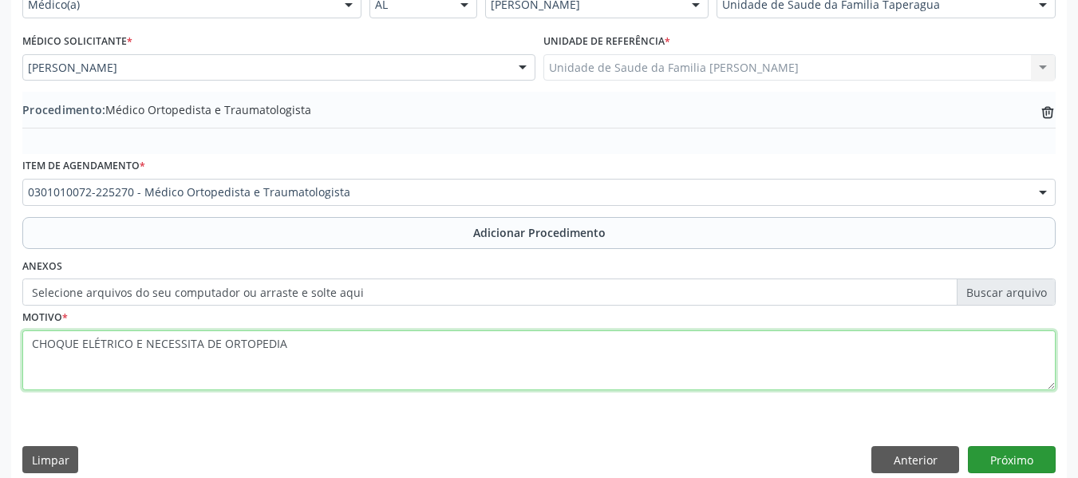
type textarea "CHOQUE ELÉTRICO E NECESSITA DE ORTOPEDIA"
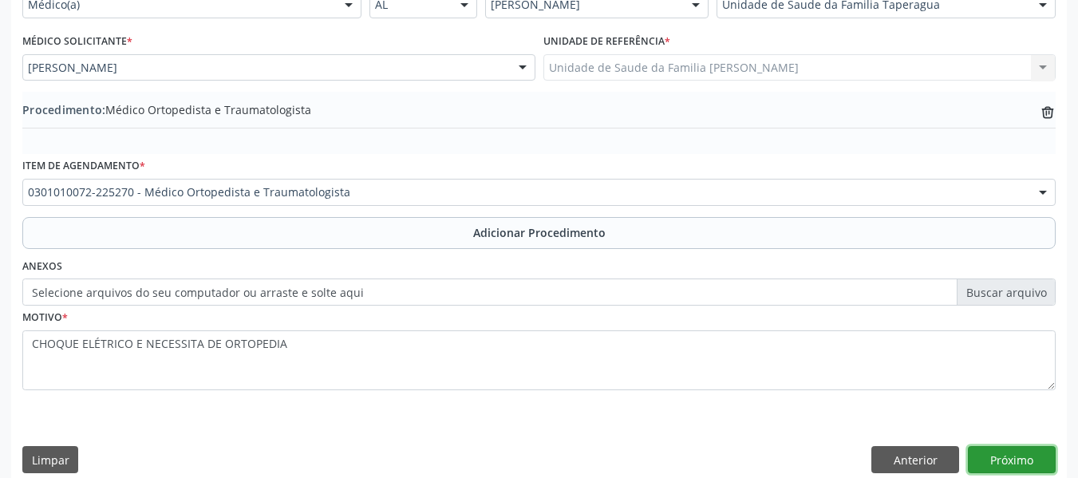
click at [1017, 453] on button "Próximo" at bounding box center [1012, 459] width 88 height 27
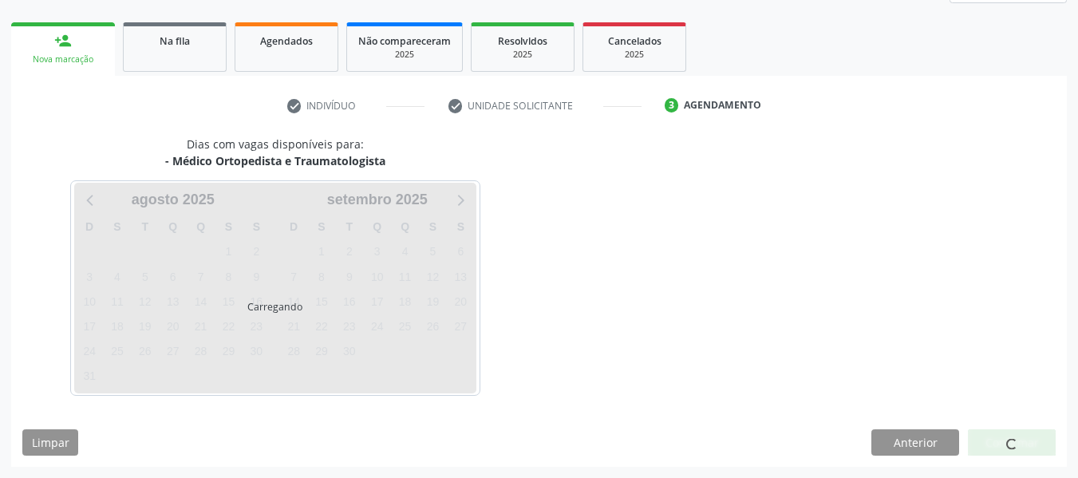
scroll to position [286, 0]
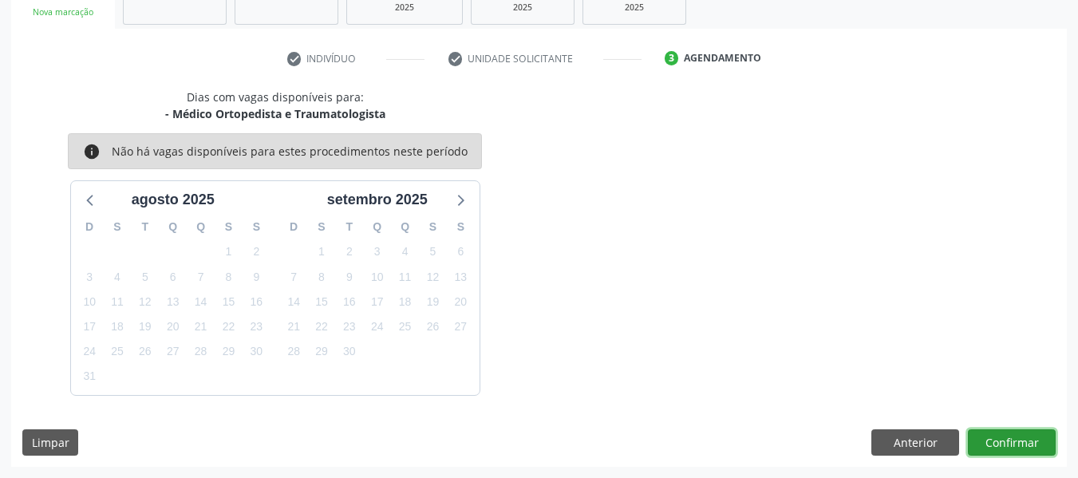
click at [1008, 443] on button "Confirmar" at bounding box center [1012, 442] width 88 height 27
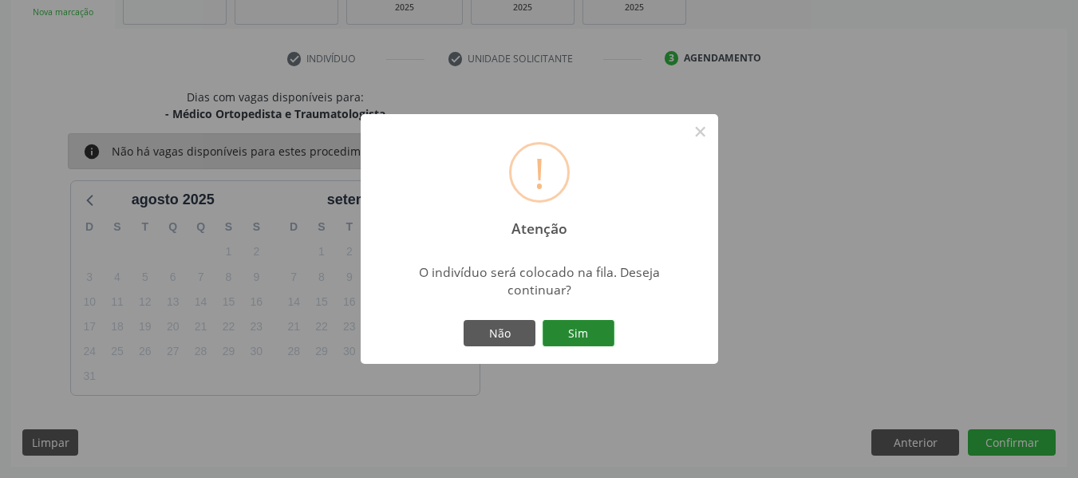
click at [585, 330] on button "Sim" at bounding box center [578, 333] width 72 height 27
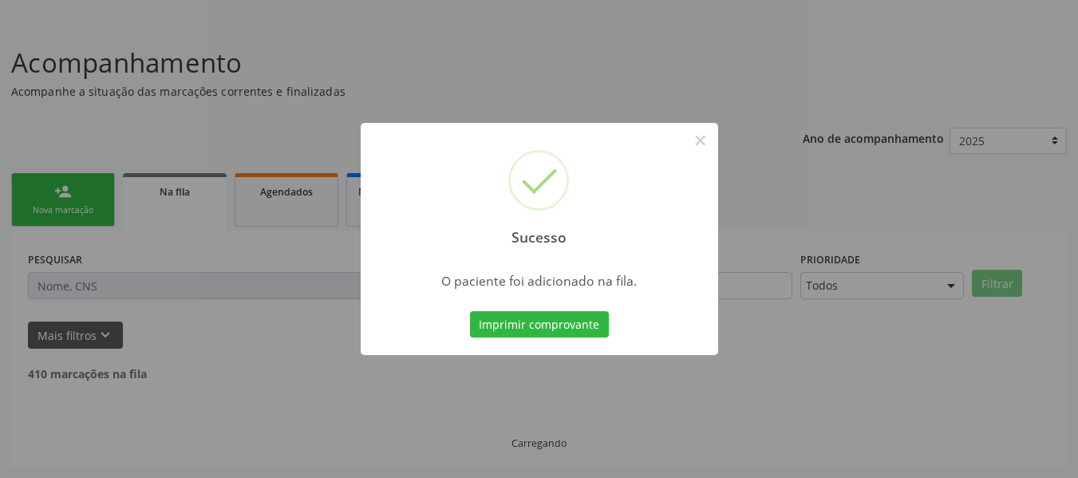
scroll to position [71, 0]
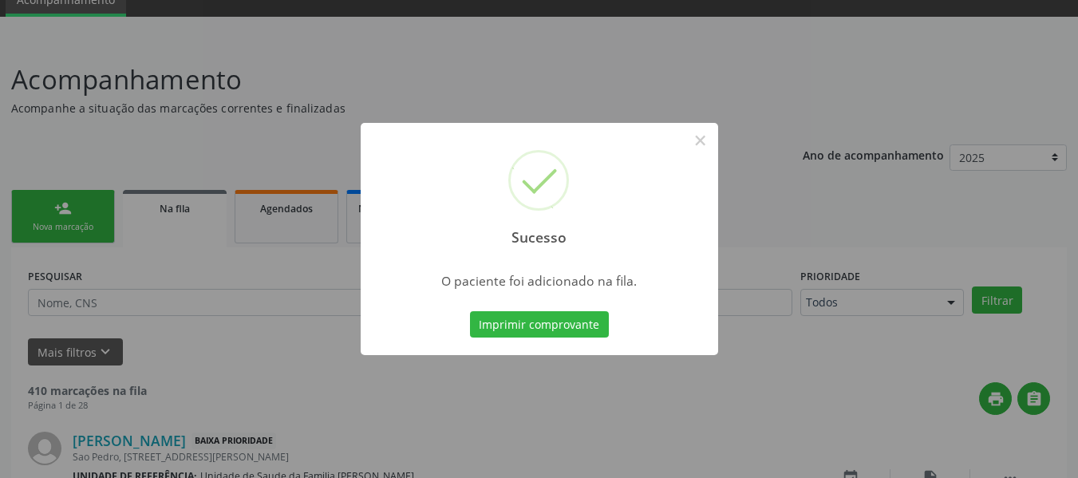
click at [62, 204] on div "Sucesso × O paciente foi adicionado na fila. Imprimir comprovante Cancel" at bounding box center [539, 239] width 1078 height 478
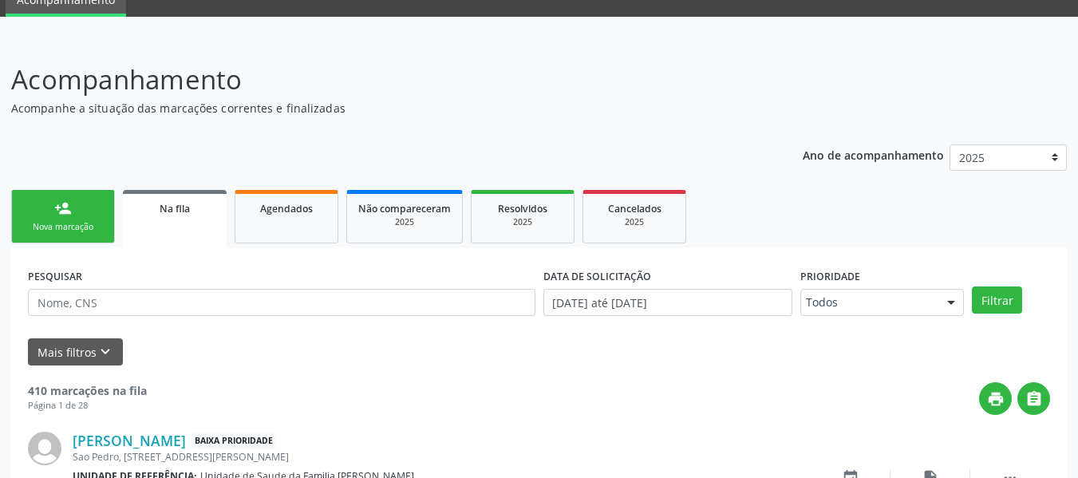
click at [58, 207] on div "person_add" at bounding box center [63, 208] width 18 height 18
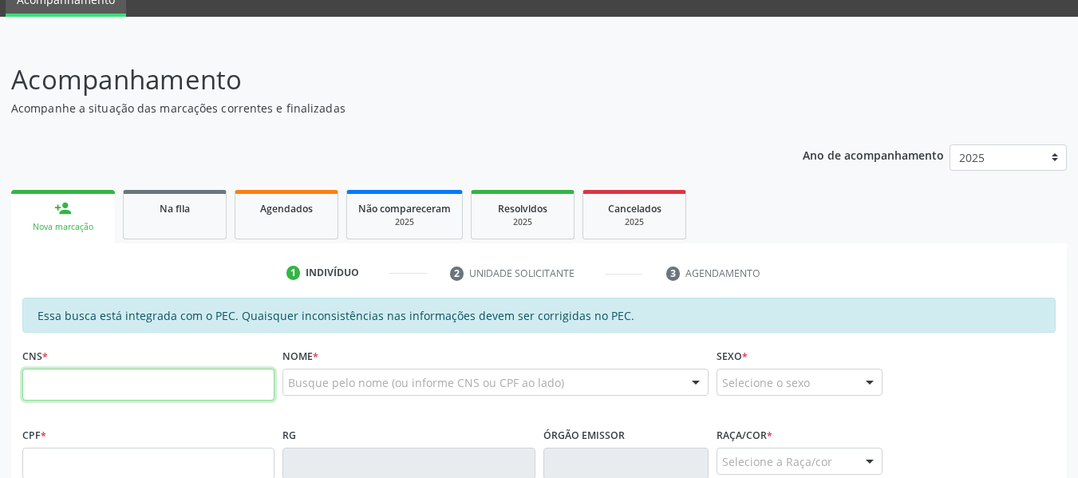
click at [77, 380] on input "text" at bounding box center [148, 385] width 252 height 32
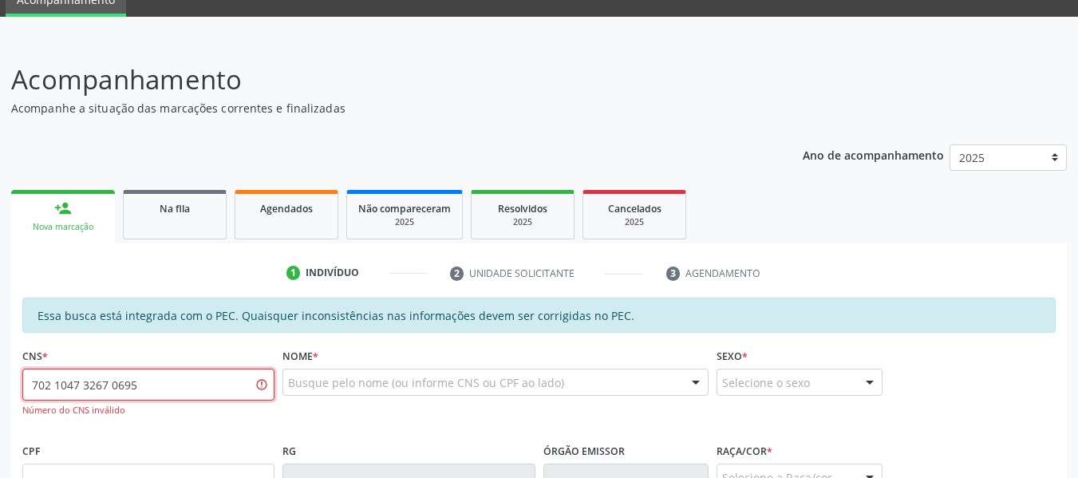
type input "702 1047 3267 0695"
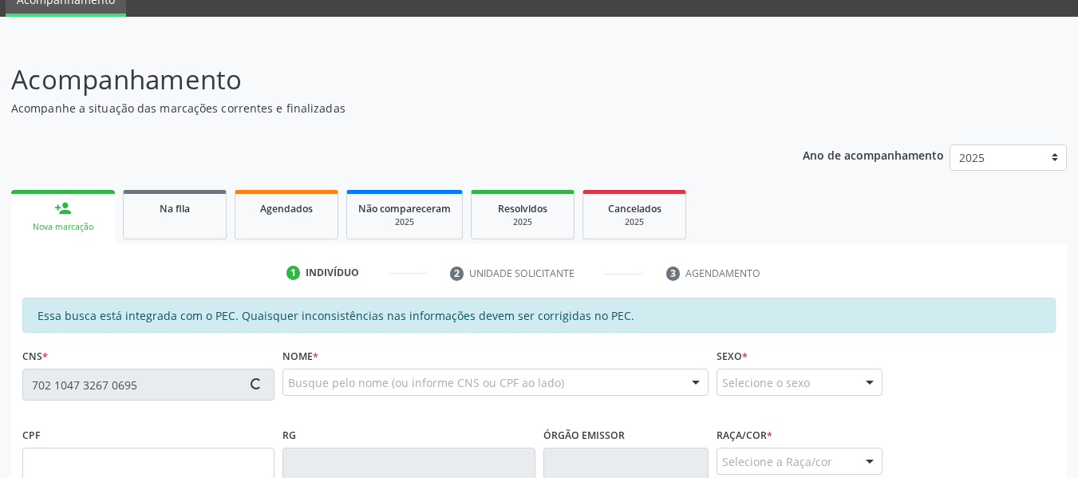
type input "040.745.194-37"
type input "[DATE]"
type input "[PERSON_NAME]"
type input "[PHONE_NUMBER]"
type input "S/N"
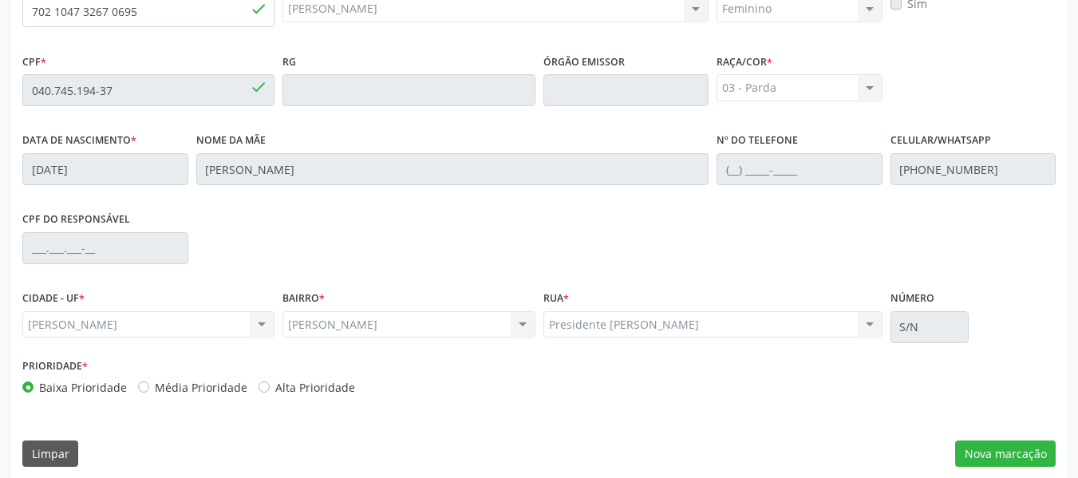
scroll to position [455, 0]
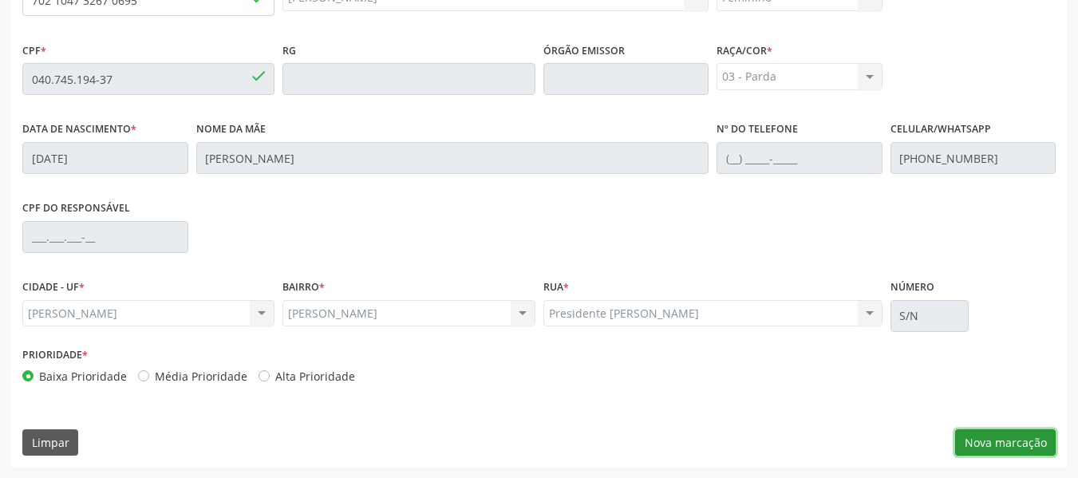
click at [989, 439] on button "Nova marcação" at bounding box center [1005, 442] width 101 height 27
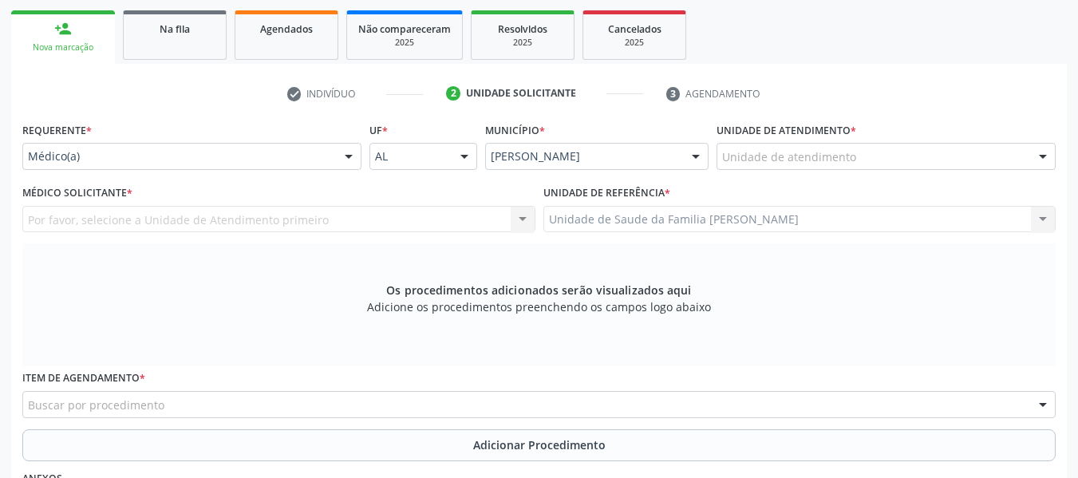
scroll to position [232, 0]
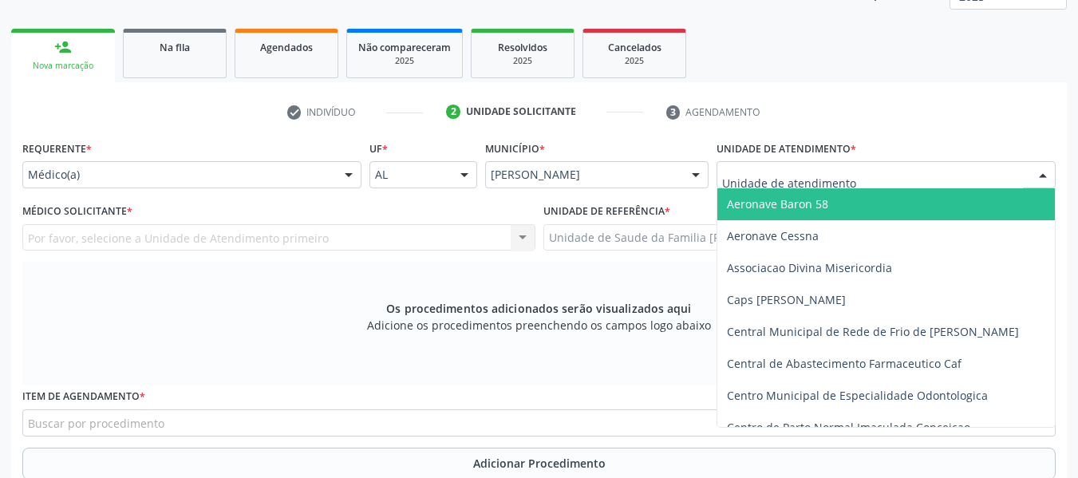
click at [869, 169] on div at bounding box center [885, 174] width 339 height 27
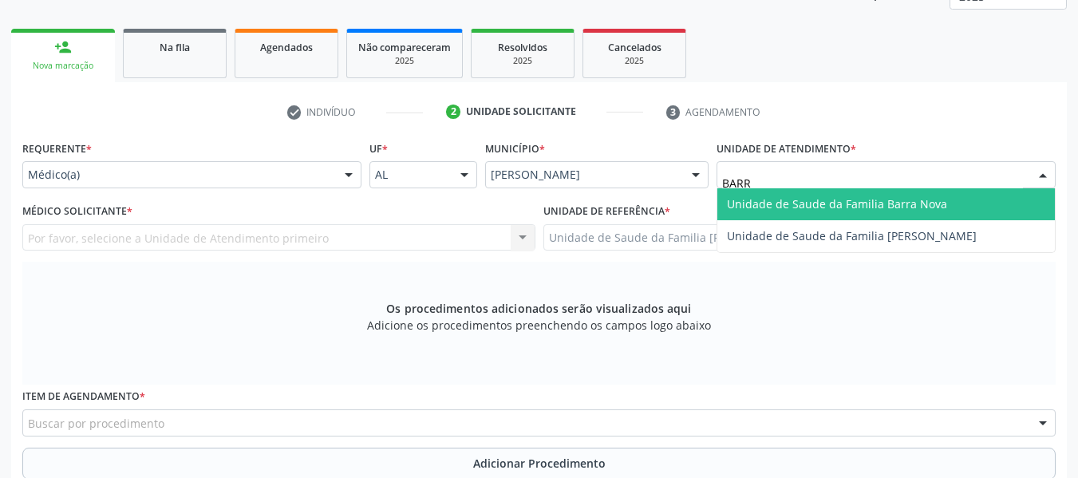
type input "BARRO"
click at [870, 199] on span "Unidade de Saude da Familia [PERSON_NAME]" at bounding box center [852, 203] width 250 height 15
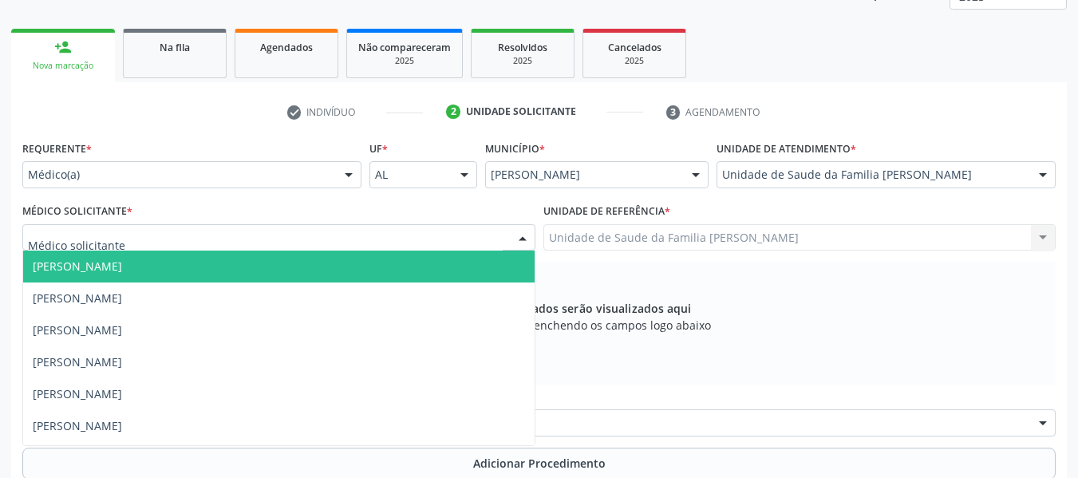
click at [525, 241] on div at bounding box center [523, 238] width 24 height 27
click at [122, 269] on span "[PERSON_NAME]" at bounding box center [77, 265] width 89 height 15
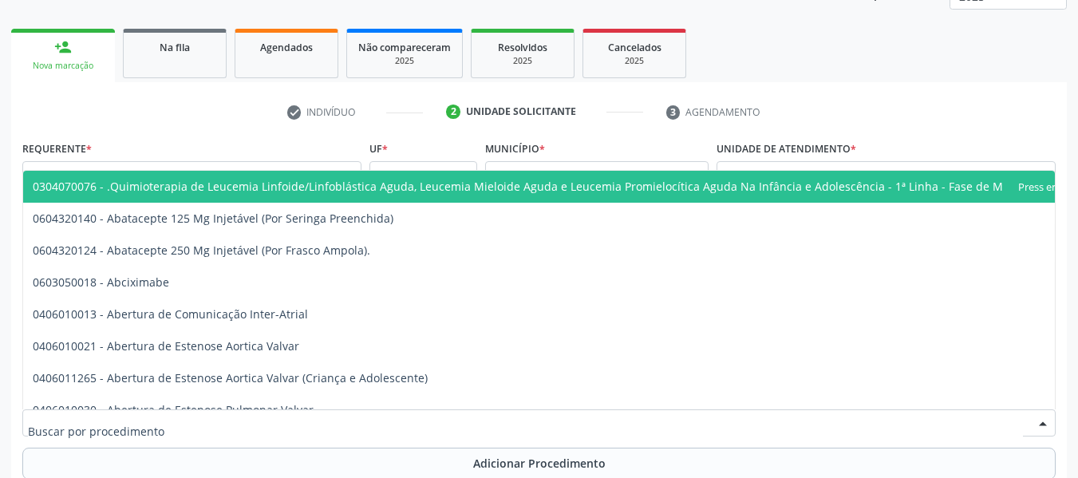
click at [172, 416] on div at bounding box center [538, 422] width 1033 height 27
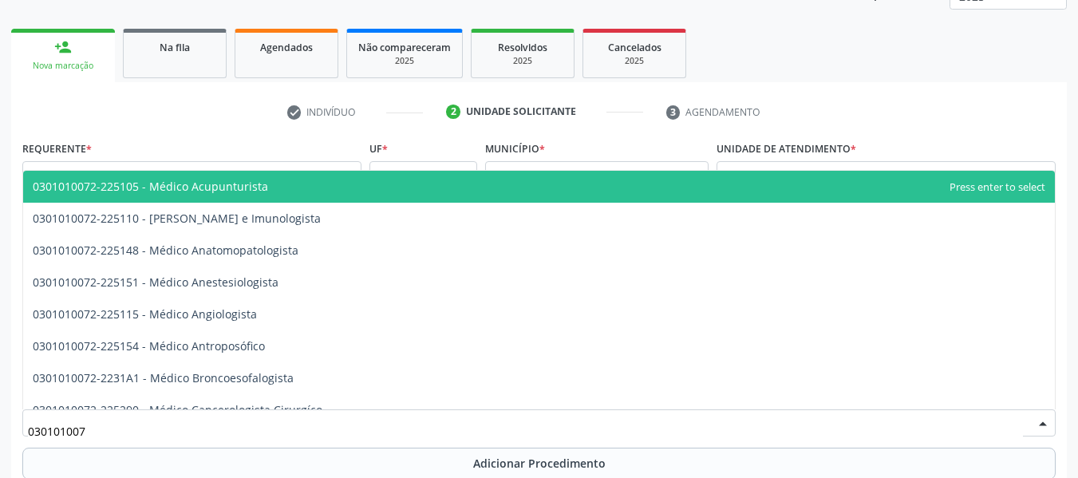
type input "0301010072"
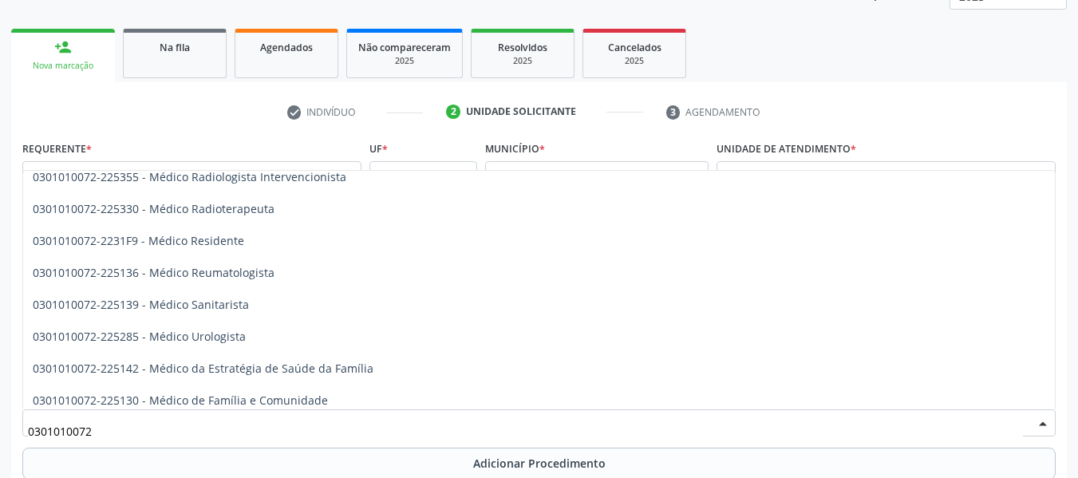
scroll to position [1680, 0]
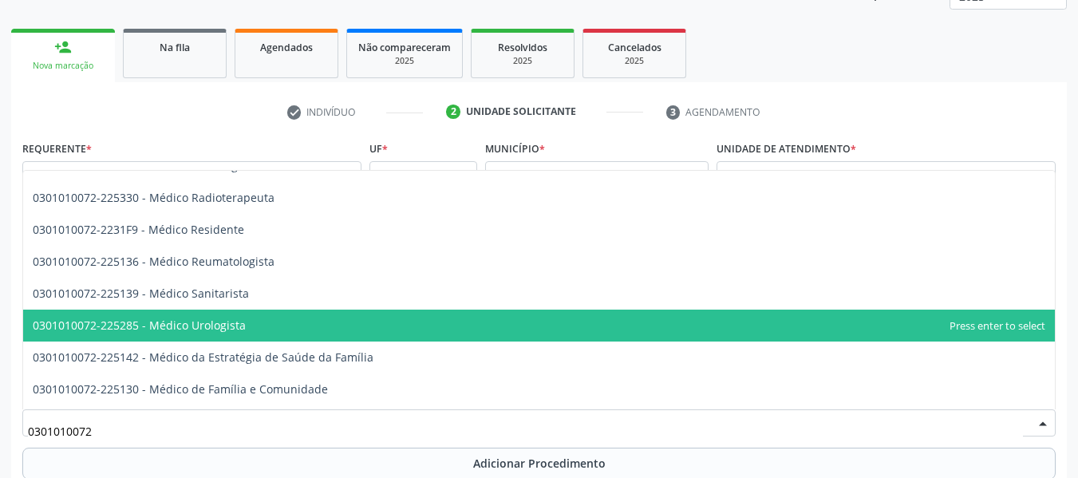
click at [242, 324] on span "0301010072-225285 - Médico Urologista" at bounding box center [538, 326] width 1031 height 32
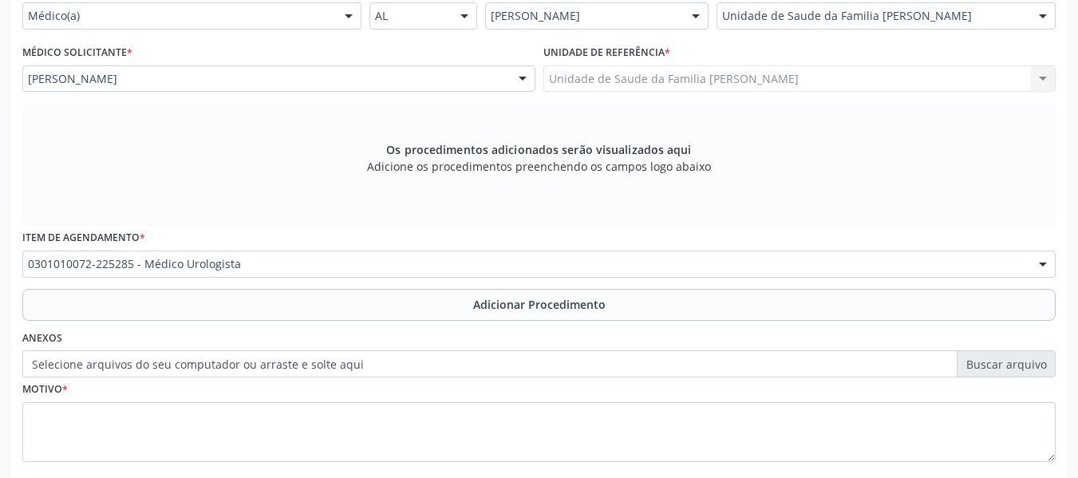
scroll to position [392, 0]
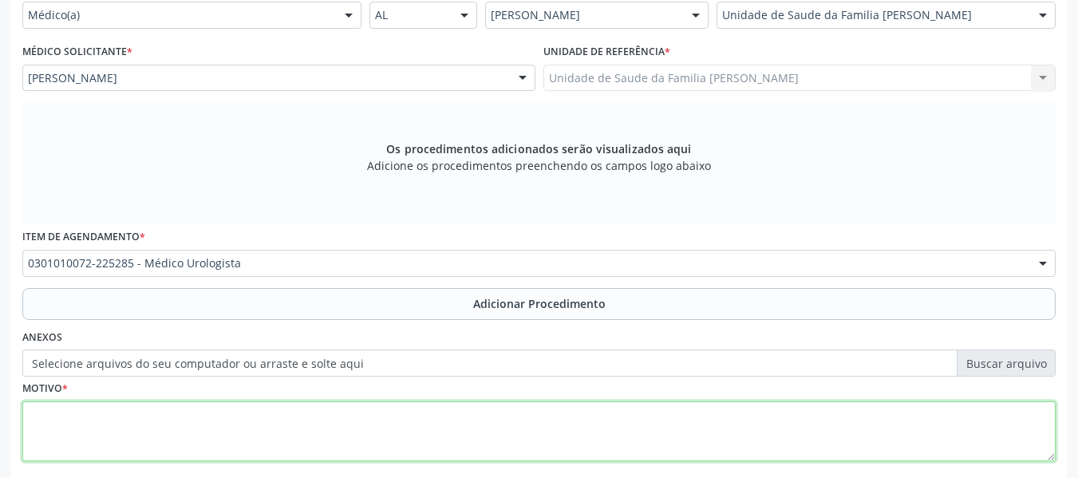
click at [98, 447] on textarea at bounding box center [538, 431] width 1033 height 61
type textarea "I"
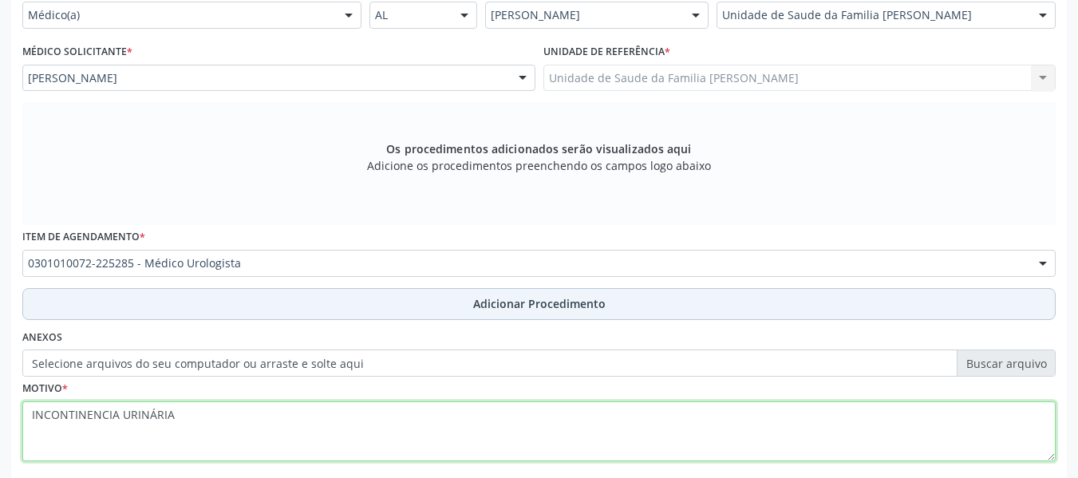
type textarea "INCONTINENCIA URINÁRIA"
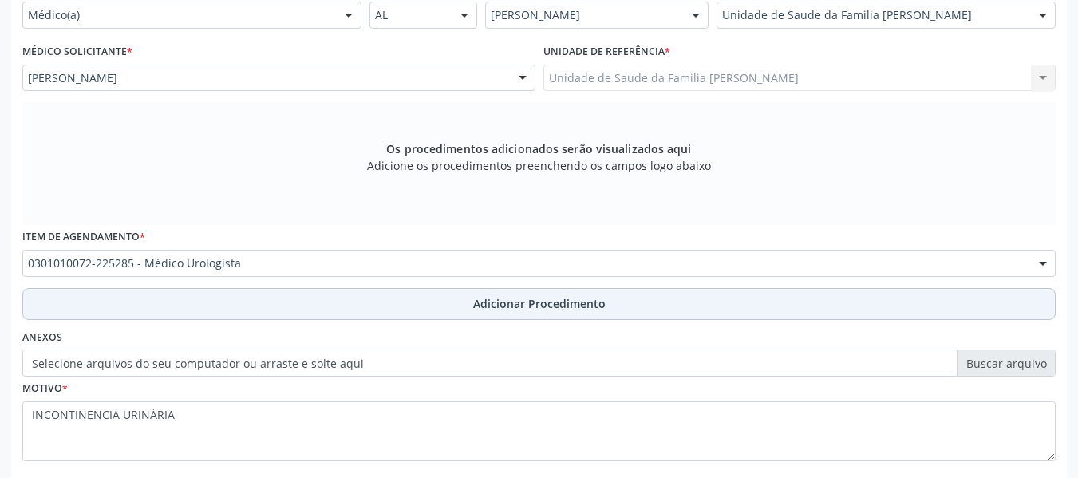
click at [523, 300] on span "Adicionar Procedimento" at bounding box center [539, 303] width 132 height 17
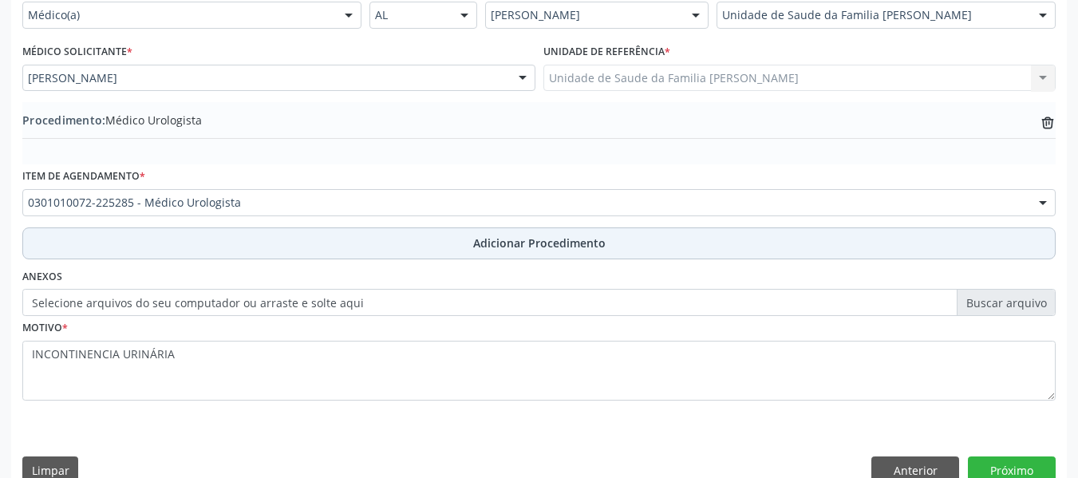
click at [518, 238] on span "Adicionar Procedimento" at bounding box center [539, 243] width 132 height 17
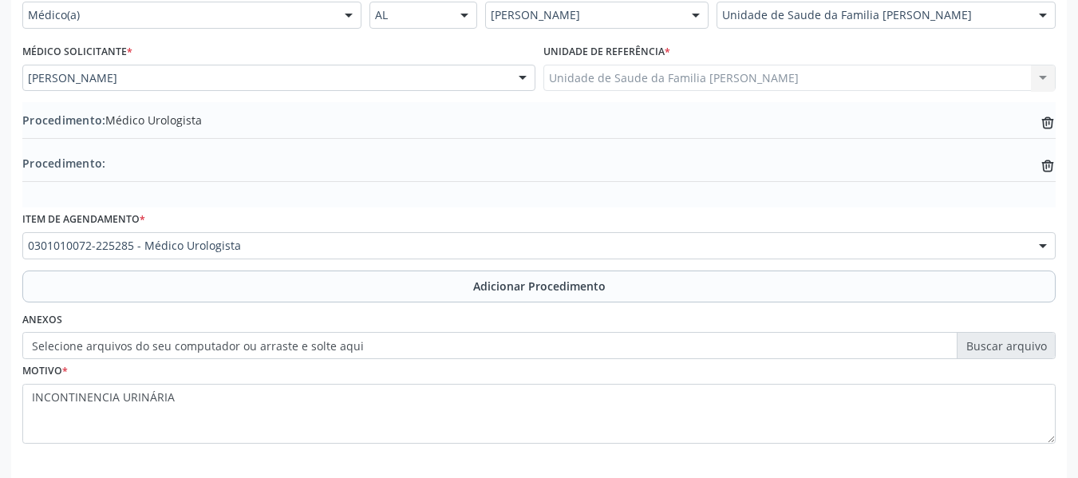
click at [1018, 345] on label "Selecione arquivos do seu computador ou arraste e solte aqui" at bounding box center [538, 345] width 1033 height 27
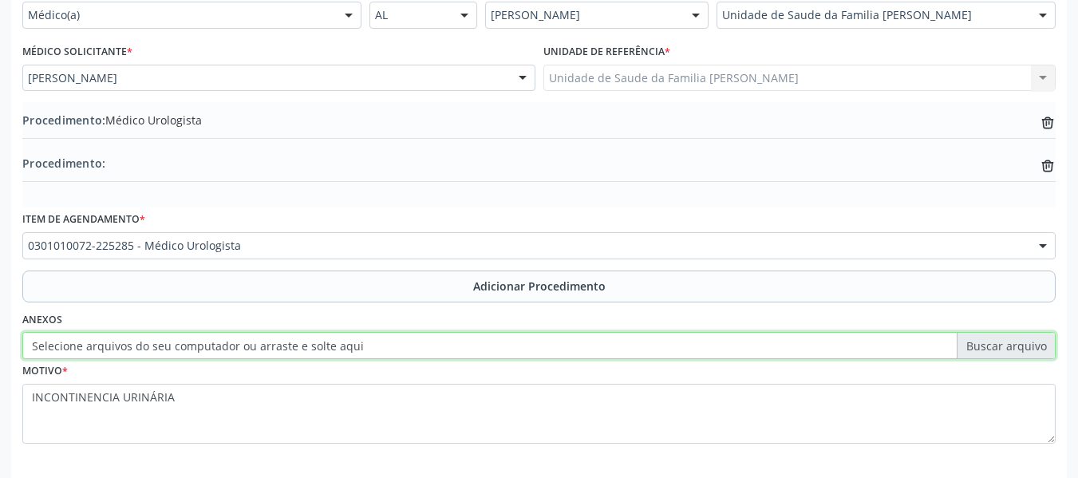
click at [1018, 345] on input "Selecione arquivos do seu computador ou arraste e solte aqui" at bounding box center [538, 345] width 1033 height 27
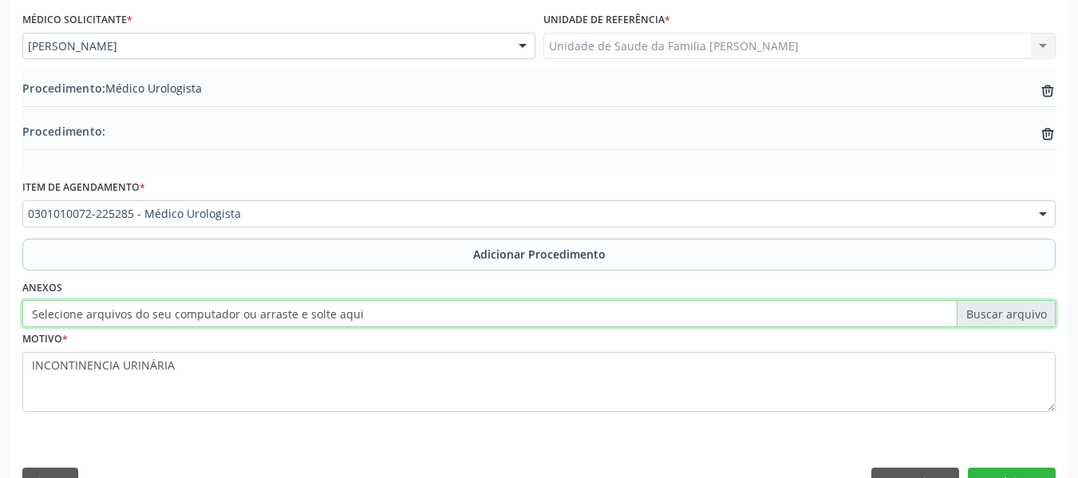
scroll to position [463, 0]
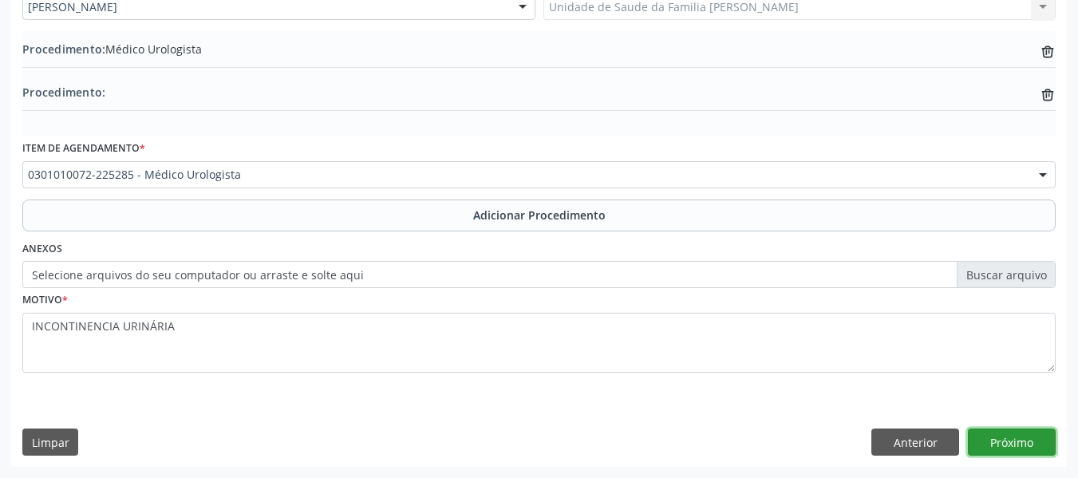
click at [1011, 439] on button "Próximo" at bounding box center [1012, 441] width 88 height 27
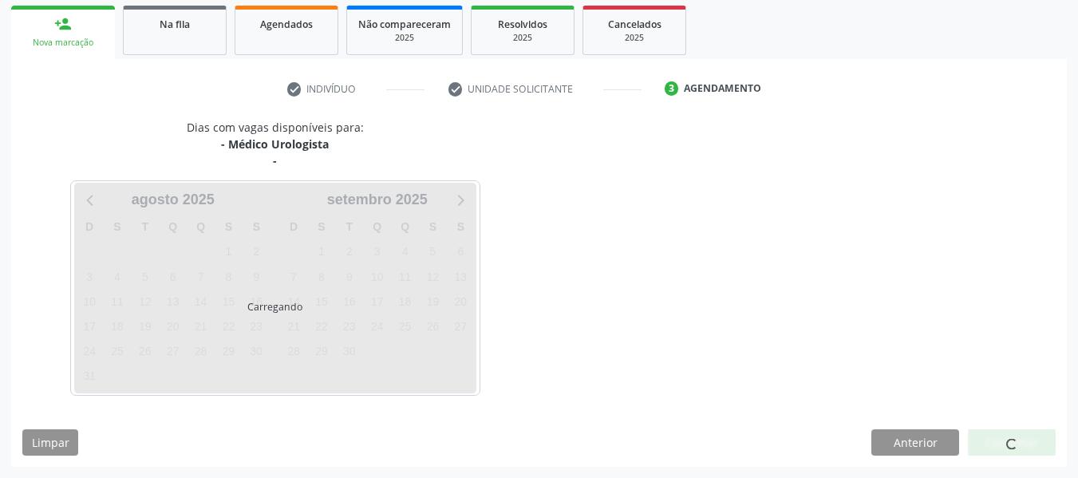
scroll to position [302, 0]
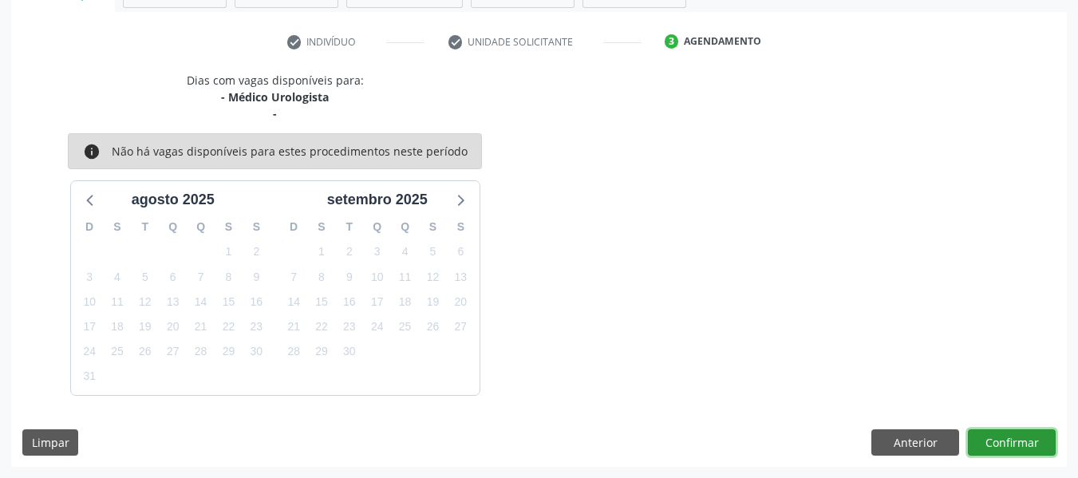
click at [1011, 439] on button "Confirmar" at bounding box center [1012, 442] width 88 height 27
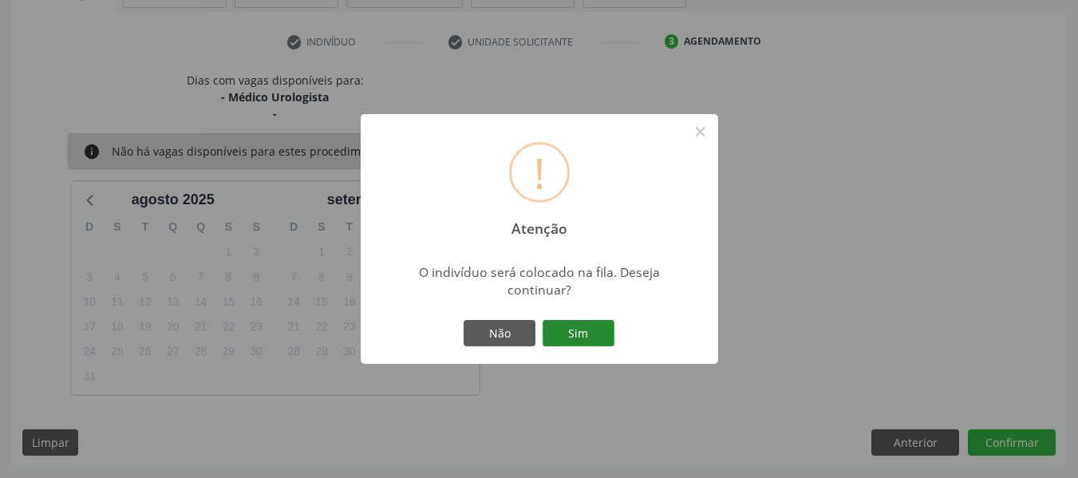
click at [586, 333] on button "Sim" at bounding box center [578, 333] width 72 height 27
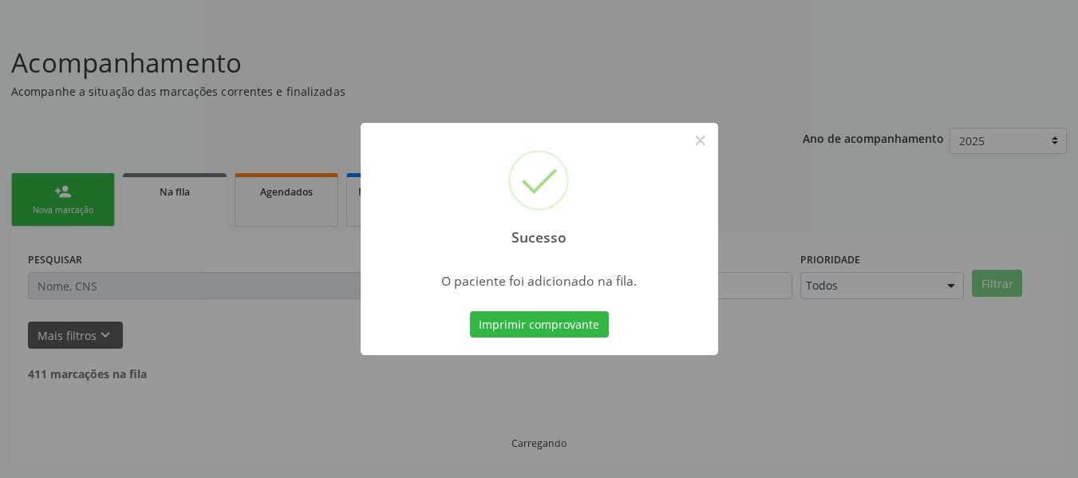
scroll to position [71, 0]
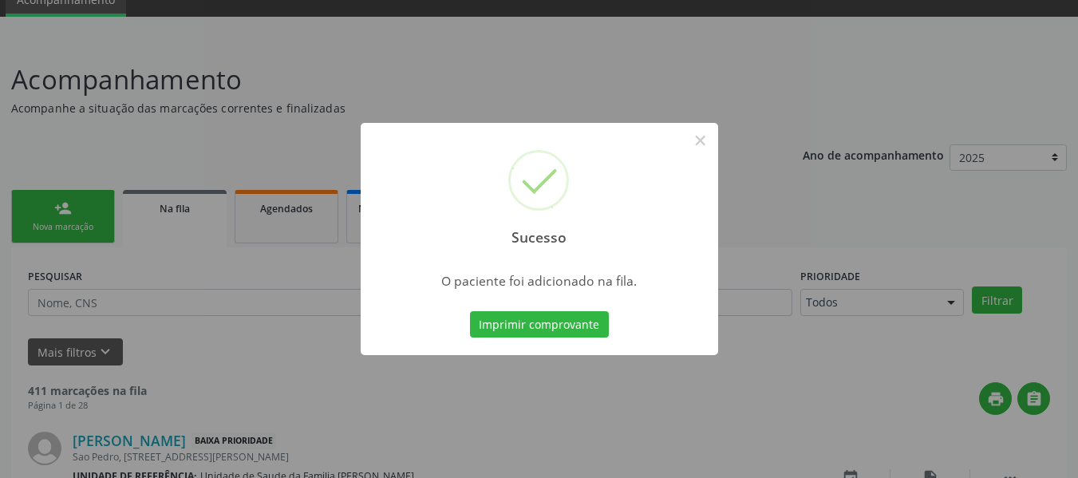
click at [83, 210] on div "Sucesso × O paciente foi adicionado na fila. Imprimir comprovante Cancel" at bounding box center [539, 239] width 1078 height 478
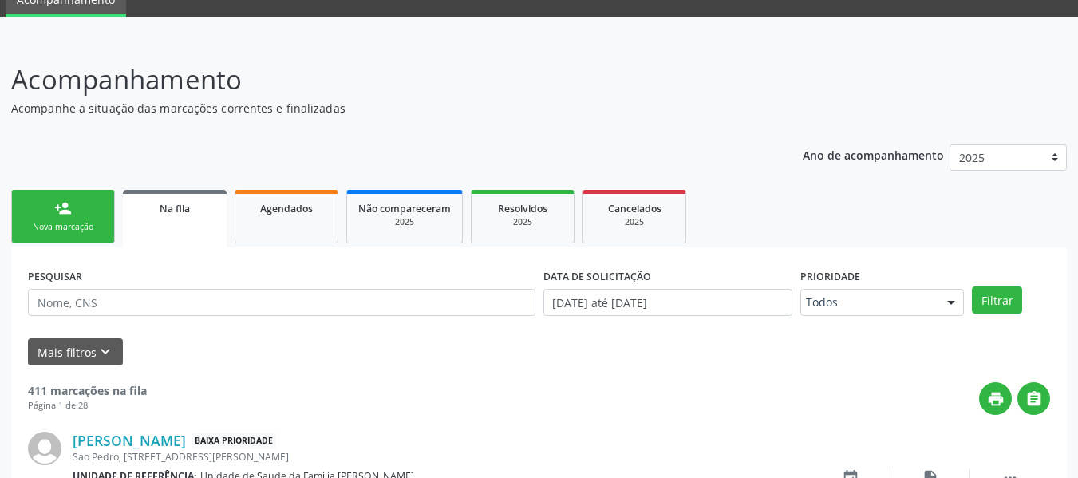
click at [83, 210] on link "person_add Nova marcação" at bounding box center [63, 216] width 104 height 53
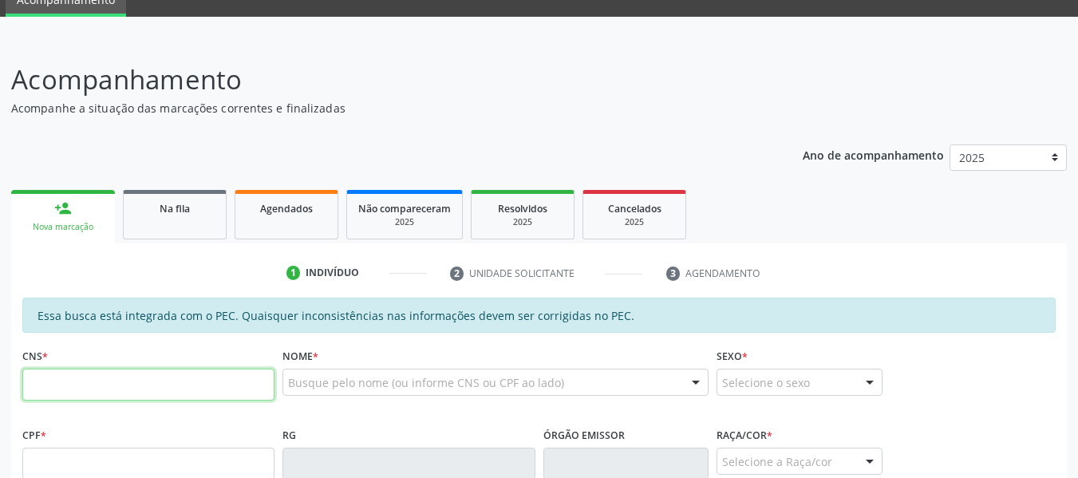
click at [123, 383] on input "text" at bounding box center [148, 385] width 252 height 32
type input "705 2084 5498 8479"
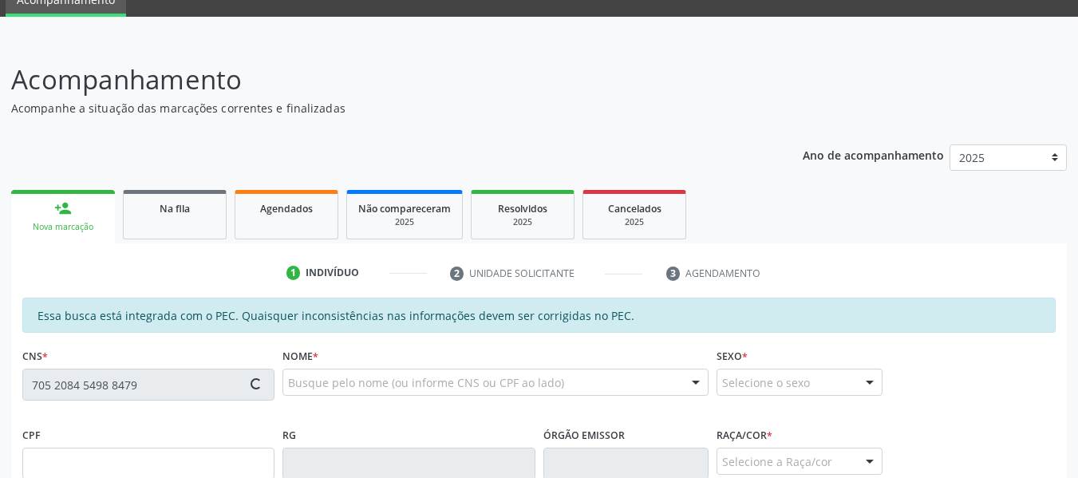
type input "014.110.994-78"
type input "[DATE]"
type input "[PERSON_NAME]"
type input "[PHONE_NUMBER]"
type input "128"
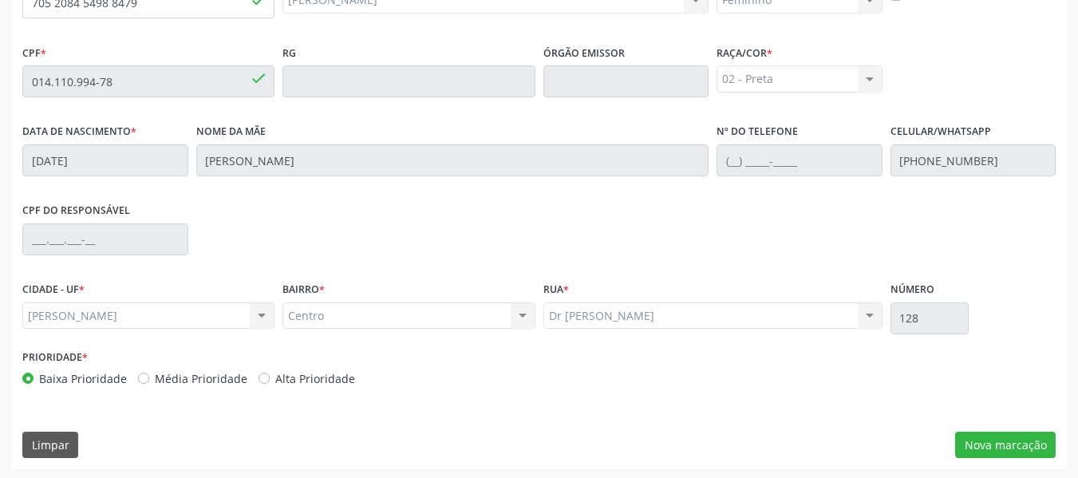
scroll to position [455, 0]
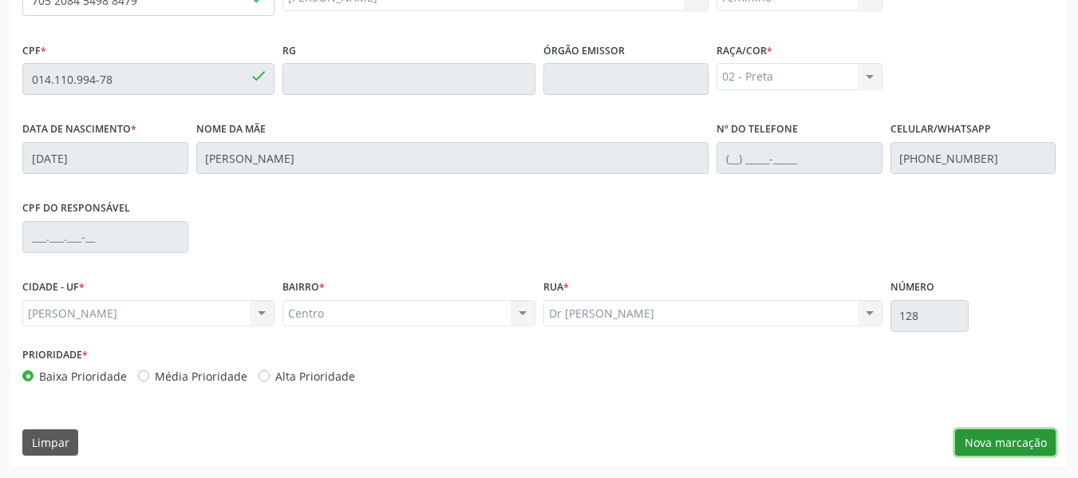
click at [1010, 444] on button "Nova marcação" at bounding box center [1005, 442] width 101 height 27
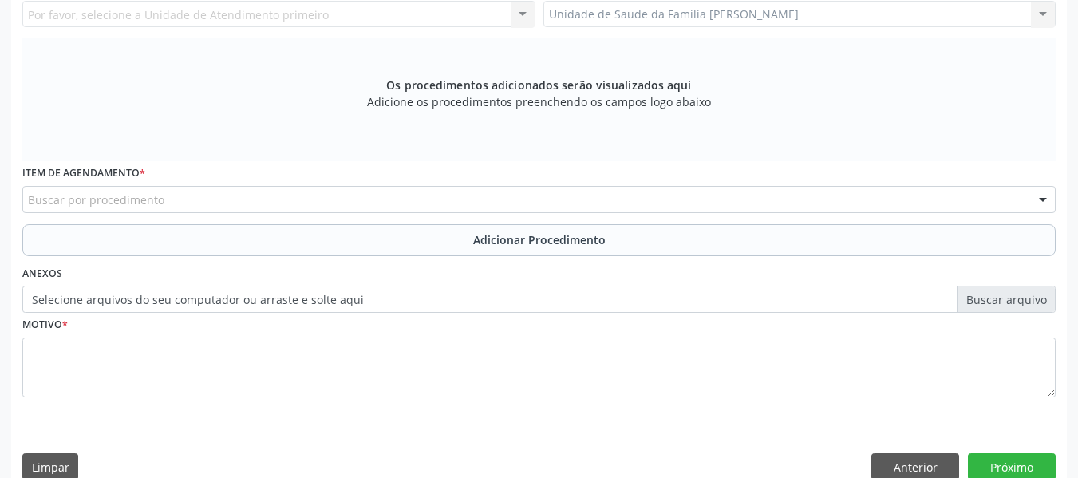
click at [1047, 12] on div "Unidade de Saude da Familia Barro Vermelho Unidade de Saude da Familia Barro Ve…" at bounding box center [799, 14] width 513 height 27
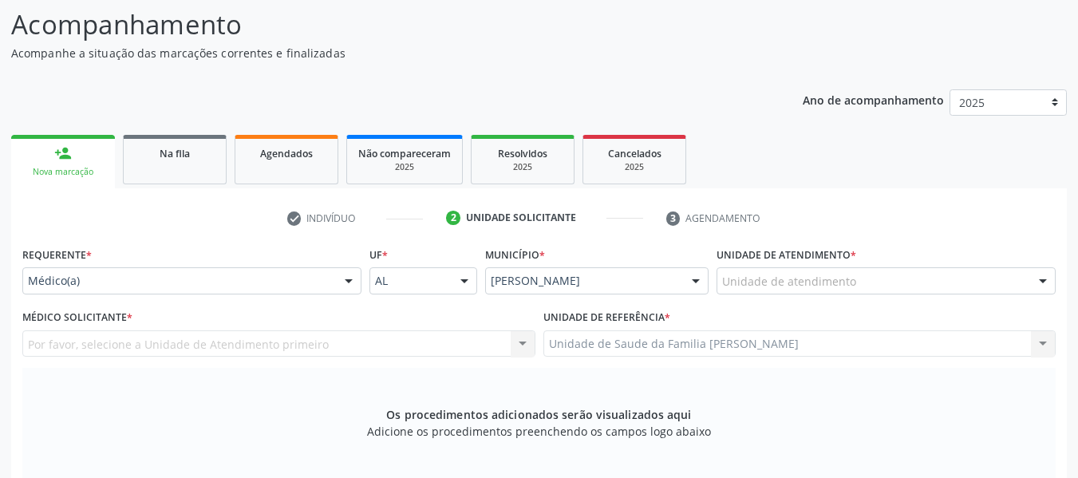
scroll to position [116, 0]
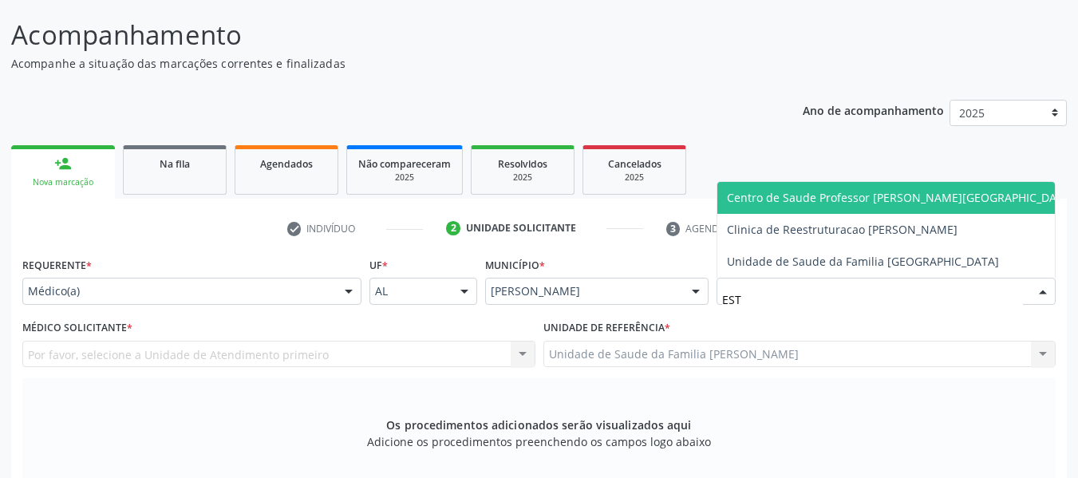
type input "ESTA"
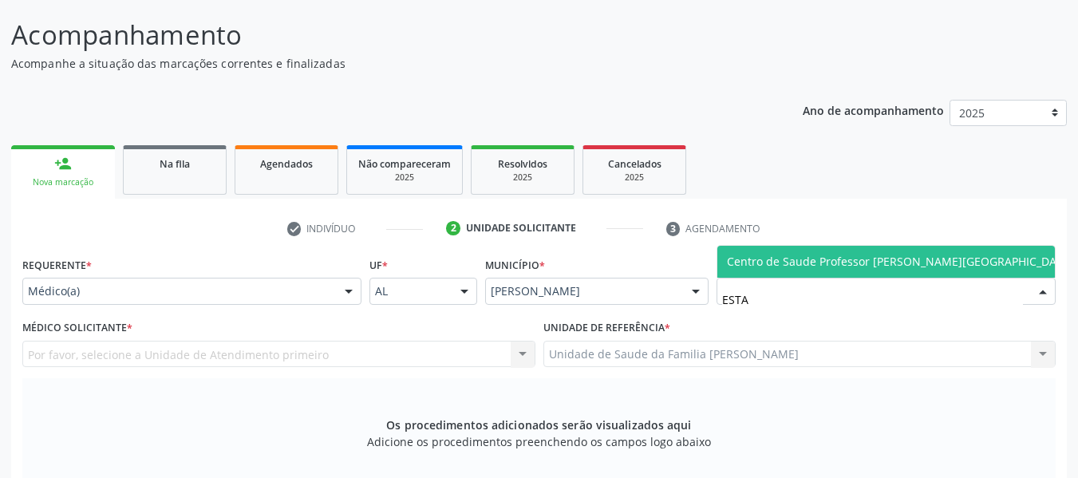
click at [791, 262] on span "Centro de Saude Professor [PERSON_NAME][GEOGRAPHIC_DATA]" at bounding box center [900, 261] width 347 height 15
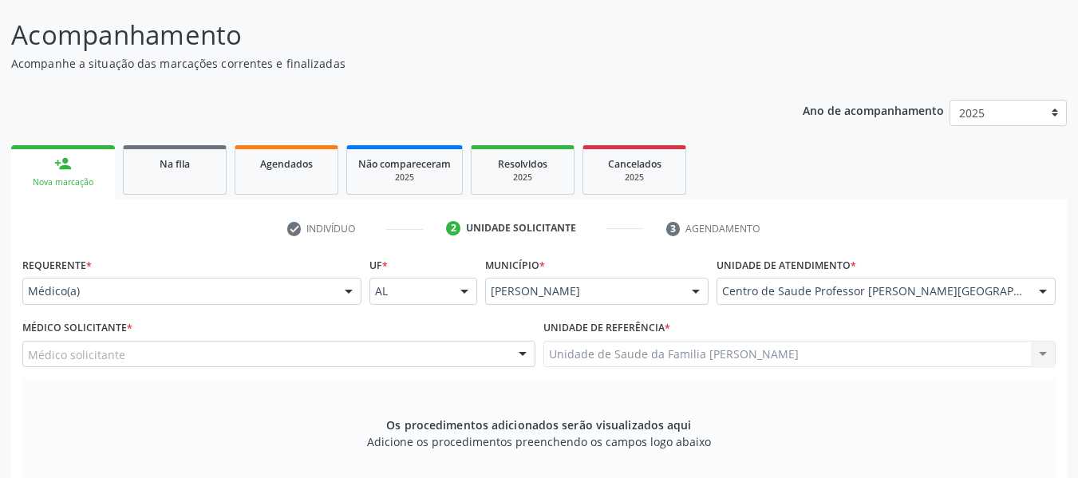
click at [519, 351] on div at bounding box center [523, 354] width 24 height 27
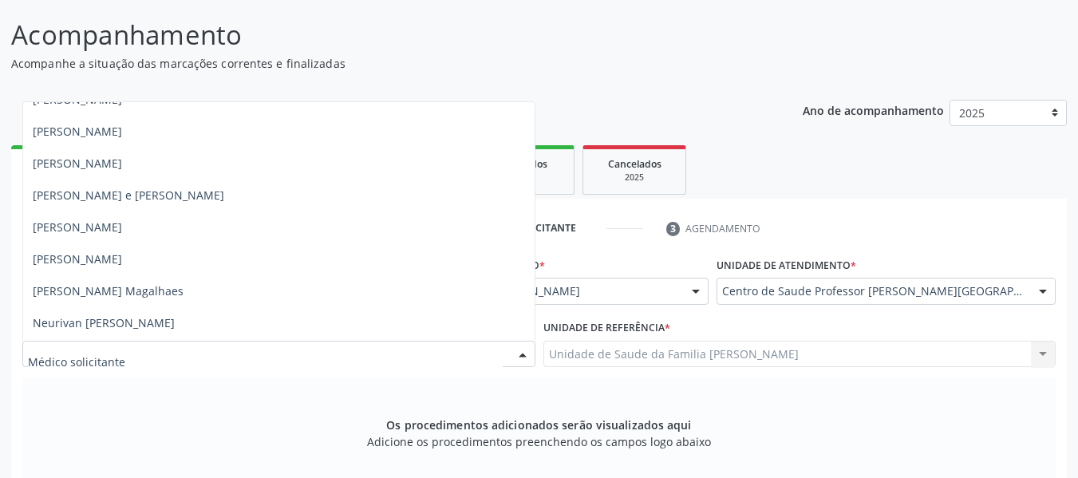
scroll to position [925, 0]
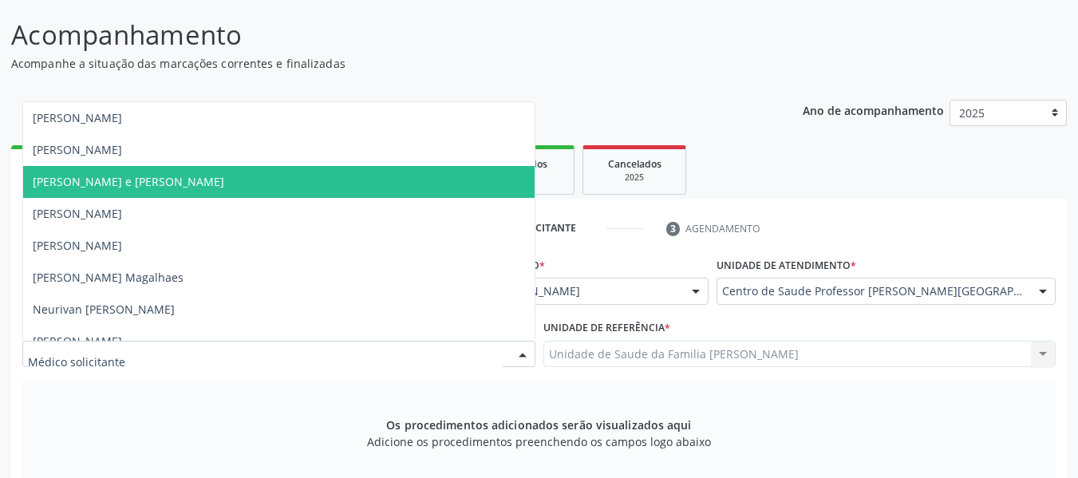
click at [182, 180] on span "[PERSON_NAME] e [PERSON_NAME]" at bounding box center [128, 181] width 191 height 15
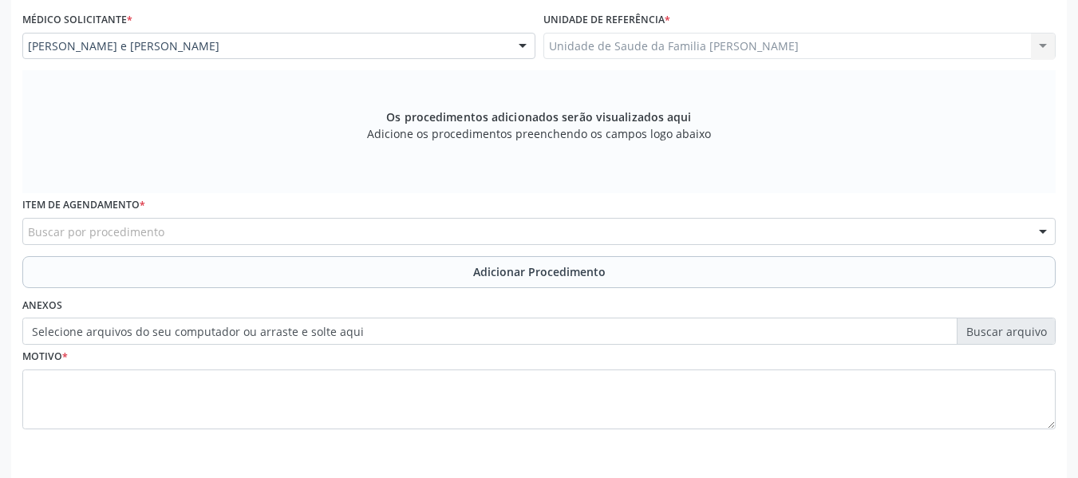
scroll to position [480, 0]
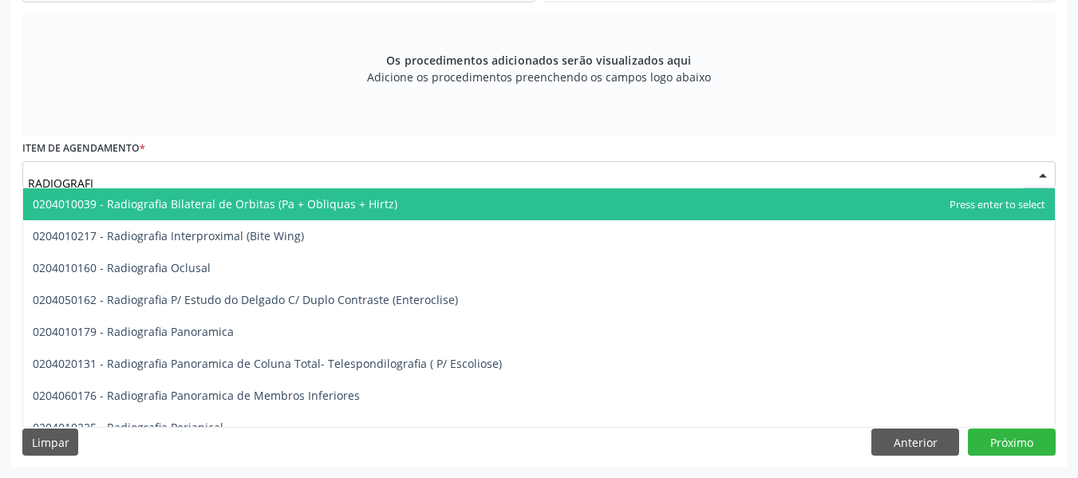
type input "RADIOGRAFIA"
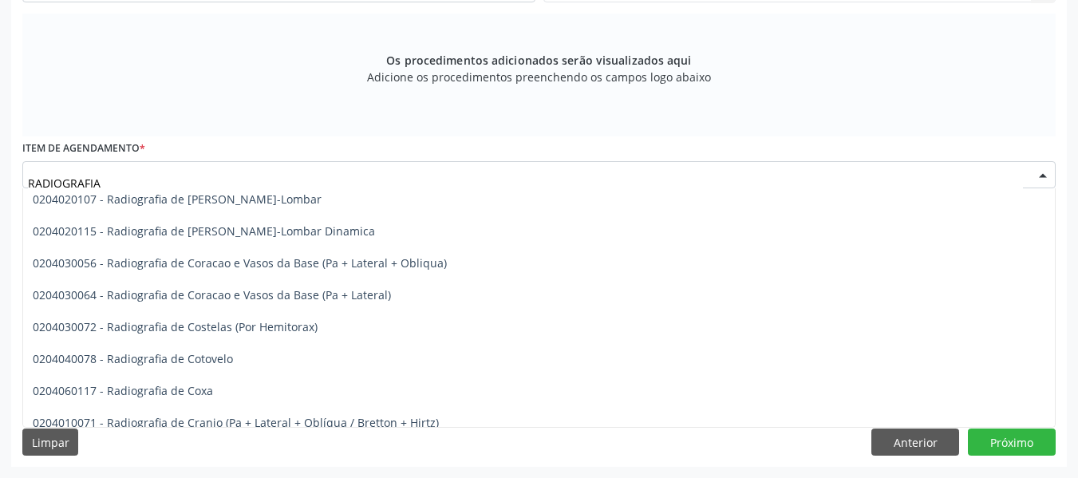
scroll to position [1032, 0]
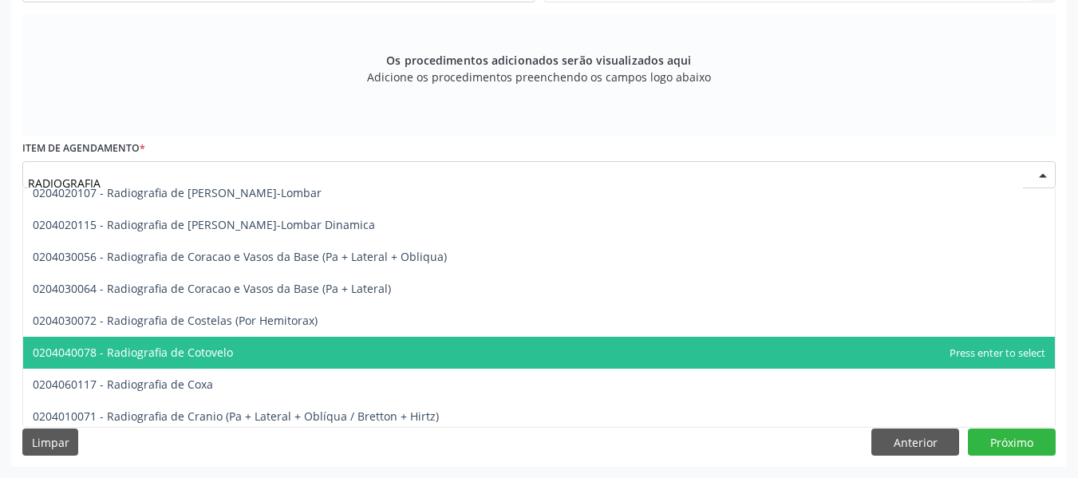
click at [246, 354] on span "0204040078 - Radiografia de Cotovelo" at bounding box center [538, 353] width 1031 height 32
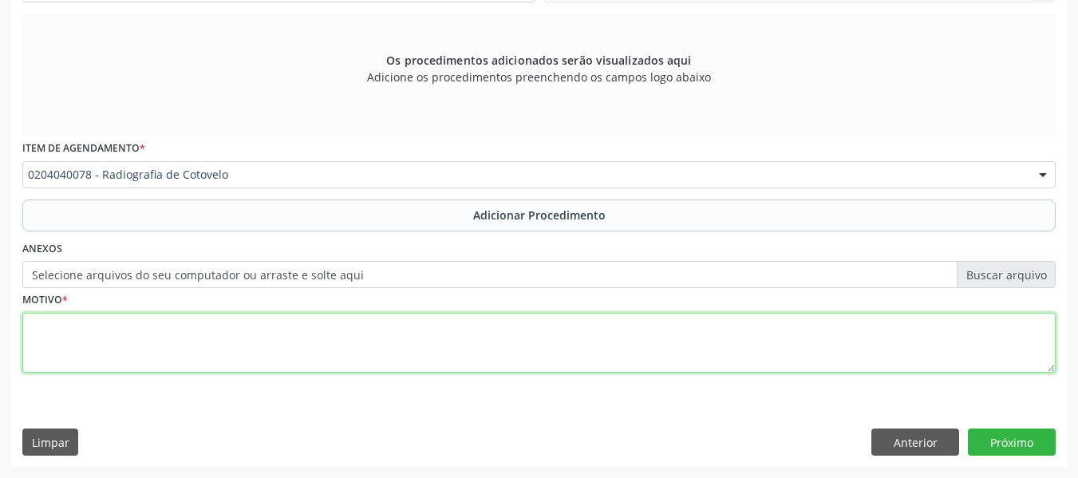
click at [140, 338] on textarea at bounding box center [538, 343] width 1033 height 61
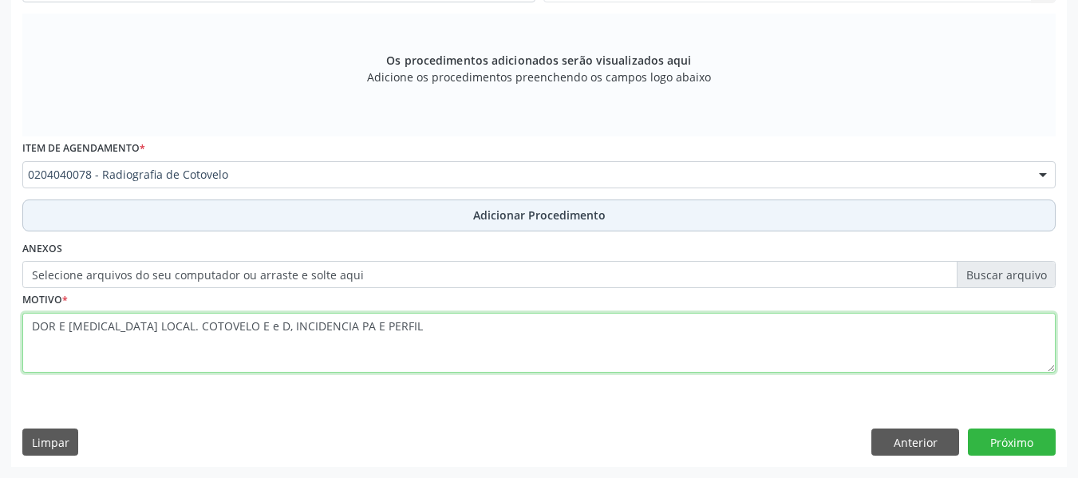
type textarea "DOR E [MEDICAL_DATA] LOCAL. COTOVELO E e D, INCIDENCIA PA E PERFIL"
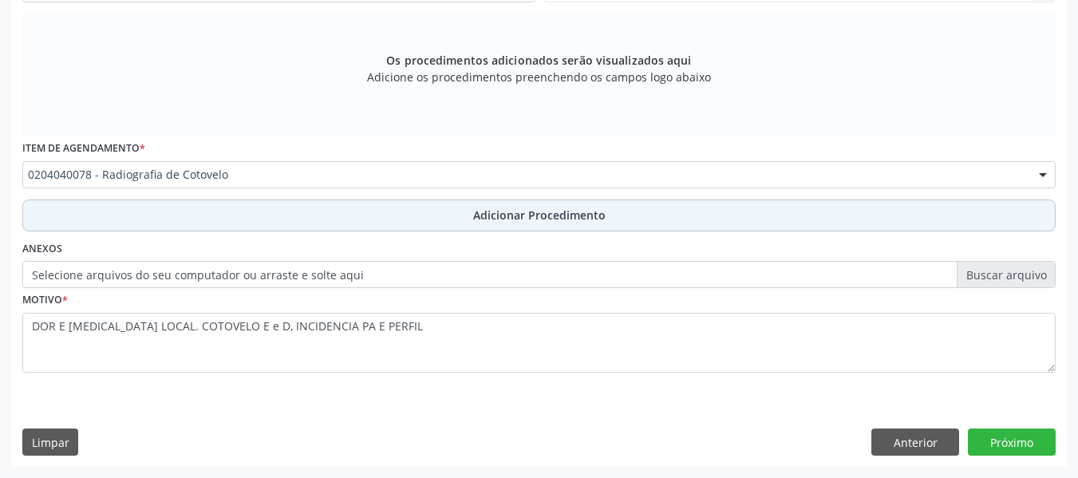
click at [522, 210] on span "Adicionar Procedimento" at bounding box center [539, 215] width 132 height 17
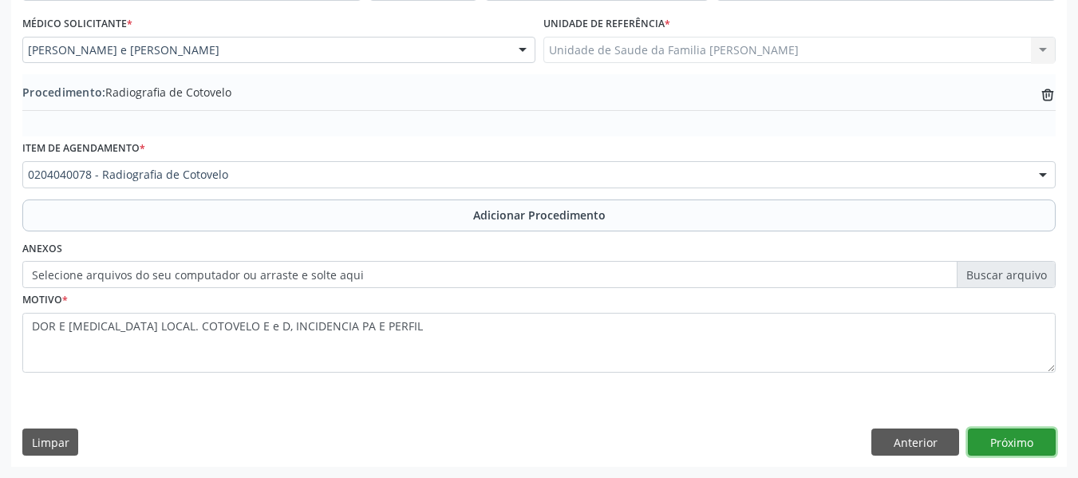
click at [1003, 441] on button "Próximo" at bounding box center [1012, 441] width 88 height 27
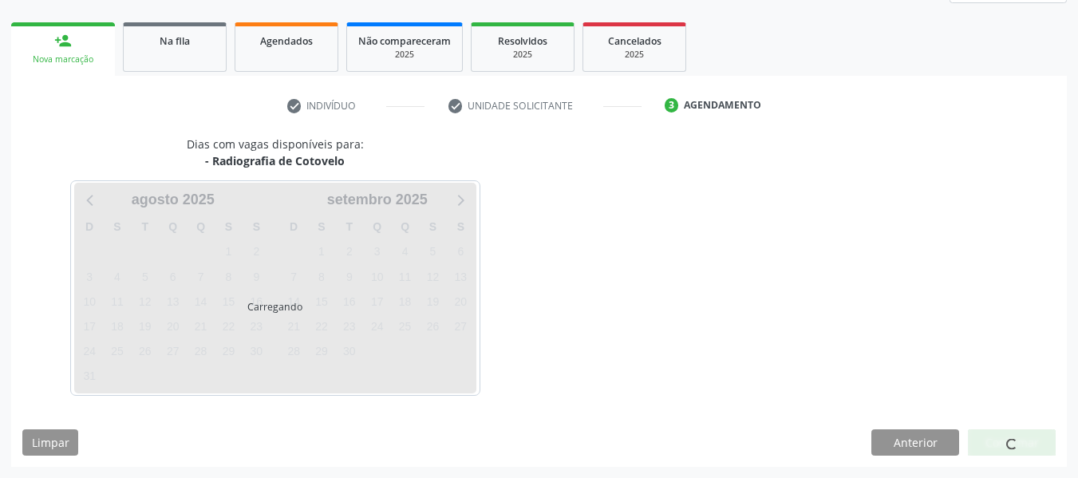
scroll to position [286, 0]
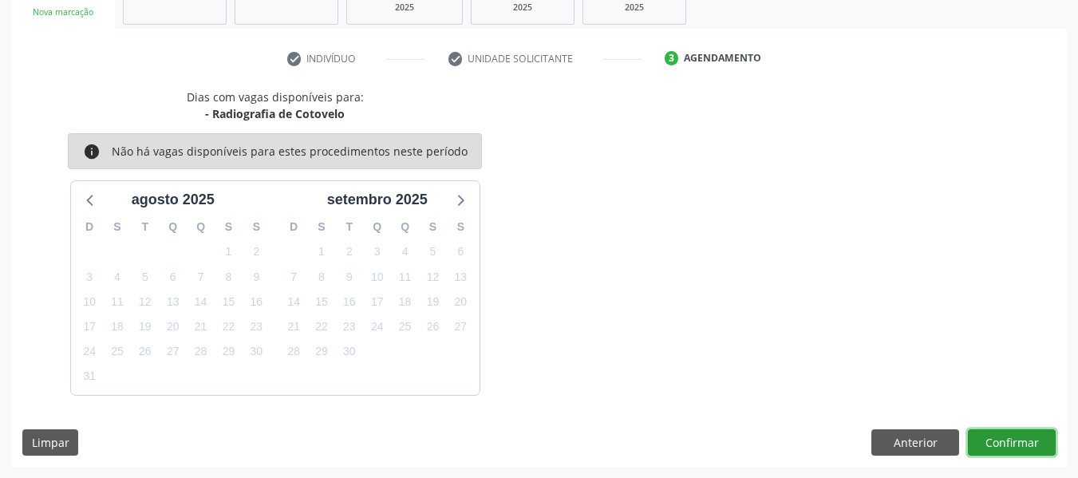
click at [1027, 440] on button "Confirmar" at bounding box center [1012, 442] width 88 height 27
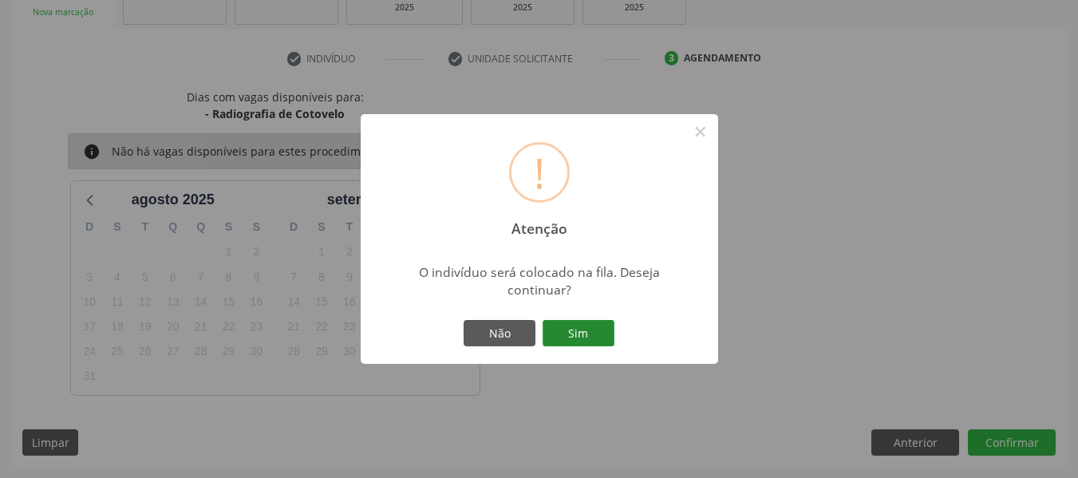
click at [579, 331] on button "Sim" at bounding box center [578, 333] width 72 height 27
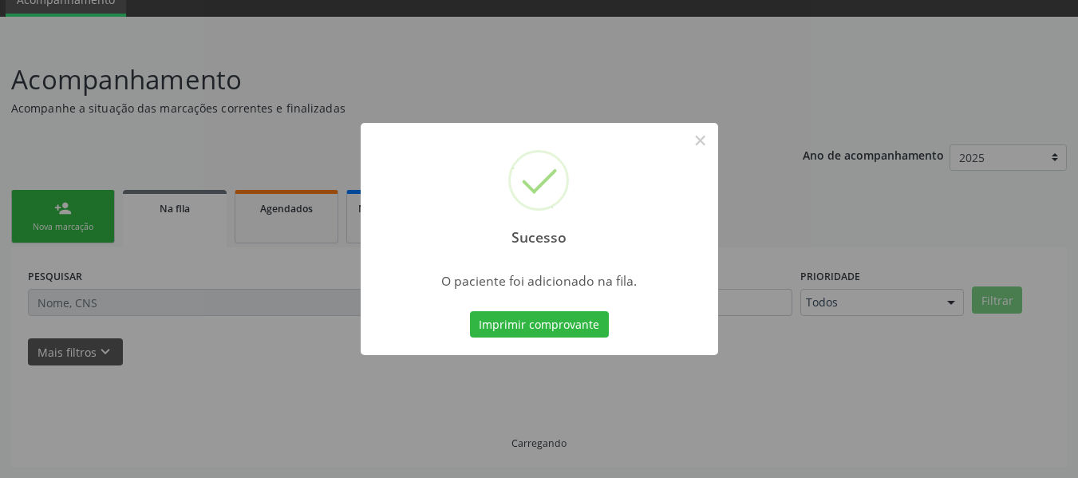
scroll to position [71, 0]
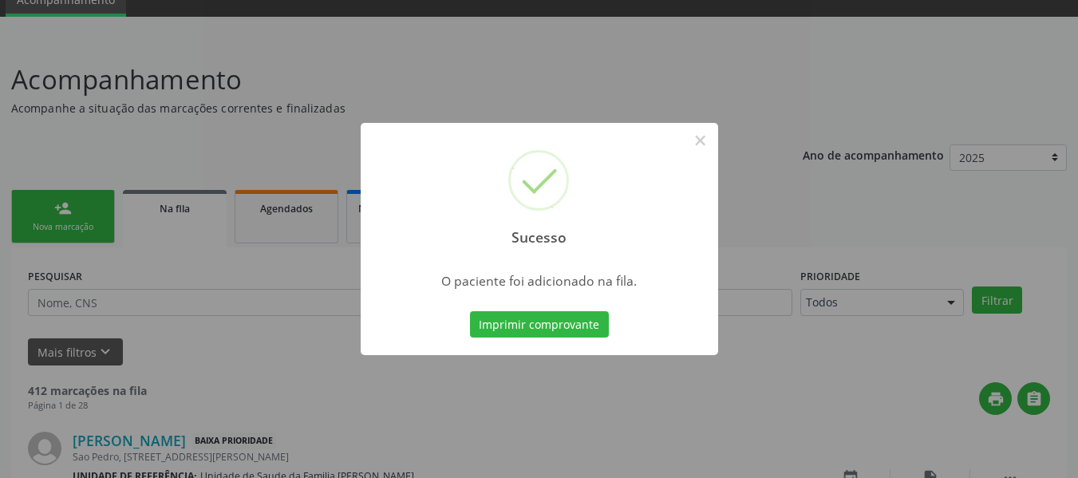
click at [58, 202] on div "Sucesso × O paciente foi adicionado na fila. Imprimir comprovante Cancel" at bounding box center [539, 239] width 1078 height 478
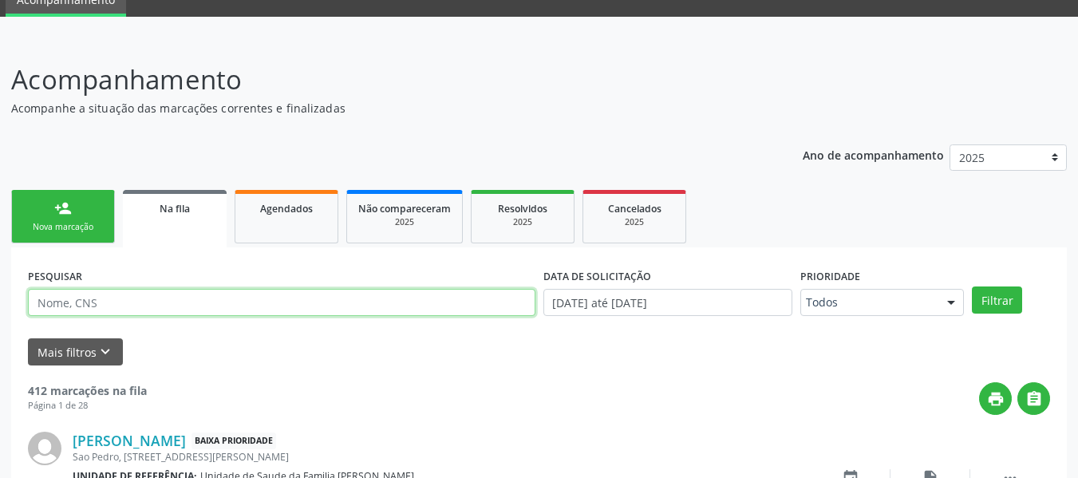
click at [101, 298] on input "text" at bounding box center [281, 302] width 507 height 27
click at [53, 205] on link "person_add Nova marcação" at bounding box center [63, 216] width 104 height 53
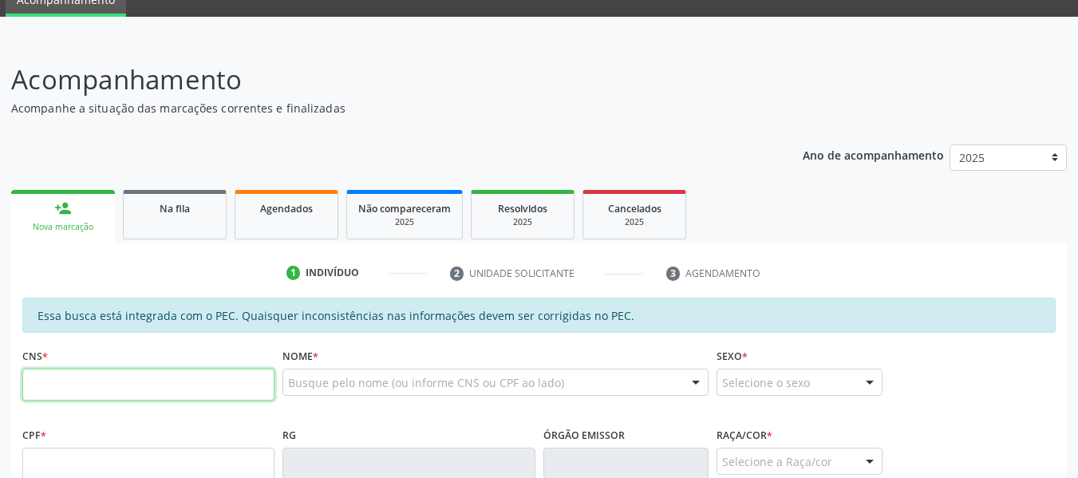
click at [67, 386] on input "text" at bounding box center [148, 385] width 252 height 32
type input "705 2084 5498 8479"
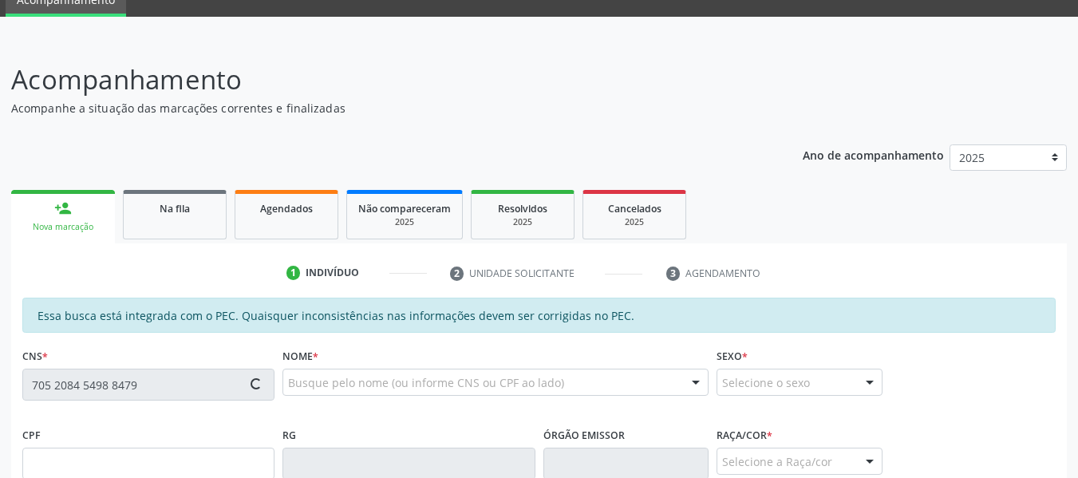
type input "014.110.994-78"
type input "[DATE]"
type input "[PERSON_NAME]"
type input "[PHONE_NUMBER]"
type input "128"
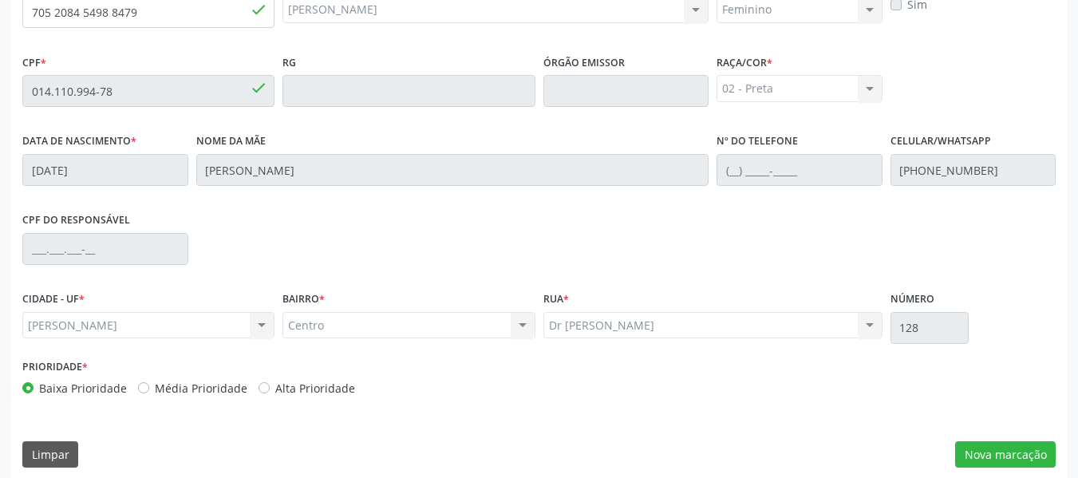
scroll to position [455, 0]
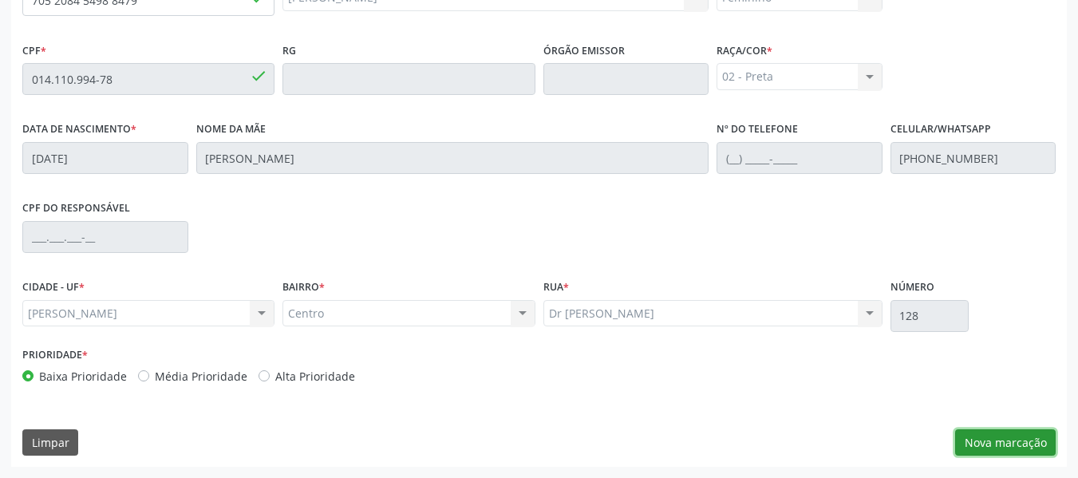
click at [1026, 443] on button "Nova marcação" at bounding box center [1005, 442] width 101 height 27
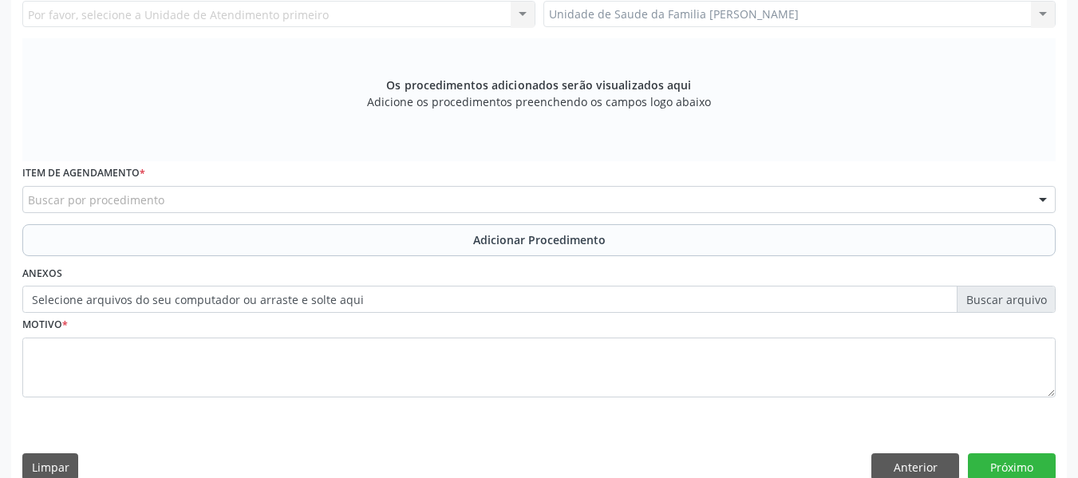
click at [1039, 14] on div "Unidade de Saude da Familia Barro Vermelho Unidade de Saude da Familia Barro Ve…" at bounding box center [799, 14] width 513 height 27
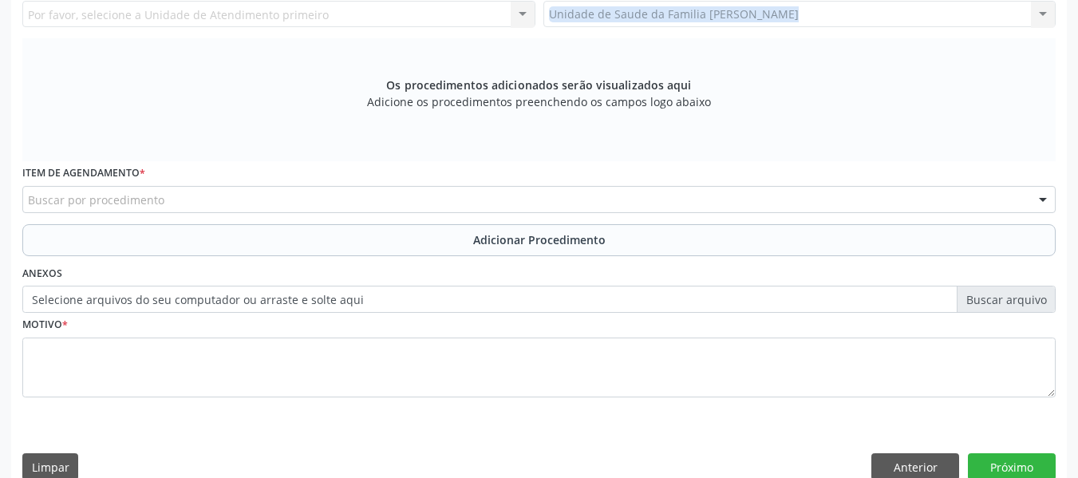
scroll to position [447, 0]
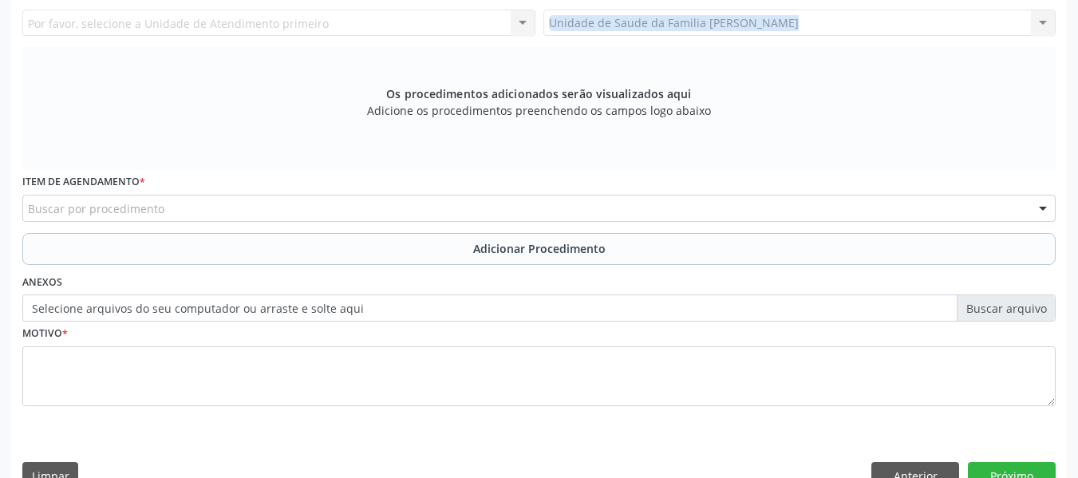
click at [1038, 18] on div "Unidade de Saude da Familia Barro Vermelho Unidade de Saude da Familia Barro Ve…" at bounding box center [799, 23] width 513 height 27
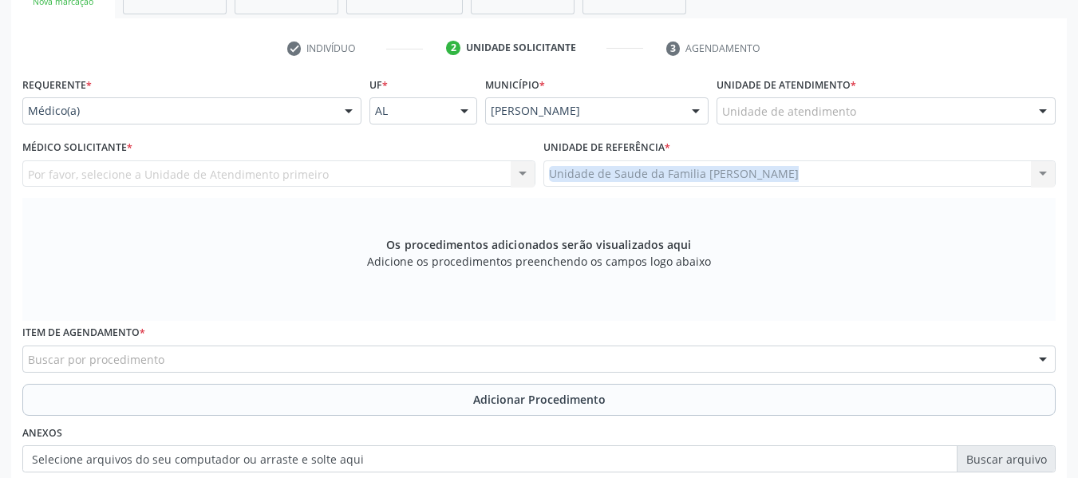
scroll to position [287, 0]
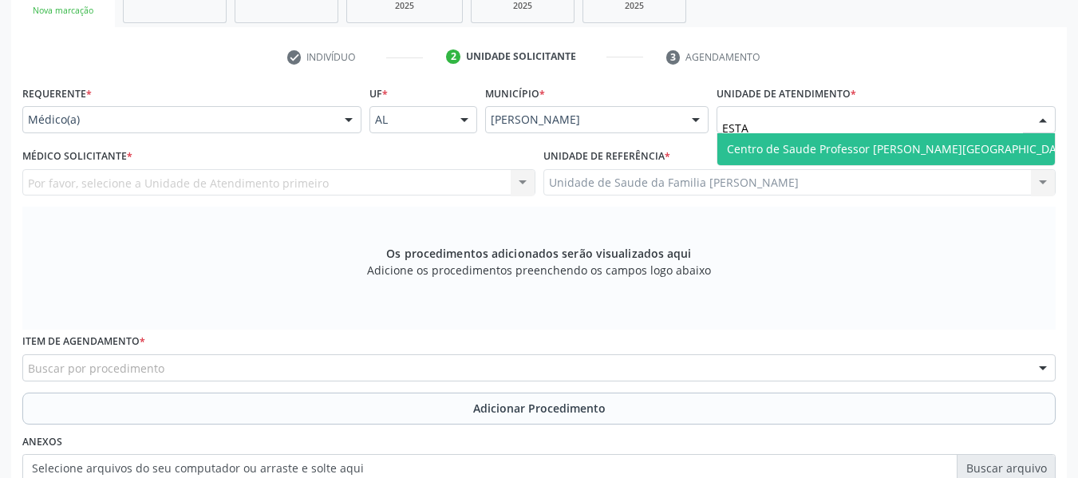
type input "ESTAC"
click at [797, 147] on span "Centro de Saude Professor [PERSON_NAME][GEOGRAPHIC_DATA]" at bounding box center [900, 148] width 347 height 15
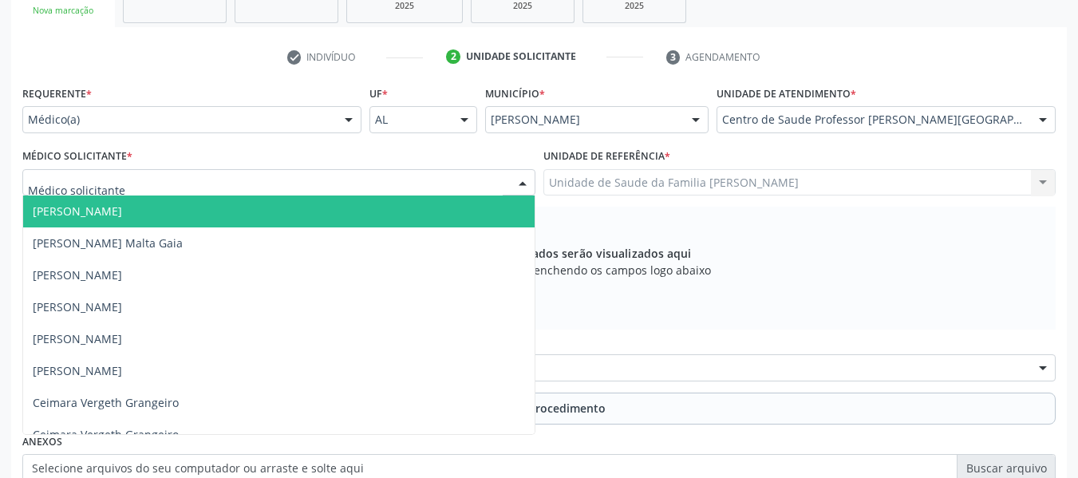
click at [525, 176] on div at bounding box center [523, 183] width 24 height 27
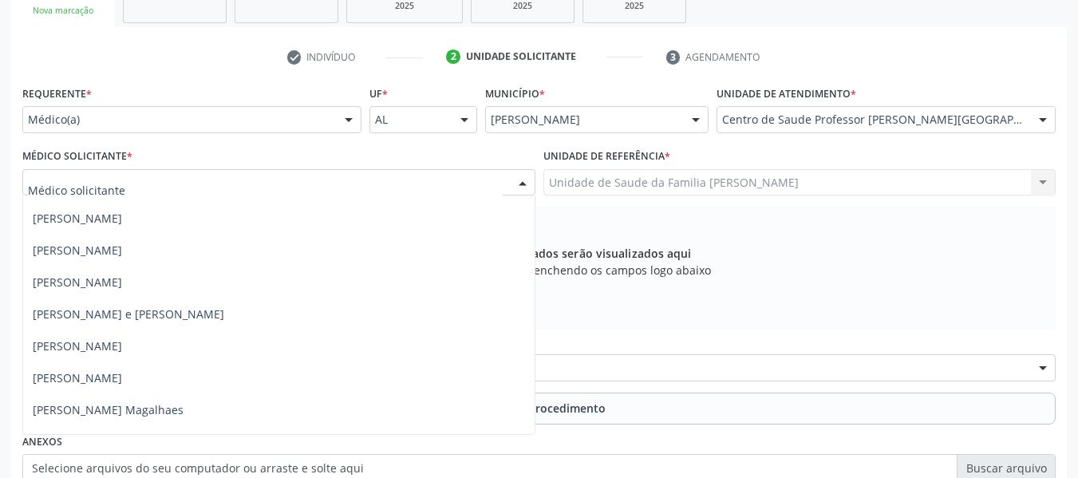
scroll to position [893, 0]
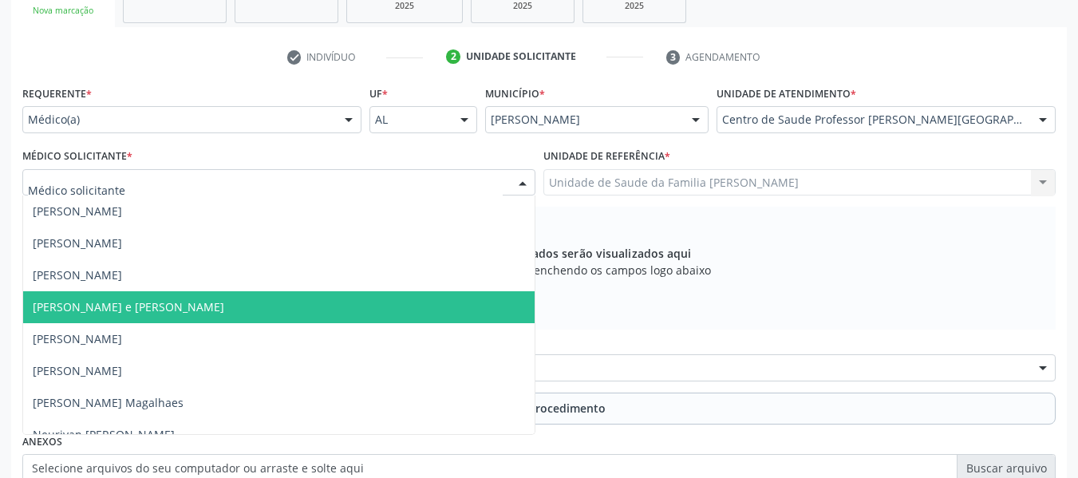
click at [174, 306] on span "[PERSON_NAME] e [PERSON_NAME]" at bounding box center [128, 306] width 191 height 15
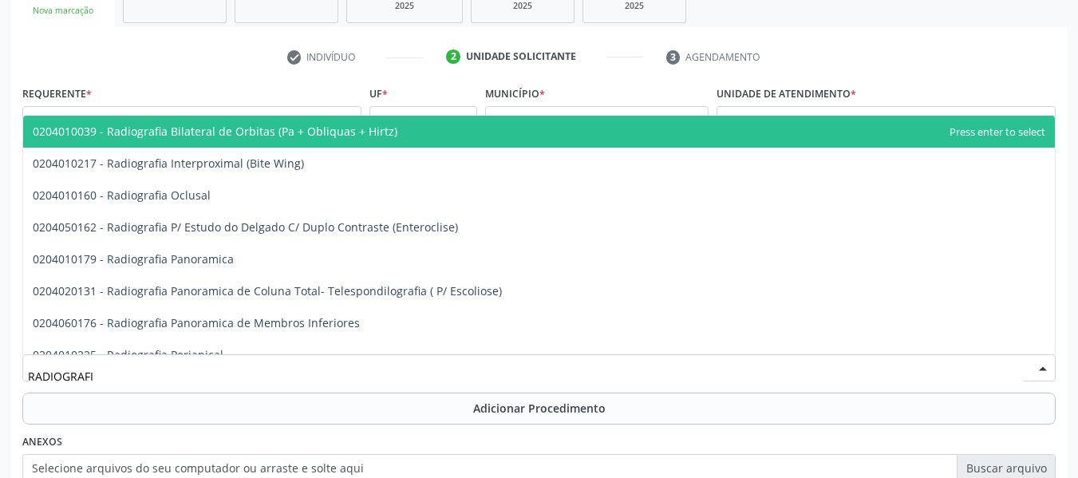
type input "RADIOGRAFIA"
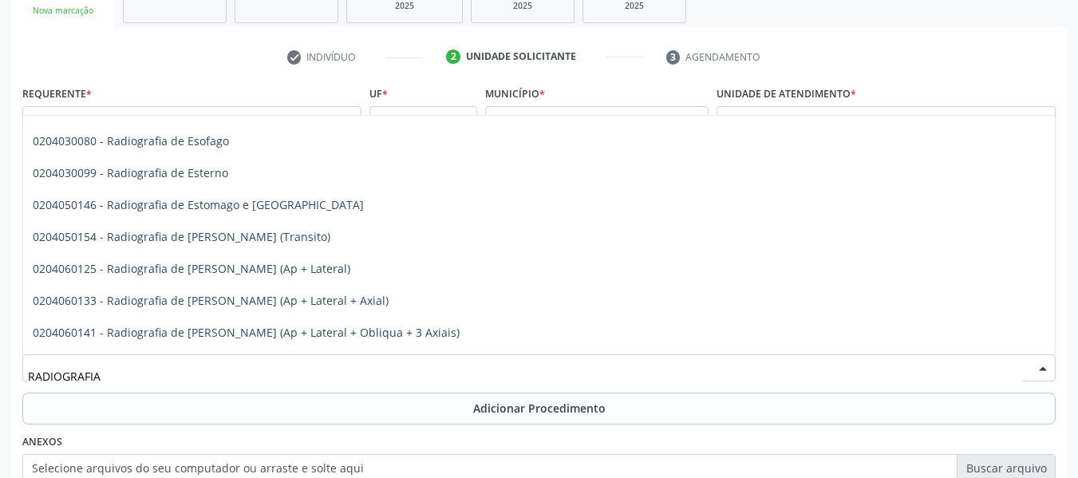
scroll to position [1394, 0]
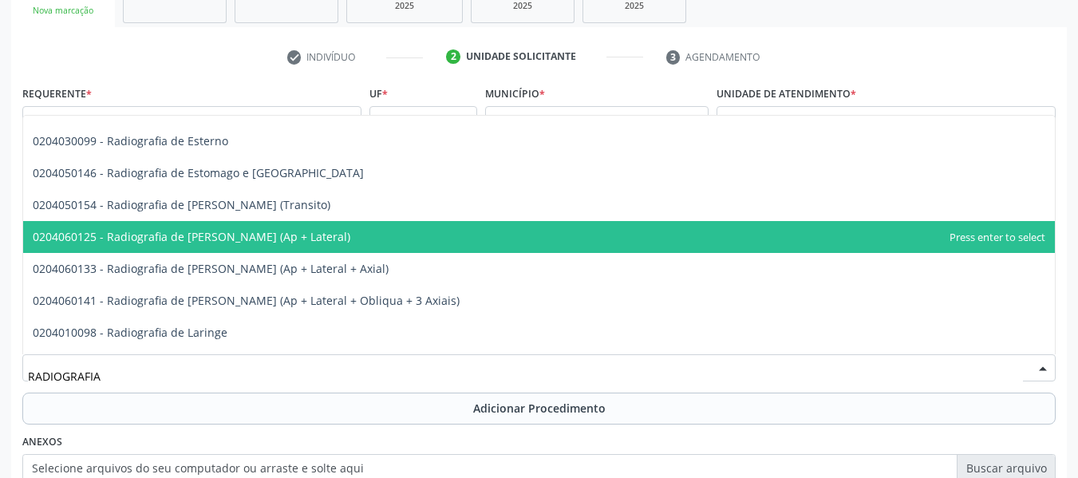
click at [412, 236] on span "0204060125 - Radiografia de [PERSON_NAME] (Ap + Lateral)" at bounding box center [538, 237] width 1031 height 32
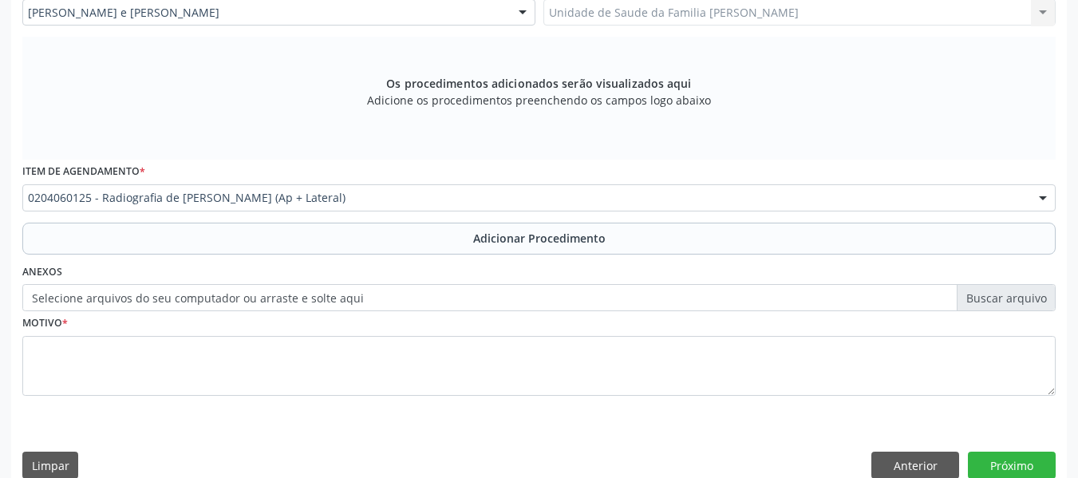
scroll to position [480, 0]
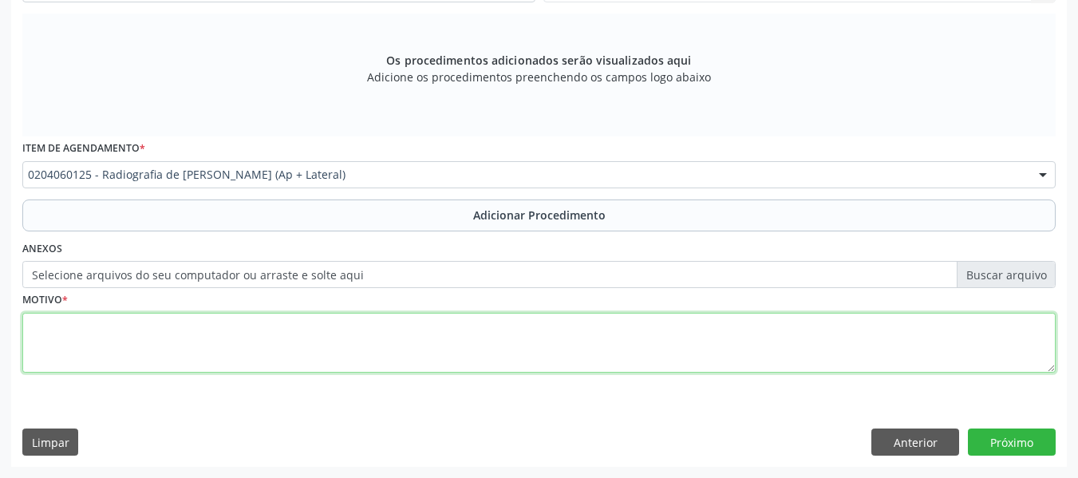
click at [49, 347] on textarea at bounding box center [538, 343] width 1033 height 61
type textarea "RX JOELHO E e D AP E PERFIL./ DOR A ESCLARECER."
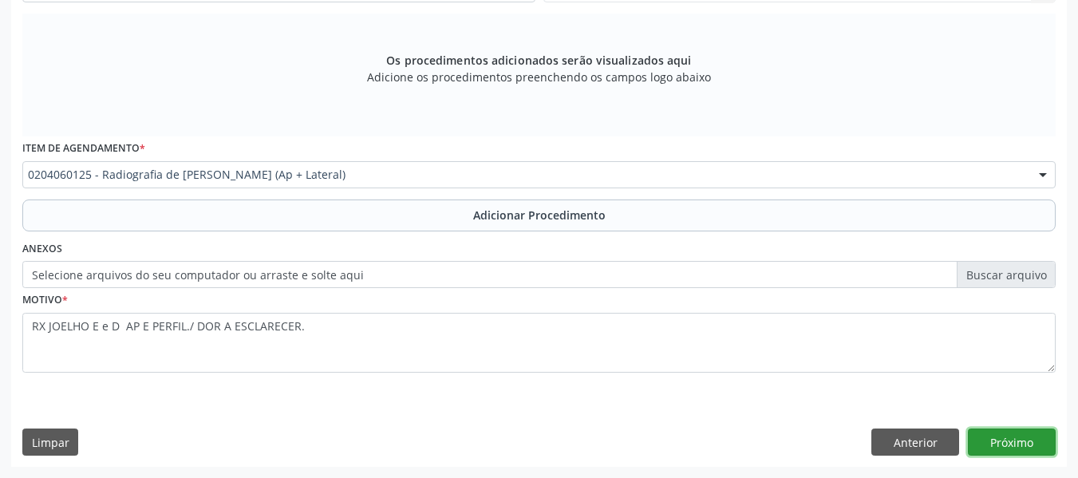
click at [1003, 441] on button "Próximo" at bounding box center [1012, 441] width 88 height 27
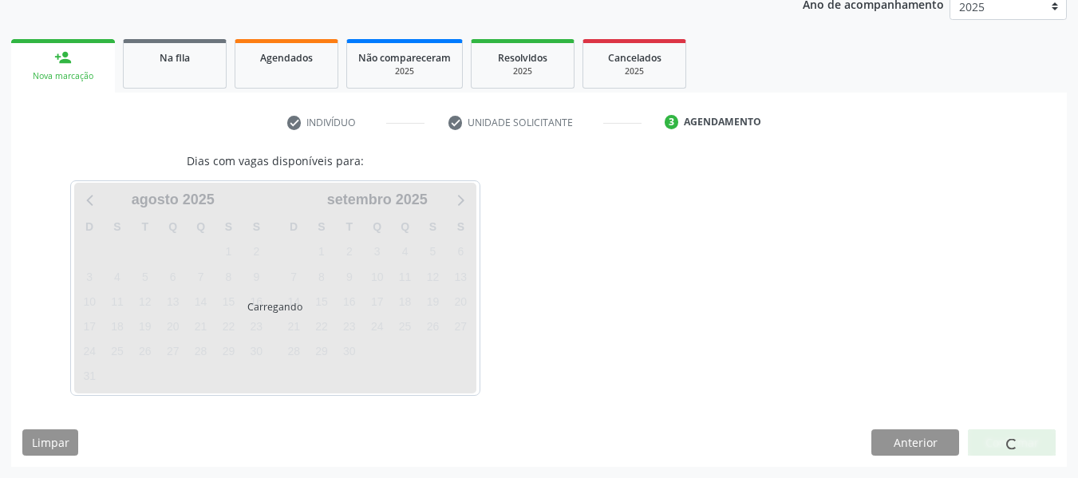
scroll to position [269, 0]
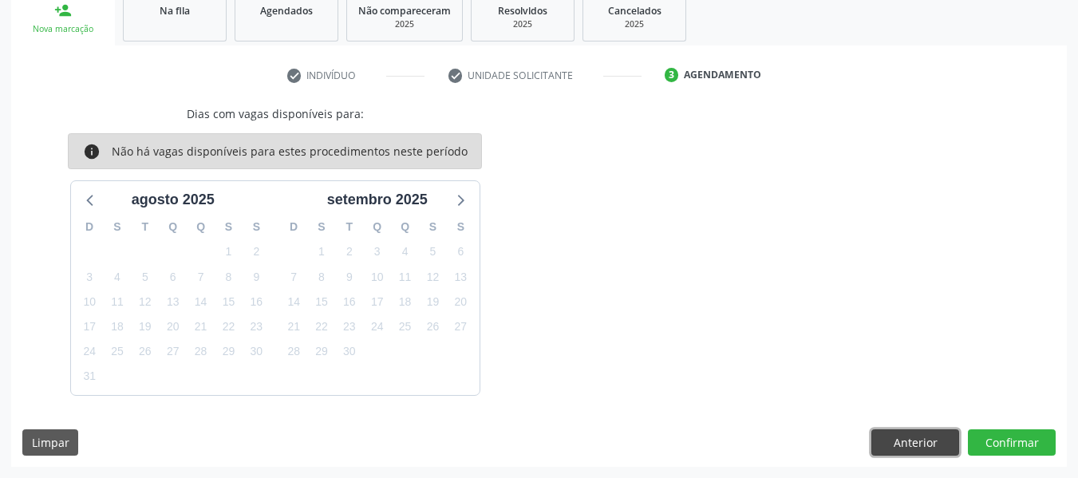
click at [914, 440] on button "Anterior" at bounding box center [915, 442] width 88 height 27
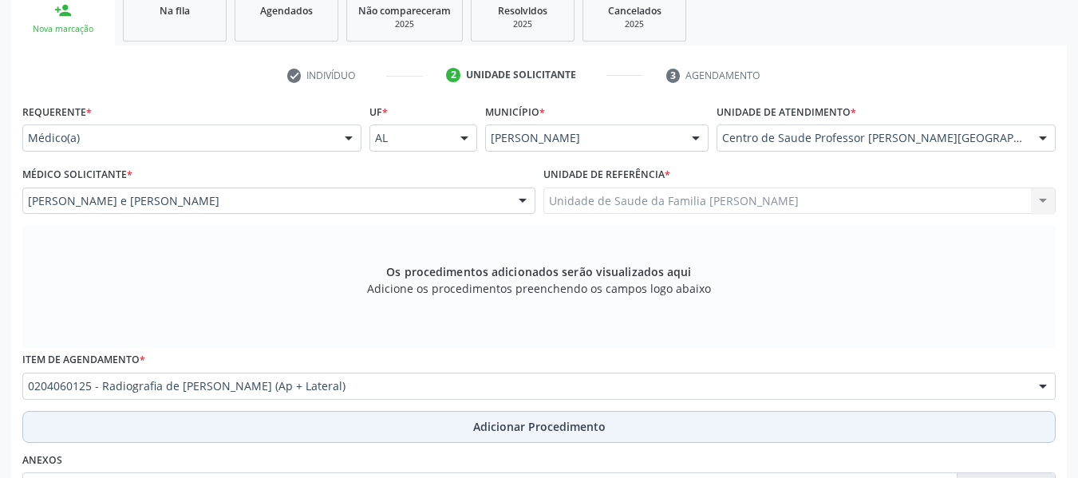
click at [531, 426] on span "Adicionar Procedimento" at bounding box center [539, 426] width 132 height 17
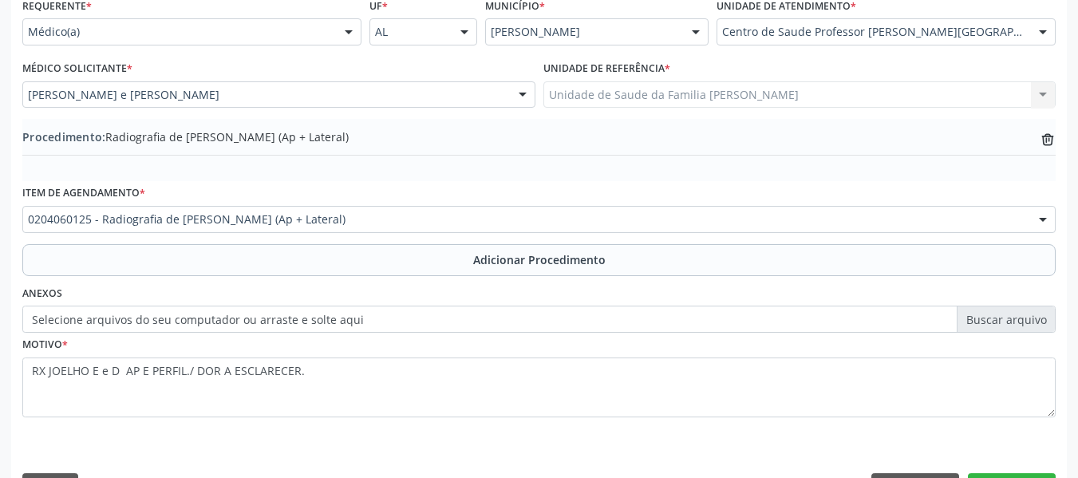
scroll to position [420, 0]
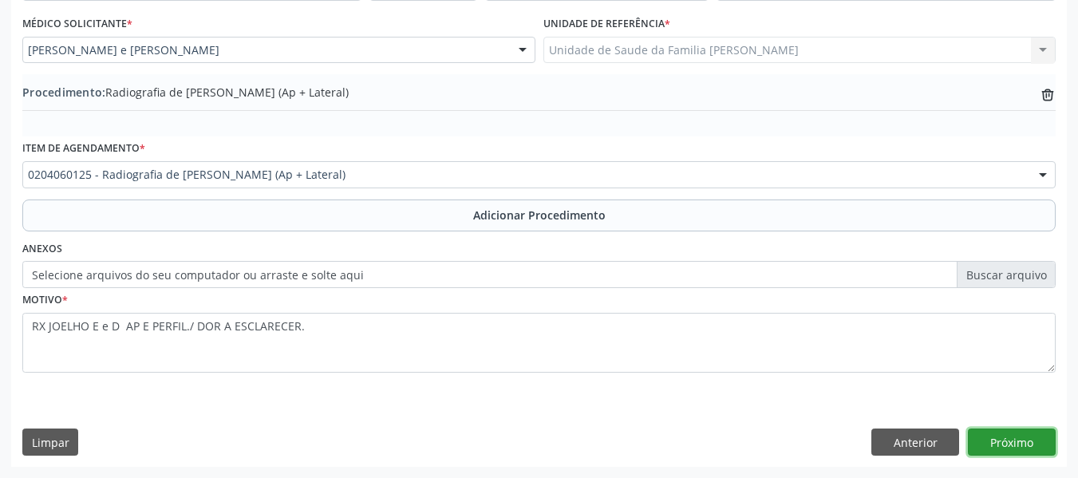
click at [1026, 442] on button "Próximo" at bounding box center [1012, 441] width 88 height 27
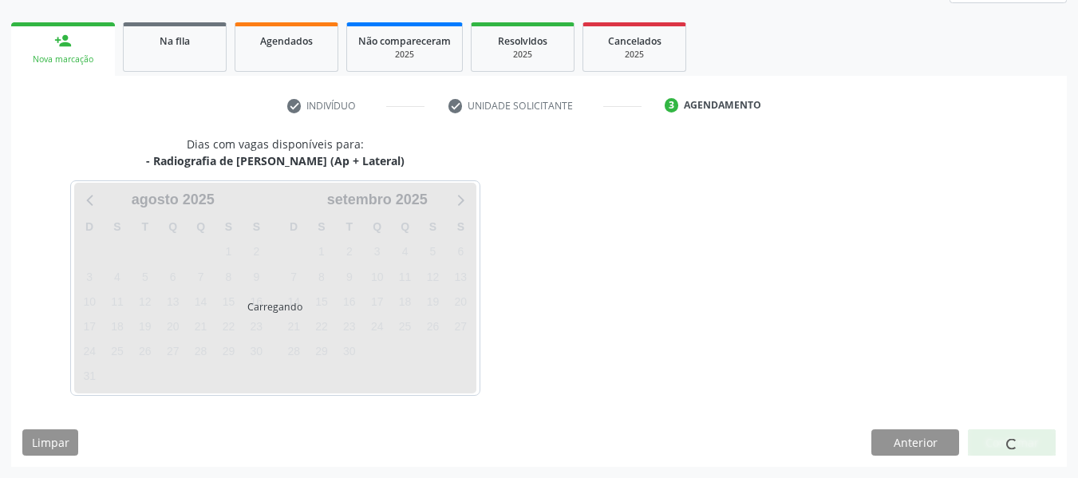
scroll to position [286, 0]
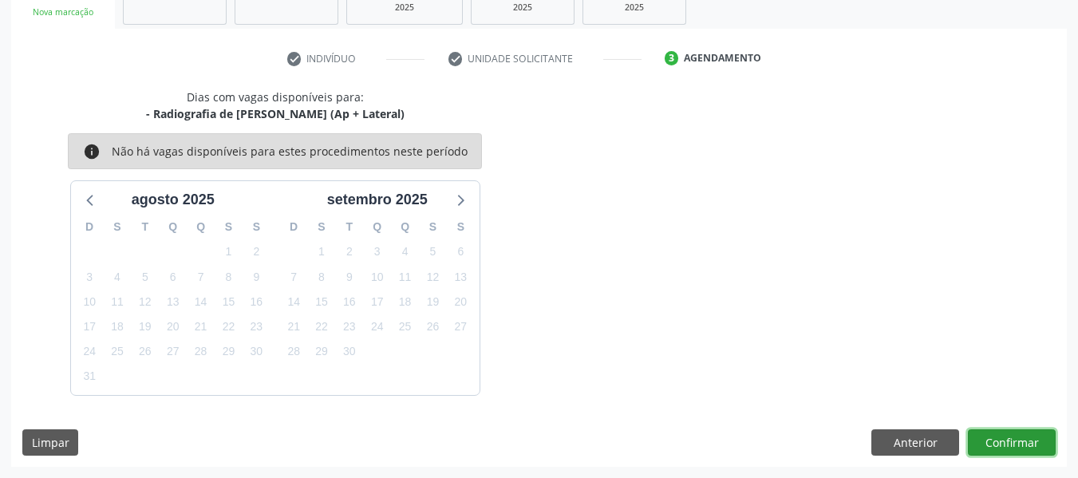
click at [1026, 442] on button "Confirmar" at bounding box center [1012, 442] width 88 height 27
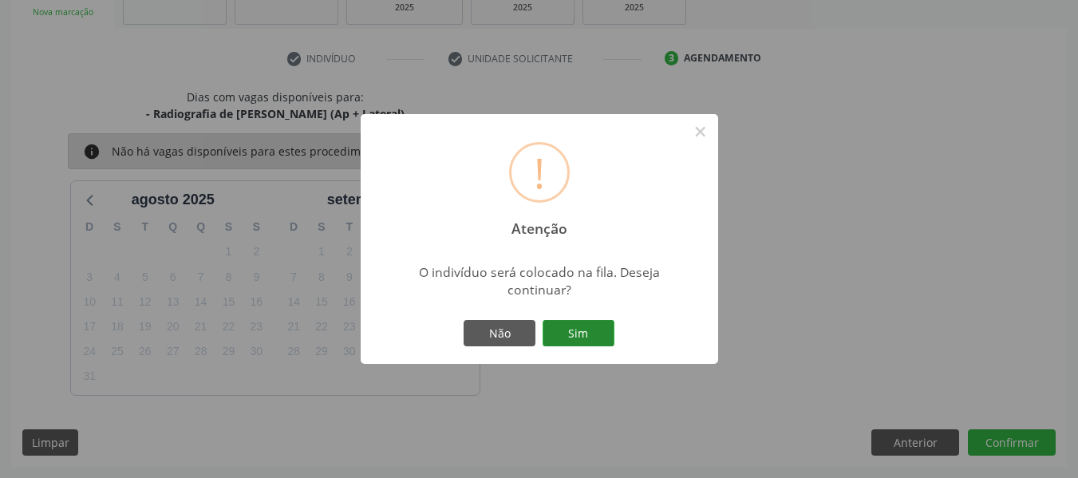
click at [583, 331] on button "Sim" at bounding box center [578, 333] width 72 height 27
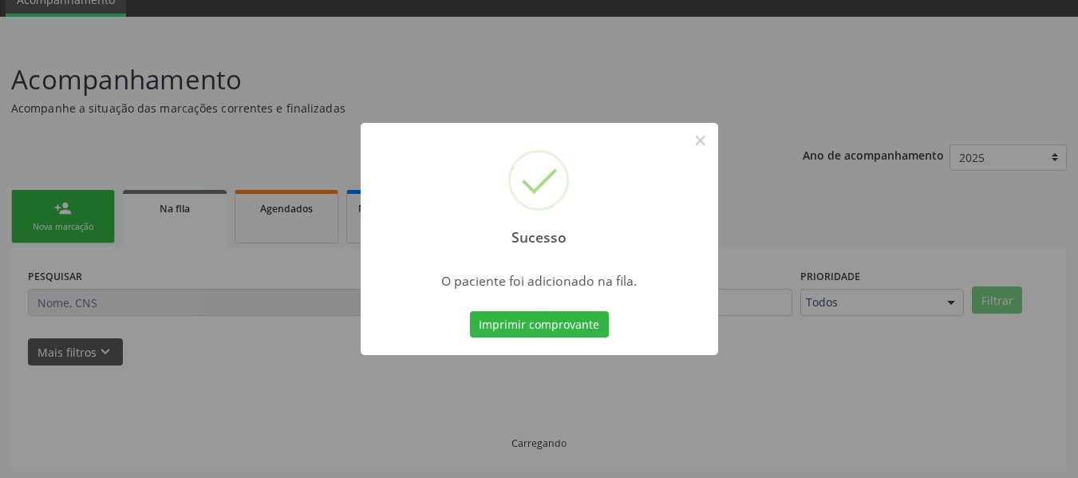
scroll to position [71, 0]
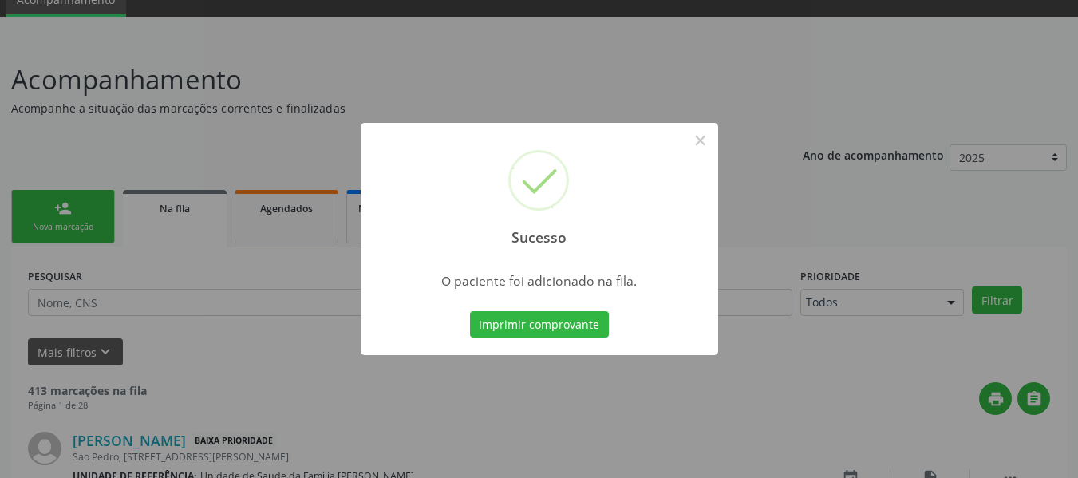
click at [45, 205] on div "Sucesso × O paciente foi adicionado na fila. Imprimir comprovante Cancel" at bounding box center [539, 239] width 1078 height 478
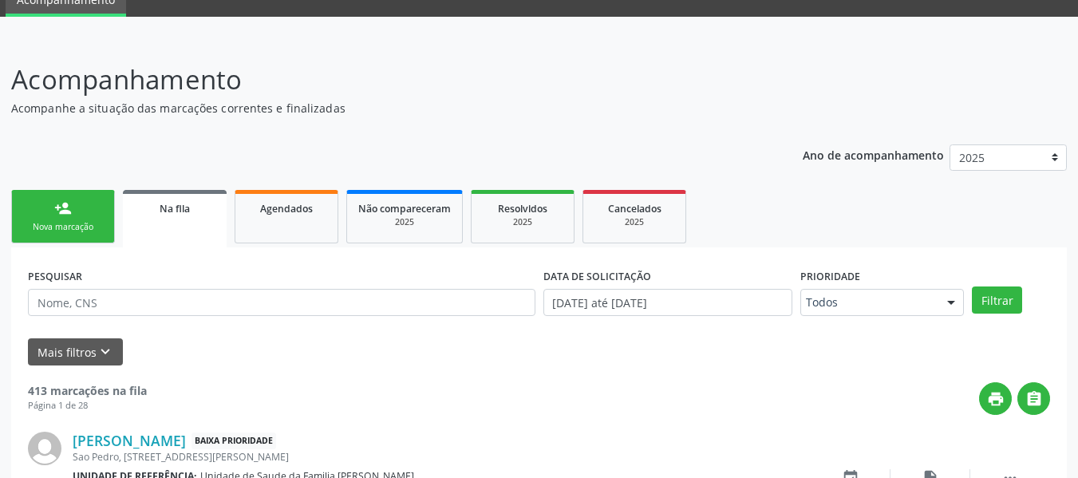
click at [45, 205] on link "person_add Nova marcação" at bounding box center [63, 216] width 104 height 53
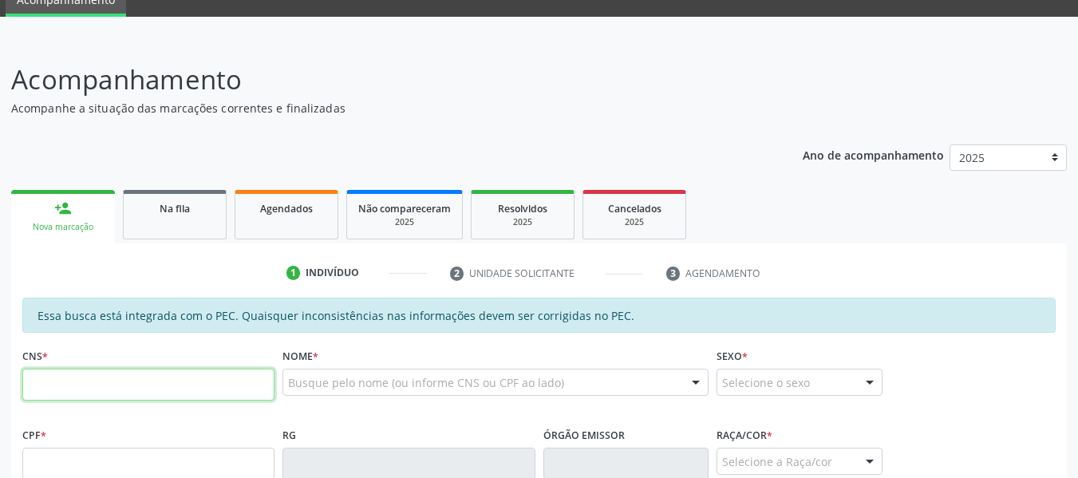
click at [58, 386] on input "text" at bounding box center [148, 385] width 252 height 32
type input "705 6034 2068 6412"
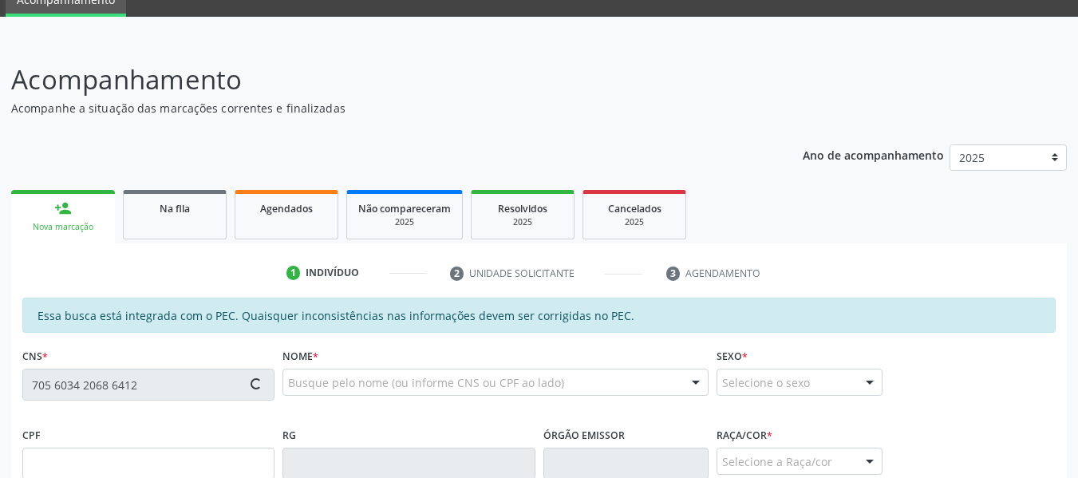
type input "067.816.214-08"
type input "[DATE]"
type input "[PERSON_NAME]"
type input "[PHONE_NUMBER]"
type input "19"
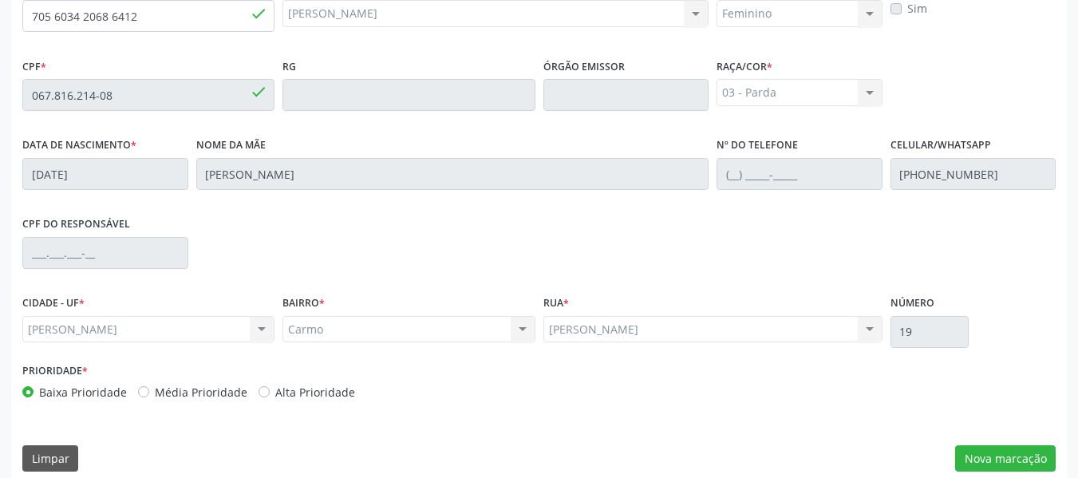
scroll to position [455, 0]
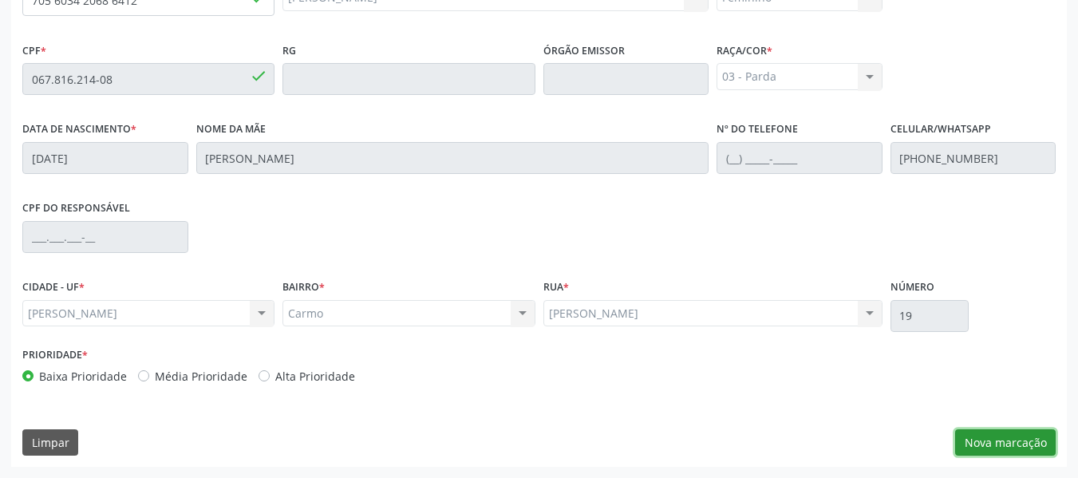
click at [1012, 440] on button "Nova marcação" at bounding box center [1005, 442] width 101 height 27
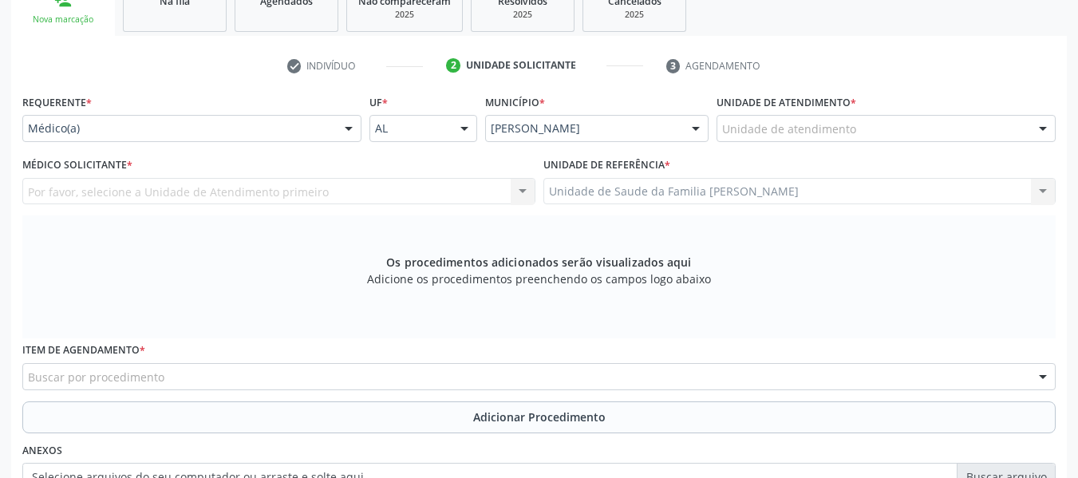
scroll to position [264, 0]
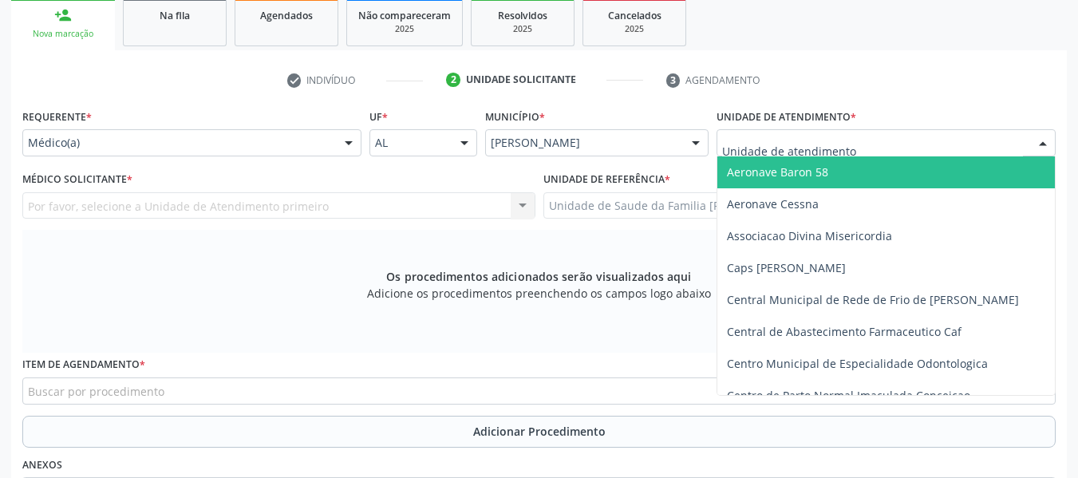
click at [1045, 142] on div at bounding box center [1043, 143] width 24 height 27
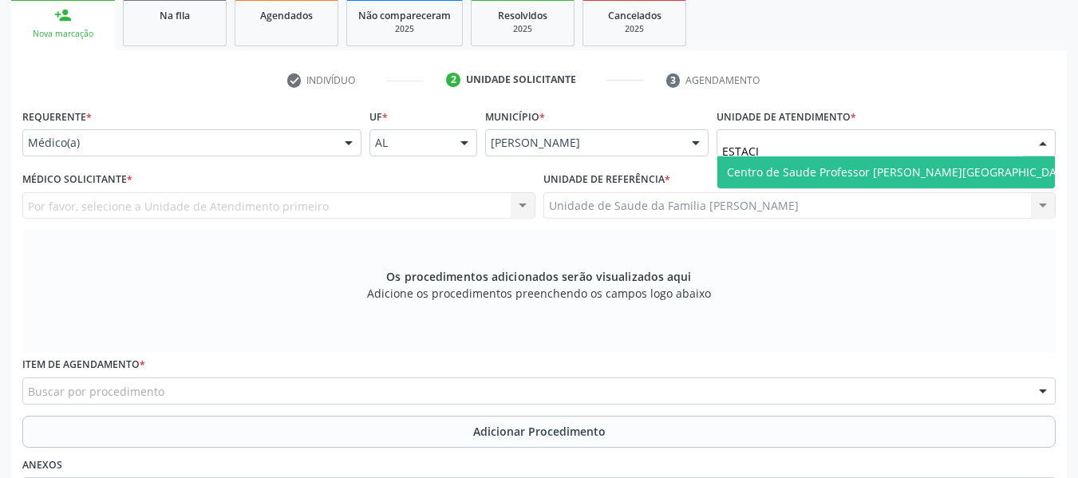
type input "ESTACIO"
click at [915, 172] on span "Centro de Saude Professor [PERSON_NAME][GEOGRAPHIC_DATA]" at bounding box center [900, 171] width 347 height 15
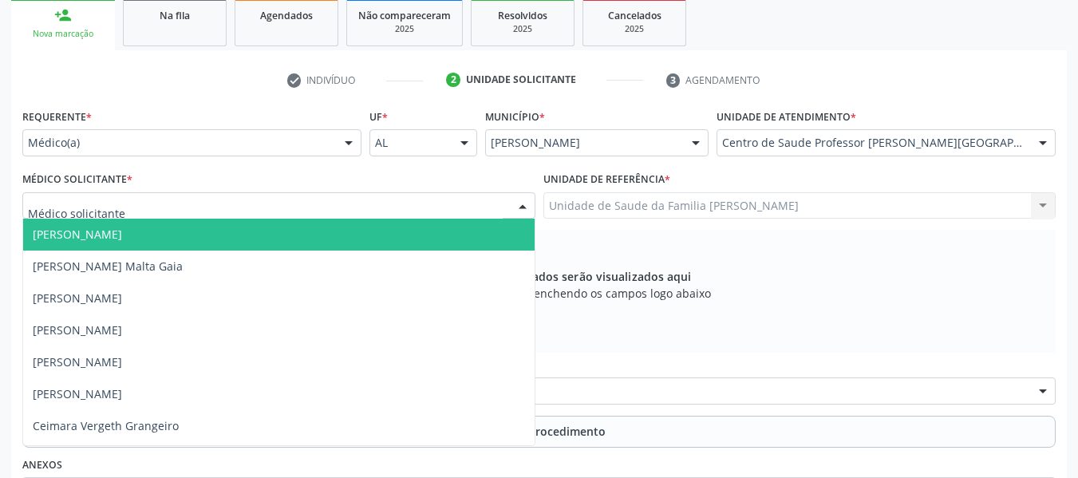
click at [518, 207] on div at bounding box center [523, 206] width 24 height 27
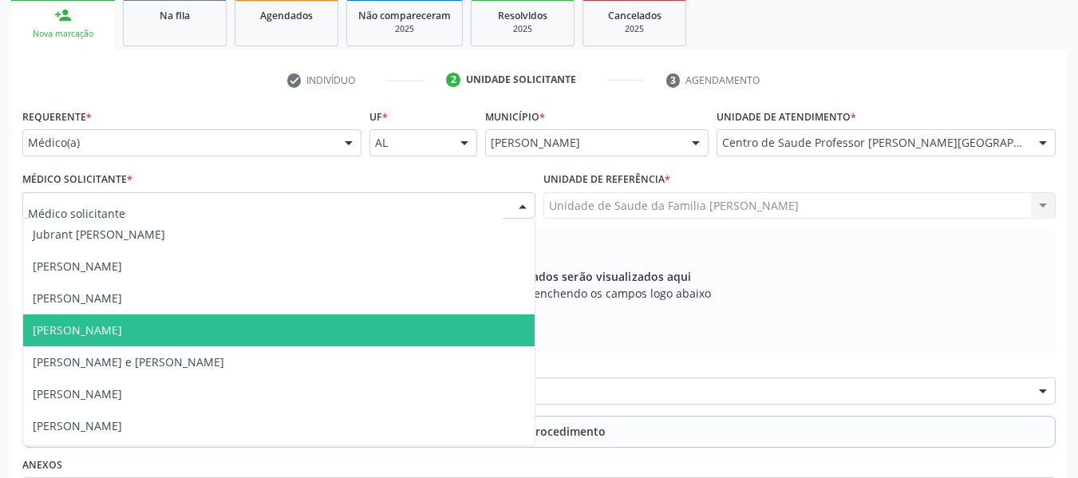
click at [120, 330] on span "[PERSON_NAME]" at bounding box center [77, 329] width 89 height 15
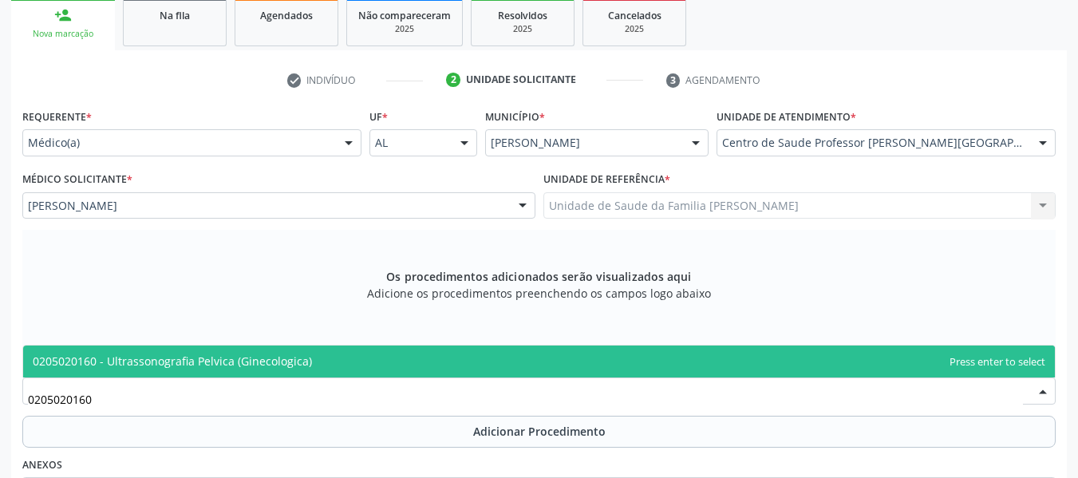
click at [179, 359] on span "0205020160 - Ultrassonografia Pelvica (Ginecologica)" at bounding box center [172, 360] width 279 height 15
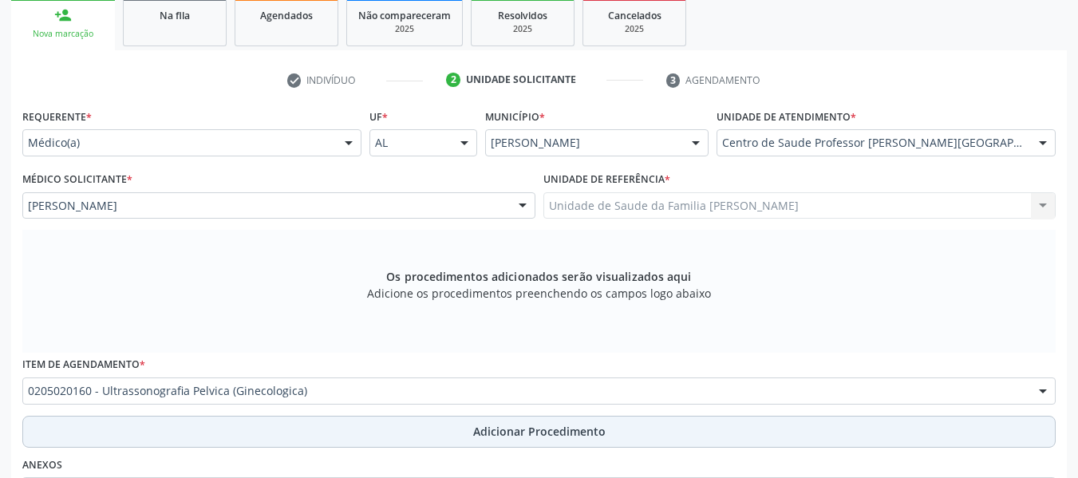
click at [530, 431] on span "Adicionar Procedimento" at bounding box center [539, 431] width 132 height 17
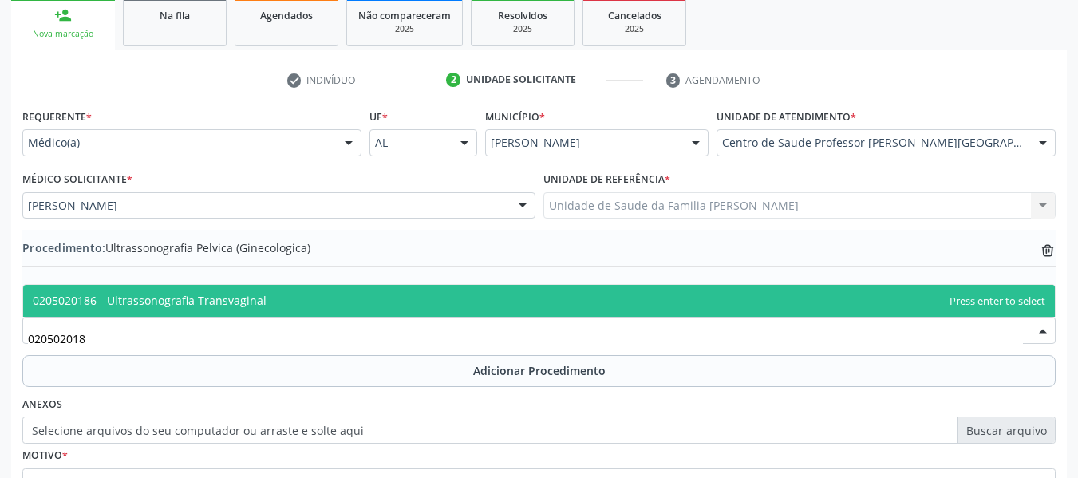
type input "0205020186"
click at [207, 289] on span "0205020186 - Ultrassonografia Transvaginal" at bounding box center [538, 301] width 1031 height 32
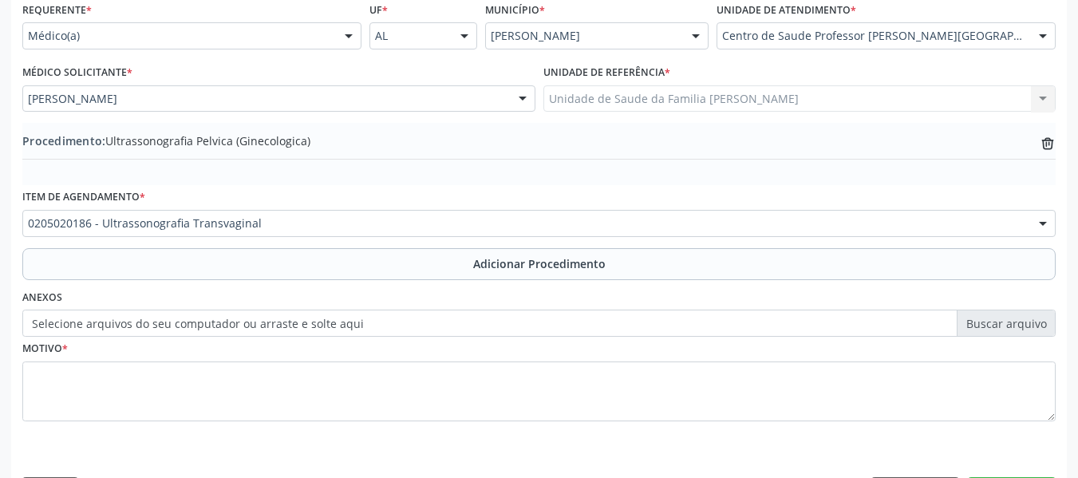
scroll to position [420, 0]
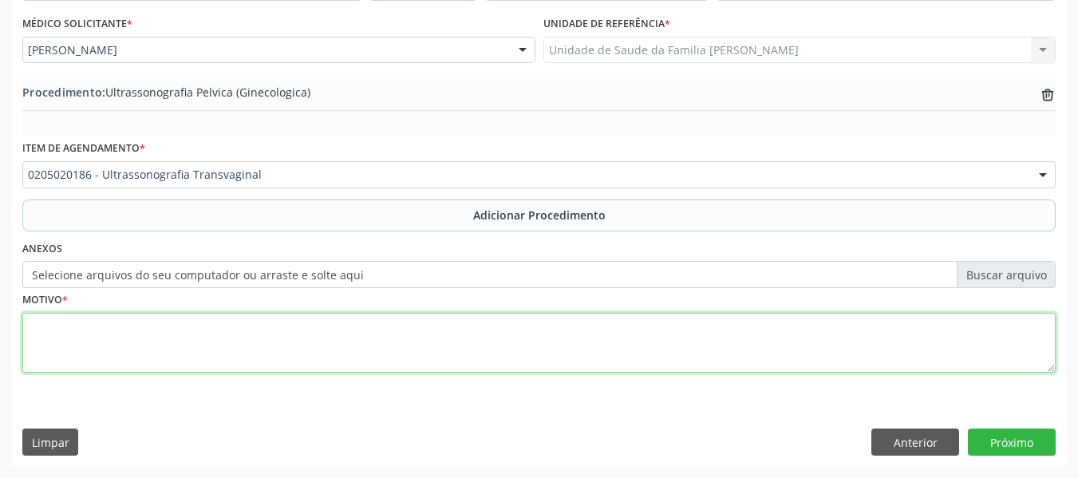
click at [108, 337] on textarea at bounding box center [538, 343] width 1033 height 61
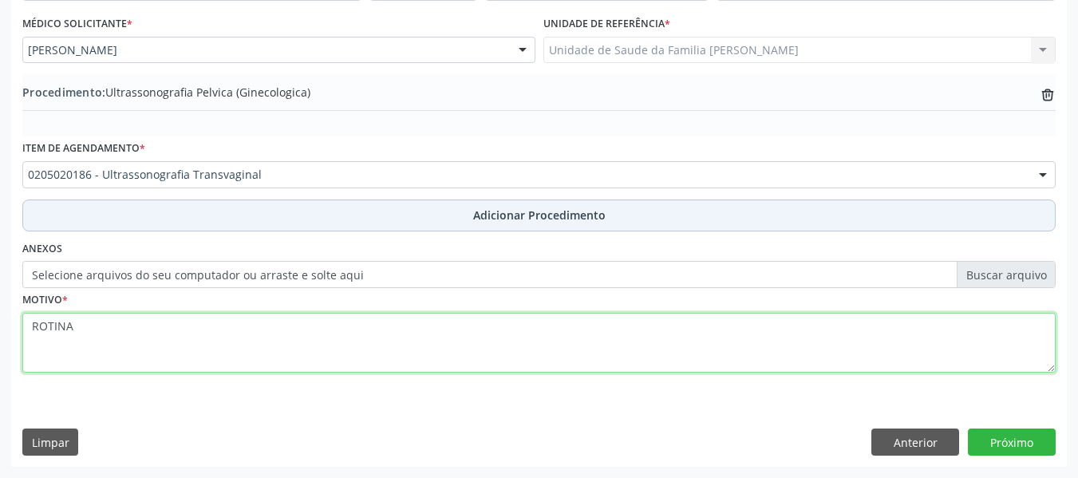
type textarea "ROTINA"
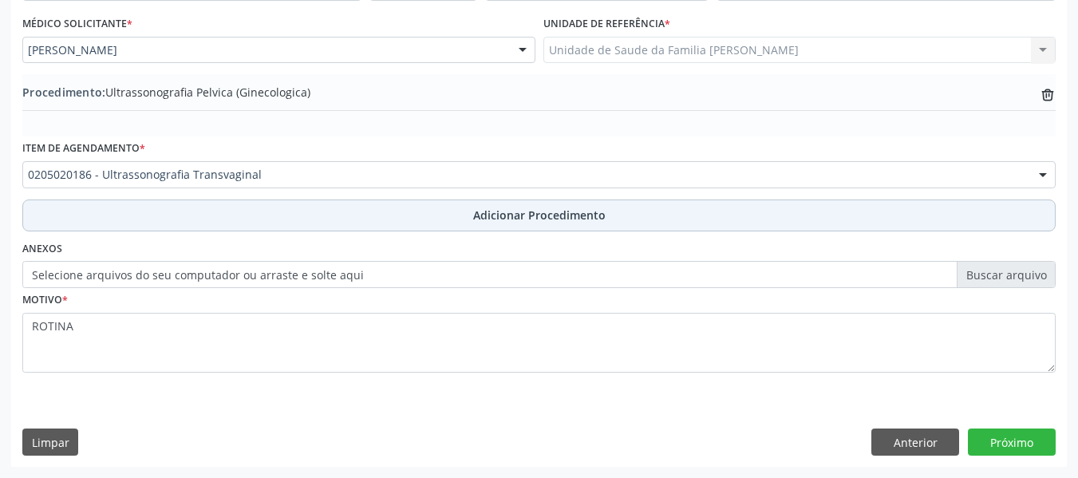
click at [508, 210] on span "Adicionar Procedimento" at bounding box center [539, 215] width 132 height 17
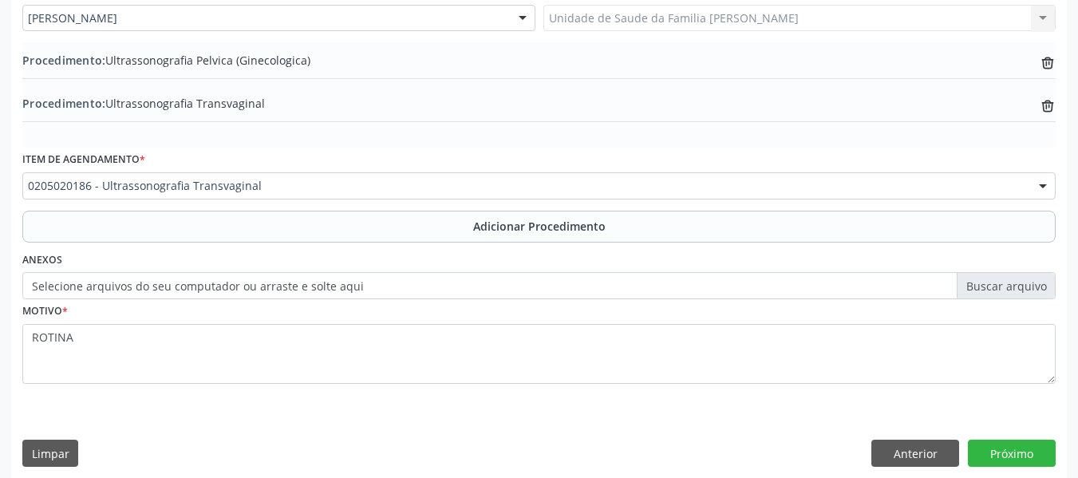
scroll to position [463, 0]
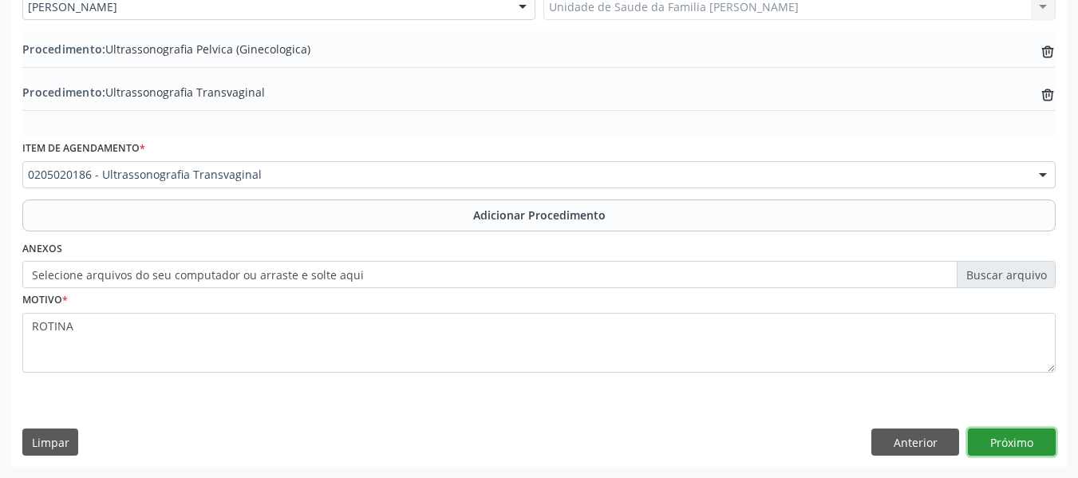
click at [999, 440] on button "Próximo" at bounding box center [1012, 441] width 88 height 27
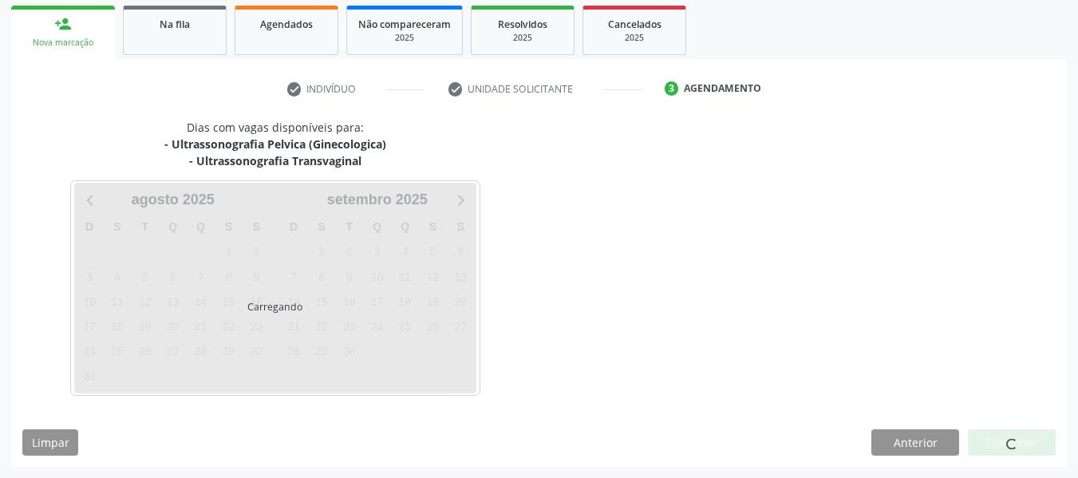
scroll to position [302, 0]
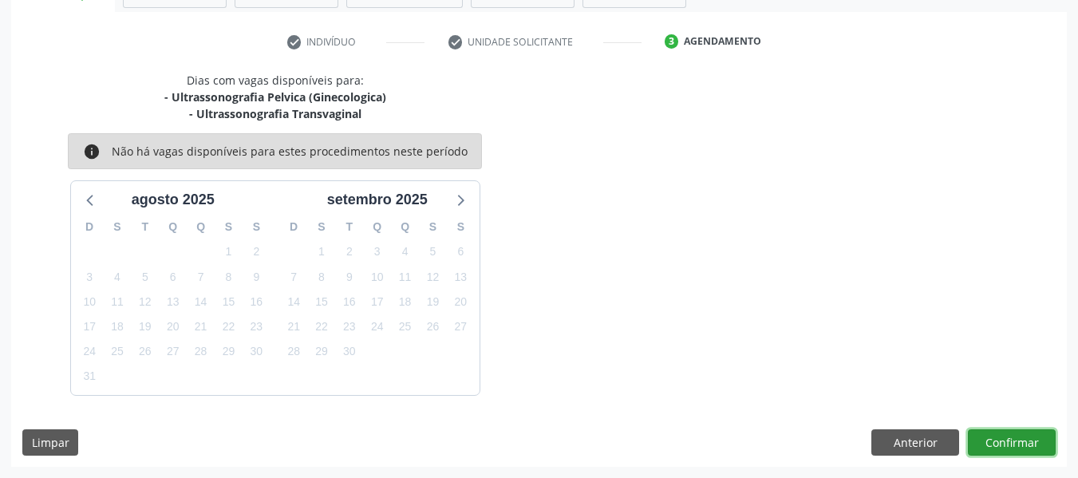
click at [999, 440] on button "Confirmar" at bounding box center [1012, 442] width 88 height 27
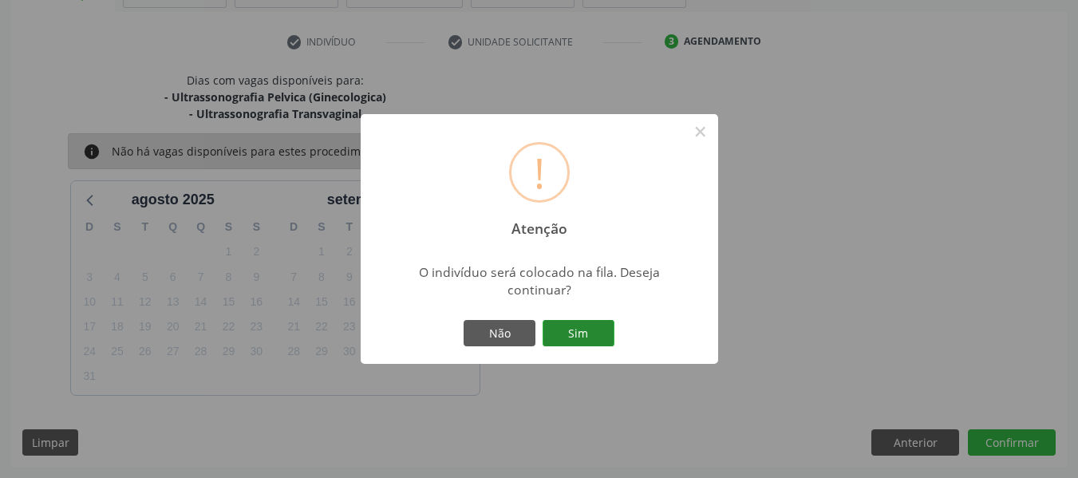
click at [559, 325] on button "Sim" at bounding box center [578, 333] width 72 height 27
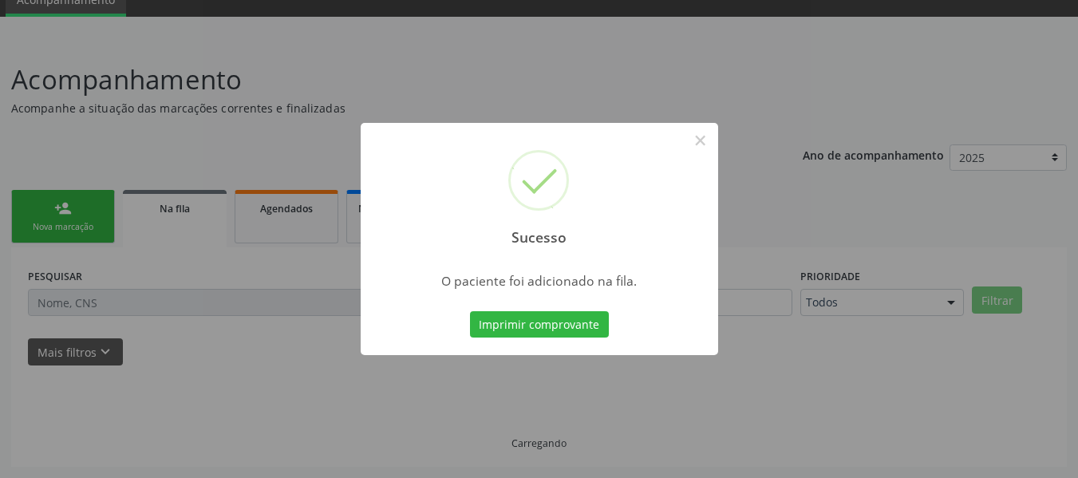
scroll to position [71, 0]
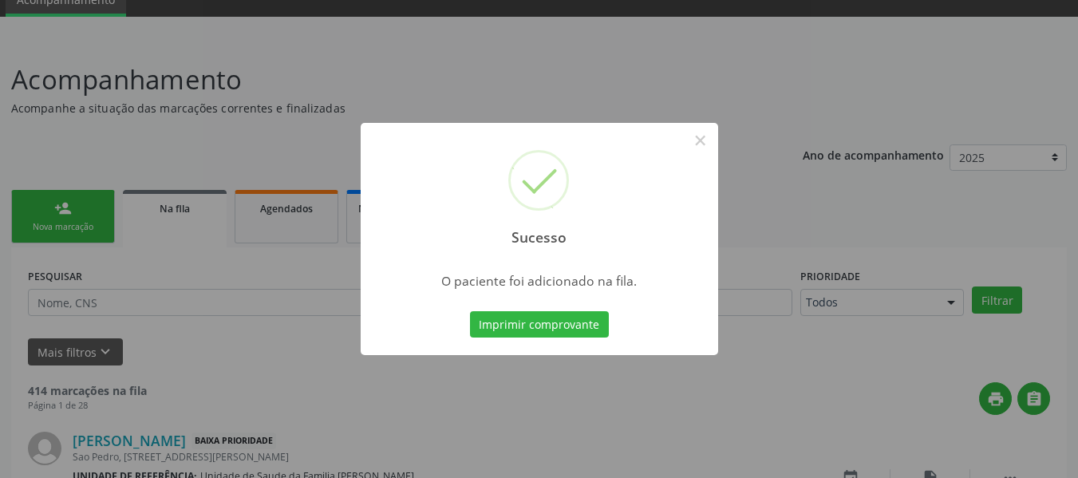
click at [47, 194] on div "Sucesso × O paciente foi adicionado na fila. Imprimir comprovante Cancel" at bounding box center [539, 239] width 1078 height 478
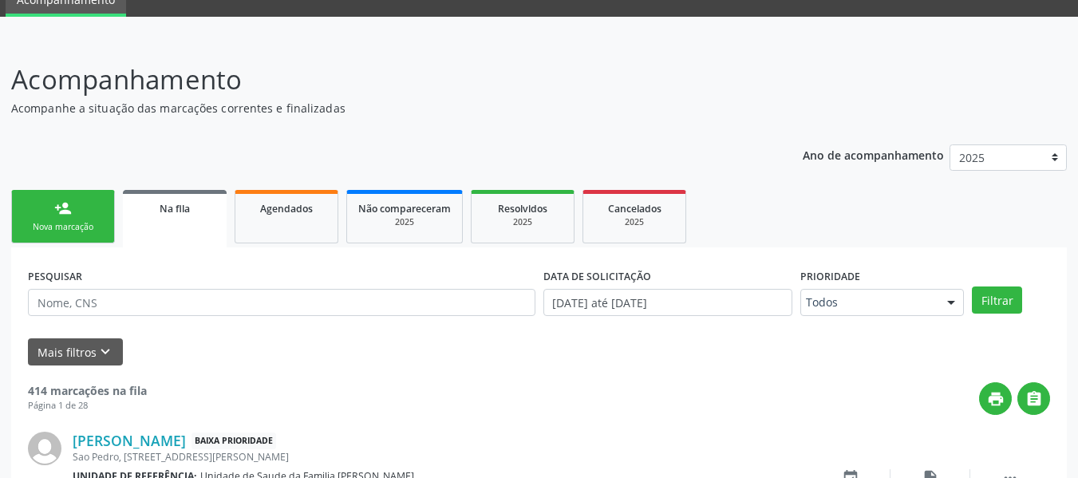
click at [52, 206] on link "person_add Nova marcação" at bounding box center [63, 216] width 104 height 53
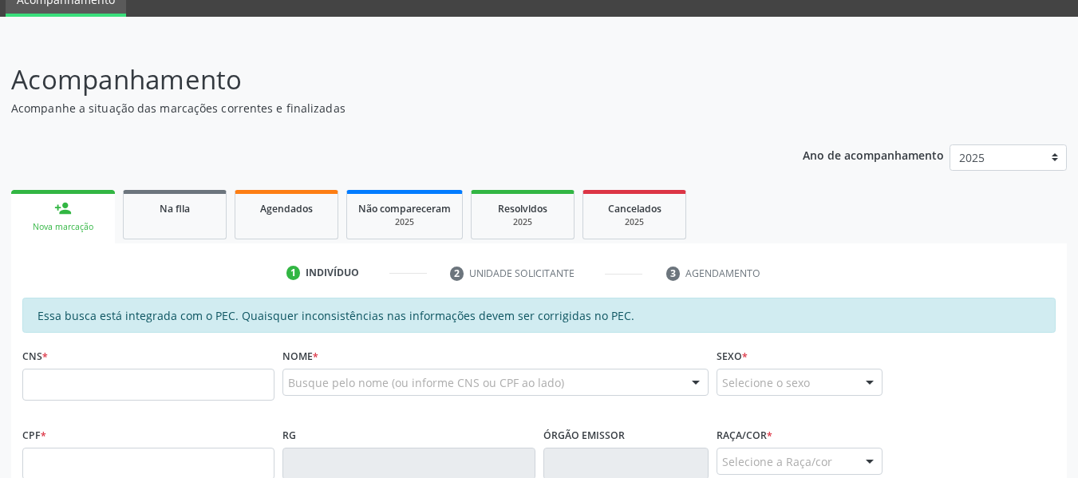
click at [89, 401] on fieldset "CNS *" at bounding box center [148, 378] width 252 height 68
click at [77, 394] on input "text" at bounding box center [148, 385] width 252 height 32
type input "704 6046 1741 4721"
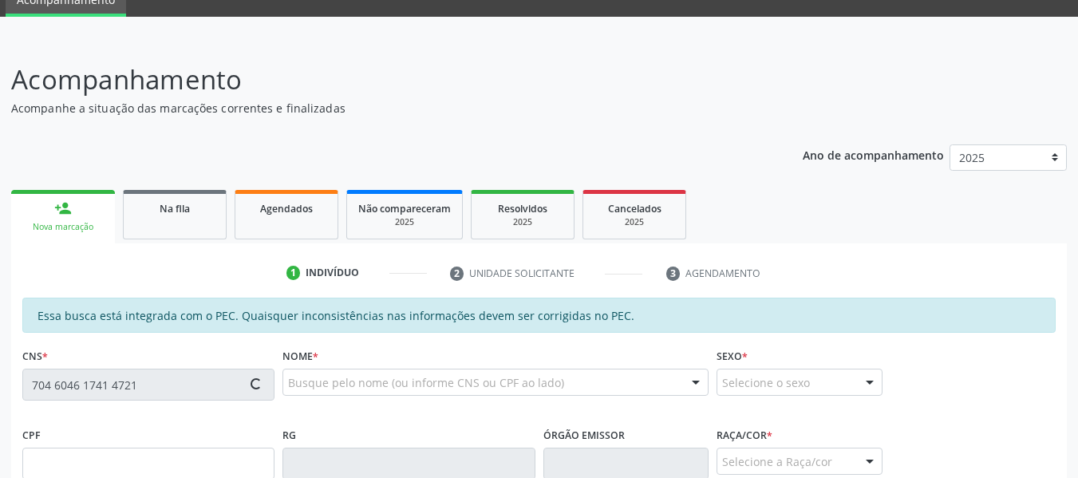
type input "678.886.904-91"
type input "[DATE]"
type input "[PERSON_NAME]"
type input "[PHONE_NUMBER]"
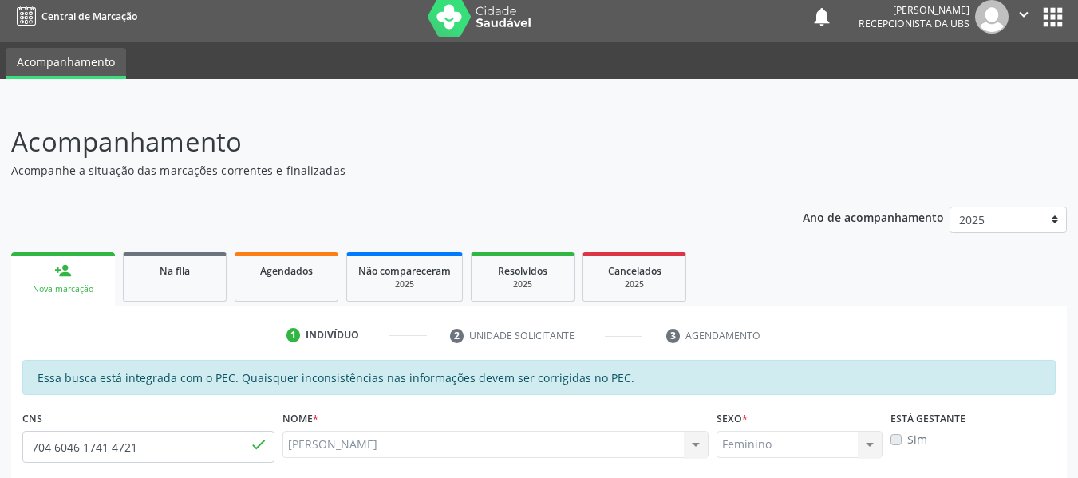
scroll to position [0, 0]
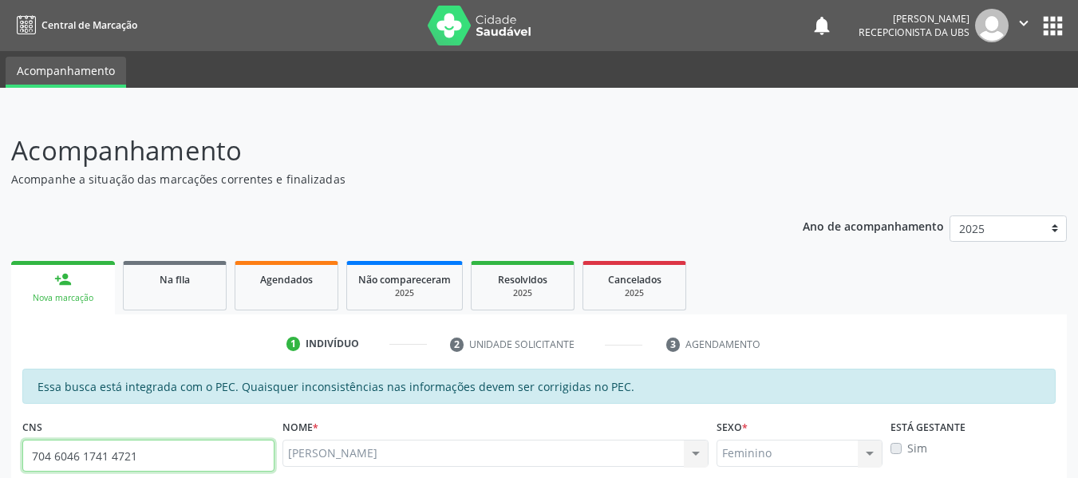
click at [156, 458] on input "704 6046 1741 4721" at bounding box center [148, 456] width 252 height 32
type input "7"
type input "701 4026 0531 8930"
type input "034.972.654-03"
type input "[DATE]"
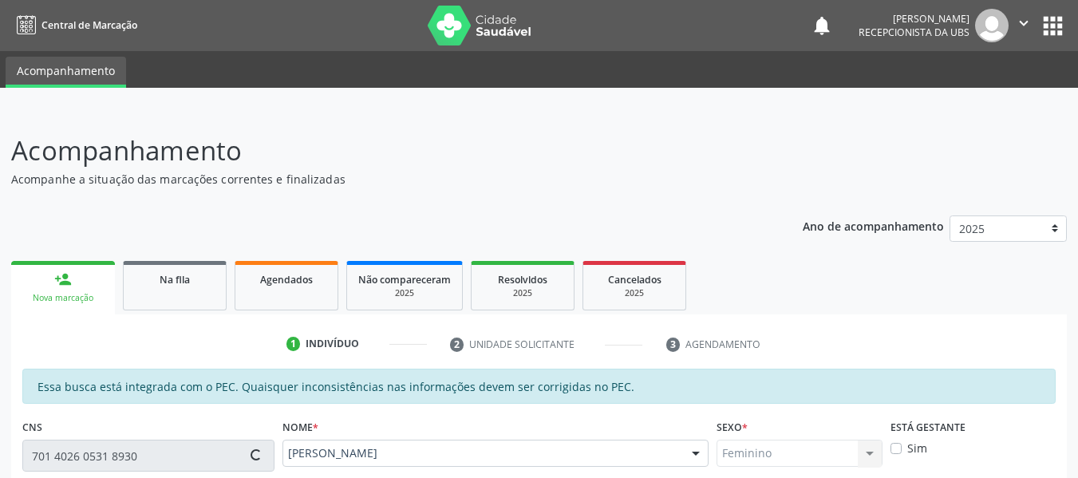
type input "[PERSON_NAME]"
type input "[PHONE_NUMBER]"
type input "161"
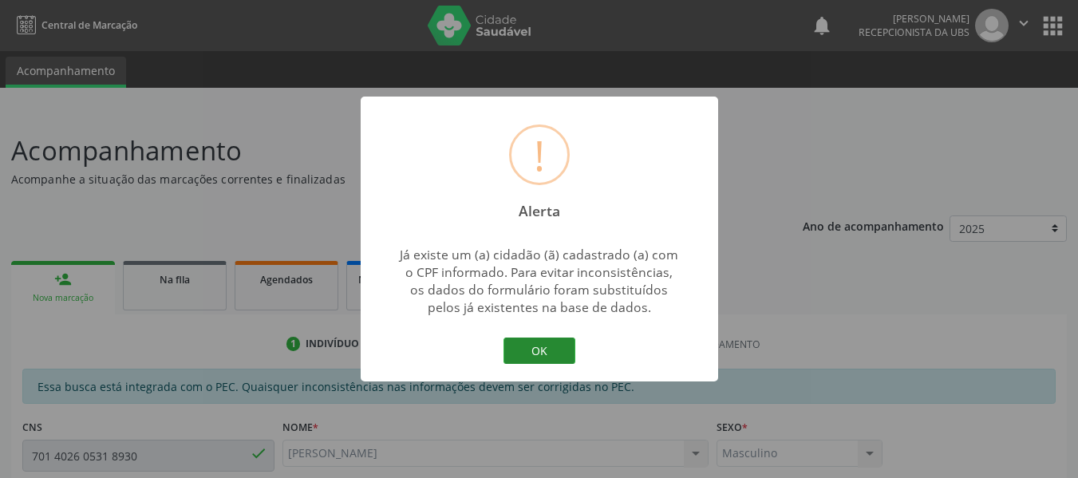
click at [535, 347] on button "OK" at bounding box center [539, 350] width 72 height 27
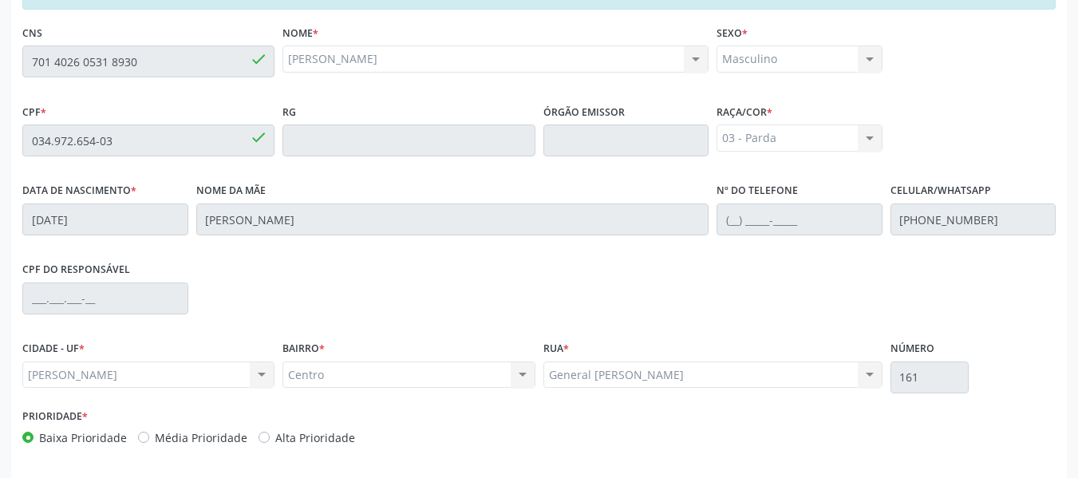
scroll to position [455, 0]
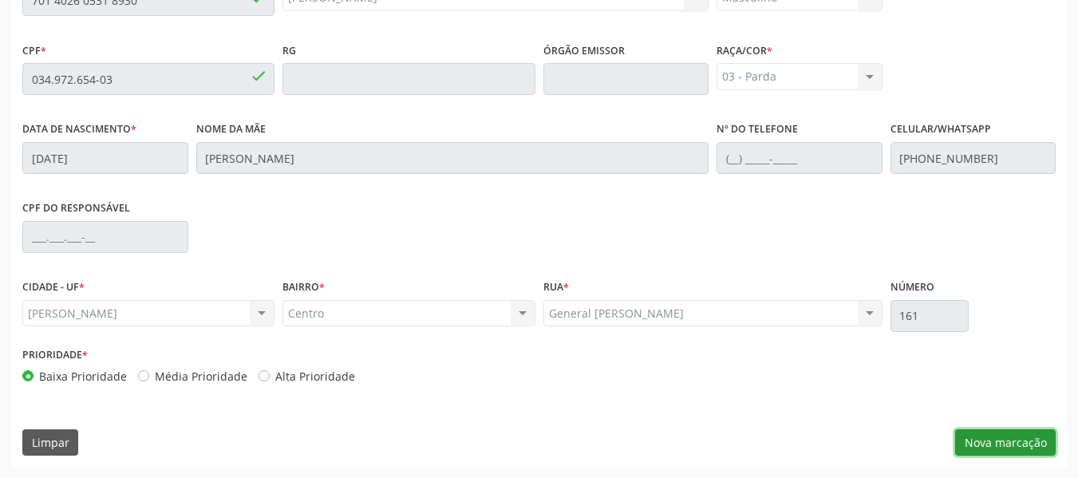
click at [1015, 440] on button "Nova marcação" at bounding box center [1005, 442] width 101 height 27
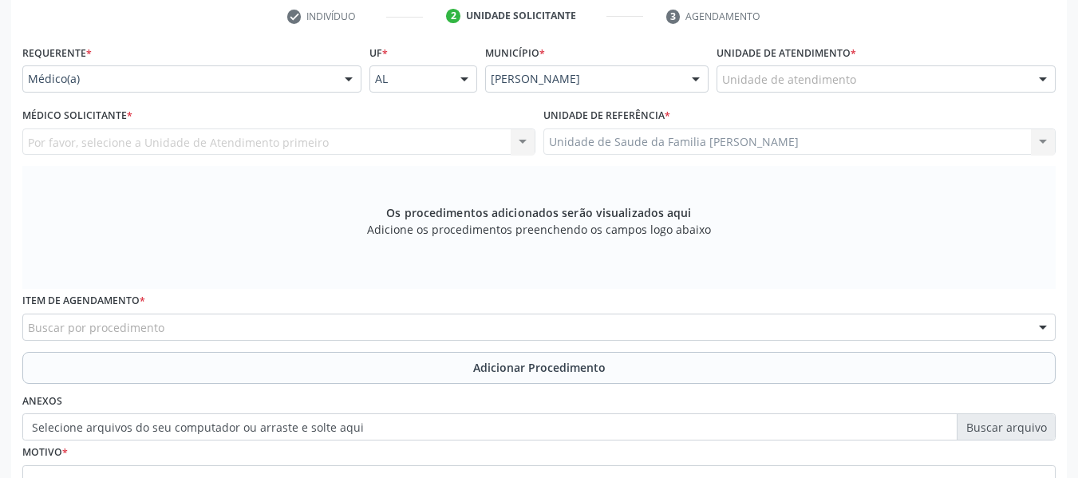
scroll to position [296, 0]
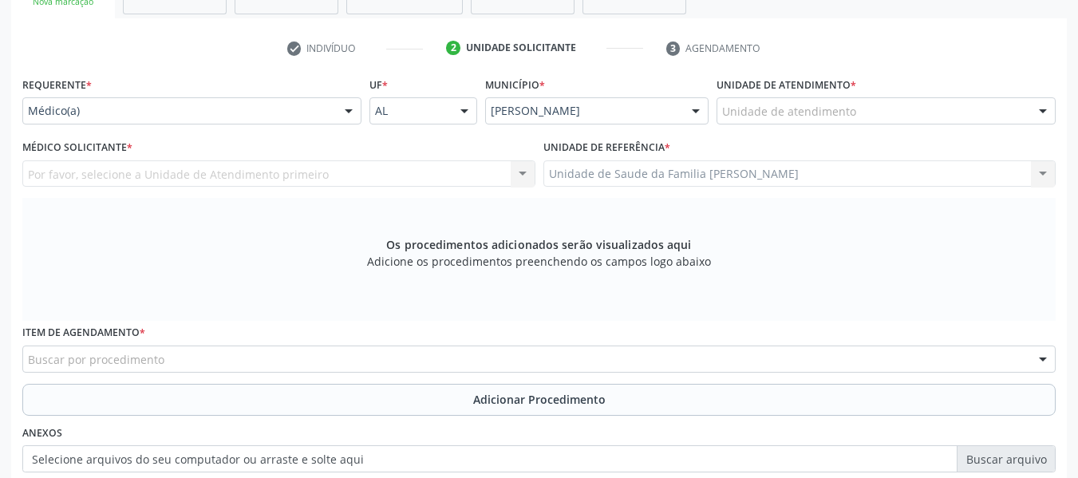
click at [346, 110] on div at bounding box center [349, 111] width 24 height 27
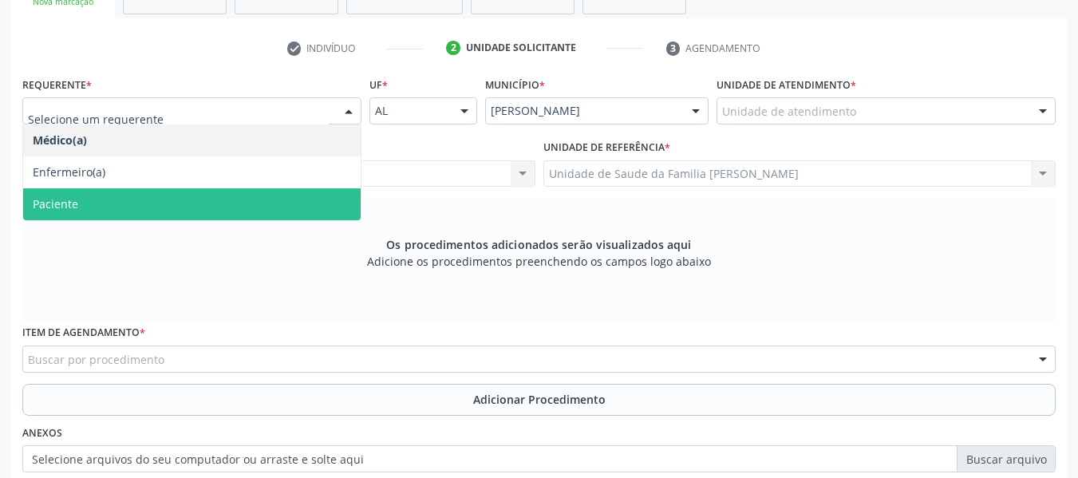
click at [124, 209] on span "Paciente" at bounding box center [191, 204] width 337 height 32
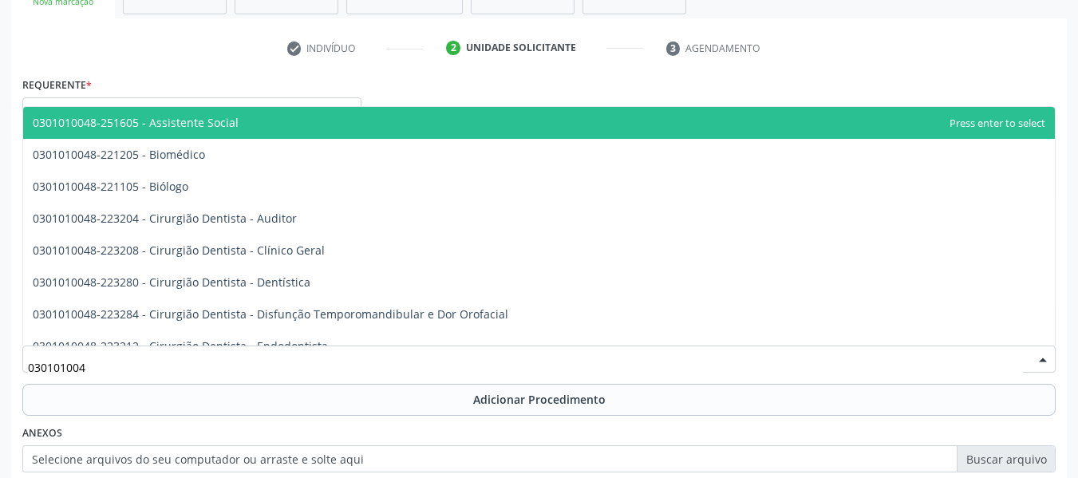
type input "0301010048"
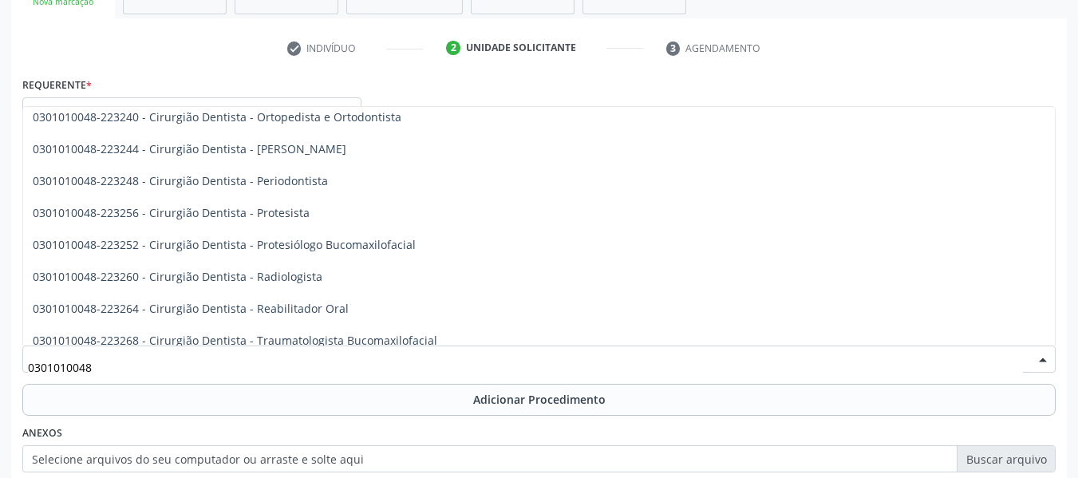
scroll to position [522, 0]
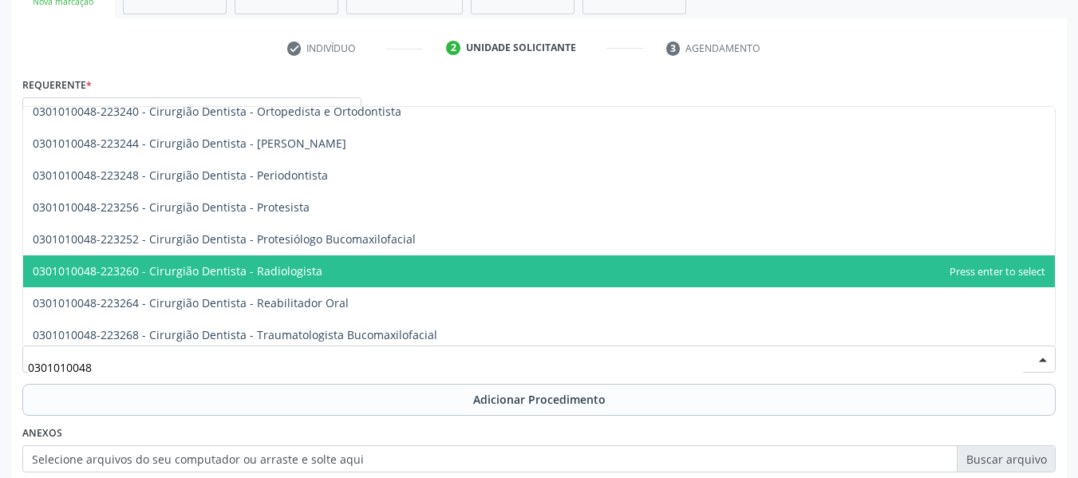
click at [257, 268] on span "0301010048-223260 - Cirurgião Dentista - Radiologista" at bounding box center [178, 270] width 290 height 15
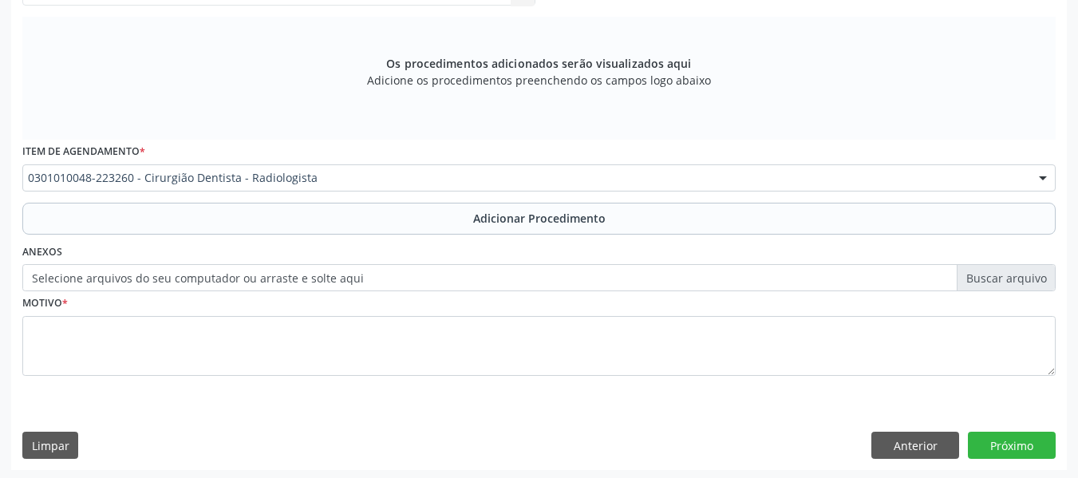
scroll to position [480, 0]
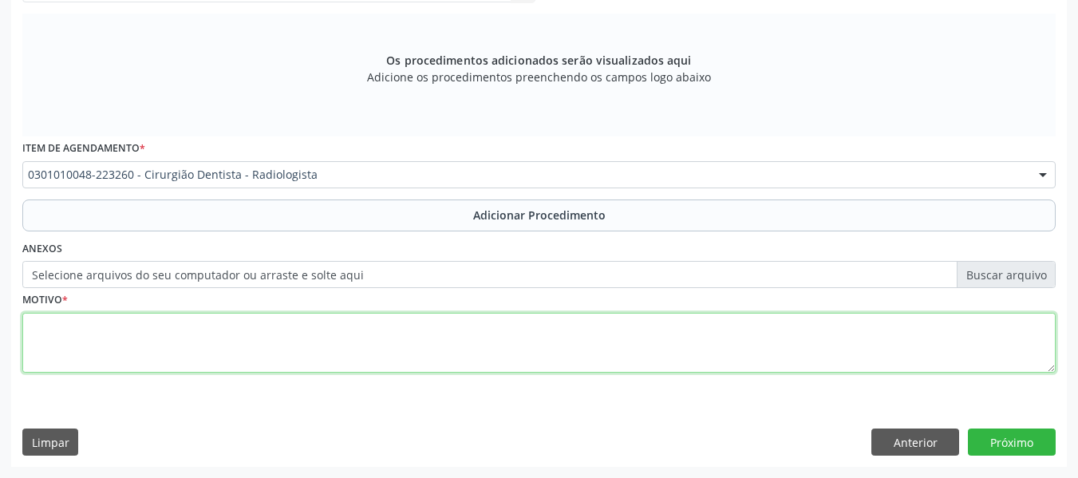
click at [84, 358] on textarea at bounding box center [538, 343] width 1033 height 61
click at [84, 358] on textarea "RX 44/45" at bounding box center [538, 343] width 1033 height 61
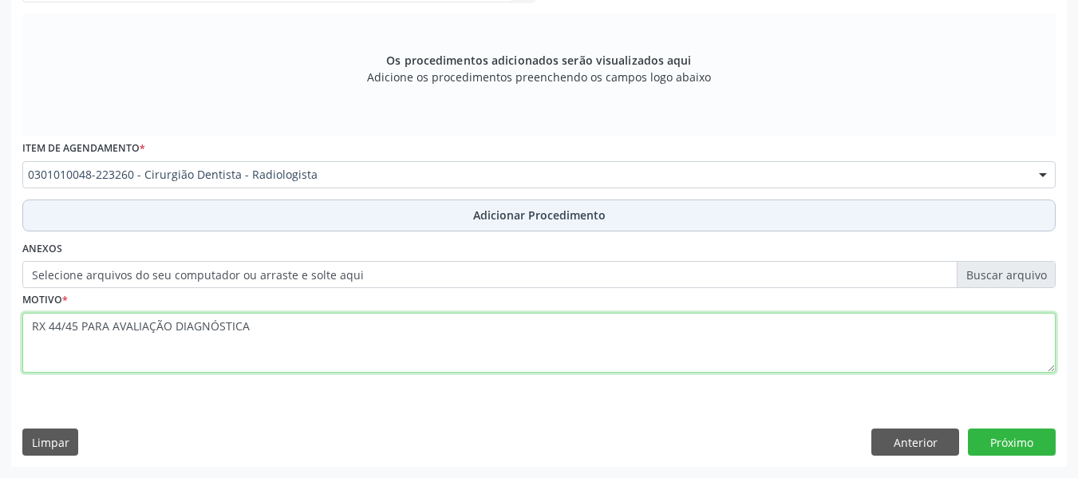
type textarea "RX 44/45 PARA AVALIAÇÃO DIAGNÓSTICA"
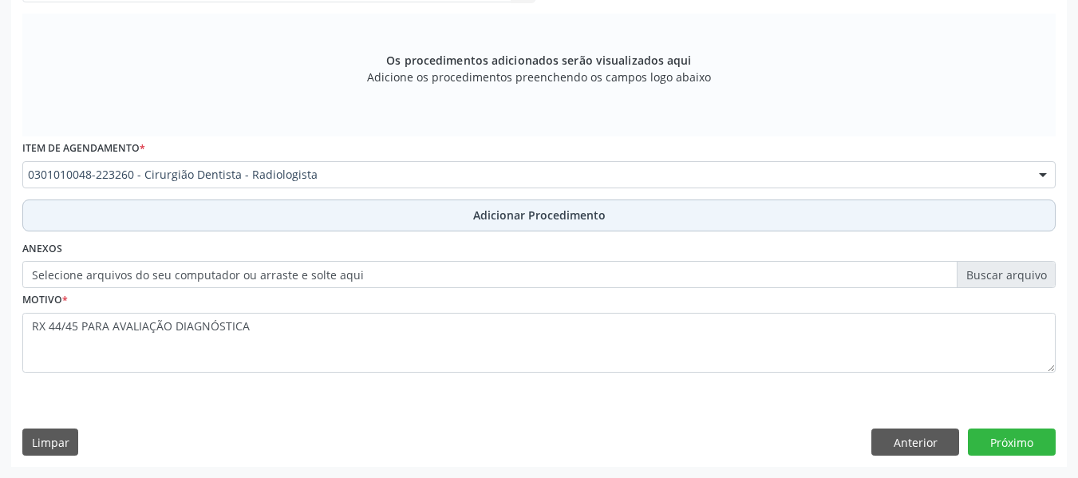
click at [557, 217] on span "Adicionar Procedimento" at bounding box center [539, 215] width 132 height 17
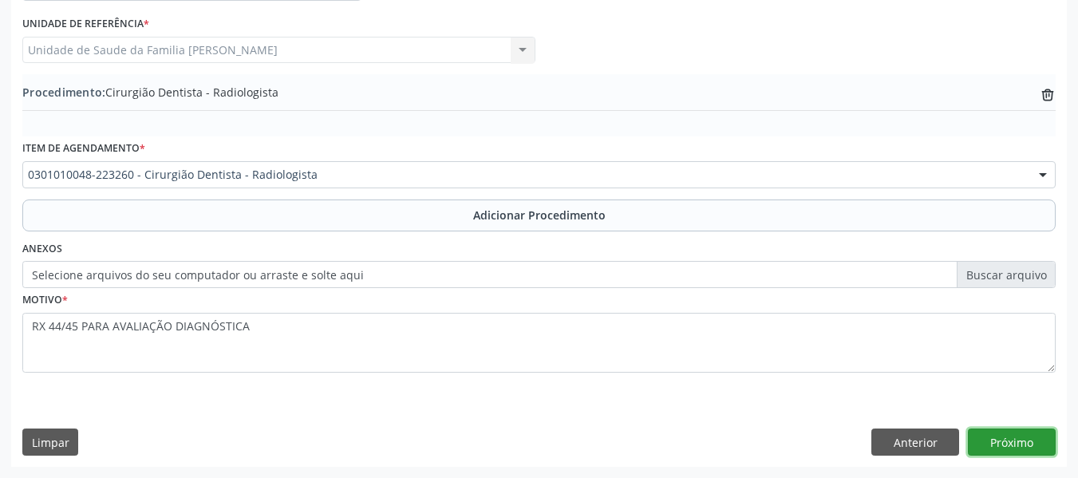
click at [1018, 436] on button "Próximo" at bounding box center [1012, 441] width 88 height 27
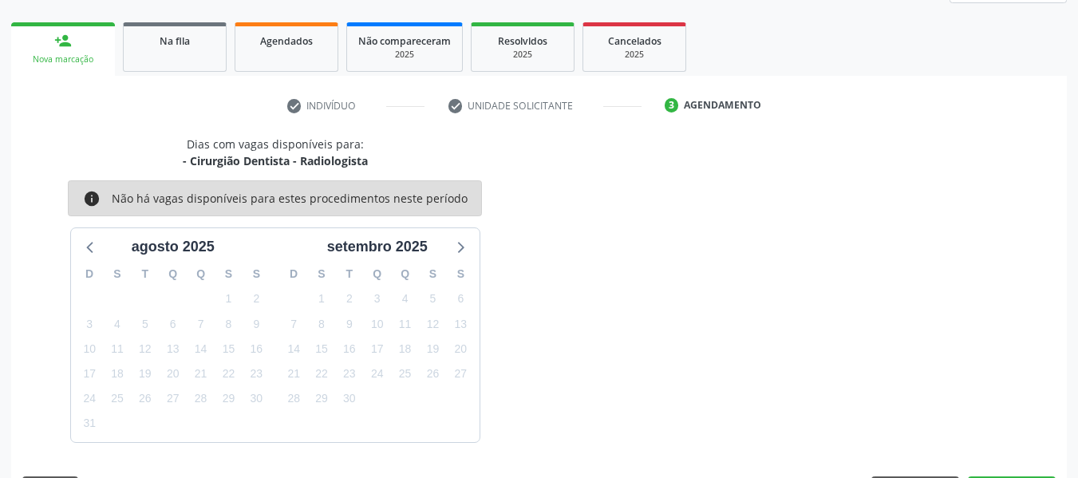
scroll to position [286, 0]
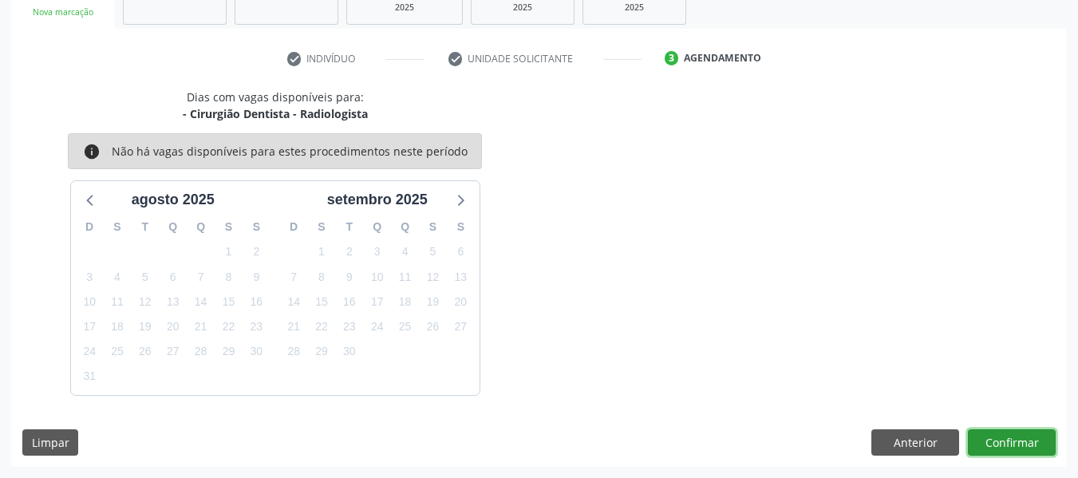
click at [1018, 436] on button "Confirmar" at bounding box center [1012, 442] width 88 height 27
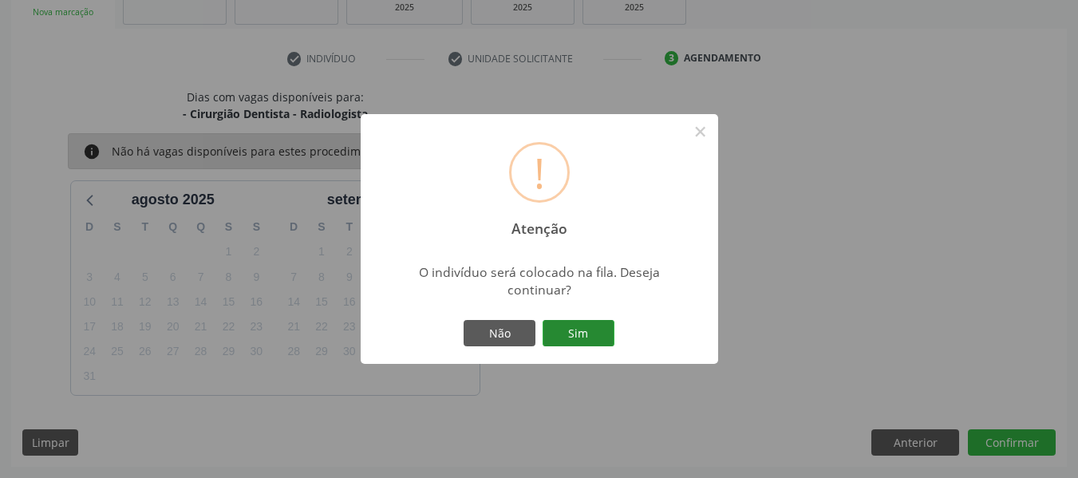
click at [582, 334] on button "Sim" at bounding box center [578, 333] width 72 height 27
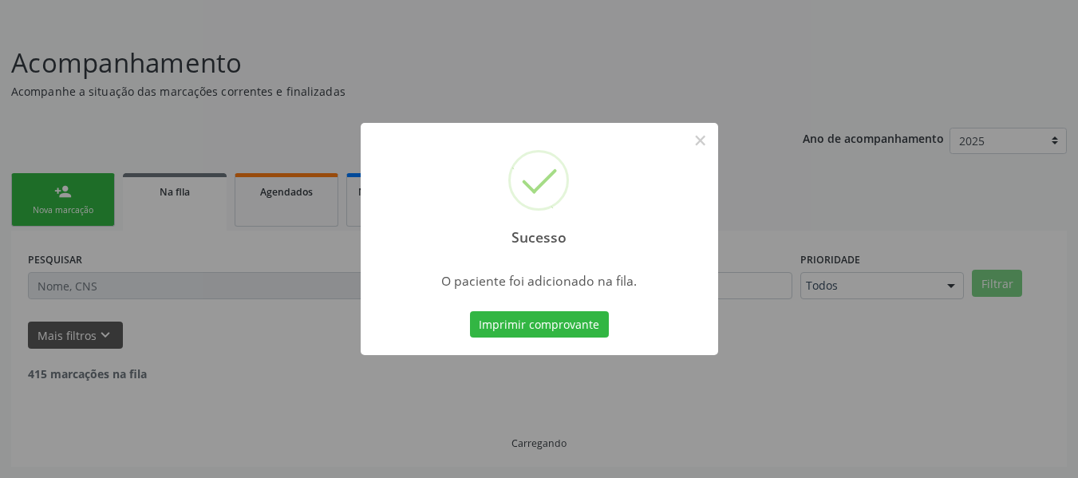
scroll to position [71, 0]
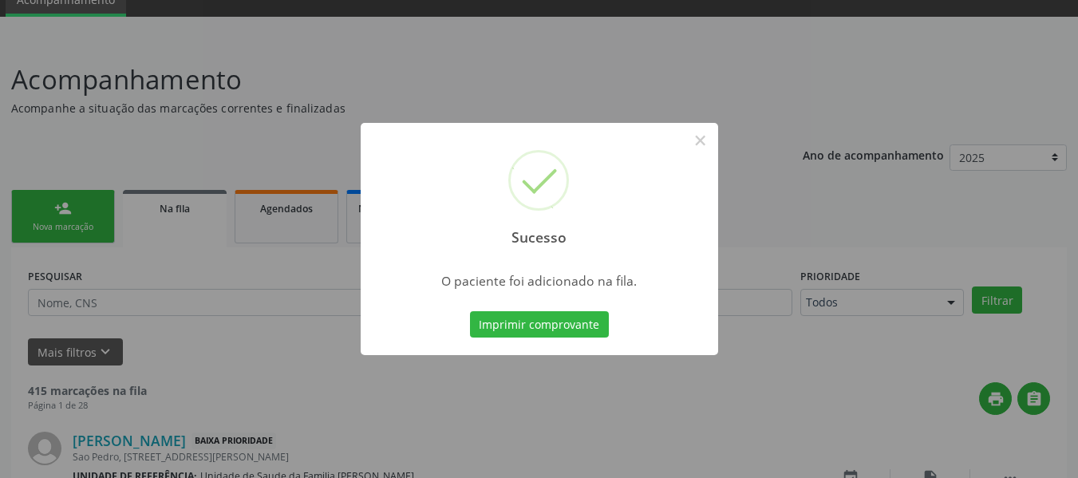
click at [41, 220] on div "Sucesso × O paciente foi adicionado na fila. Imprimir comprovante Cancel" at bounding box center [539, 239] width 1078 height 478
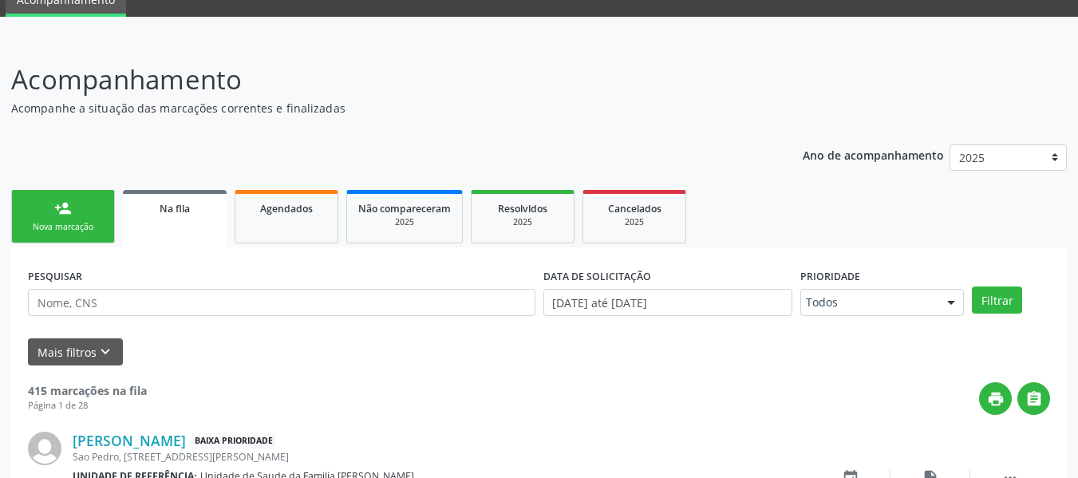
click at [62, 196] on link "person_add Nova marcação" at bounding box center [63, 216] width 104 height 53
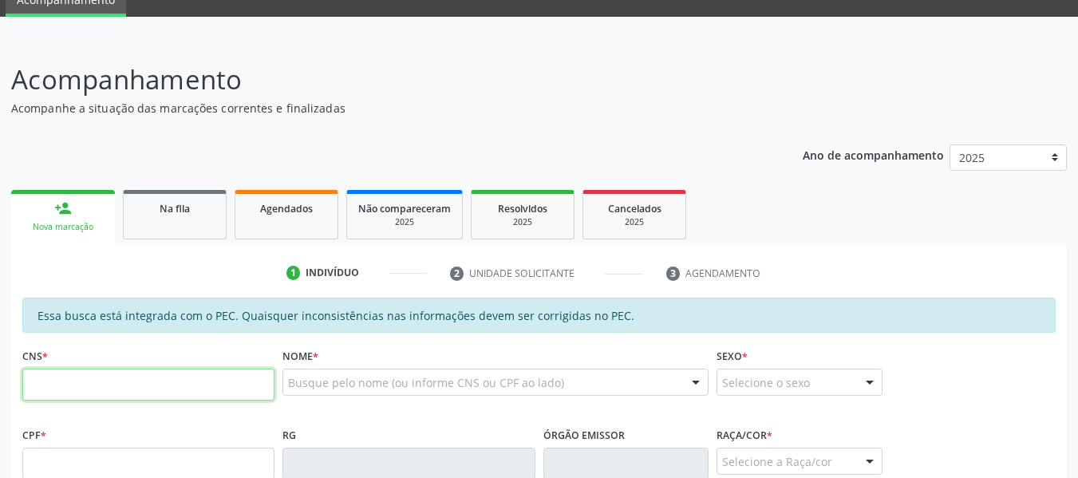
click at [80, 388] on input "text" at bounding box center [148, 385] width 252 height 32
type input "1"
type input "705 4094 8183 7698"
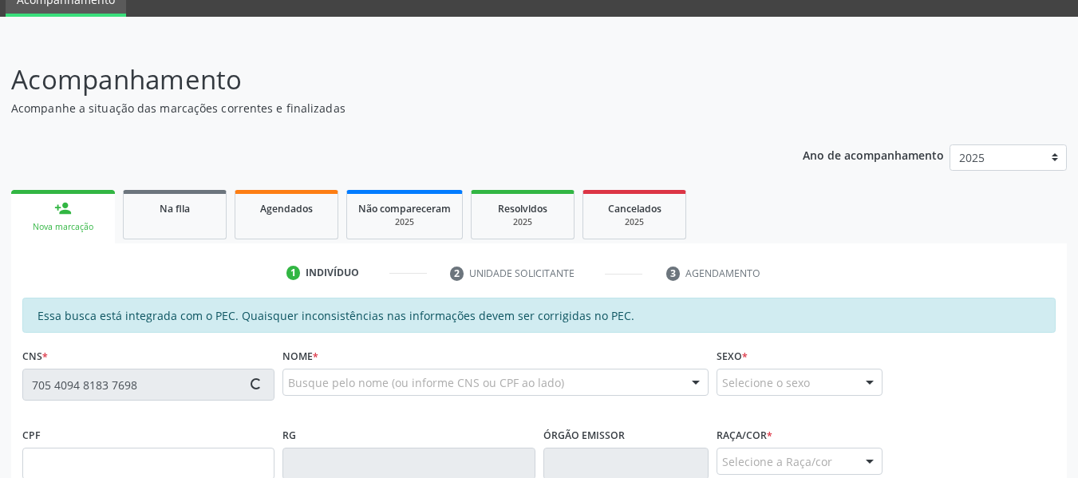
type input "141.034.384-79"
type input "0[DATE]"
type input "[PERSON_NAME]"
type input "[PHONE_NUMBER]"
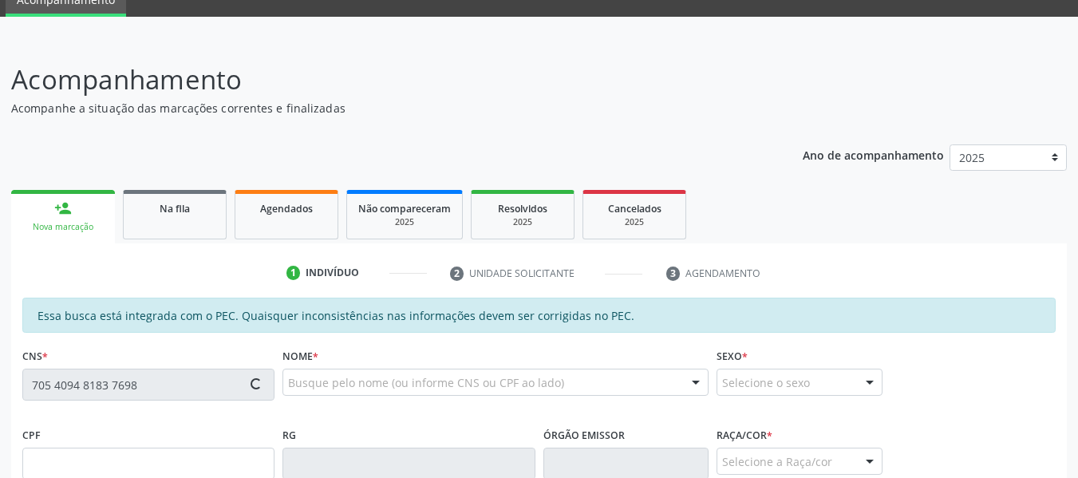
type input "66"
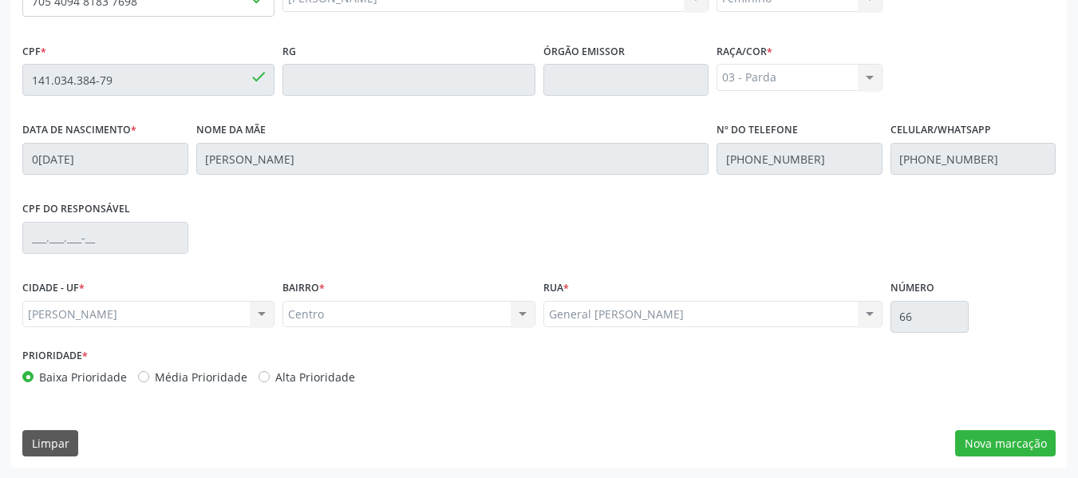
scroll to position [455, 0]
click at [1020, 446] on button "Nova marcação" at bounding box center [1005, 442] width 101 height 27
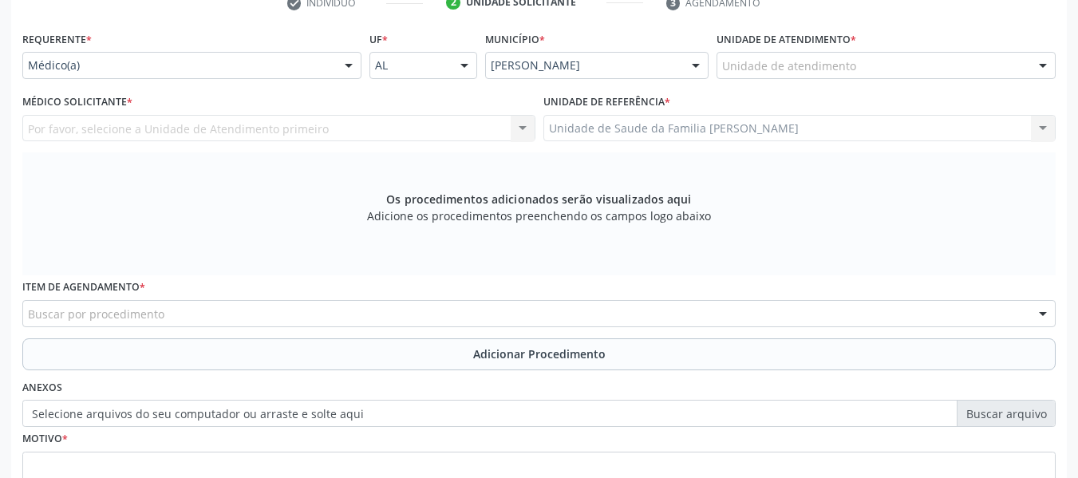
scroll to position [328, 0]
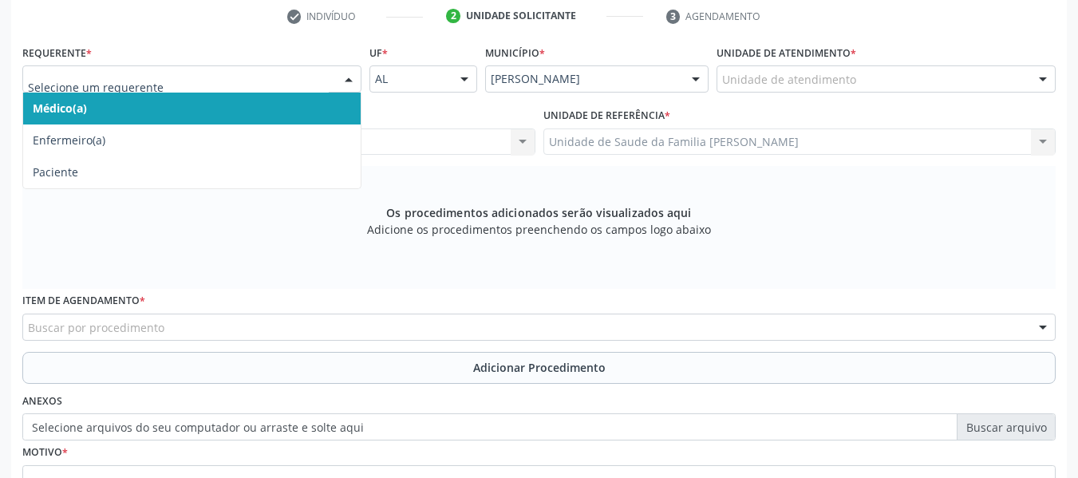
click at [348, 78] on div at bounding box center [349, 79] width 24 height 27
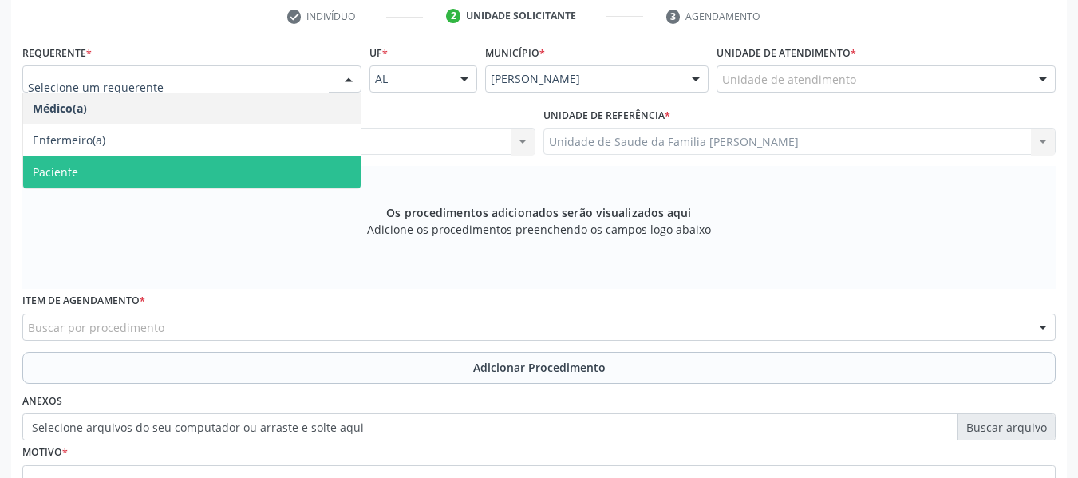
click at [69, 168] on span "Paciente" at bounding box center [55, 171] width 45 height 15
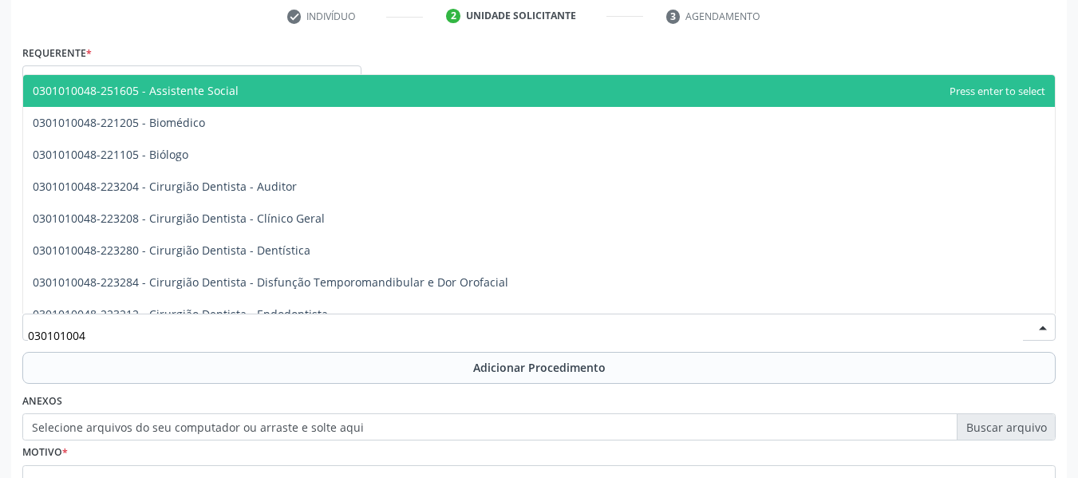
type input "0301010048"
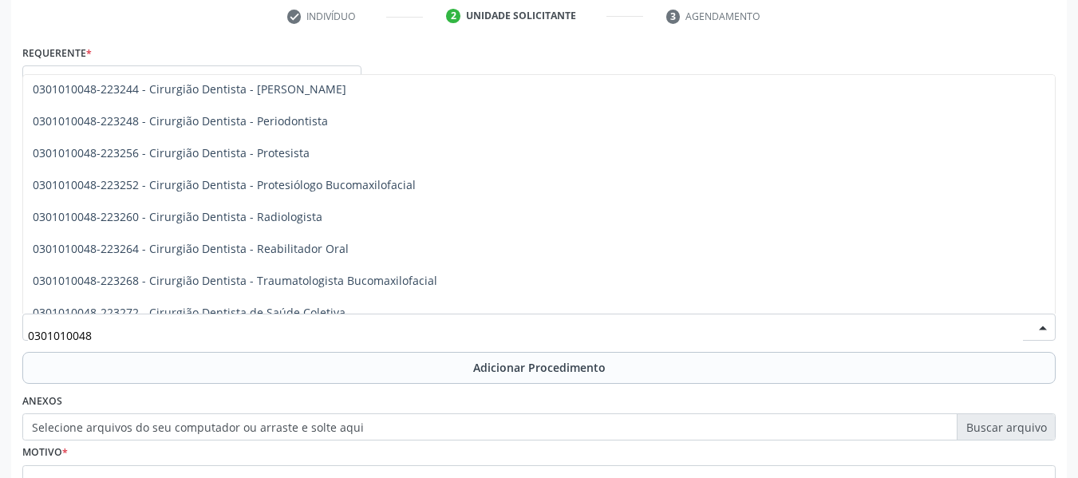
scroll to position [553, 0]
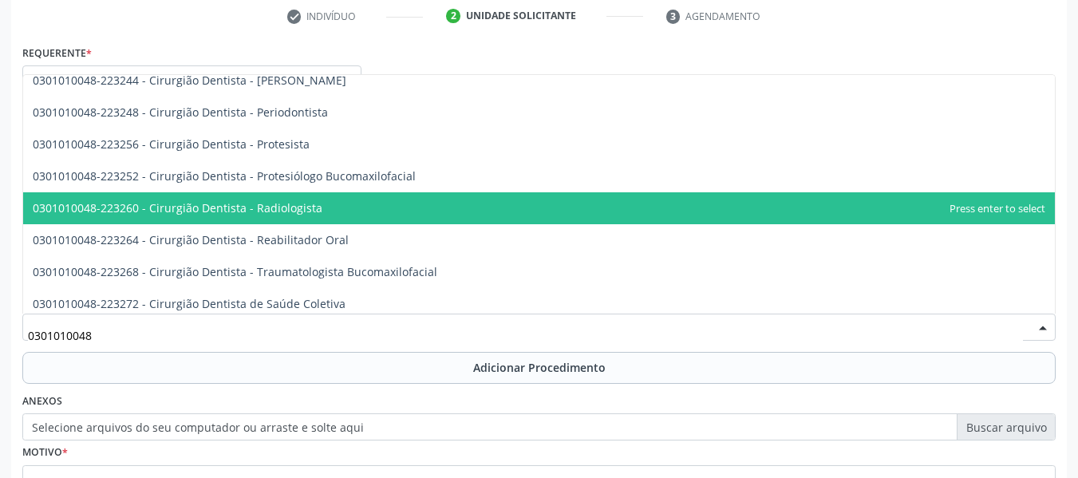
click at [293, 203] on span "0301010048-223260 - Cirurgião Dentista - Radiologista" at bounding box center [178, 207] width 290 height 15
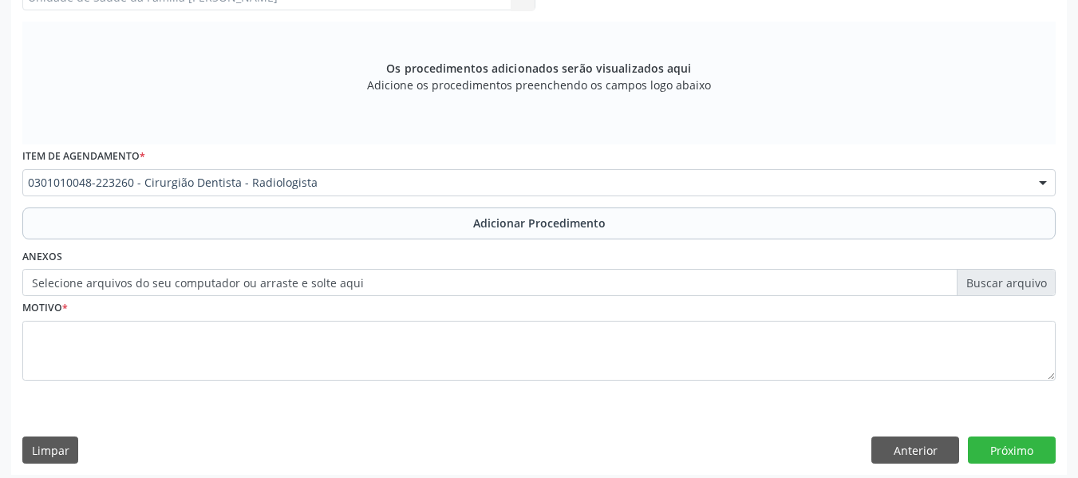
scroll to position [480, 0]
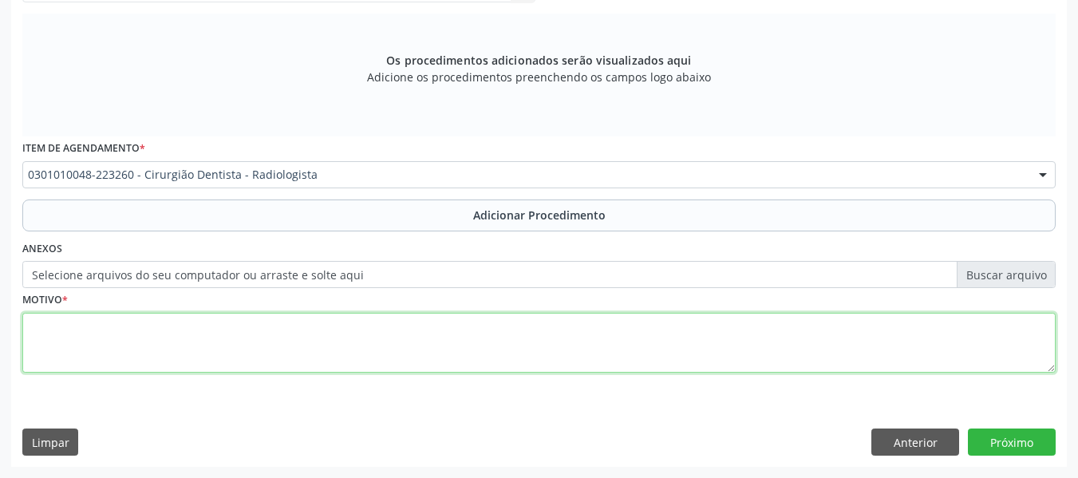
click at [77, 352] on textarea at bounding box center [538, 343] width 1033 height 61
type textarea "CEO/ RX DO DENTE 46"
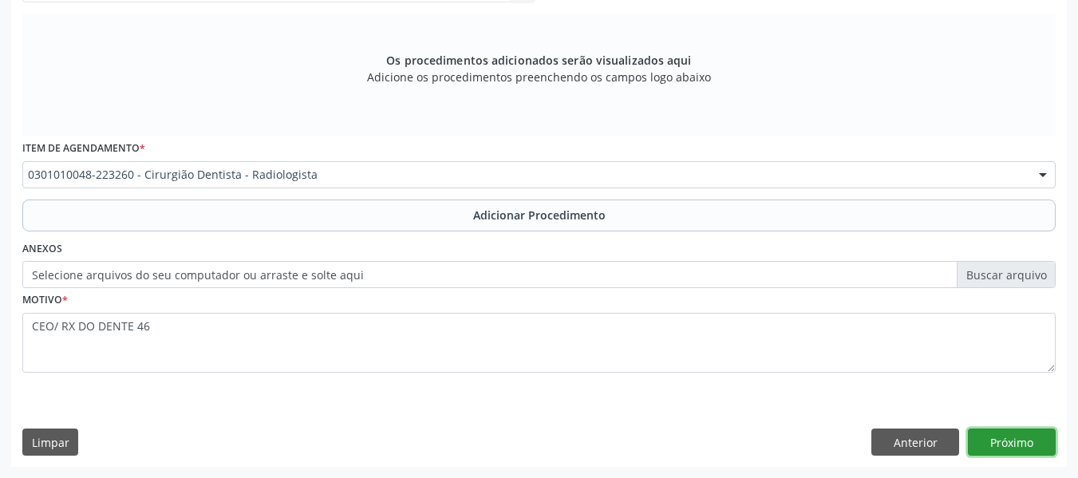
click at [1010, 439] on button "Próximo" at bounding box center [1012, 441] width 88 height 27
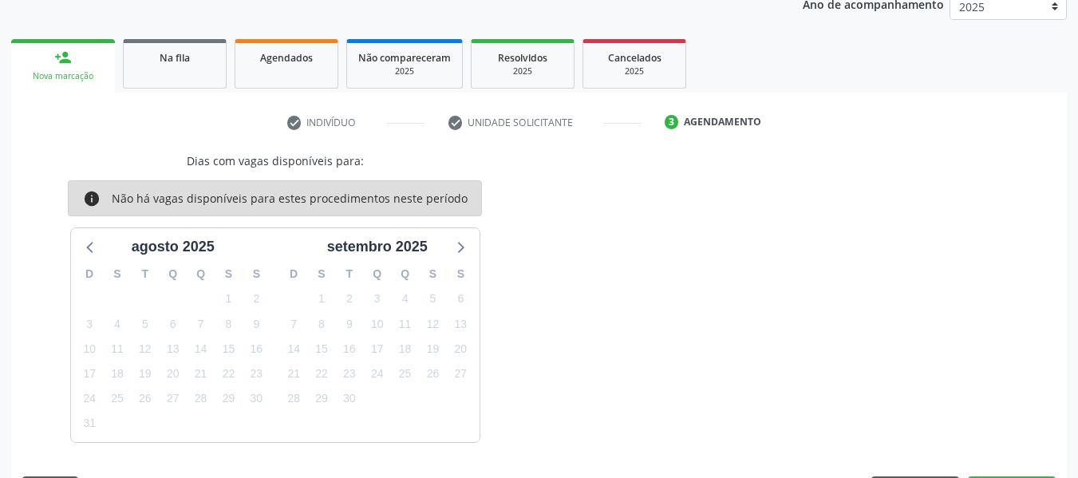
scroll to position [269, 0]
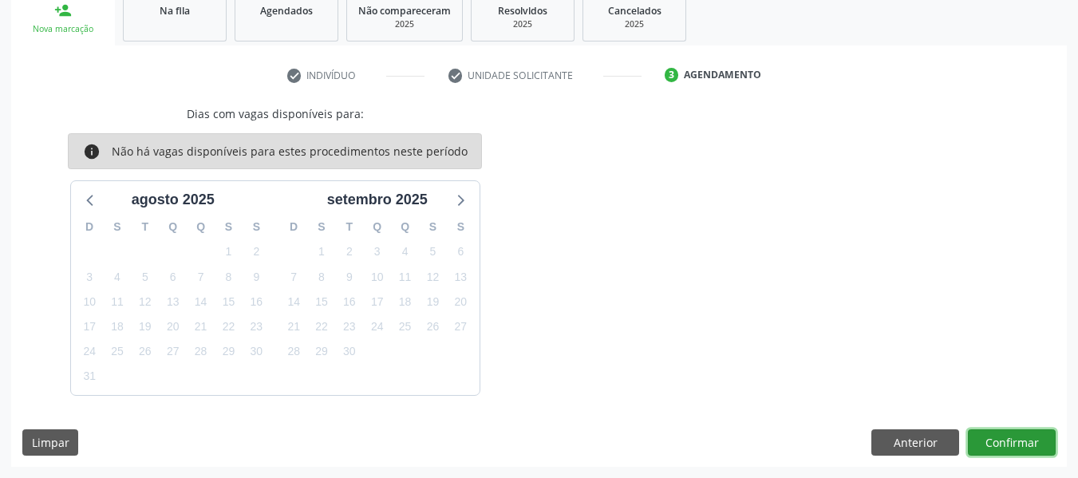
click at [1010, 439] on button "Confirmar" at bounding box center [1012, 442] width 88 height 27
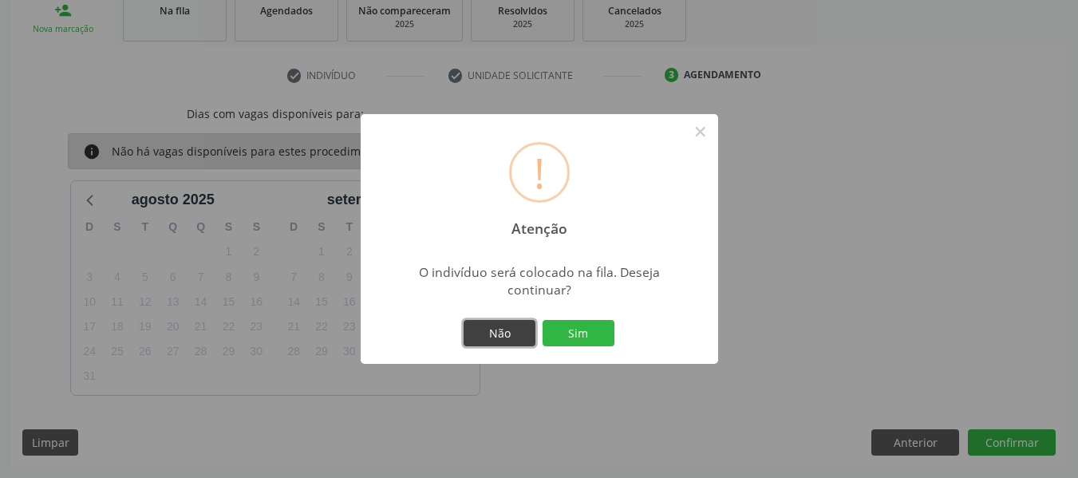
click at [504, 333] on button "Não" at bounding box center [499, 333] width 72 height 27
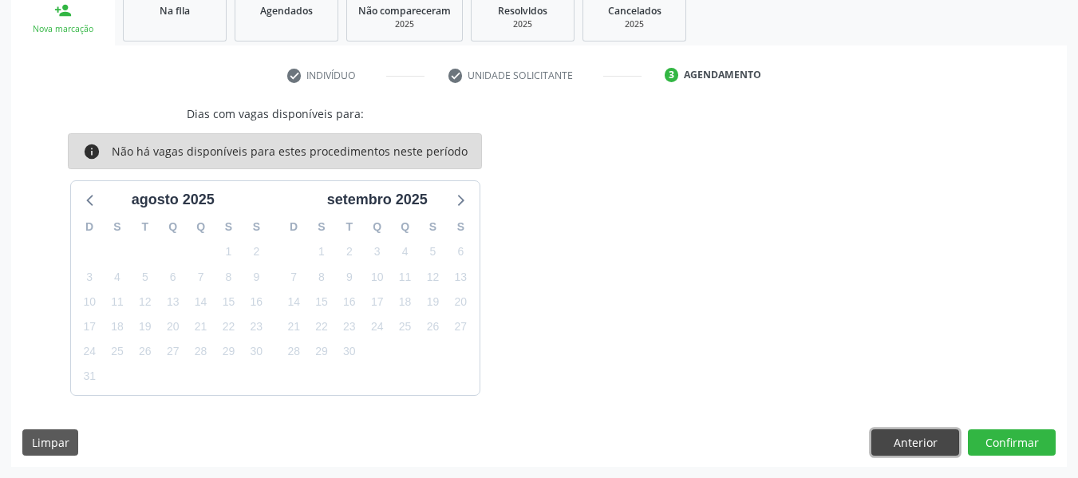
click at [928, 438] on button "Anterior" at bounding box center [915, 442] width 88 height 27
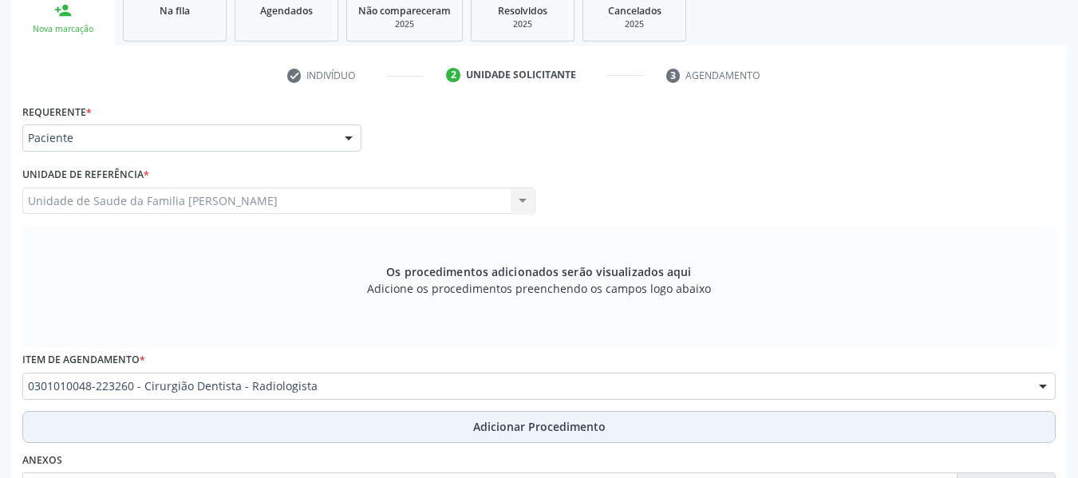
click at [543, 425] on span "Adicionar Procedimento" at bounding box center [539, 426] width 132 height 17
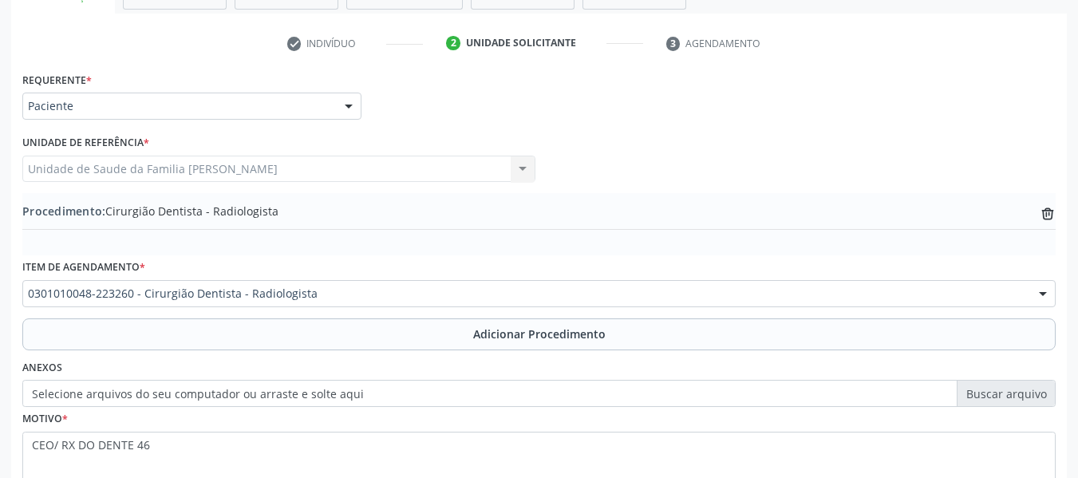
scroll to position [420, 0]
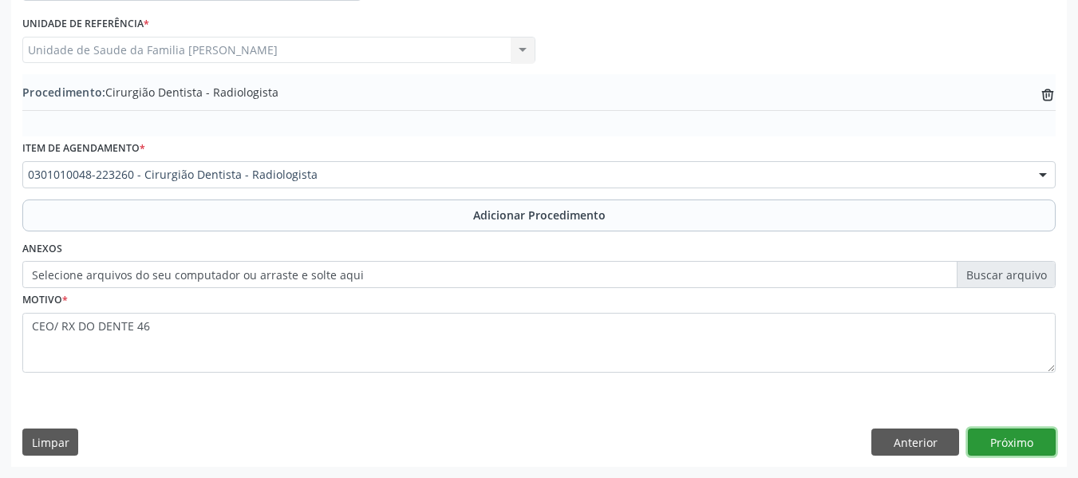
click at [1003, 441] on button "Próximo" at bounding box center [1012, 441] width 88 height 27
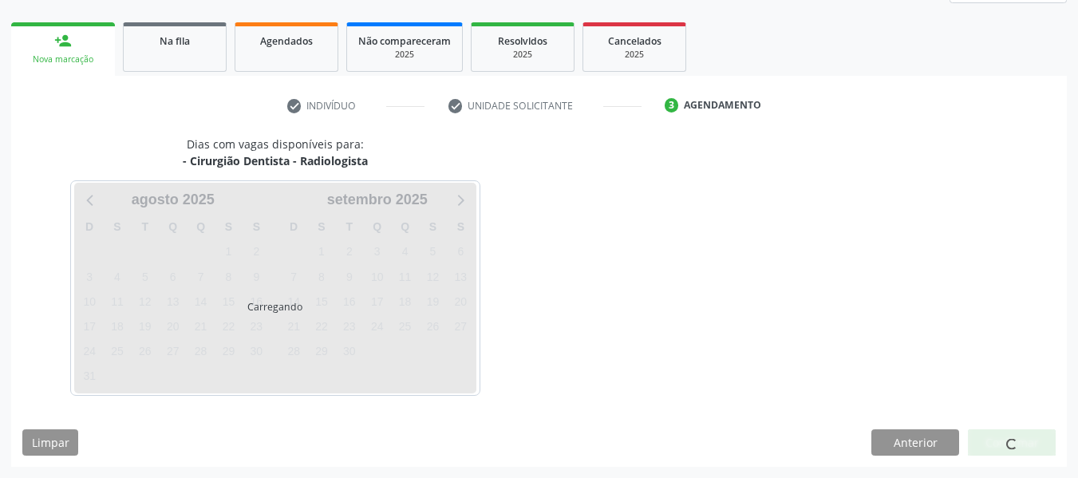
scroll to position [286, 0]
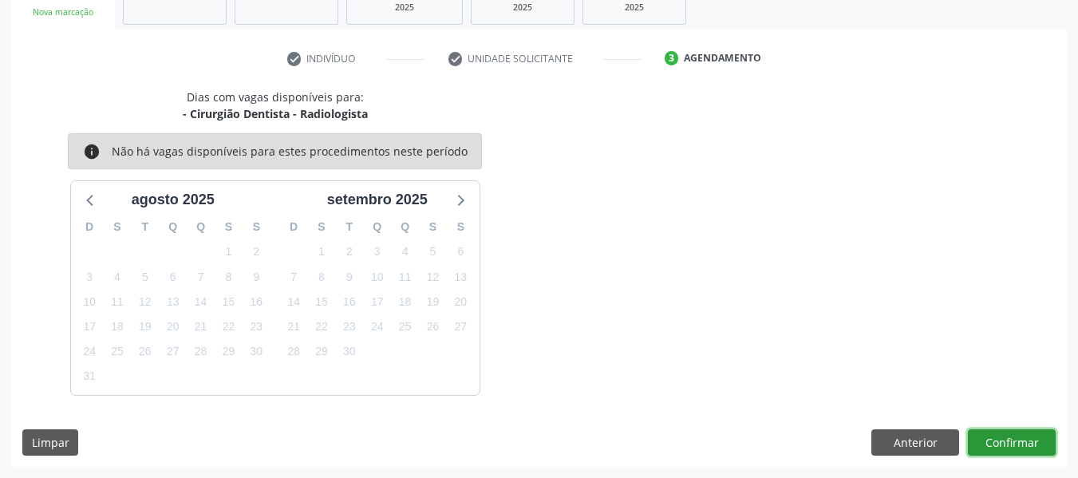
click at [1027, 437] on button "Confirmar" at bounding box center [1012, 442] width 88 height 27
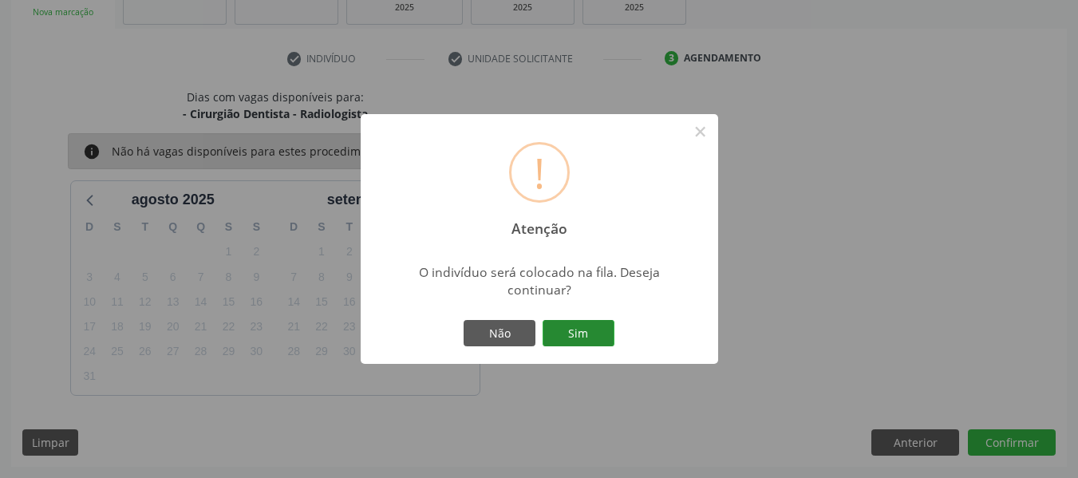
click at [574, 329] on button "Sim" at bounding box center [578, 333] width 72 height 27
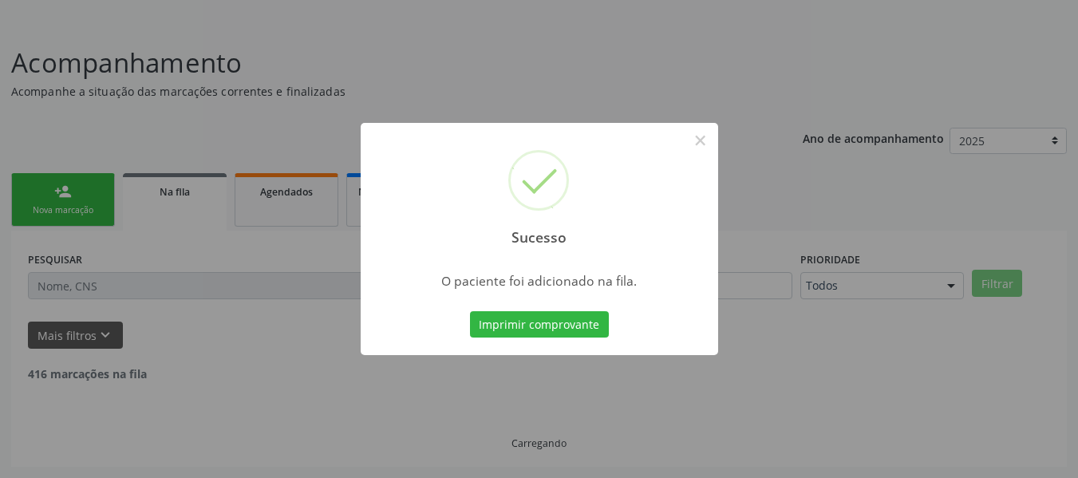
scroll to position [71, 0]
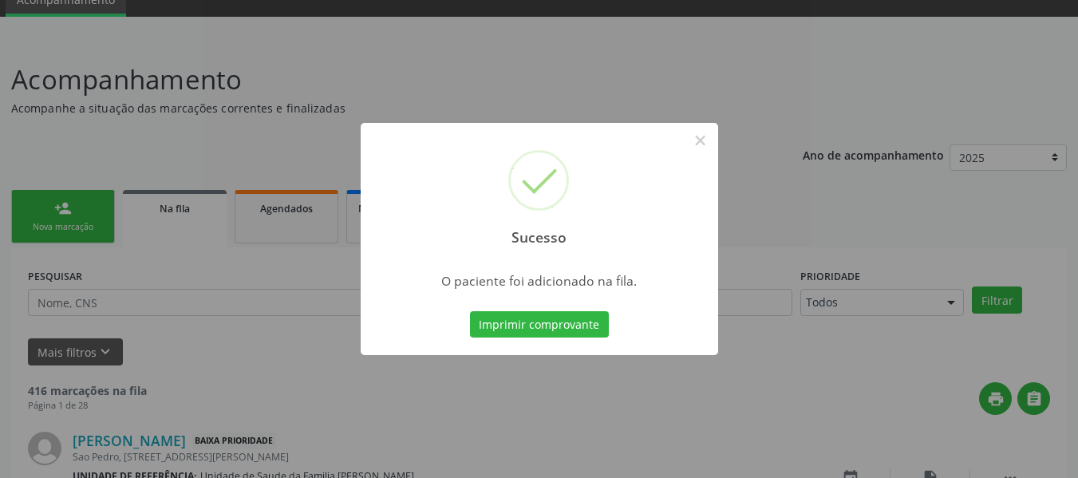
click at [45, 207] on div "Sucesso × O paciente foi adicionado na fila. Imprimir comprovante Cancel" at bounding box center [539, 239] width 1078 height 478
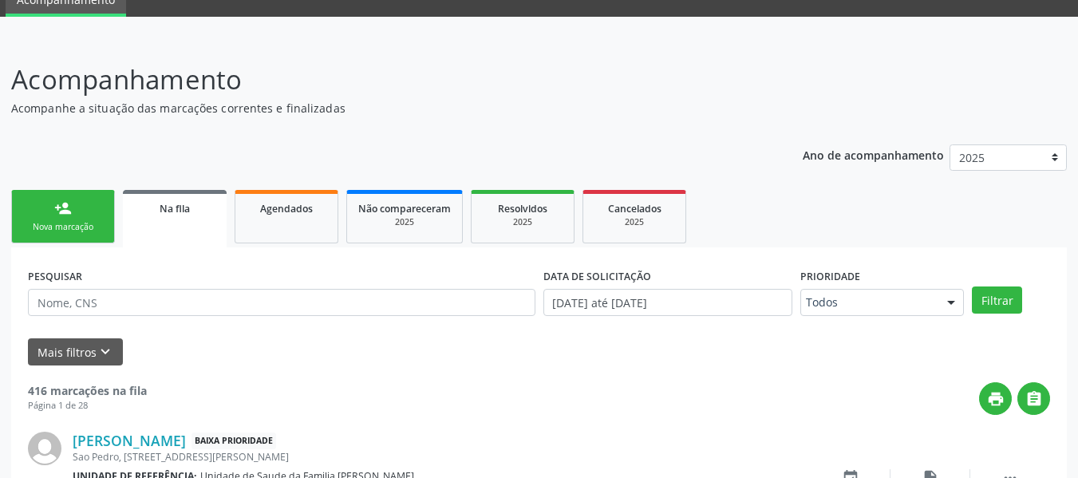
click at [45, 207] on link "person_add Nova marcação" at bounding box center [63, 216] width 104 height 53
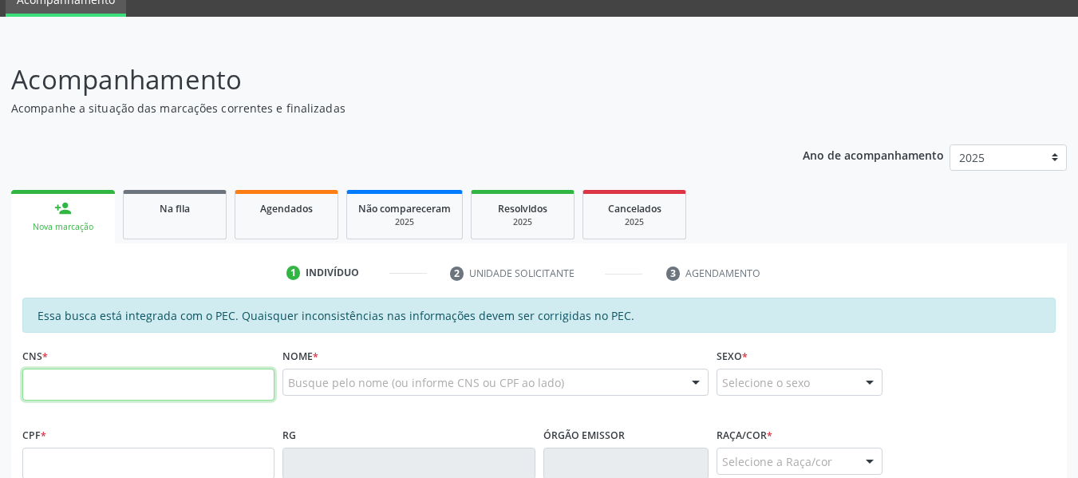
click at [65, 388] on input "text" at bounding box center [148, 385] width 252 height 32
type input "700 0026 7602 1804"
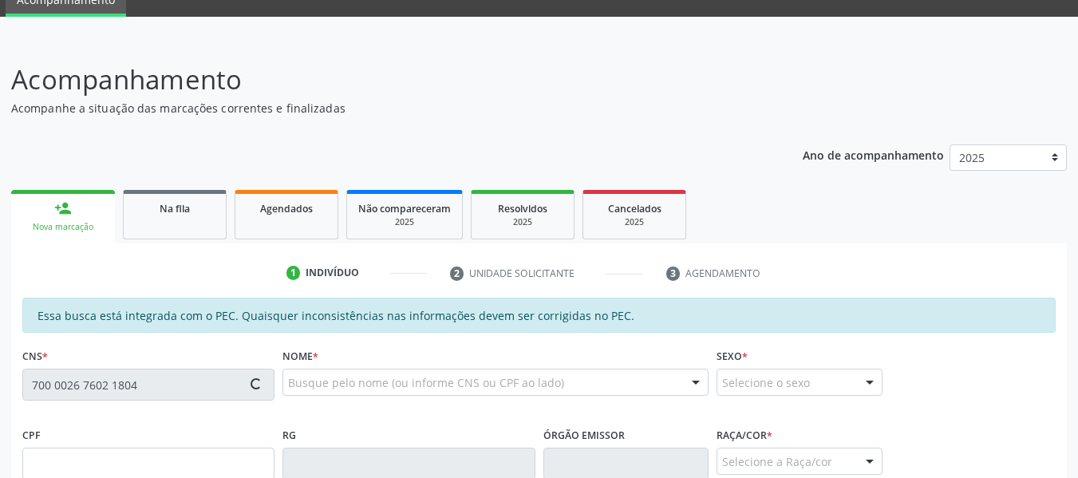
type input "034.964.384-95"
type input "[DATE]"
type input "[PERSON_NAME]"
type input "[PHONE_NUMBER]"
type input "75"
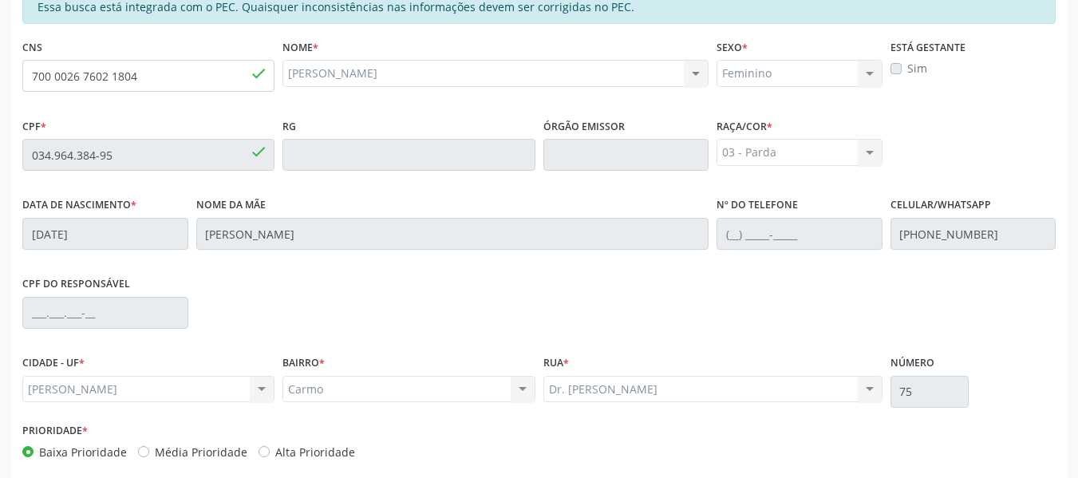
scroll to position [455, 0]
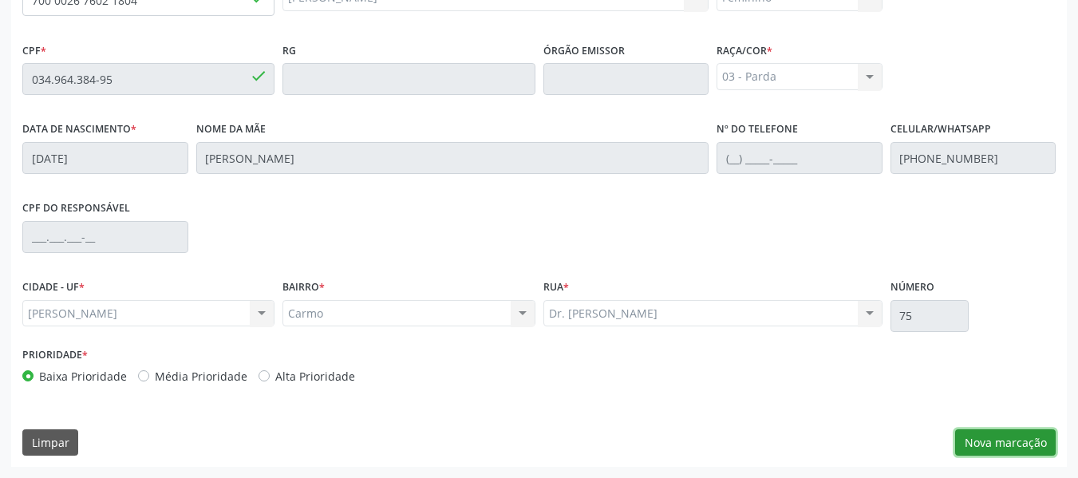
click at [992, 444] on button "Nova marcação" at bounding box center [1005, 442] width 101 height 27
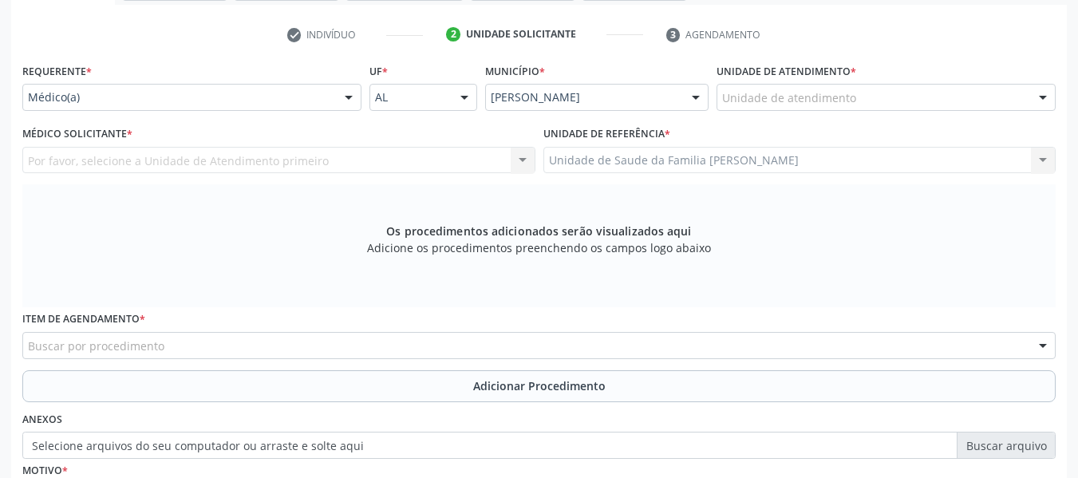
scroll to position [296, 0]
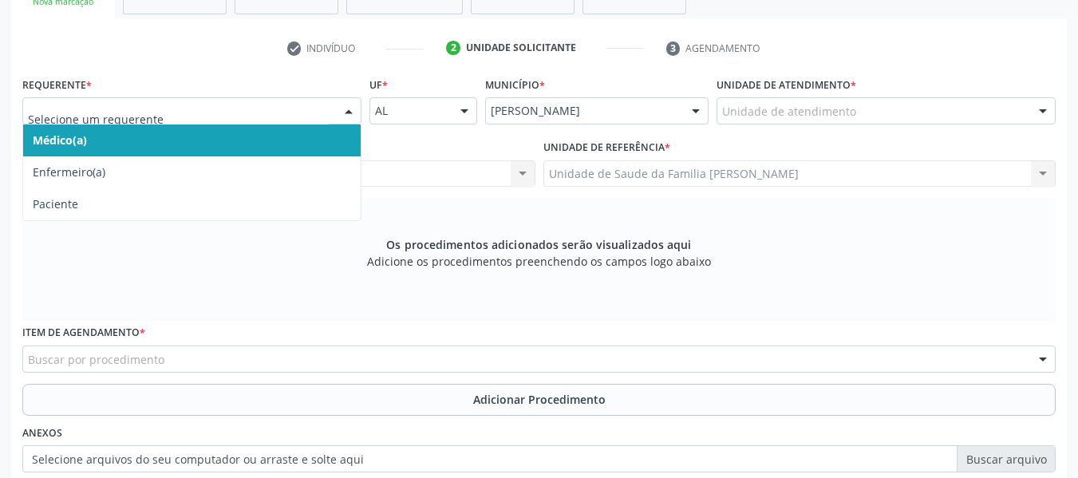
click at [345, 108] on div at bounding box center [349, 111] width 24 height 27
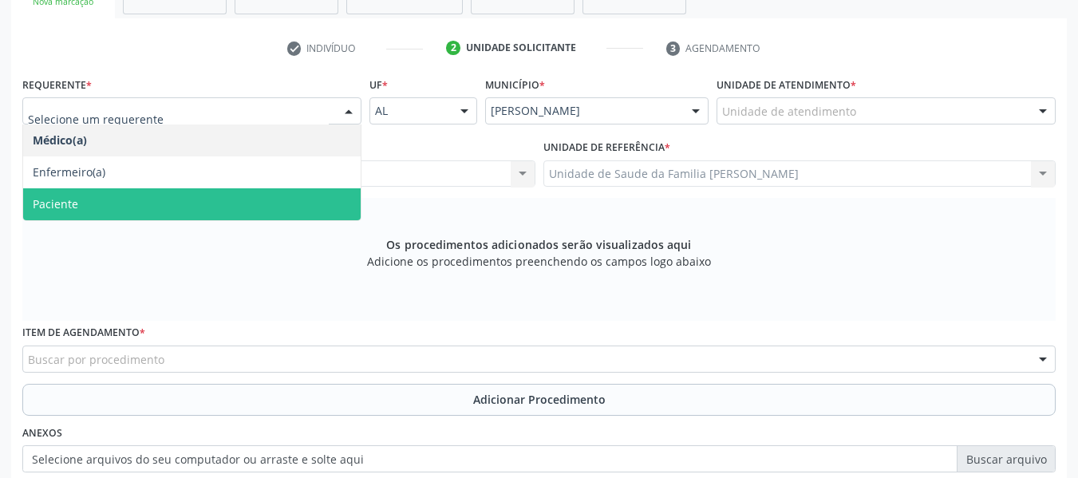
click at [89, 205] on span "Paciente" at bounding box center [191, 204] width 337 height 32
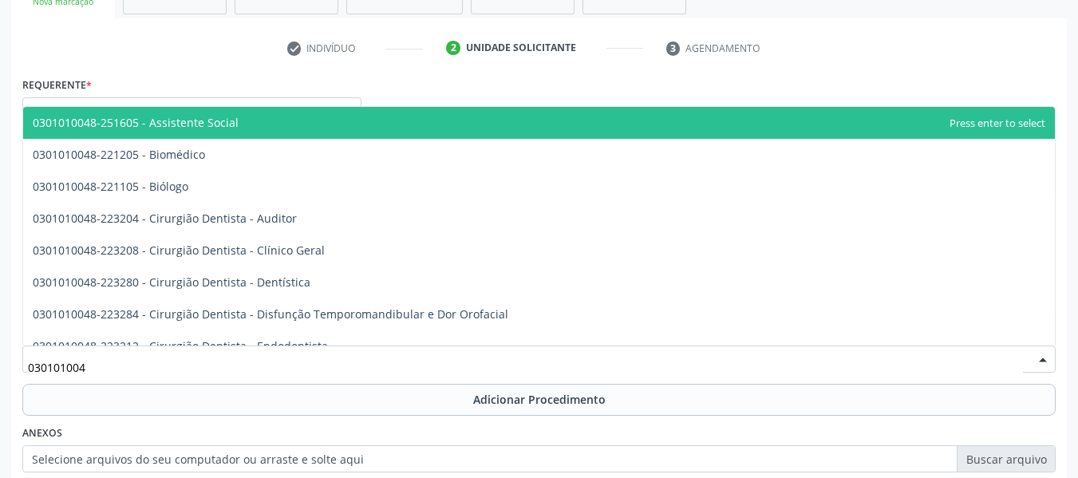
type input "0301010048"
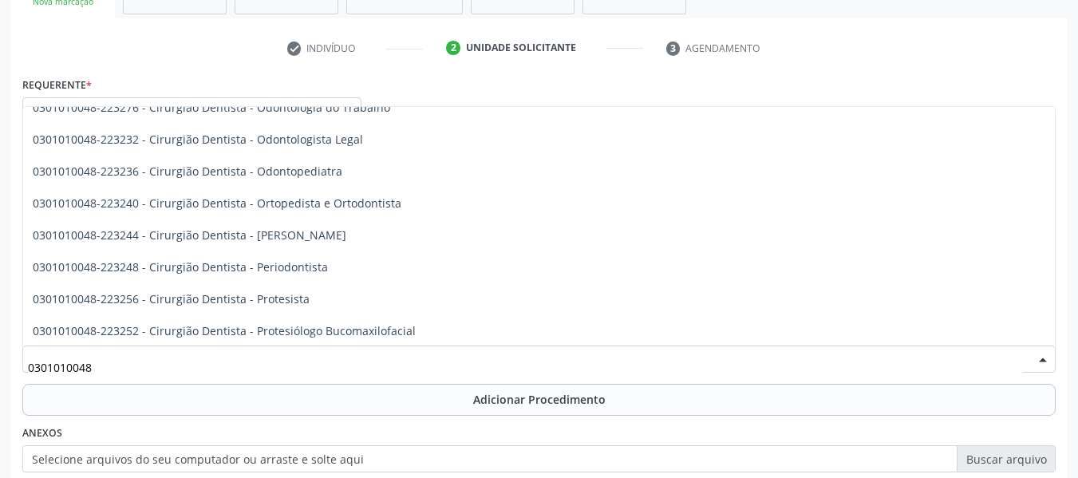
scroll to position [436, 0]
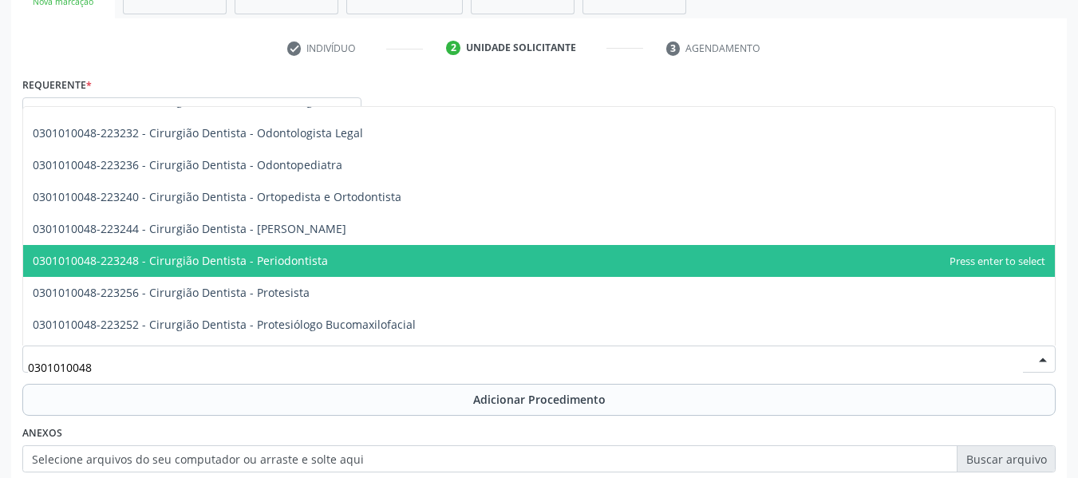
click at [308, 262] on span "0301010048-223248 - Cirurgião Dentista - Periodontista" at bounding box center [180, 260] width 295 height 15
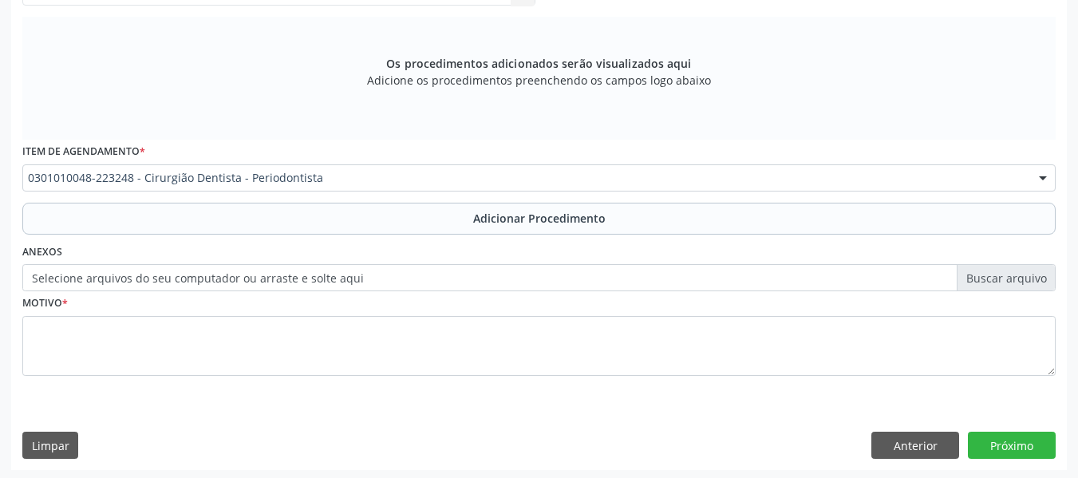
scroll to position [480, 0]
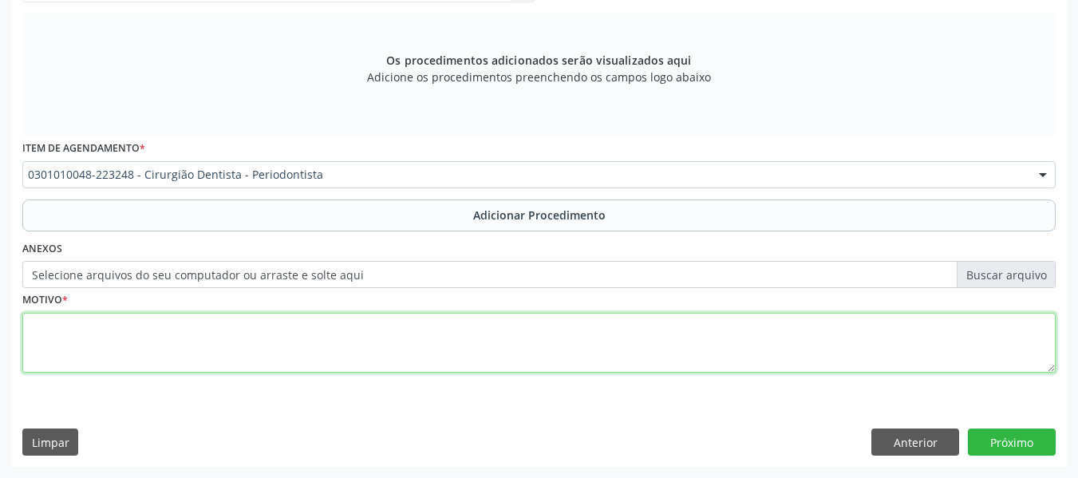
click at [103, 348] on textarea at bounding box center [538, 343] width 1033 height 61
type textarea "CEO/ Aumento de Coroa clínica para o dente 16."
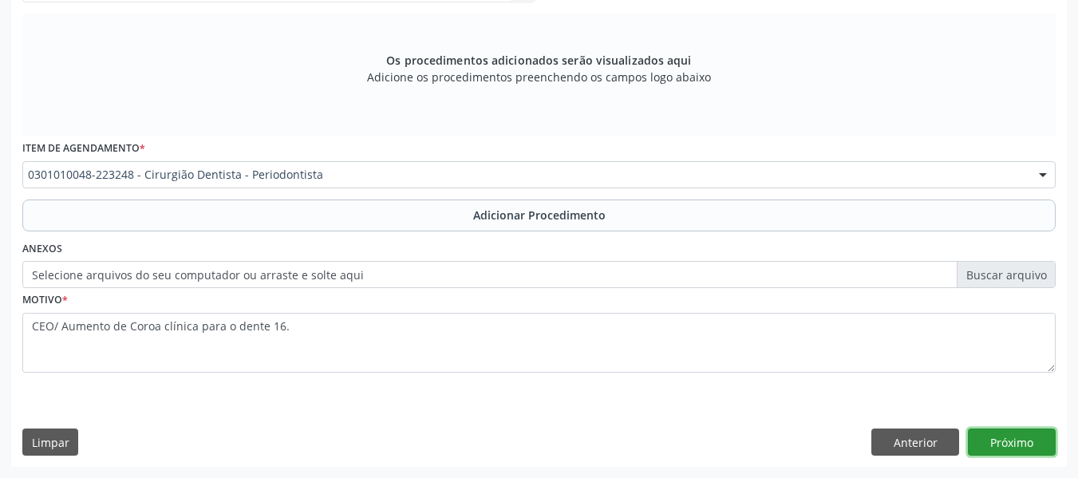
click at [1018, 440] on button "Próximo" at bounding box center [1012, 441] width 88 height 27
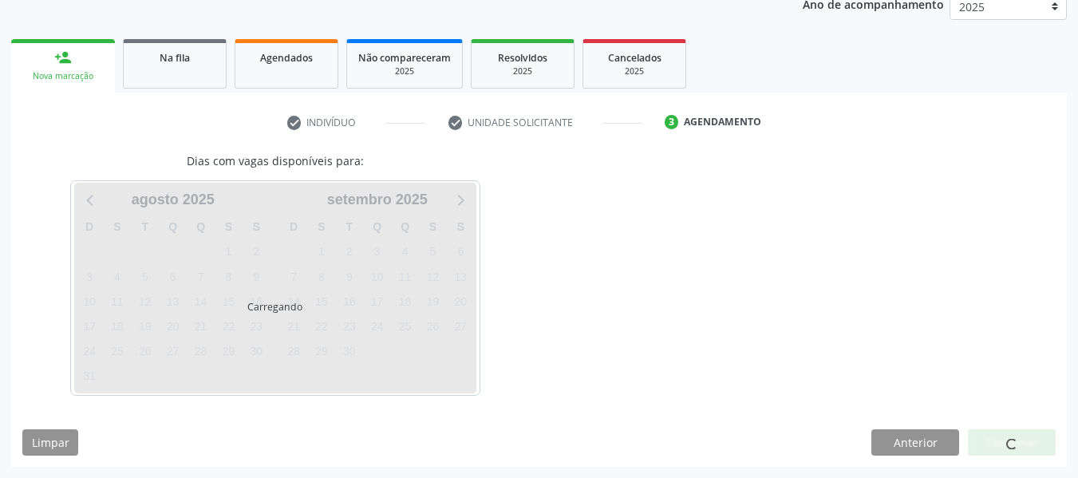
scroll to position [269, 0]
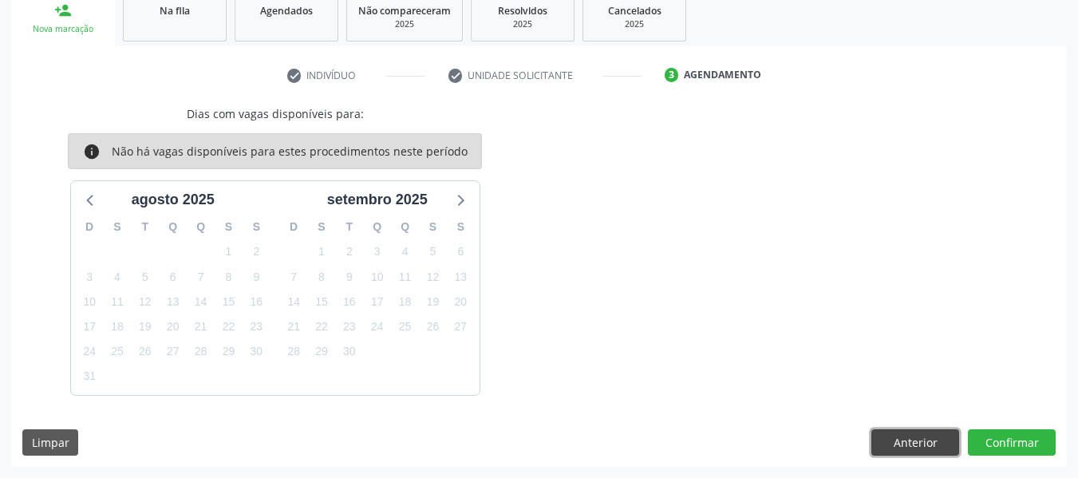
drag, startPoint x: 1018, startPoint y: 440, endPoint x: 913, endPoint y: 437, distance: 105.3
click at [913, 437] on button "Anterior" at bounding box center [915, 442] width 88 height 27
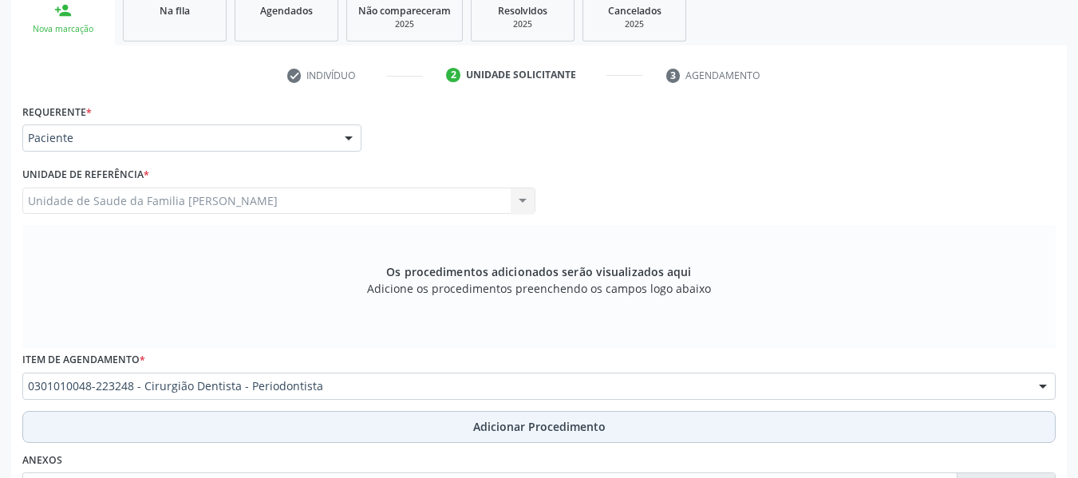
click at [546, 429] on span "Adicionar Procedimento" at bounding box center [539, 426] width 132 height 17
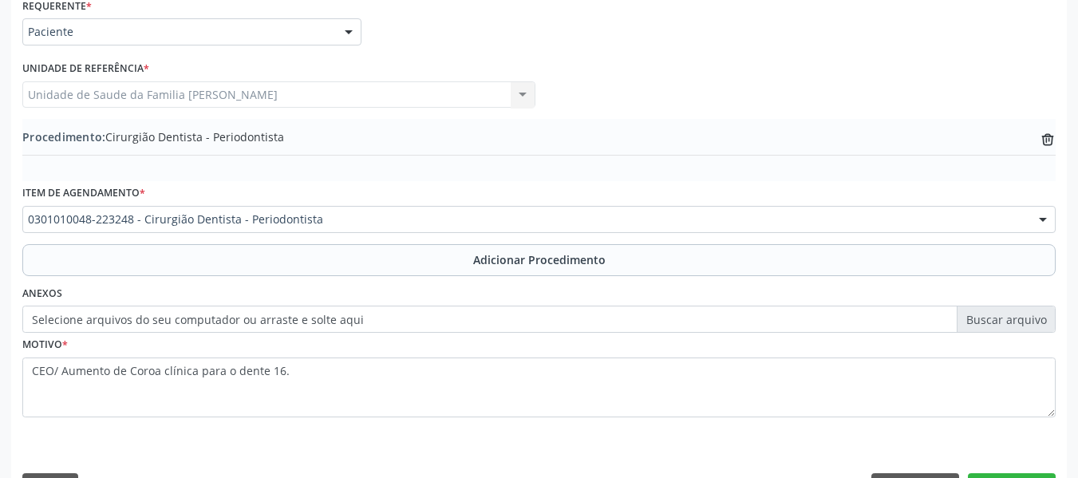
scroll to position [420, 0]
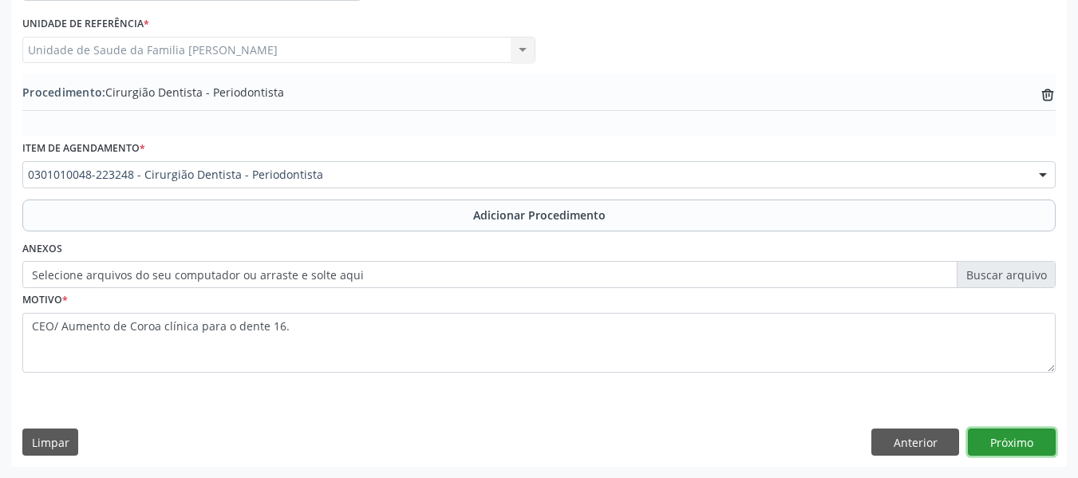
click at [1025, 440] on button "Próximo" at bounding box center [1012, 441] width 88 height 27
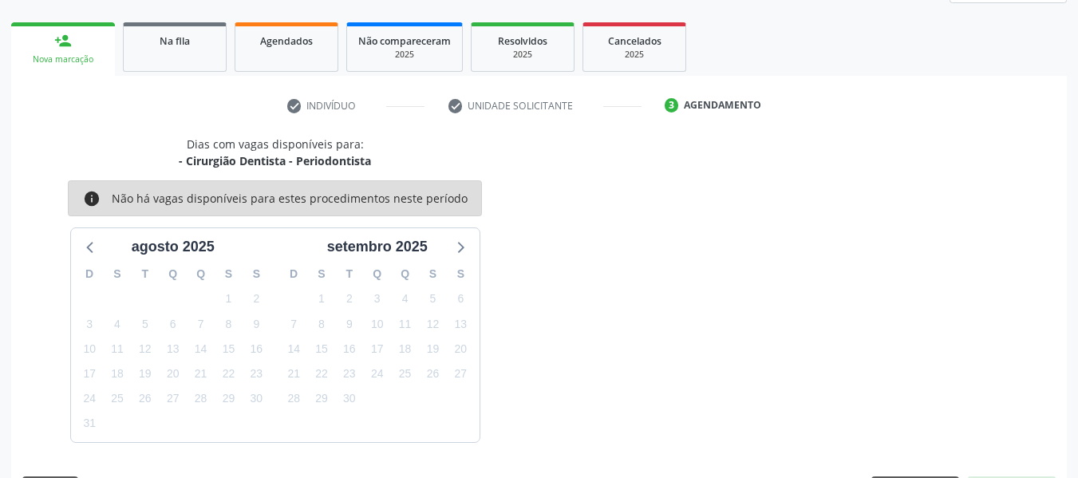
scroll to position [286, 0]
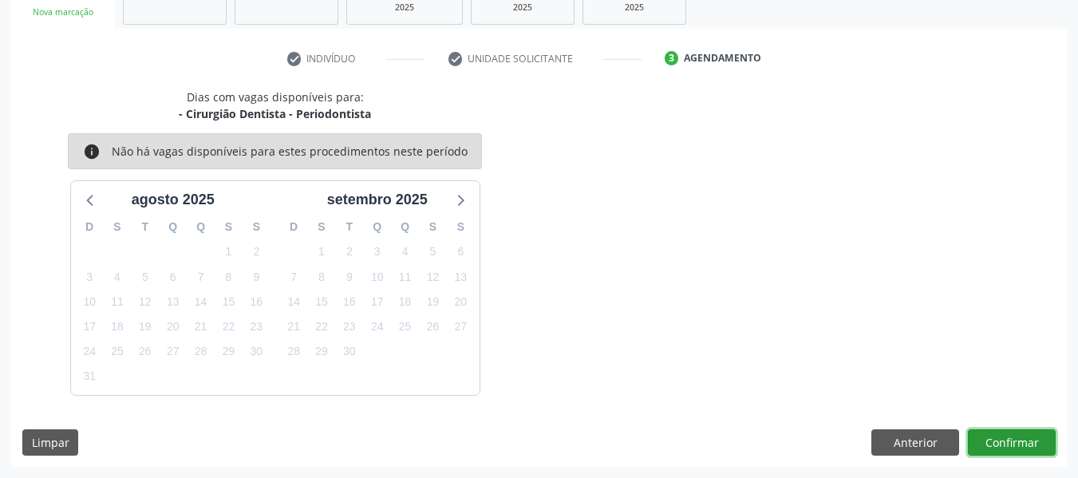
click at [1025, 440] on button "Confirmar" at bounding box center [1012, 442] width 88 height 27
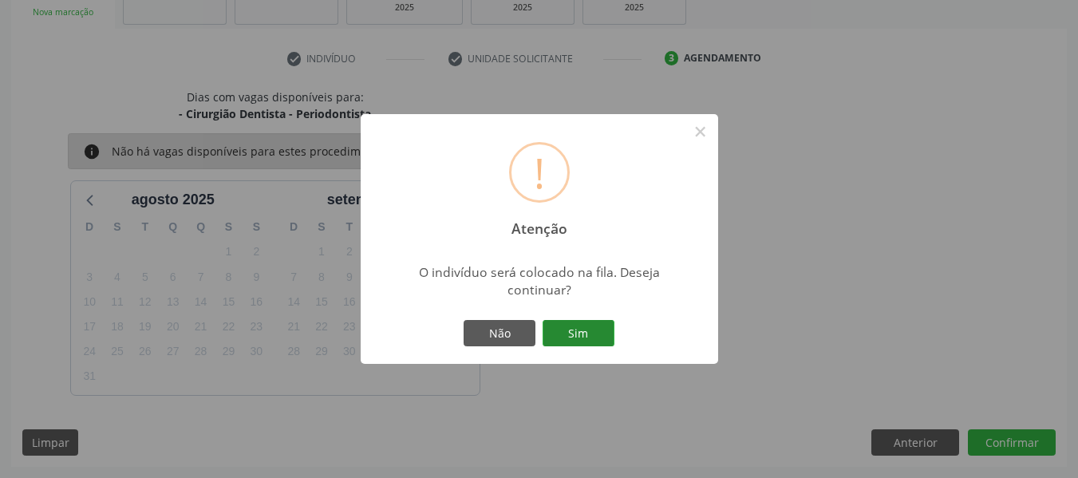
click at [580, 333] on button "Sim" at bounding box center [578, 333] width 72 height 27
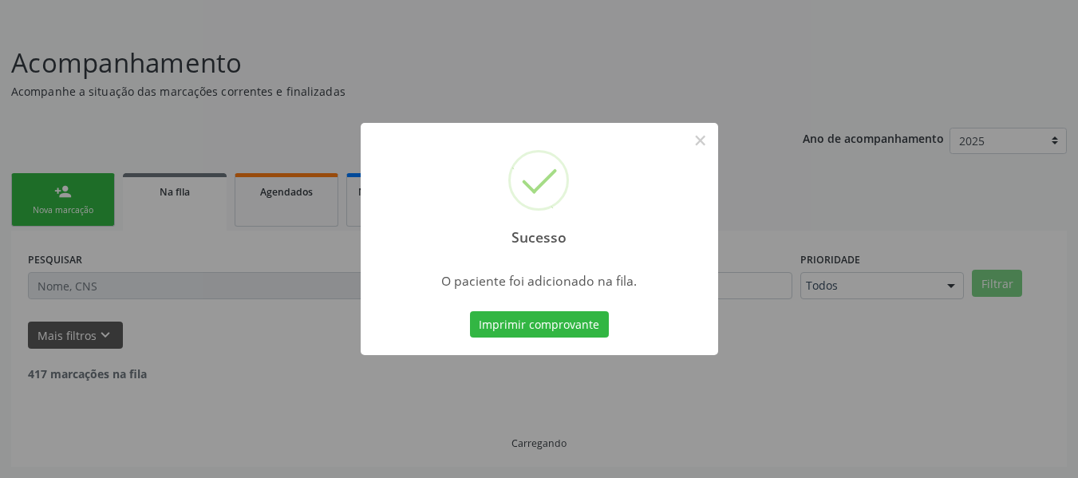
scroll to position [71, 0]
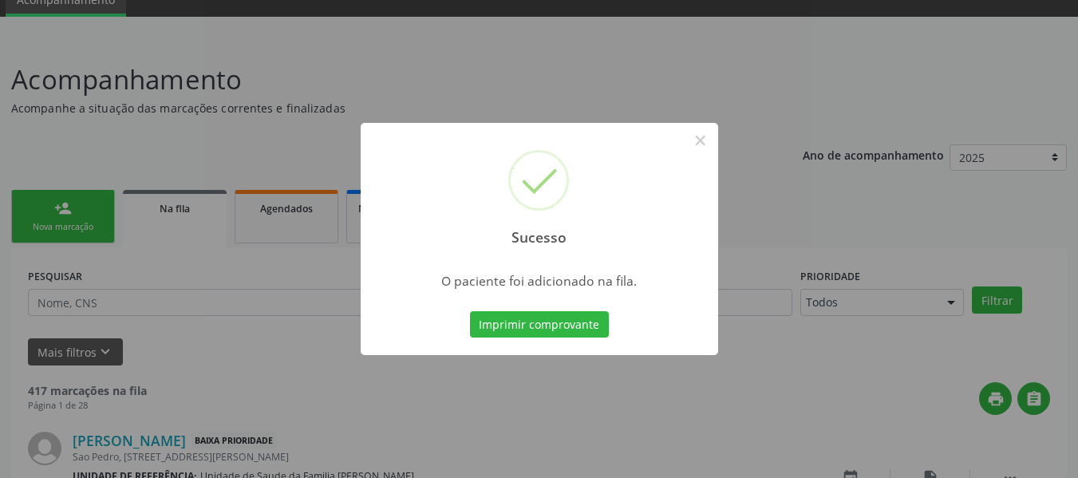
click at [41, 215] on div "Sucesso × O paciente foi adicionado na fila. Imprimir comprovante Cancel" at bounding box center [539, 239] width 1078 height 478
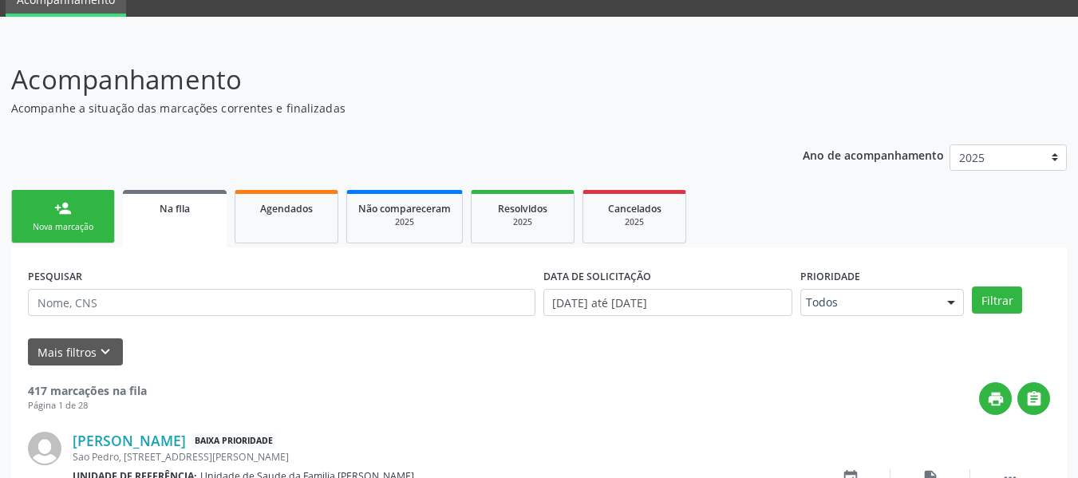
click at [54, 206] on div "person_add" at bounding box center [63, 208] width 18 height 18
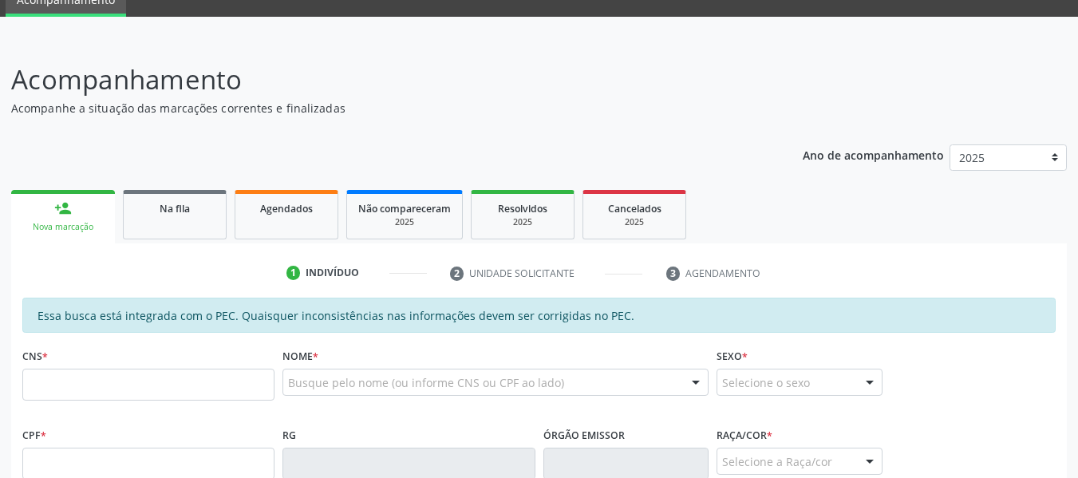
click at [54, 206] on div "person_add" at bounding box center [63, 208] width 18 height 18
click at [67, 387] on input "text" at bounding box center [148, 385] width 252 height 32
click at [67, 387] on input "704 6046 7414" at bounding box center [148, 385] width 252 height 32
type input "704 6046 1741 4721"
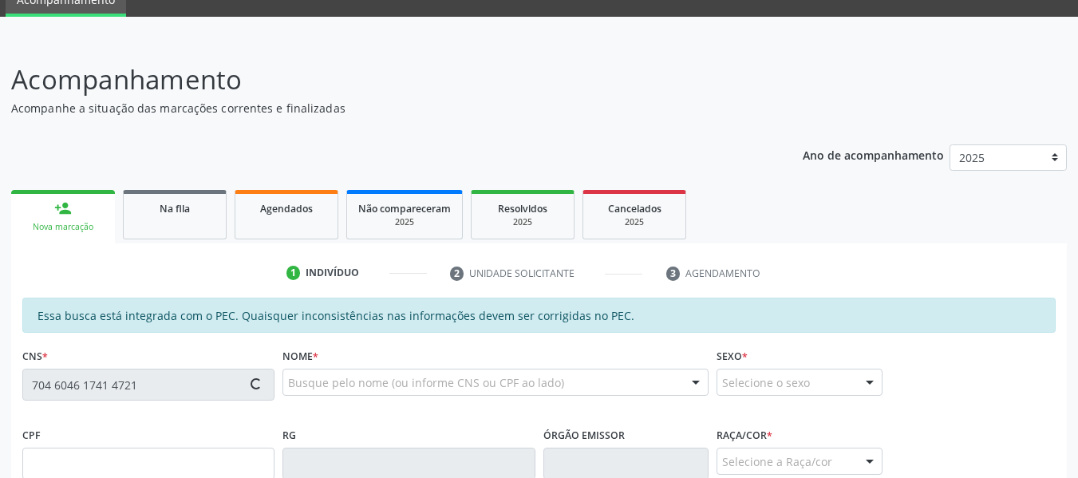
type input "678.886.904-91"
type input "[DATE]"
type input "[PERSON_NAME]"
type input "[PHONE_NUMBER]"
type input "19"
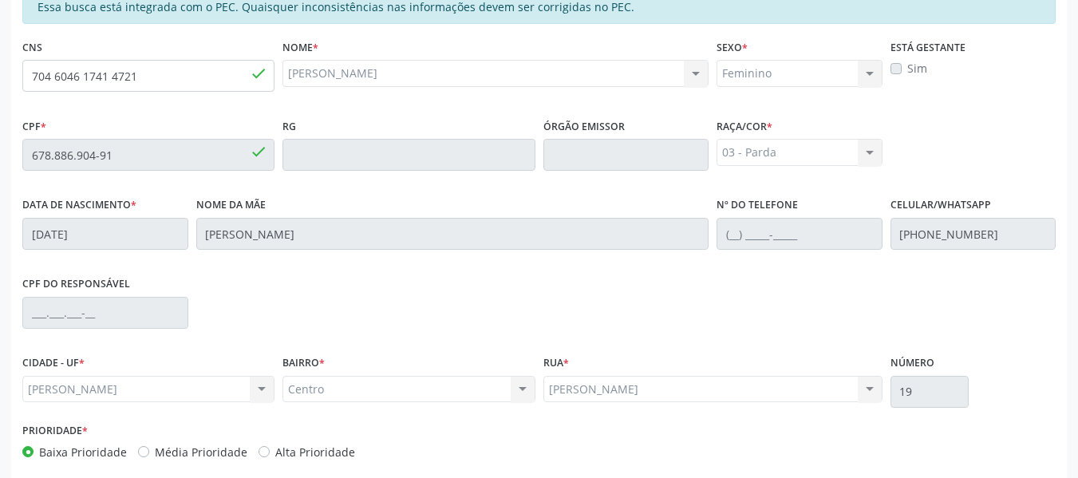
scroll to position [455, 0]
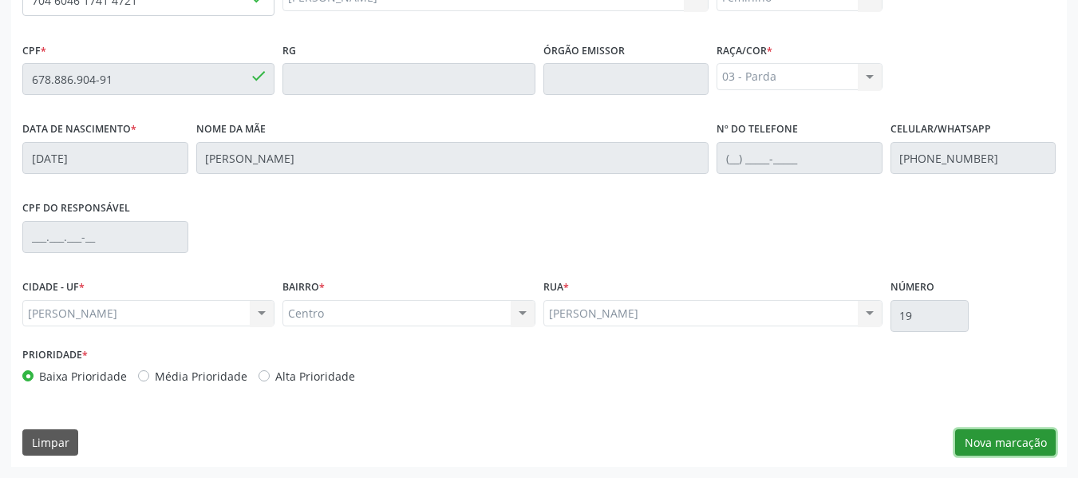
click at [1033, 441] on button "Nova marcação" at bounding box center [1005, 442] width 101 height 27
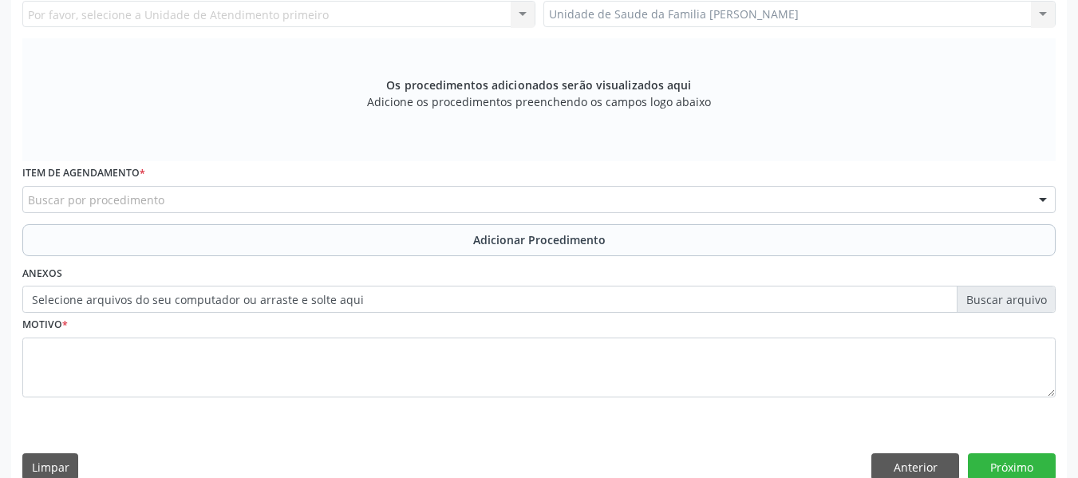
click at [1042, 13] on div "Unidade de Saude da Familia Barro Vermelho Unidade de Saude da Familia Barro Ve…" at bounding box center [799, 14] width 513 height 27
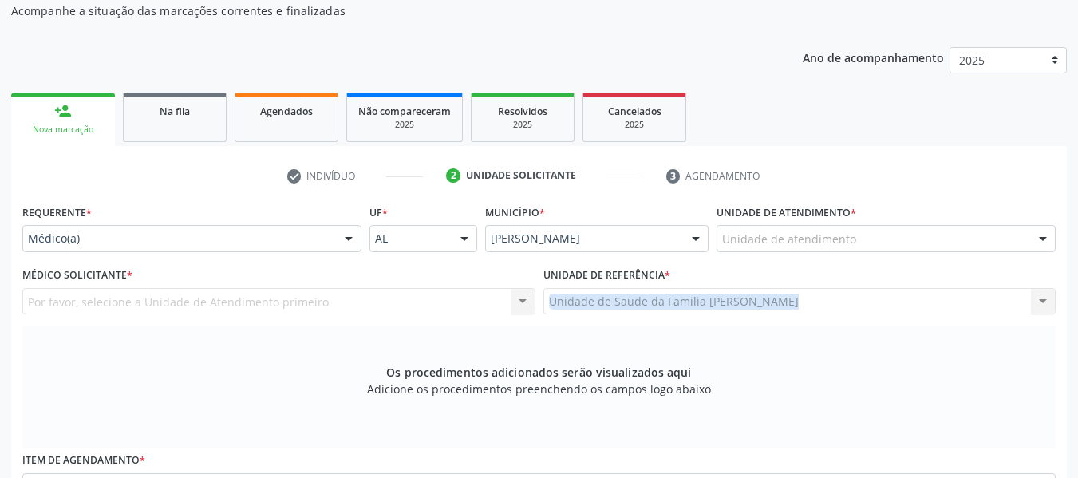
scroll to position [147, 0]
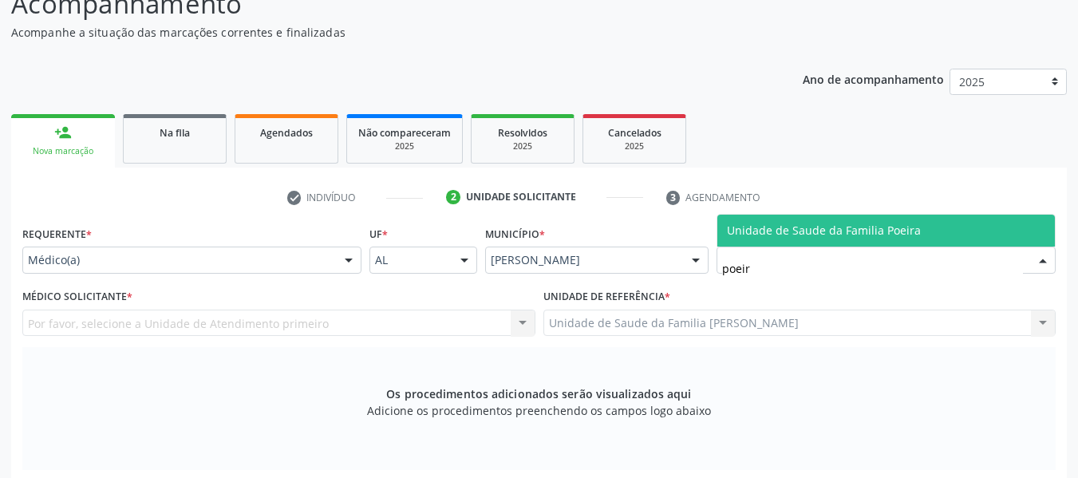
type input "poeira"
click at [780, 227] on span "Unidade de Saude da Familia Poeira" at bounding box center [824, 230] width 194 height 15
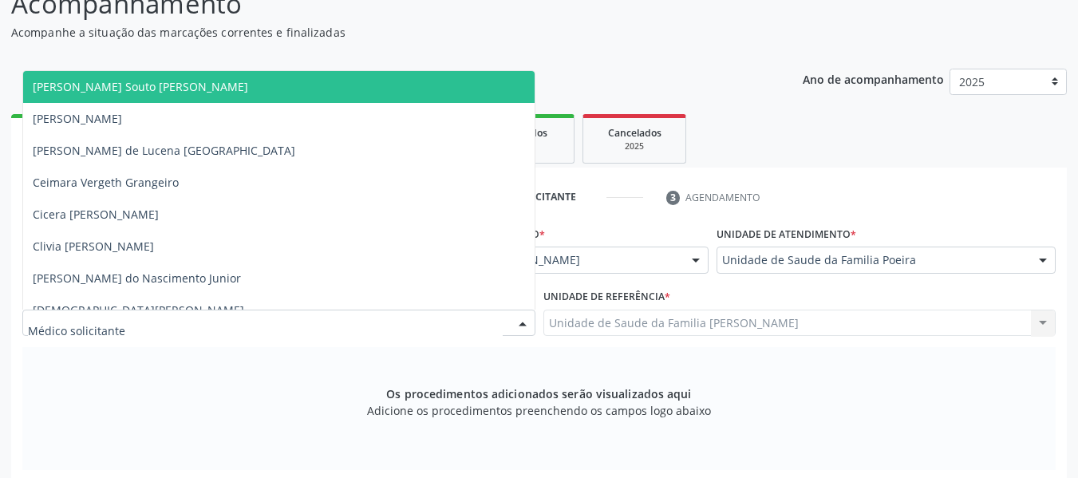
click at [518, 320] on div at bounding box center [523, 323] width 24 height 27
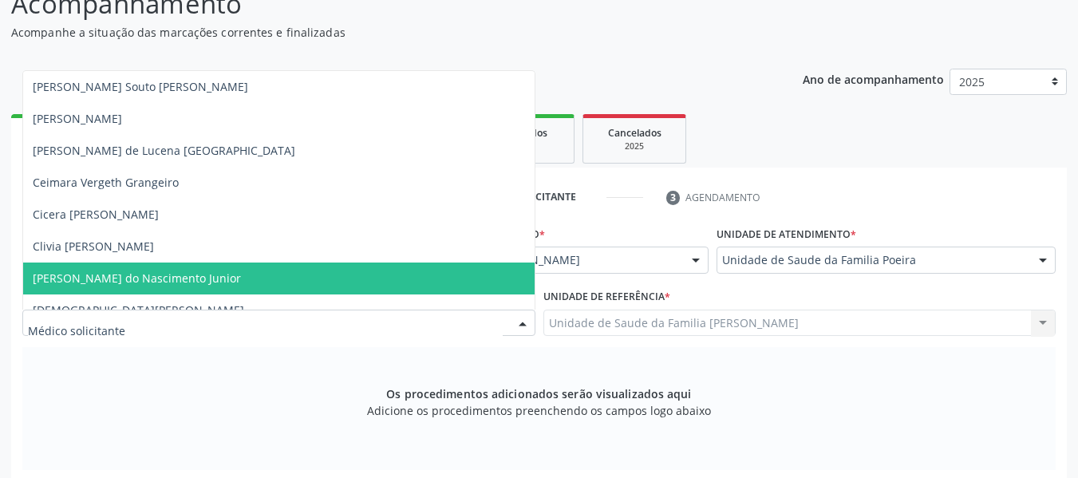
click at [143, 278] on span "[PERSON_NAME] do Nascimento Junior" at bounding box center [137, 277] width 208 height 15
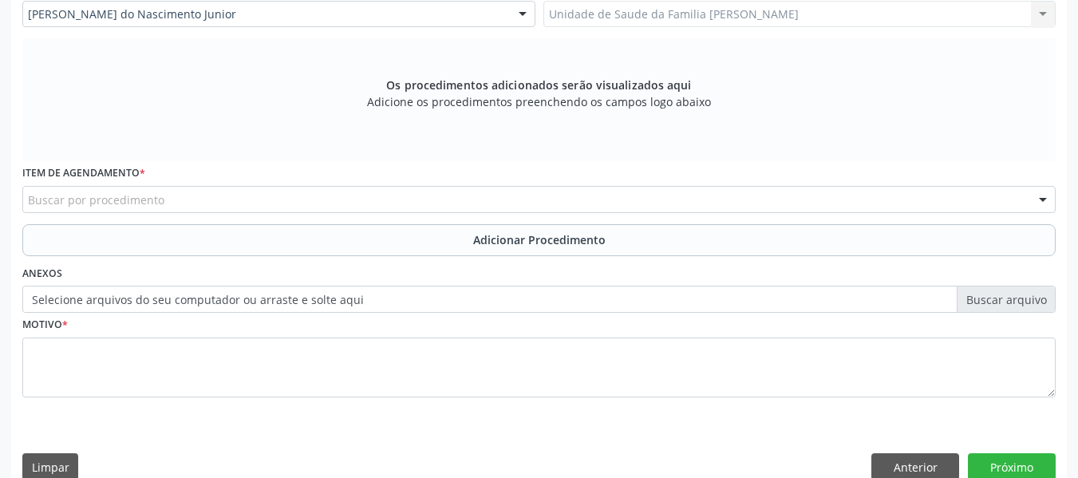
scroll to position [466, 0]
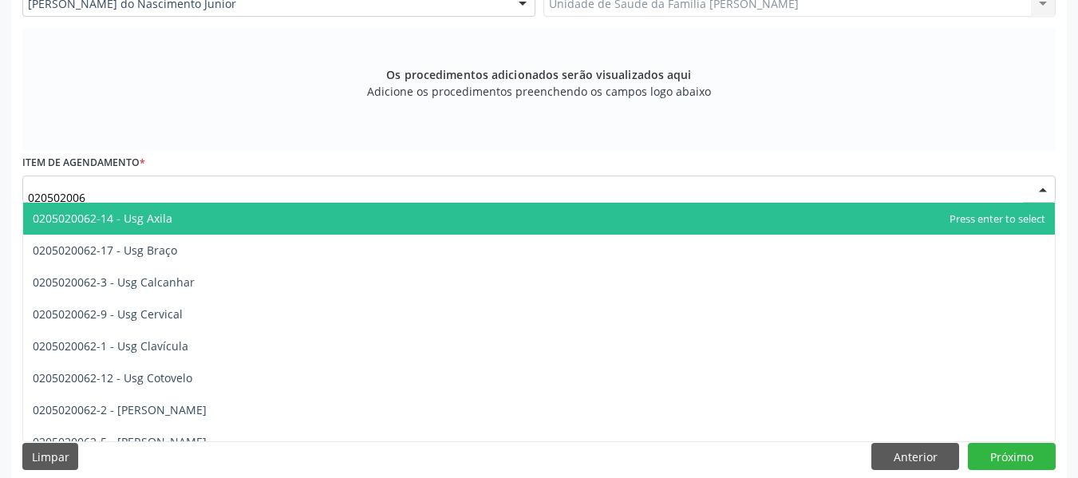
type input "0205020062"
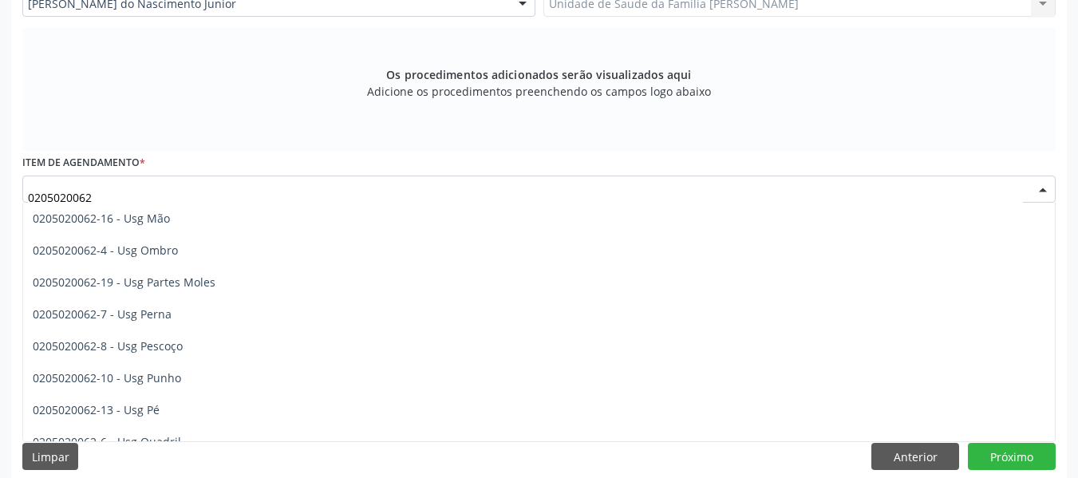
scroll to position [287, 0]
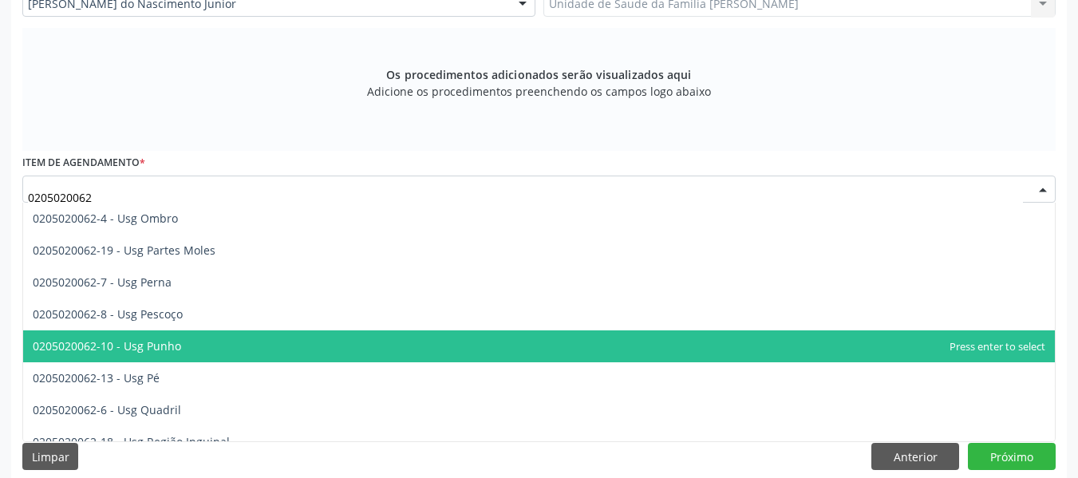
click at [183, 342] on span "0205020062-10 - Usg Punho" at bounding box center [538, 346] width 1031 height 32
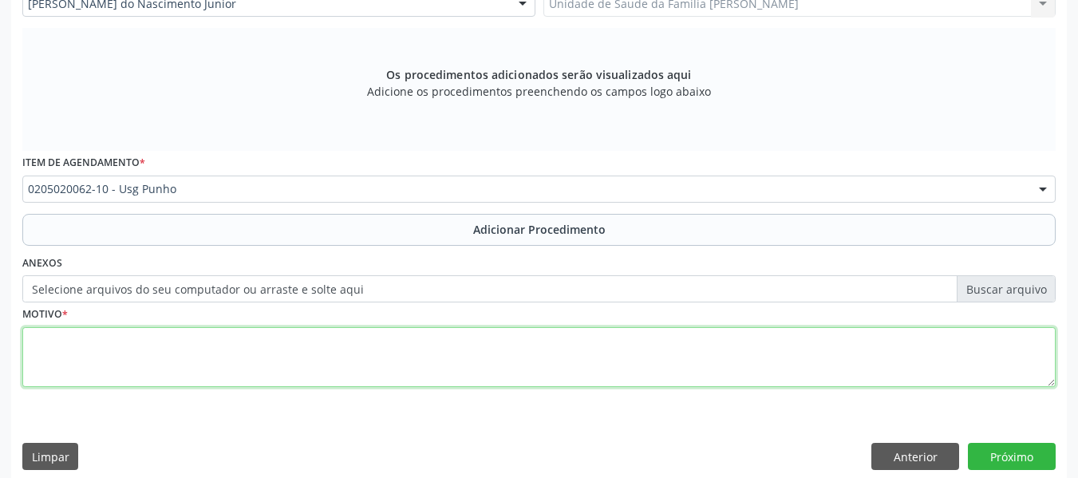
click at [73, 358] on textarea at bounding box center [538, 357] width 1033 height 61
type textarea "u"
click at [77, 342] on textarea "USG Punnhos" at bounding box center [538, 357] width 1033 height 61
click at [128, 333] on textarea "USG Punhos" at bounding box center [538, 357] width 1033 height 61
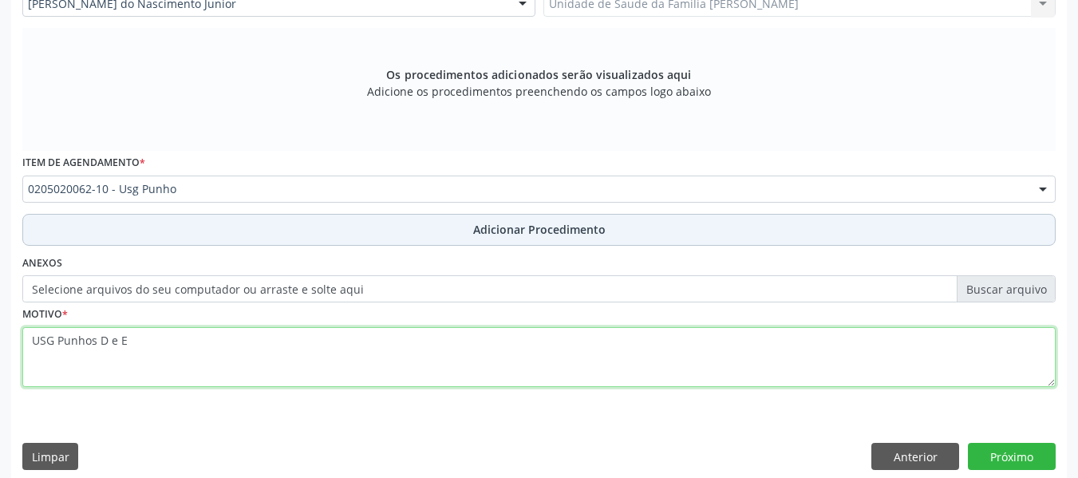
type textarea "USG Punhos D e E"
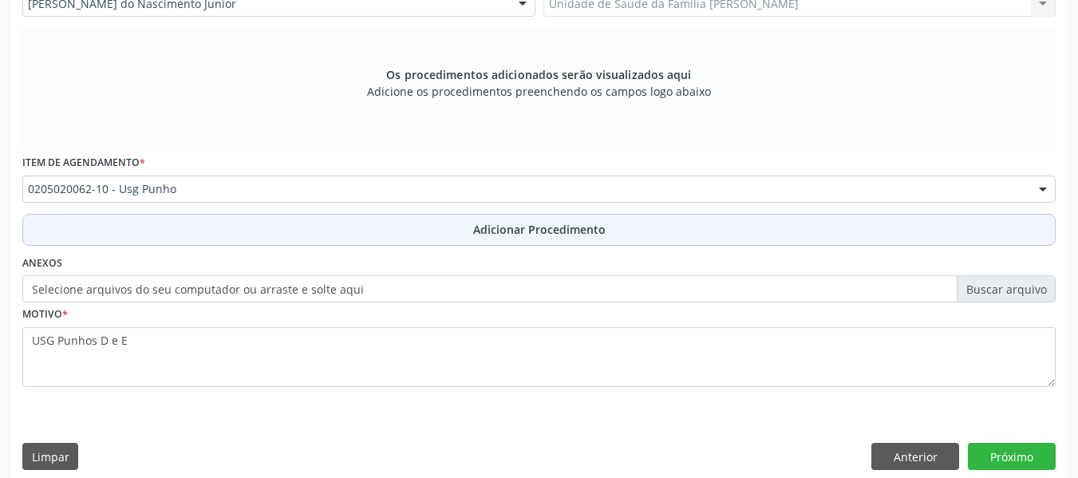
click at [499, 226] on span "Adicionar Procedimento" at bounding box center [539, 229] width 132 height 17
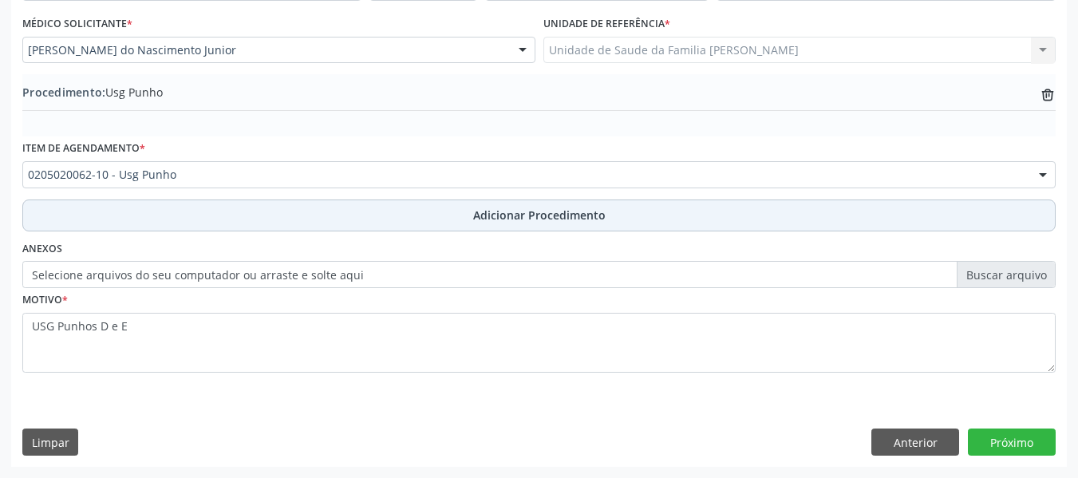
scroll to position [420, 0]
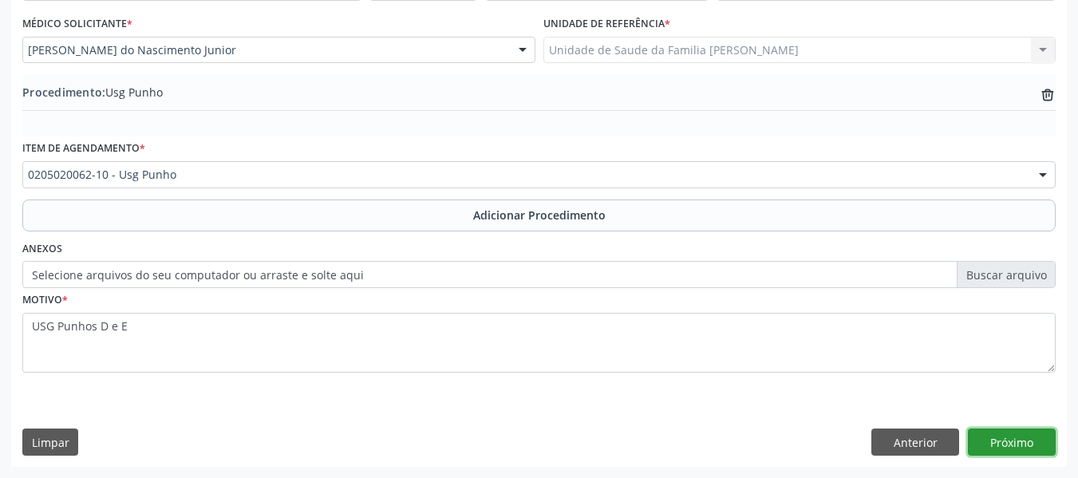
click at [1011, 440] on button "Próximo" at bounding box center [1012, 441] width 88 height 27
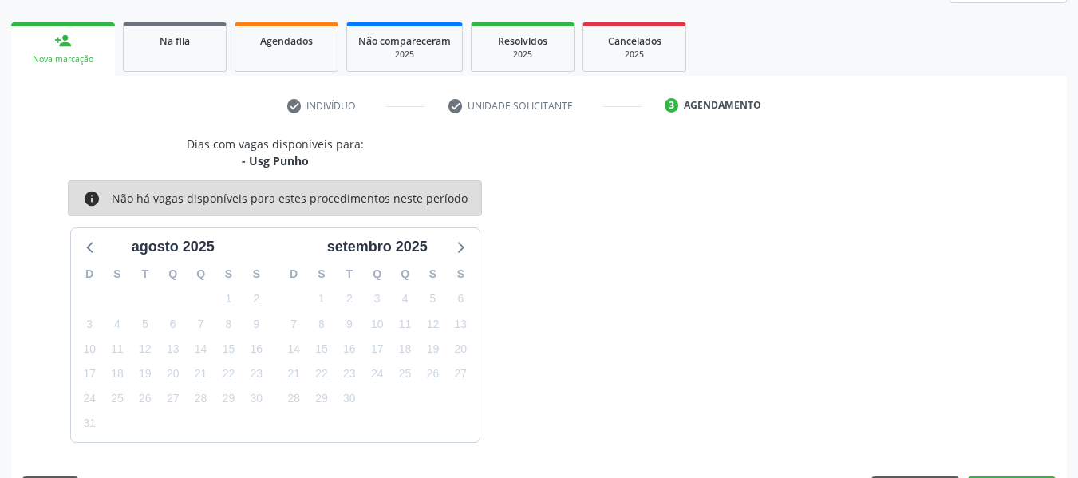
scroll to position [286, 0]
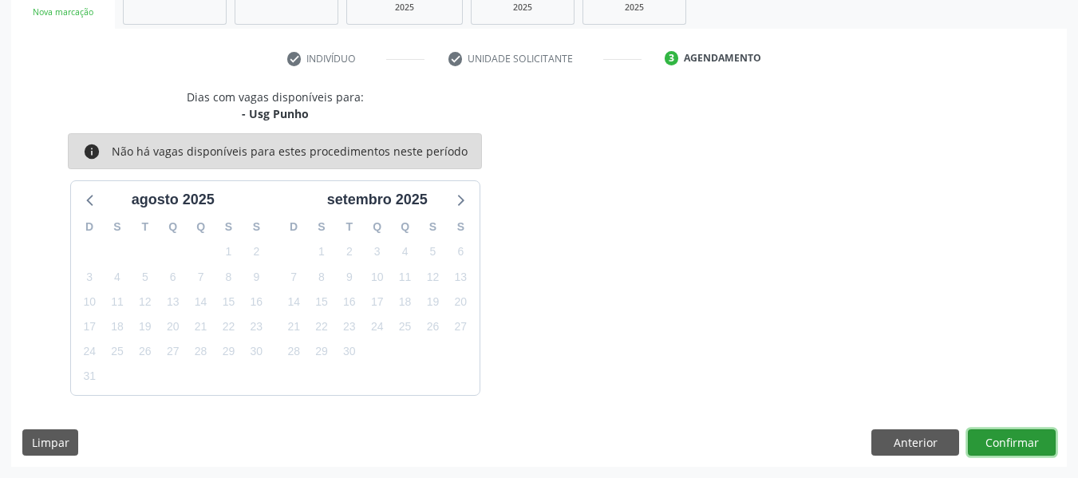
click at [1011, 440] on button "Confirmar" at bounding box center [1012, 442] width 88 height 27
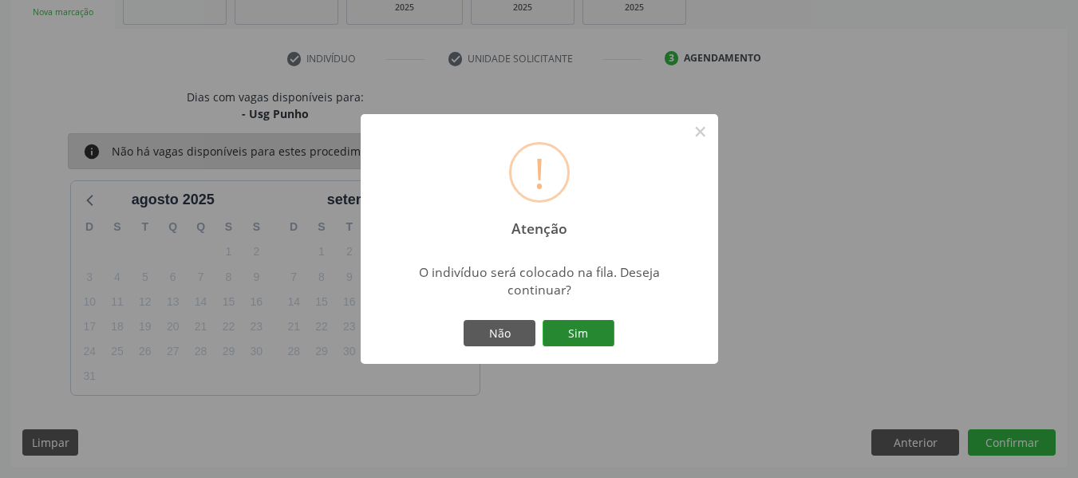
click at [587, 325] on button "Sim" at bounding box center [578, 333] width 72 height 27
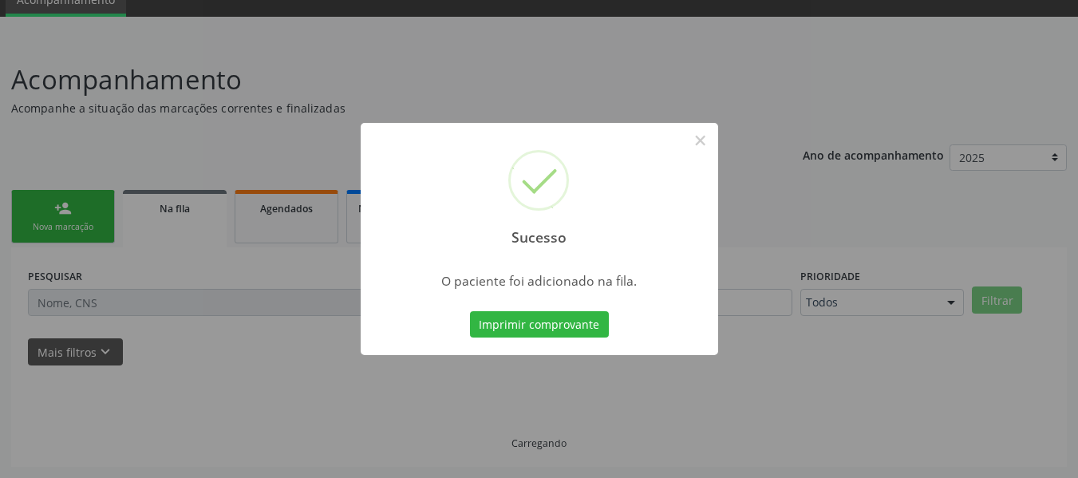
scroll to position [71, 0]
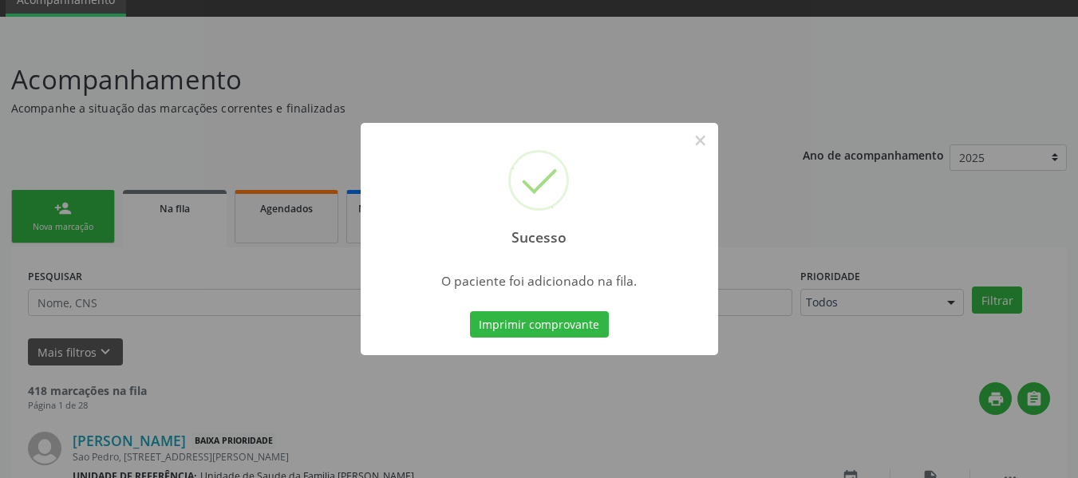
click at [46, 205] on div "Sucesso × O paciente foi adicionado na fila. Imprimir comprovante Cancel" at bounding box center [539, 239] width 1078 height 478
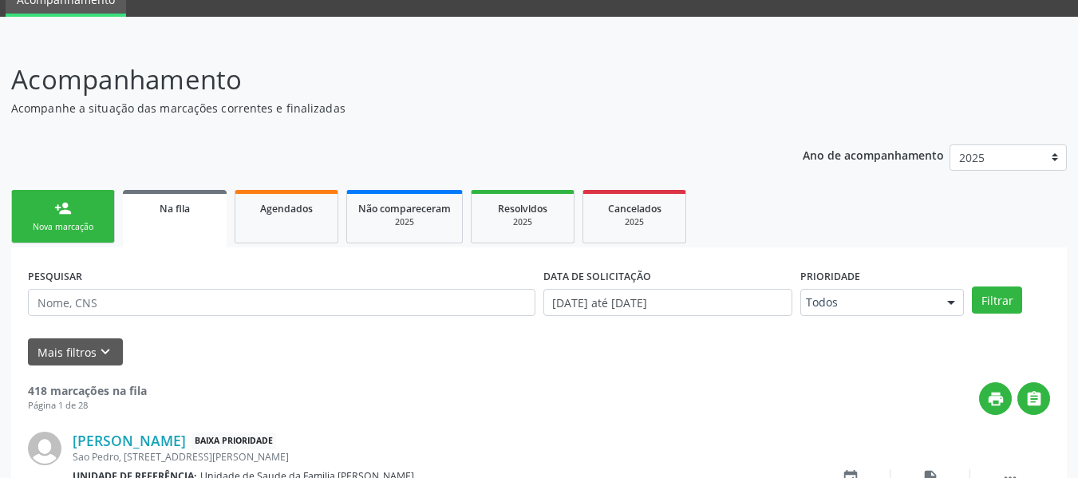
click at [46, 205] on link "person_add Nova marcação" at bounding box center [63, 216] width 104 height 53
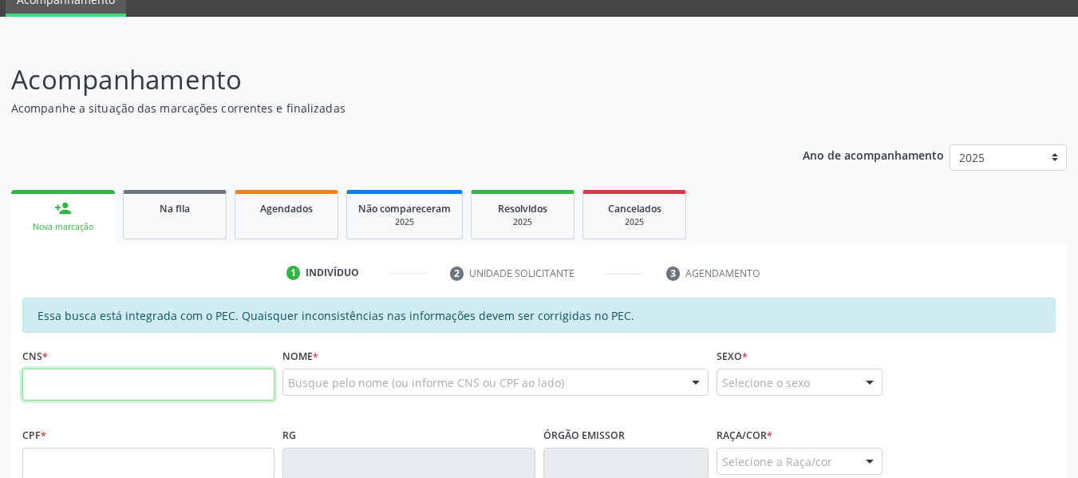
click at [93, 384] on input "text" at bounding box center [148, 385] width 252 height 32
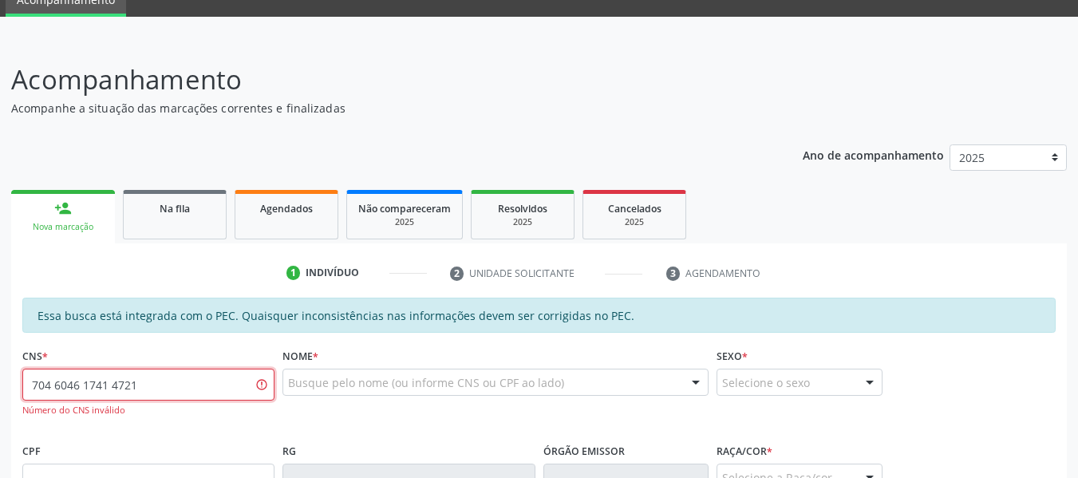
type input "704 6046 1741 4721"
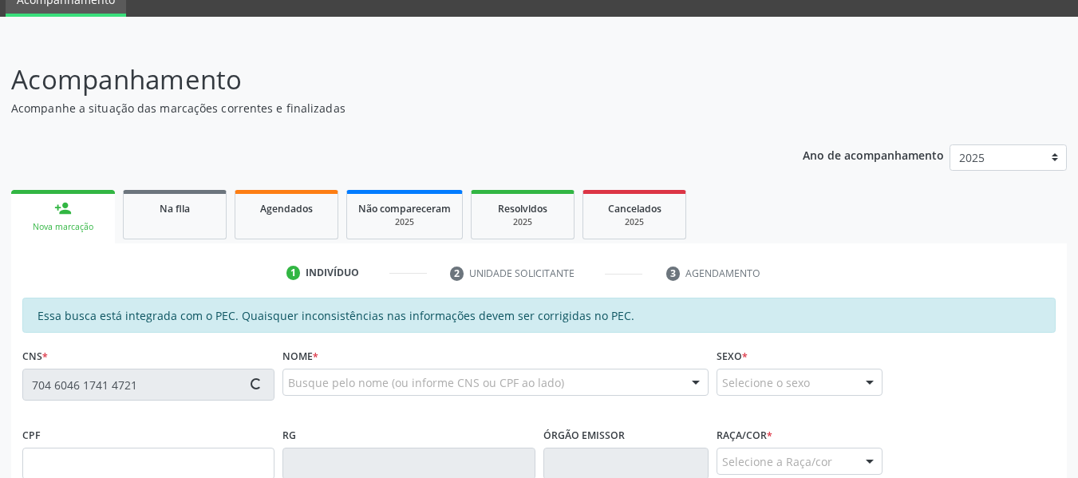
type input "678.886.904-91"
type input "[DATE]"
type input "[PERSON_NAME]"
type input "[PHONE_NUMBER]"
type input "19"
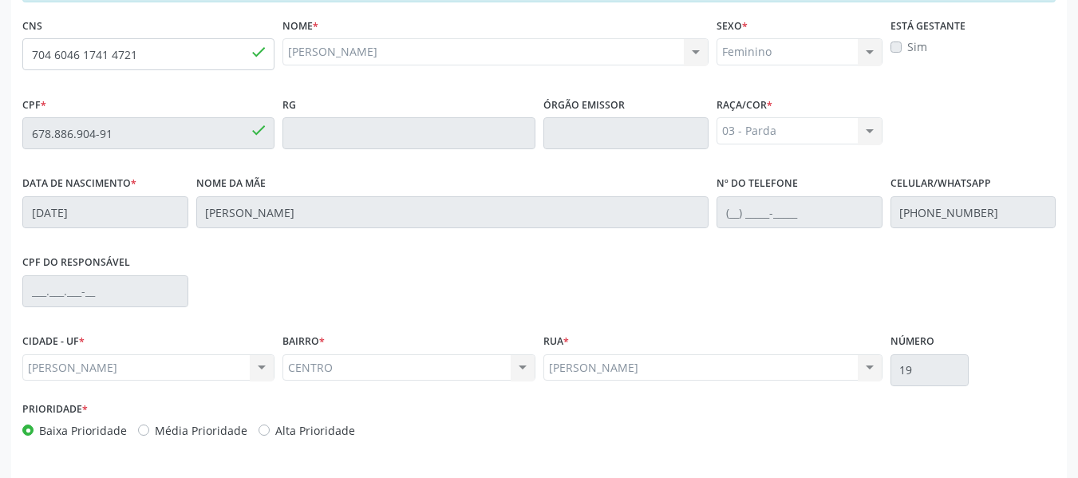
scroll to position [455, 0]
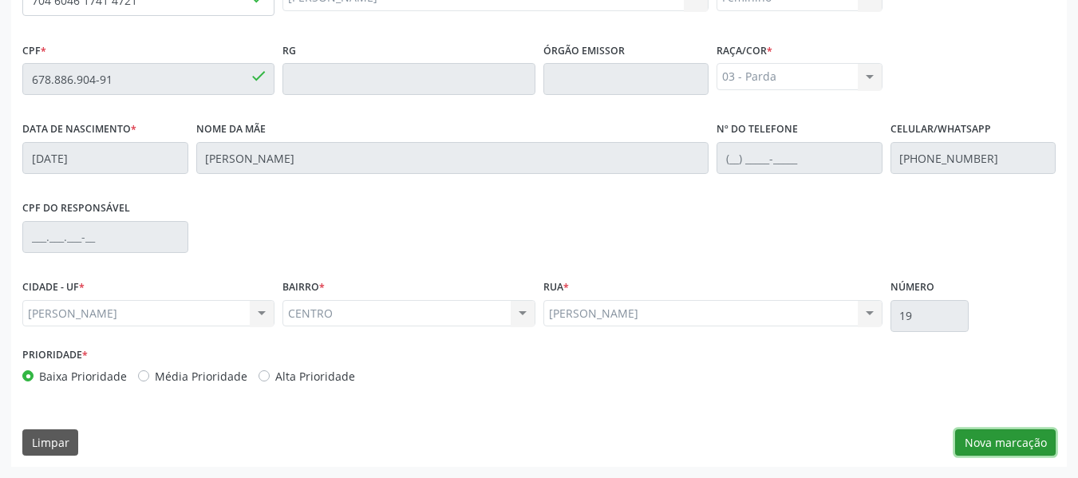
click at [1012, 440] on button "Nova marcação" at bounding box center [1005, 442] width 101 height 27
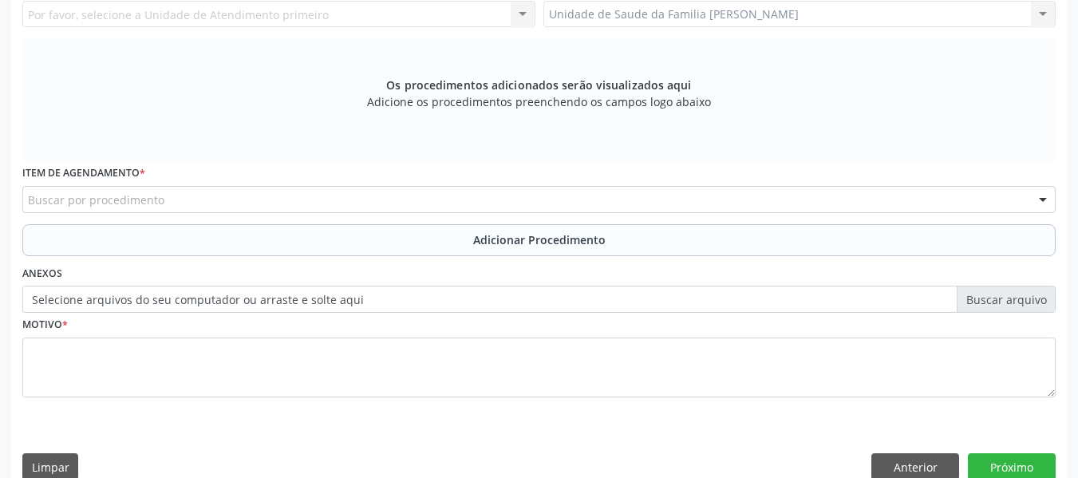
click at [1042, 11] on div "Unidade de Saude da Familia Barro Vermelho Unidade de Saude da Familia Barro Ve…" at bounding box center [799, 14] width 513 height 27
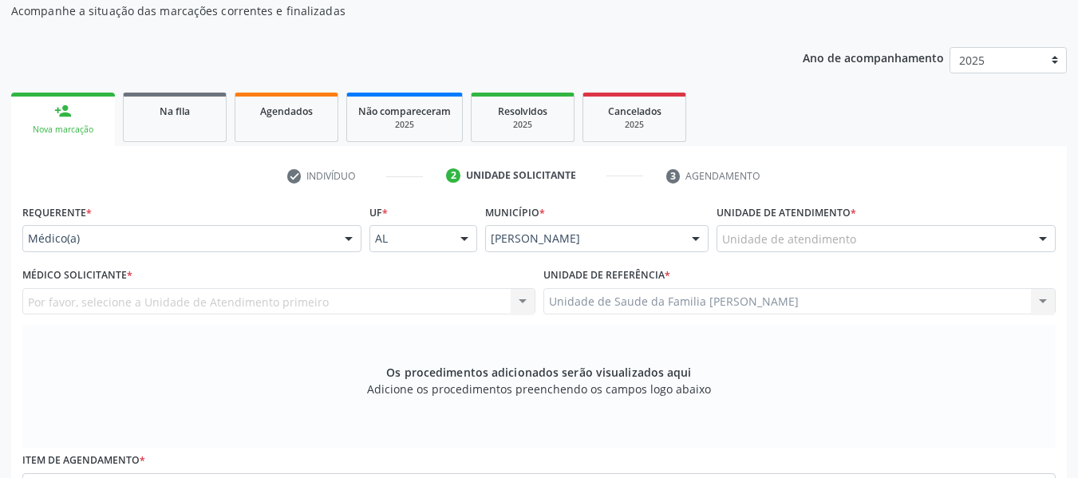
scroll to position [158, 0]
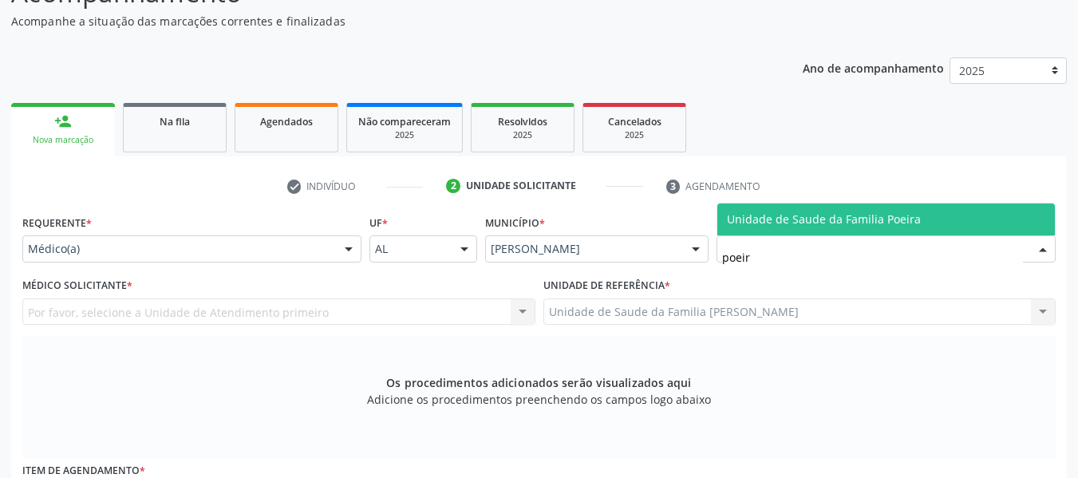
type input "poeira"
click at [806, 212] on span "Unidade de Saude da Familia Poeira" at bounding box center [824, 218] width 194 height 15
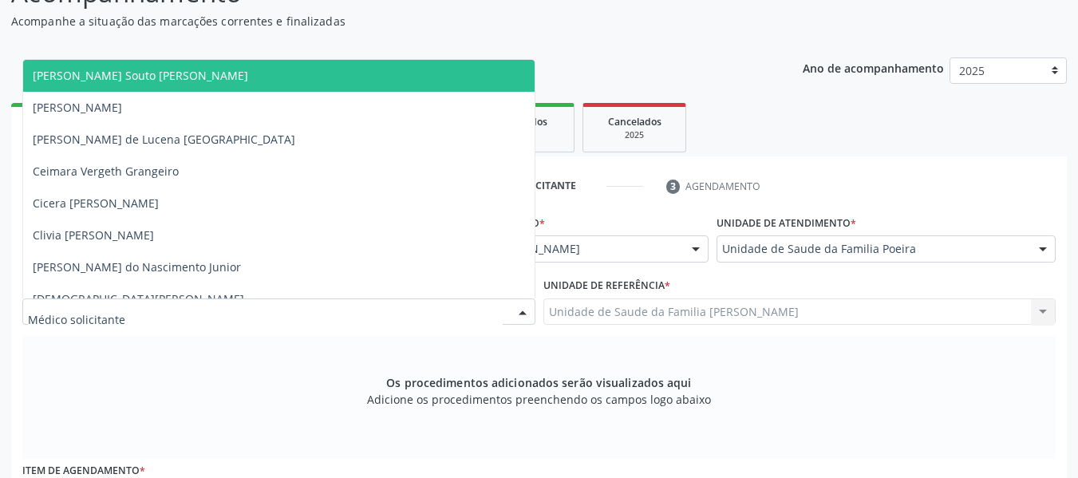
click at [522, 310] on div at bounding box center [523, 312] width 24 height 27
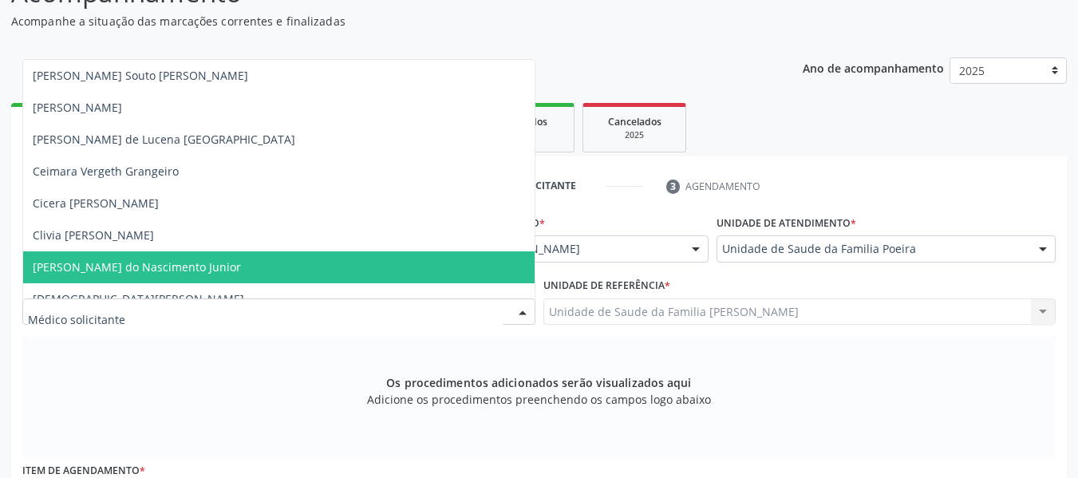
click at [138, 271] on span "[PERSON_NAME] do Nascimento Junior" at bounding box center [137, 266] width 208 height 15
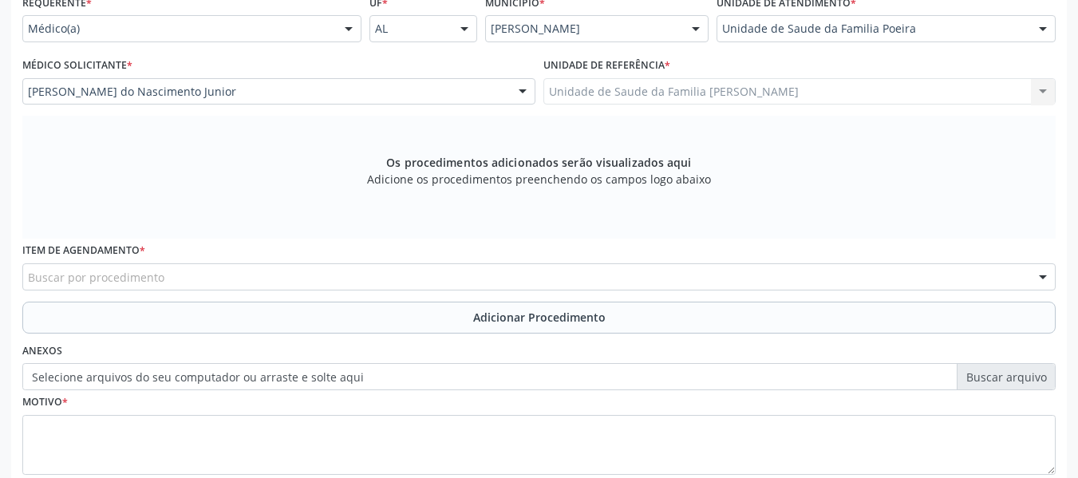
scroll to position [381, 0]
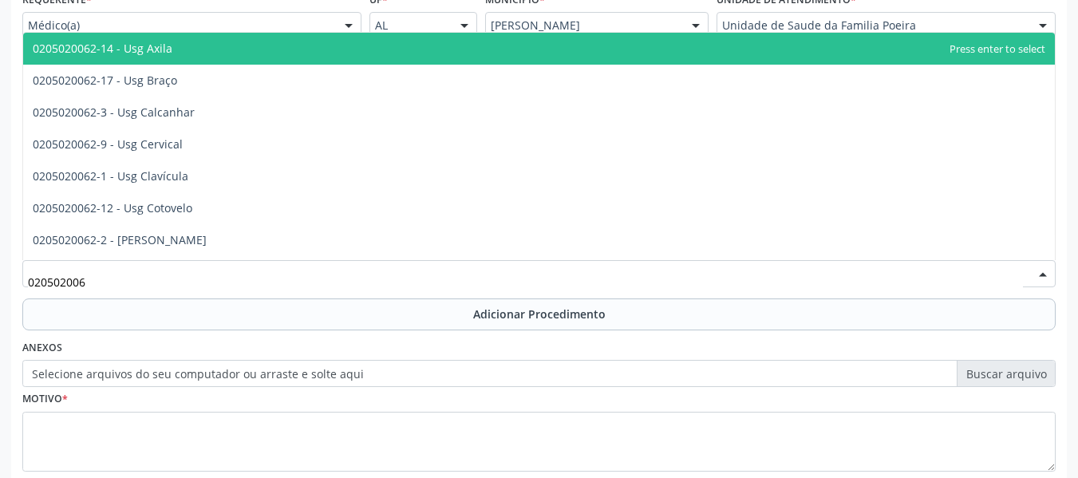
type input "0205020062"
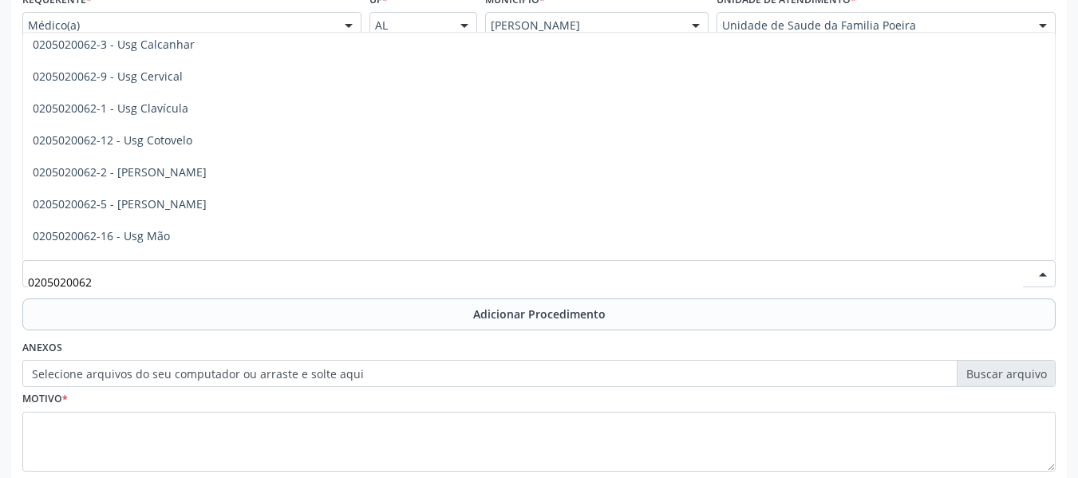
scroll to position [49, 0]
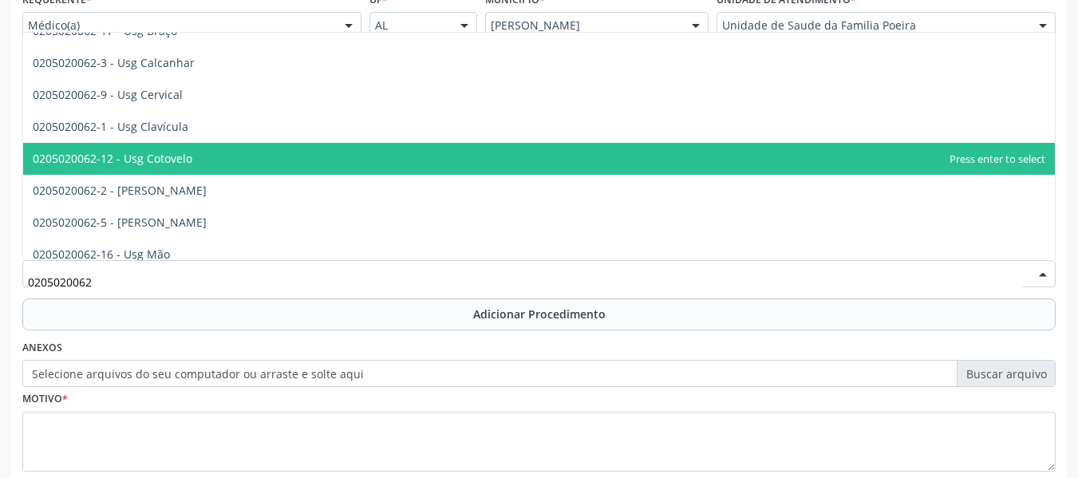
click at [262, 159] on span "0205020062-12 - Usg Cotovelo" at bounding box center [538, 159] width 1031 height 32
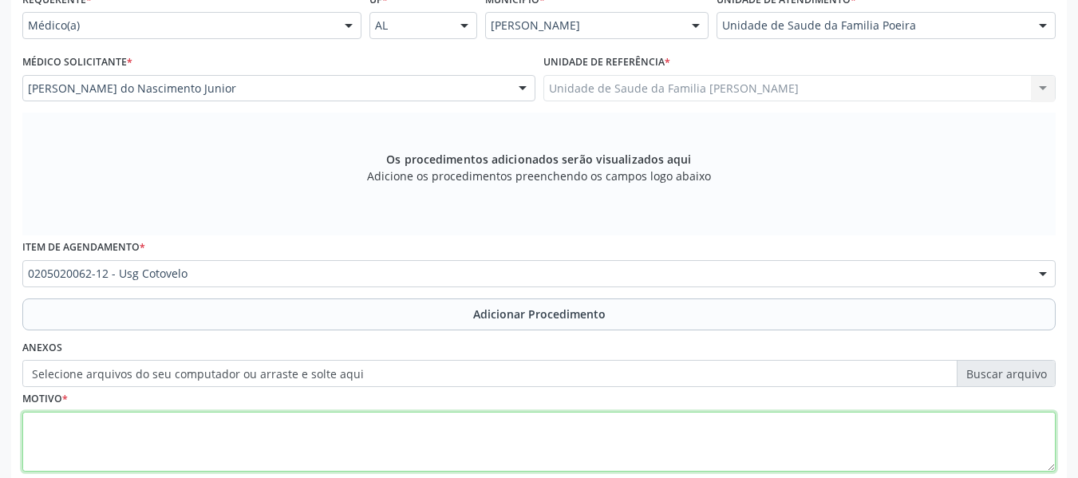
click at [136, 433] on textarea at bounding box center [538, 442] width 1033 height 61
type textarea "c"
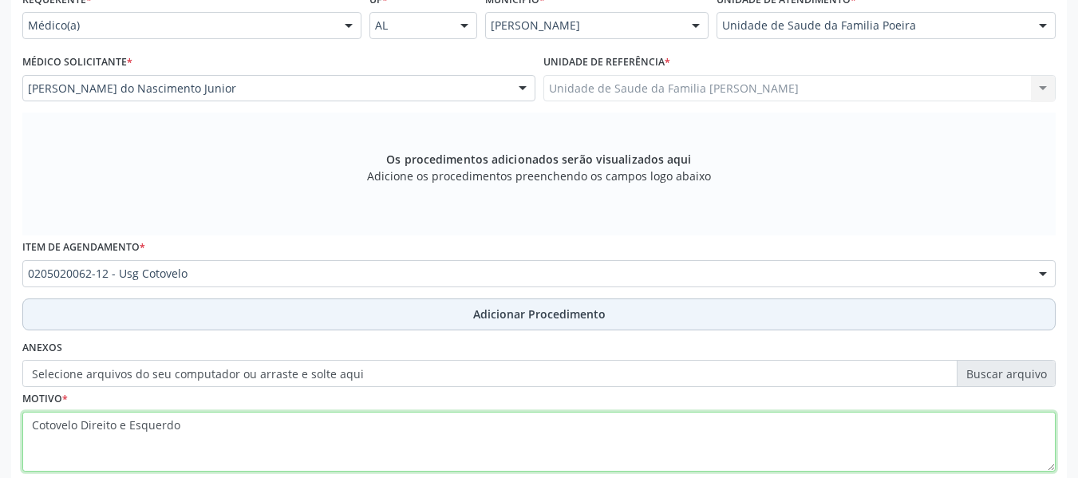
type textarea "Cotovelo Direito e Esquerdo"
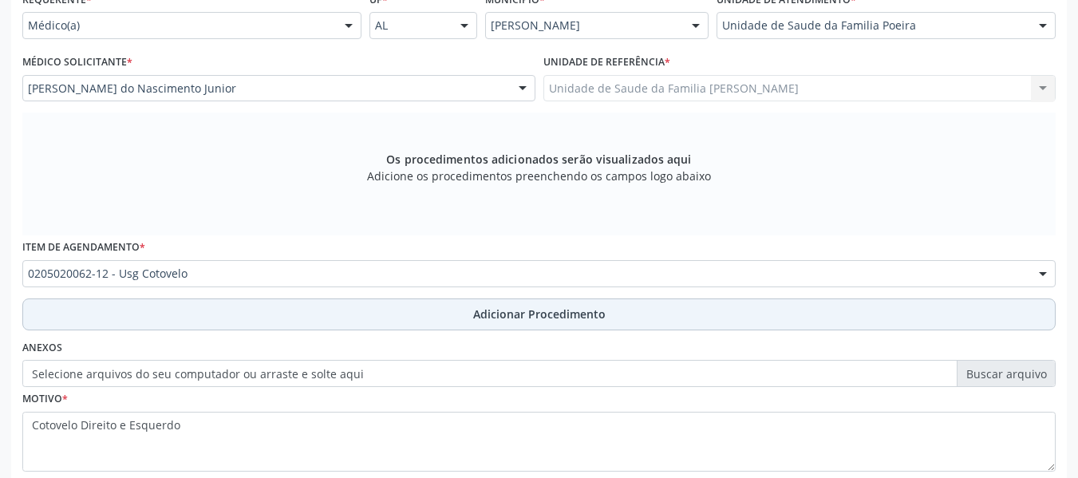
click at [590, 311] on span "Adicionar Procedimento" at bounding box center [539, 314] width 132 height 17
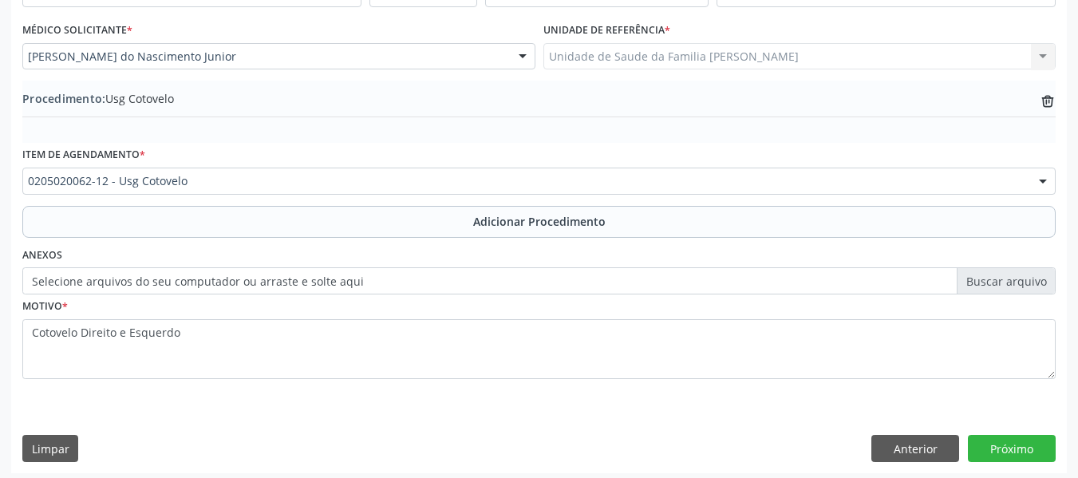
scroll to position [420, 0]
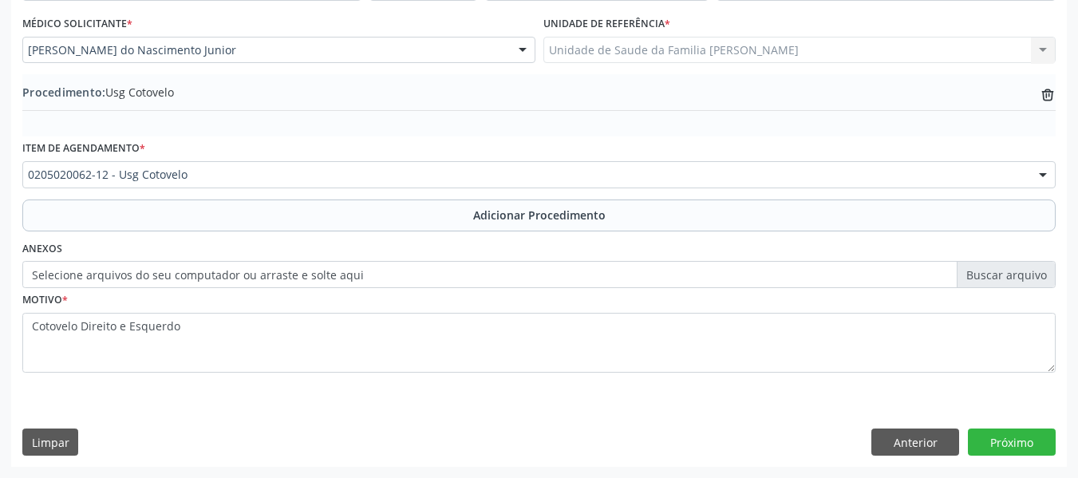
drag, startPoint x: 1024, startPoint y: 445, endPoint x: 629, endPoint y: 428, distance: 396.0
click at [629, 428] on div "Limpar Anterior Próximo" at bounding box center [538, 441] width 1033 height 27
click at [1017, 444] on button "Próximo" at bounding box center [1012, 441] width 88 height 27
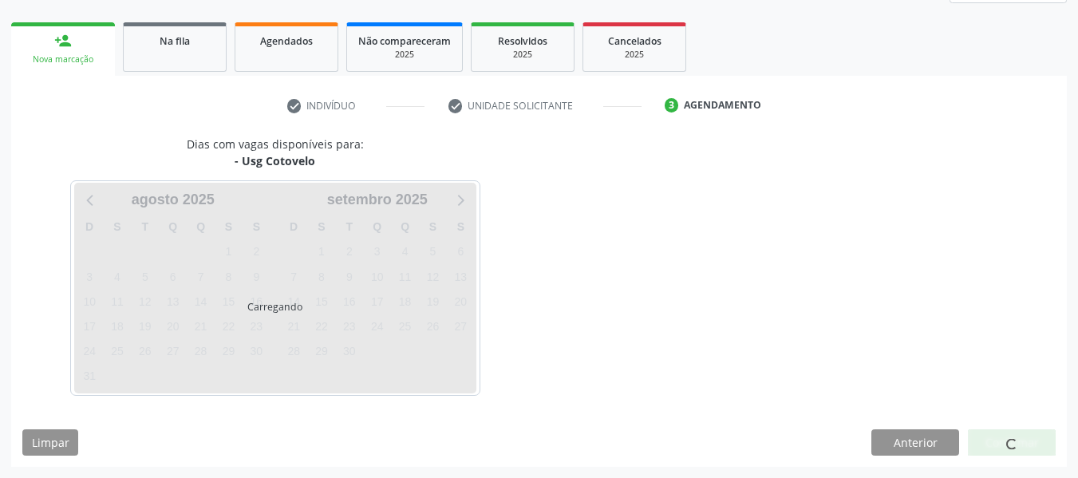
scroll to position [286, 0]
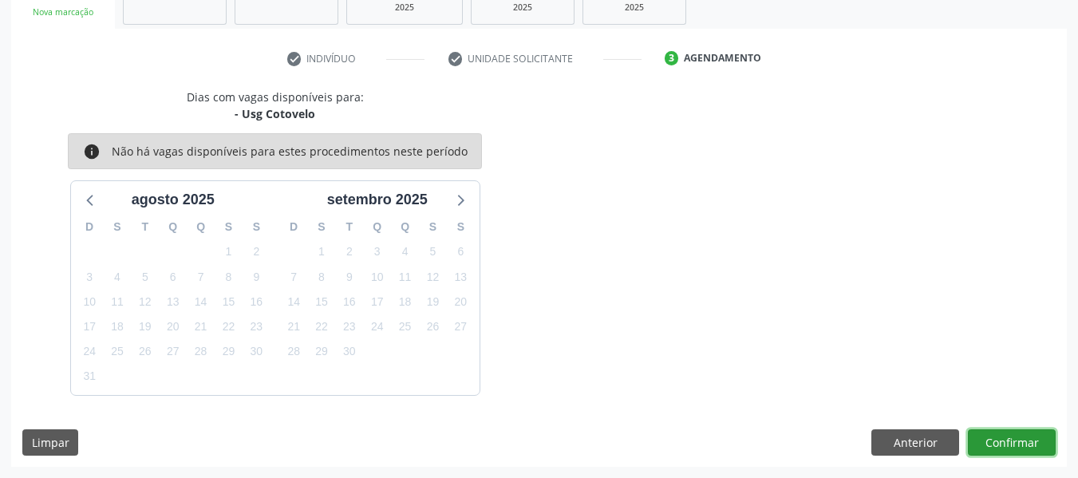
click at [1017, 444] on button "Confirmar" at bounding box center [1012, 442] width 88 height 27
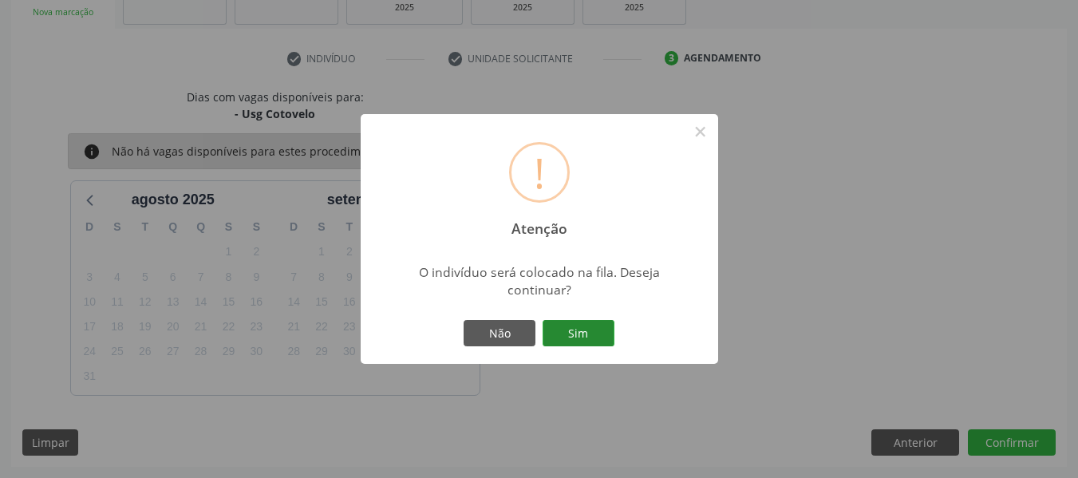
click at [577, 325] on button "Sim" at bounding box center [578, 333] width 72 height 27
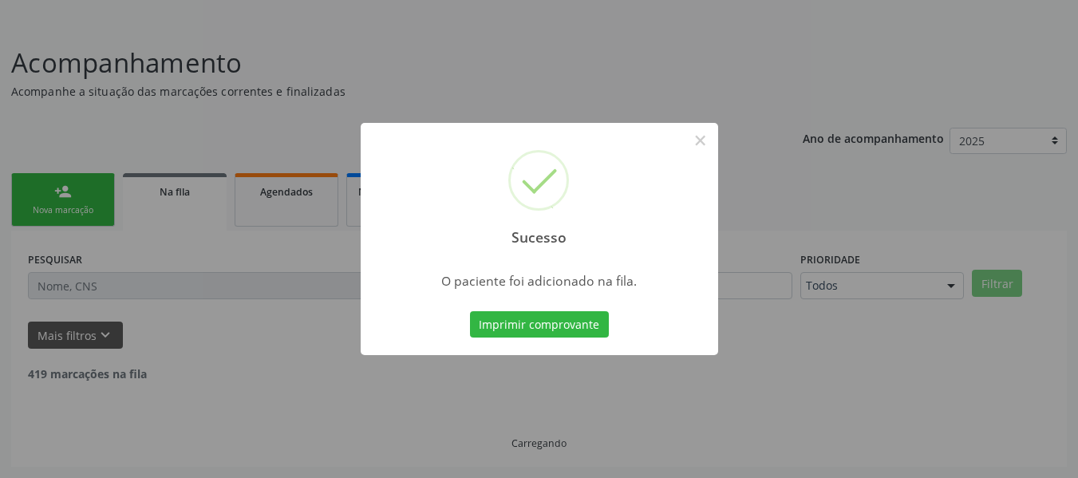
scroll to position [71, 0]
